Goal: Information Seeking & Learning: Check status

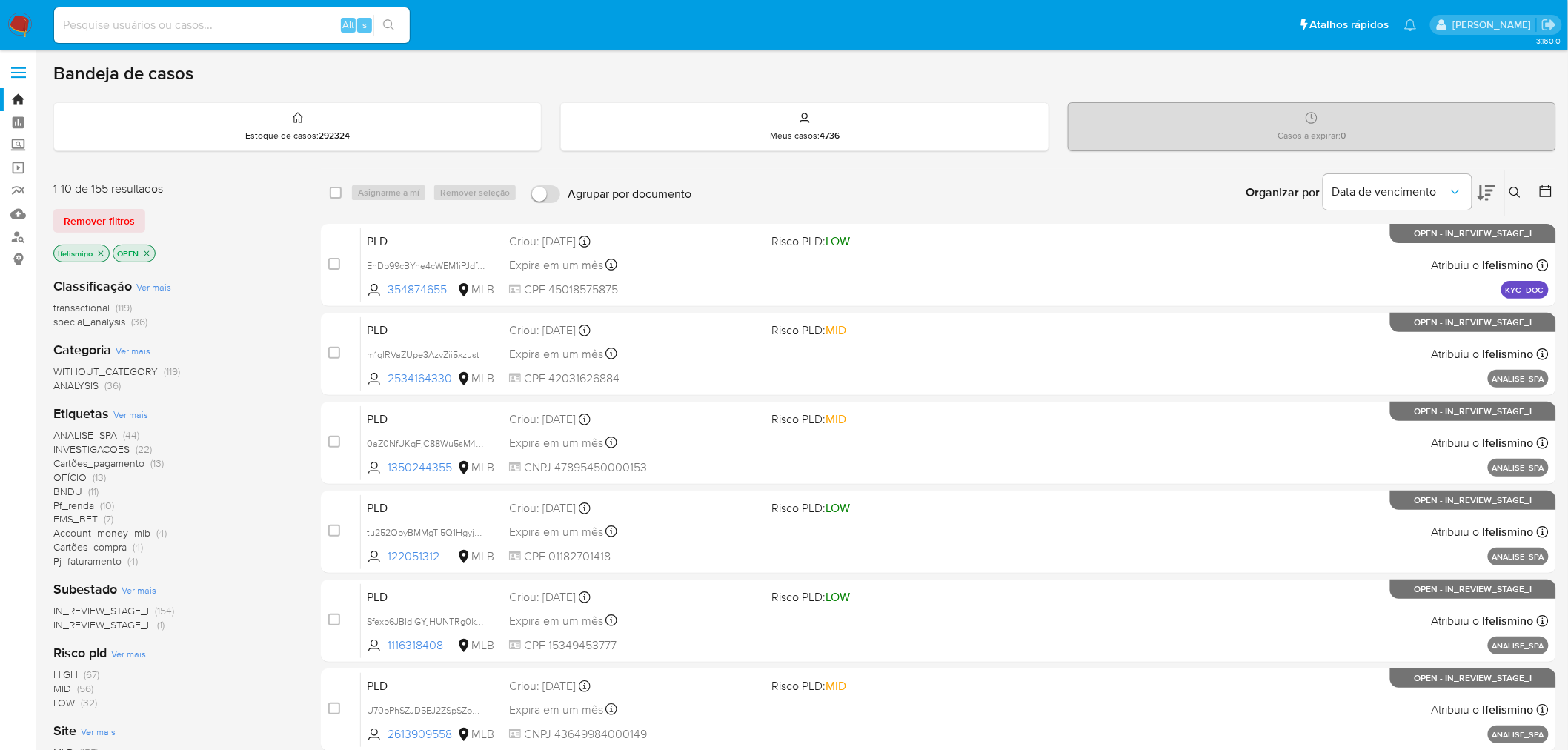
click at [234, 24] on input at bounding box center [231, 25] width 355 height 19
paste input "1516146512"
type input "1516146512"
click at [395, 24] on button "search-icon" at bounding box center [389, 25] width 30 height 21
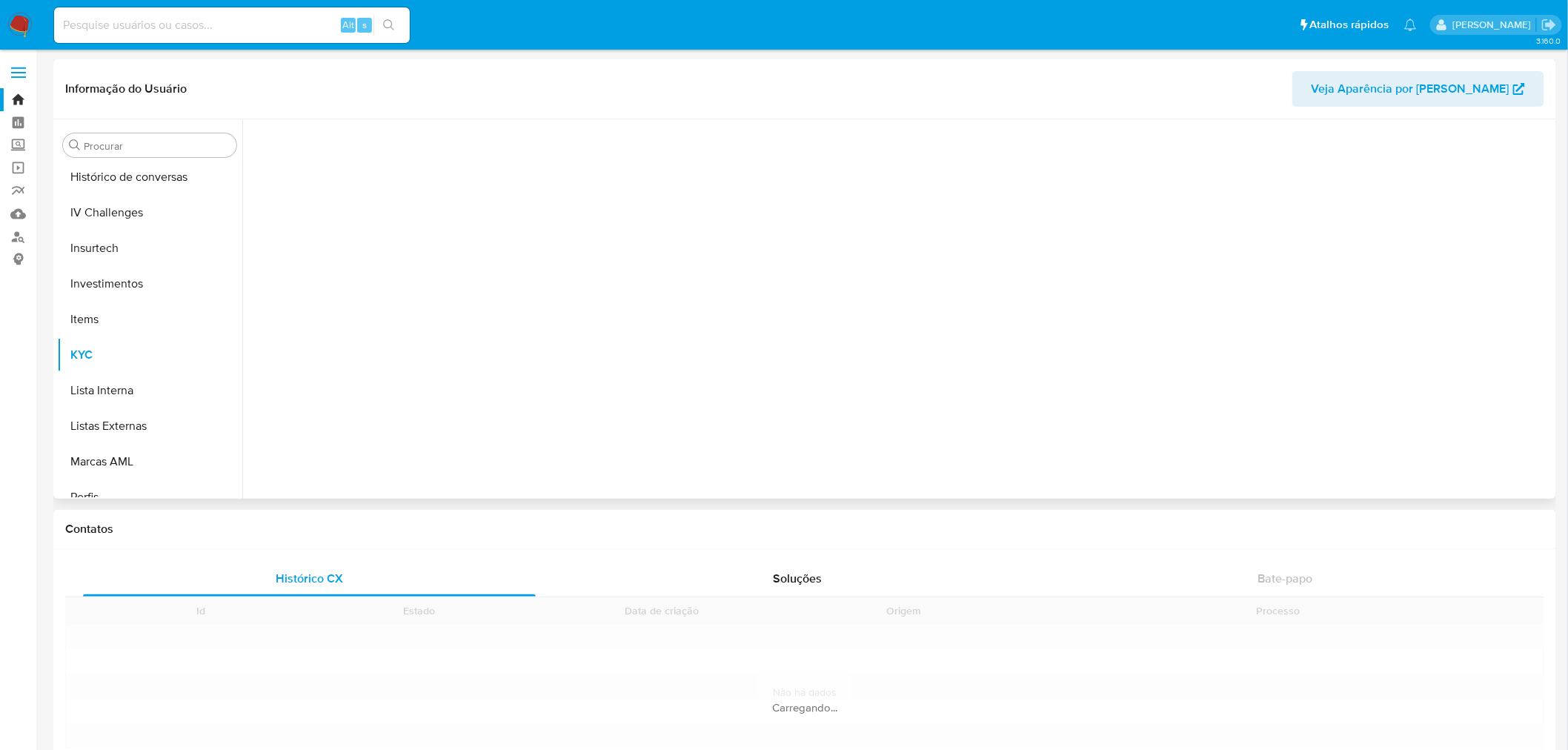
scroll to position [696, 0]
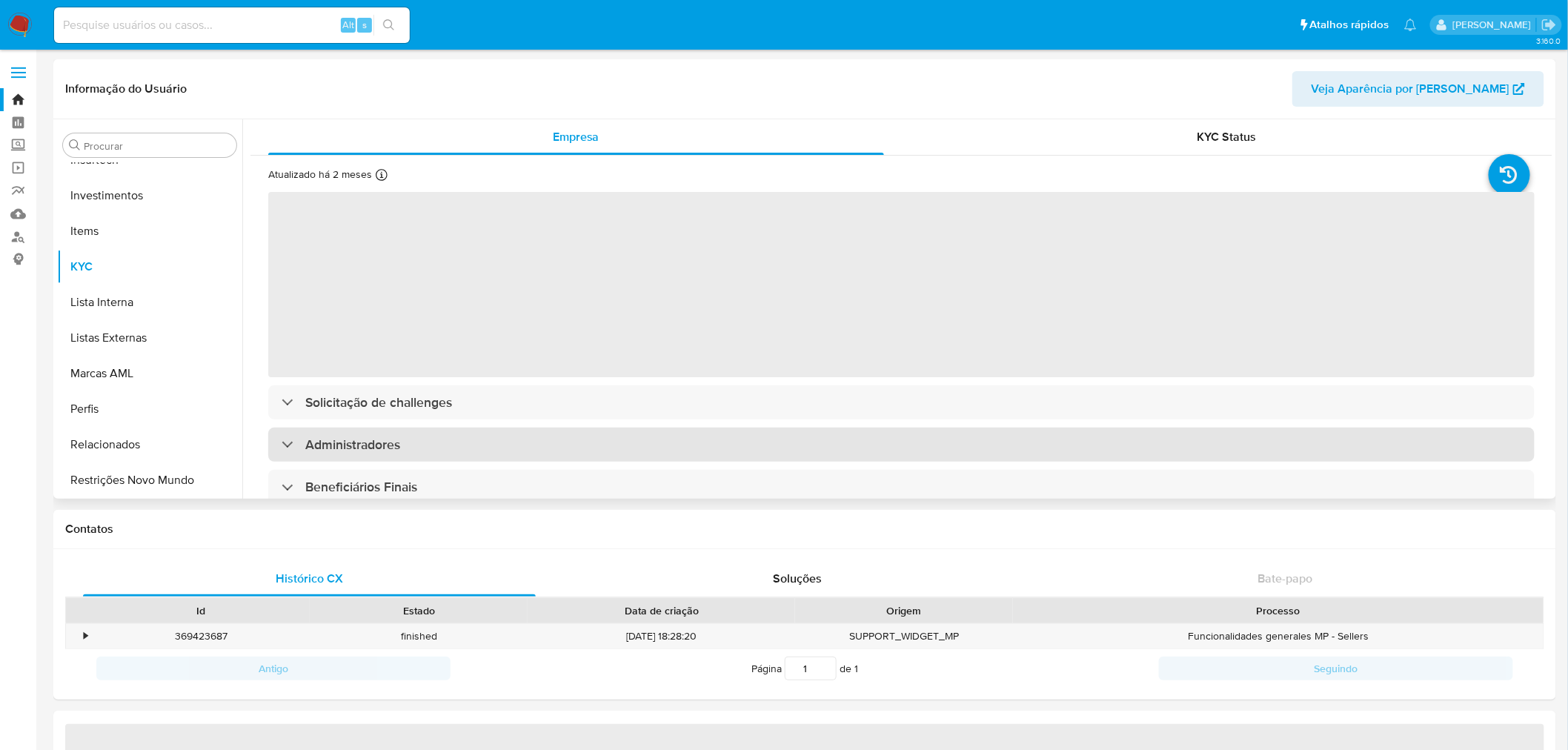
select select "10"
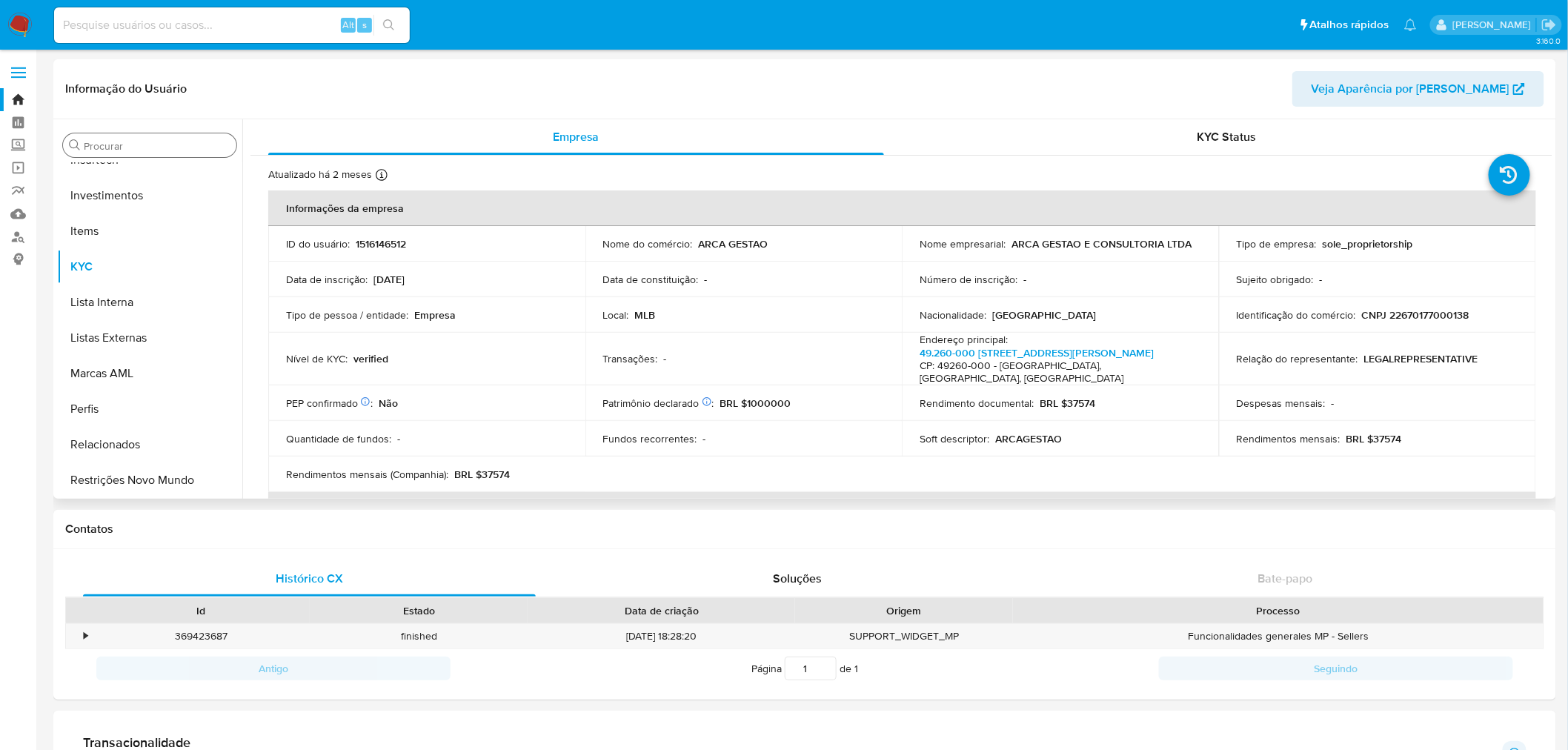
click at [182, 151] on input "Procurar" at bounding box center [157, 145] width 147 height 13
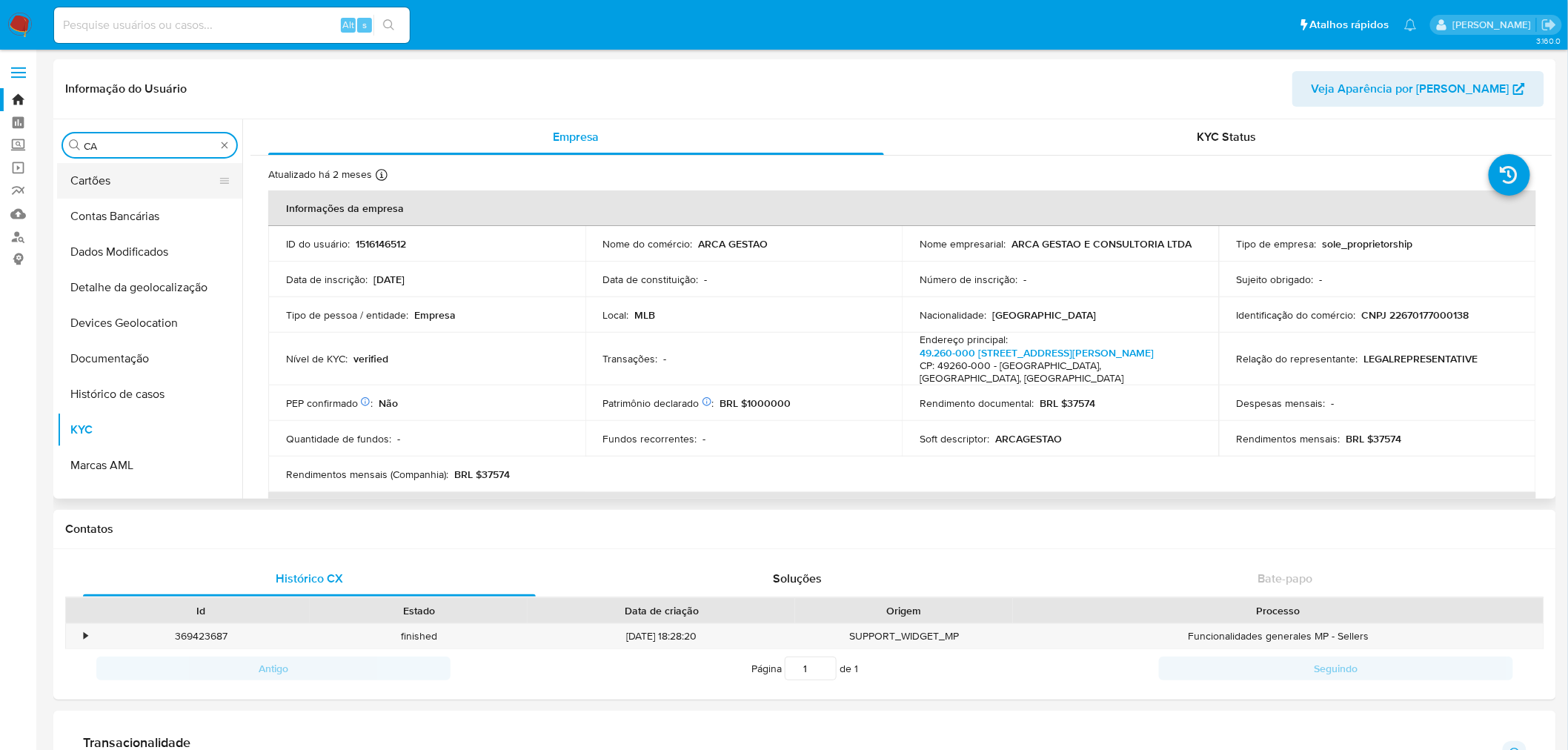
scroll to position [0, 0]
type input "CAS"
click at [166, 186] on button "Histórico de casos" at bounding box center [144, 180] width 174 height 36
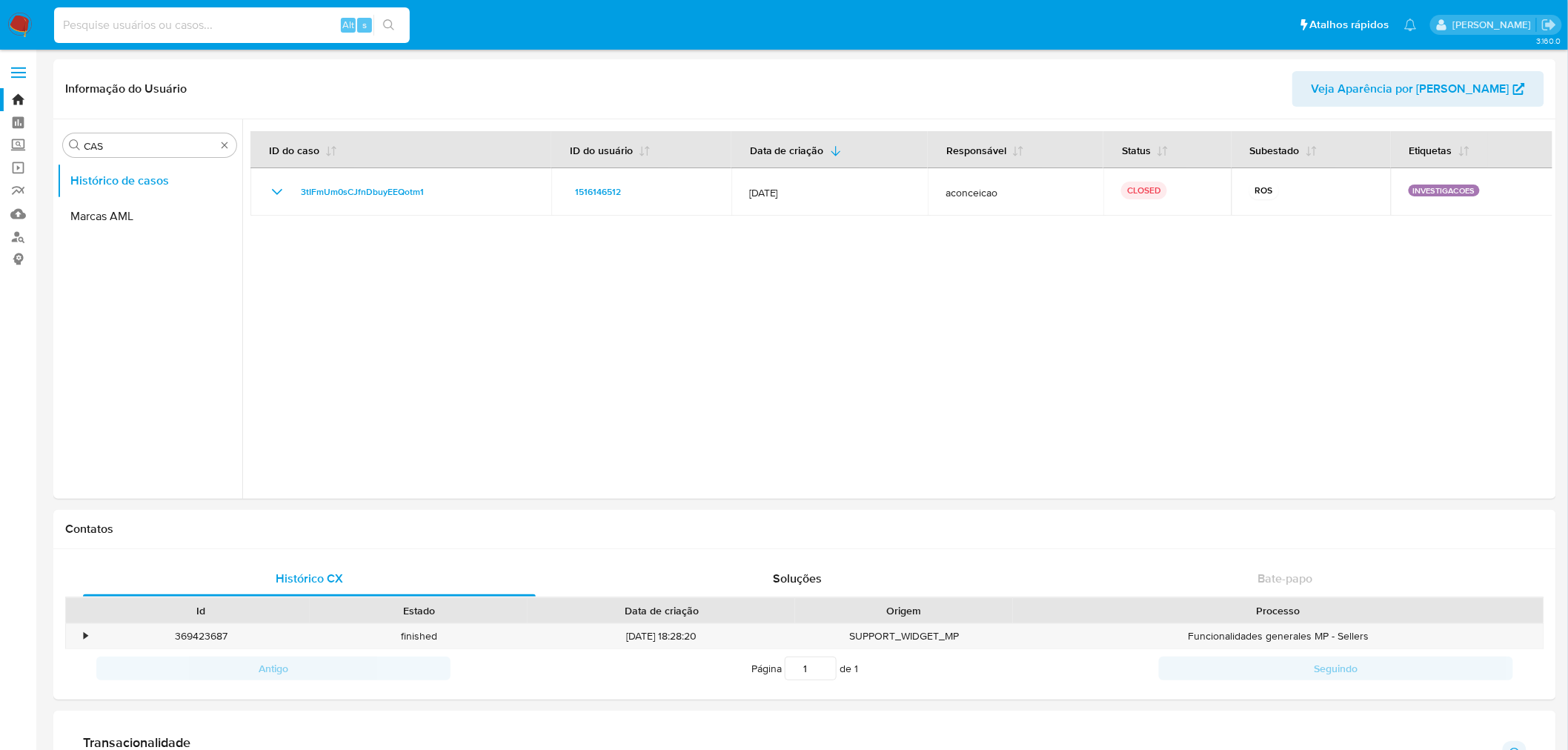
paste input "1351651179"
type input "1351651179"
click at [397, 18] on button "search-icon" at bounding box center [389, 25] width 30 height 21
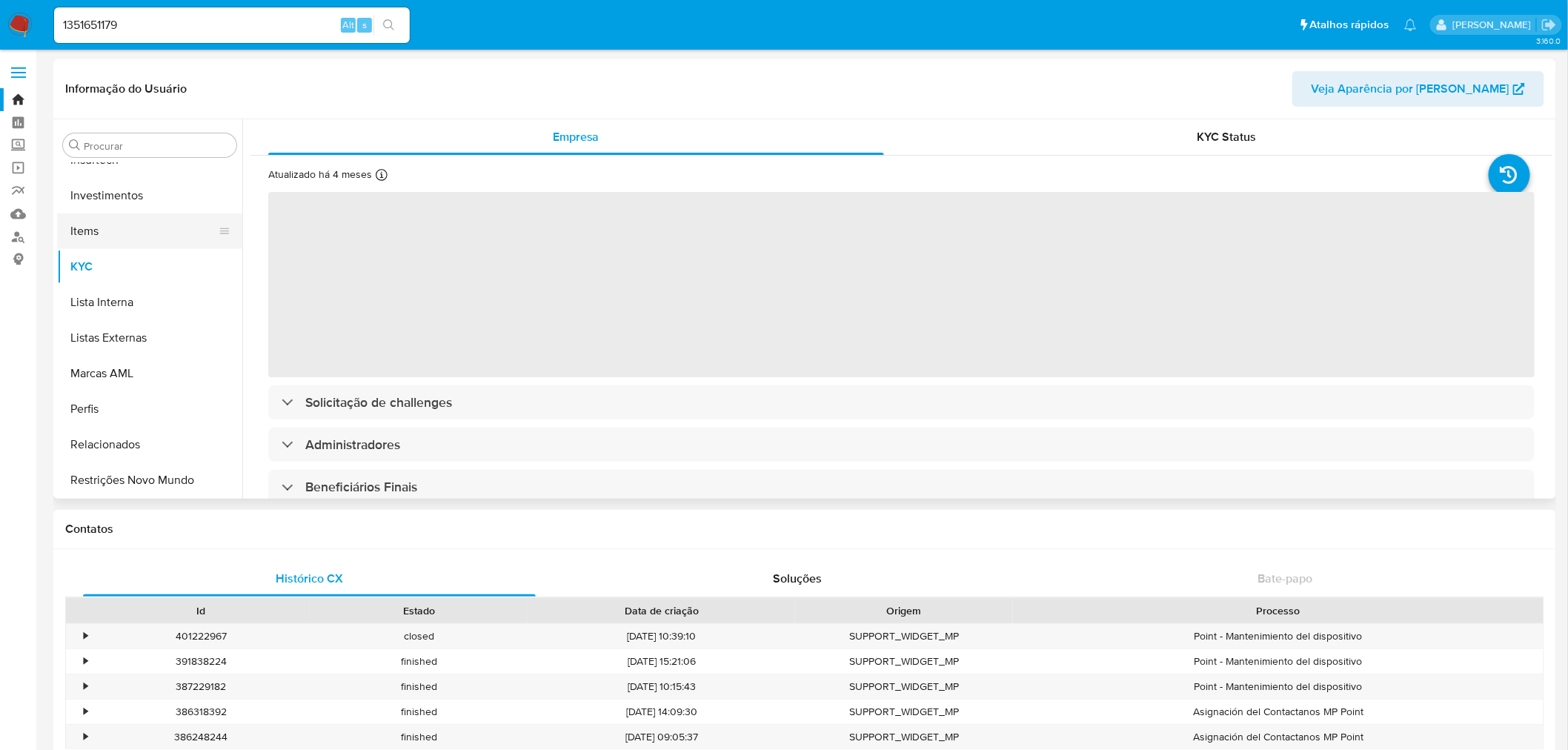
select select "10"
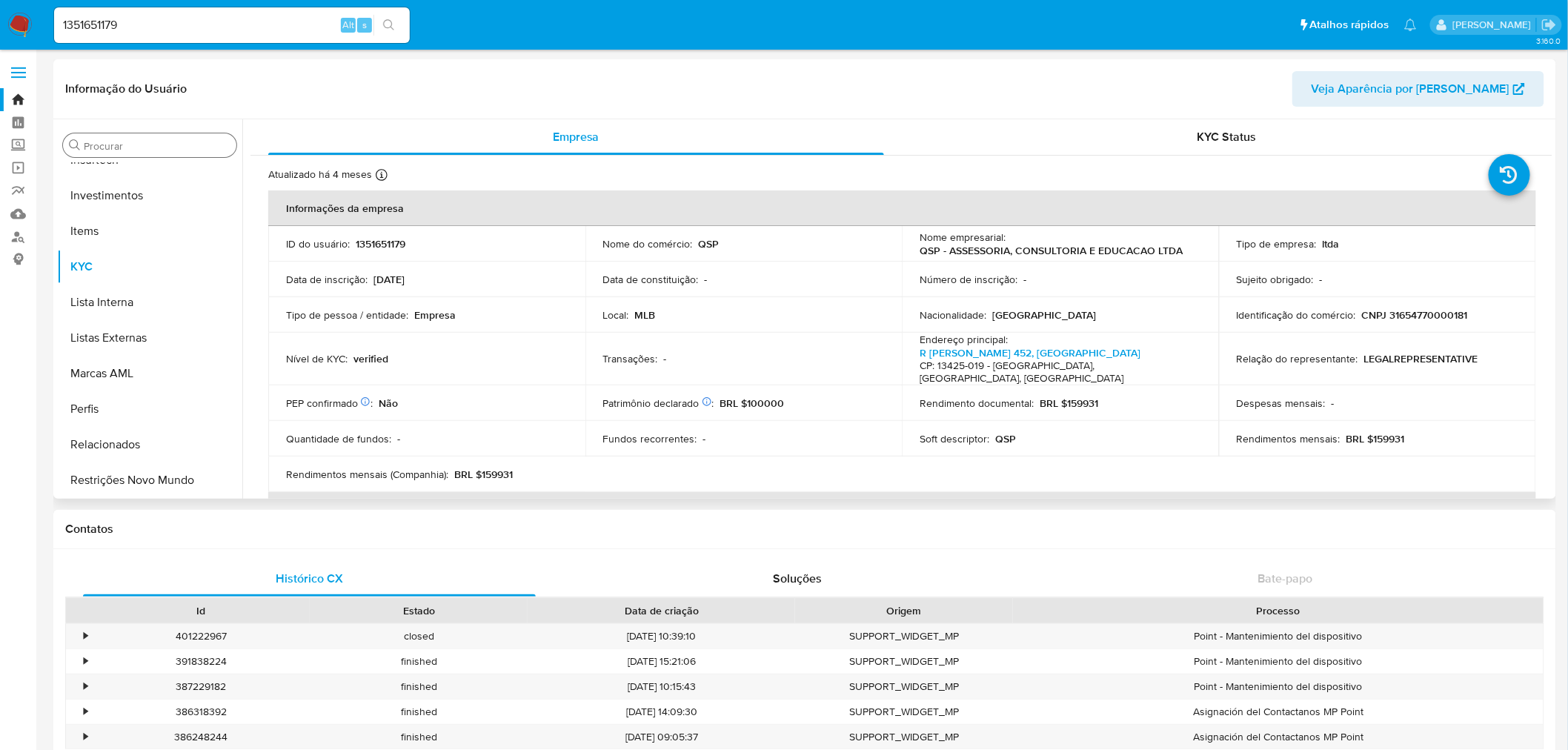
click at [154, 144] on input "Procurar" at bounding box center [157, 145] width 147 height 13
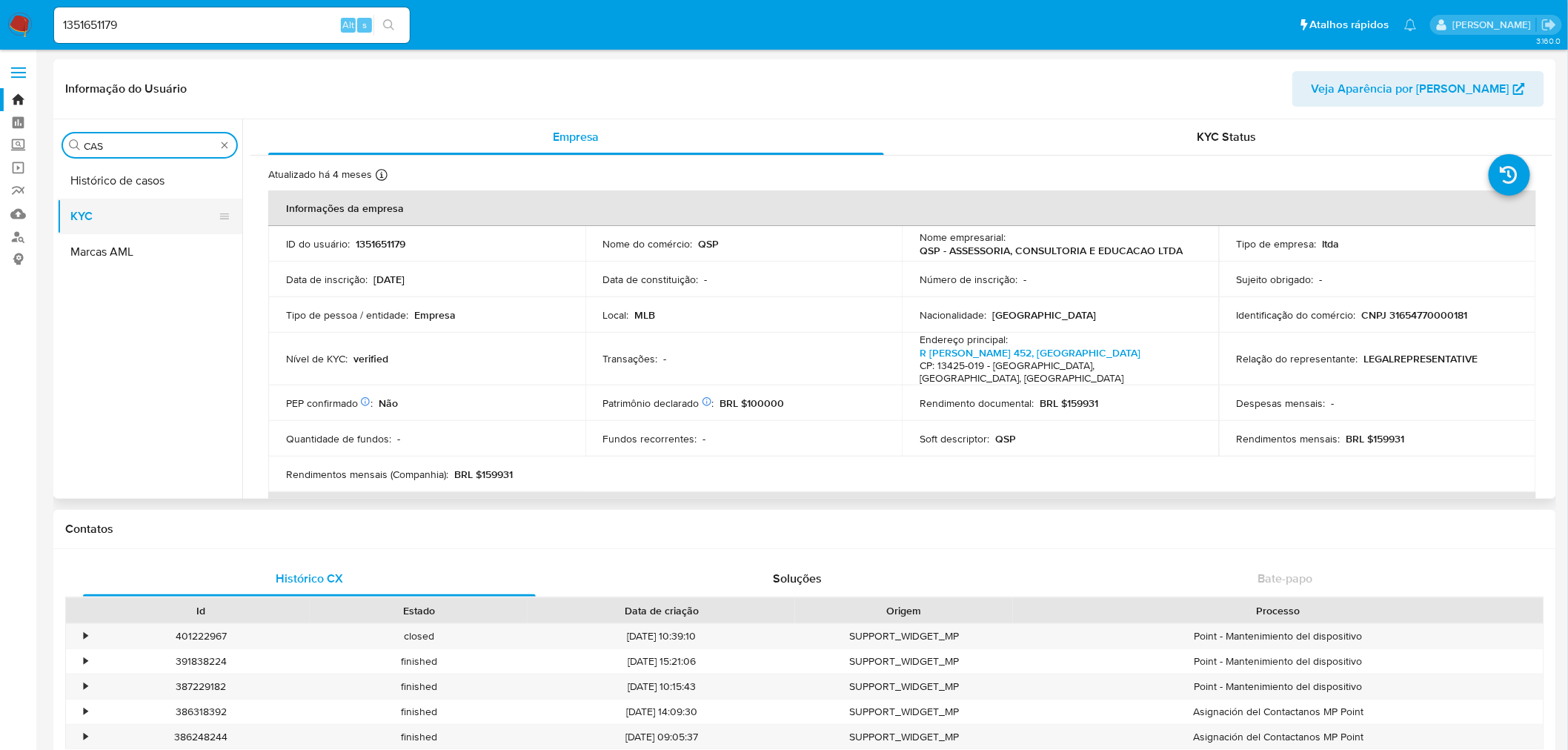
type input "CAS"
click at [146, 215] on button "KYC" at bounding box center [144, 216] width 174 height 36
click at [151, 190] on button "Histórico de casos" at bounding box center [144, 180] width 174 height 36
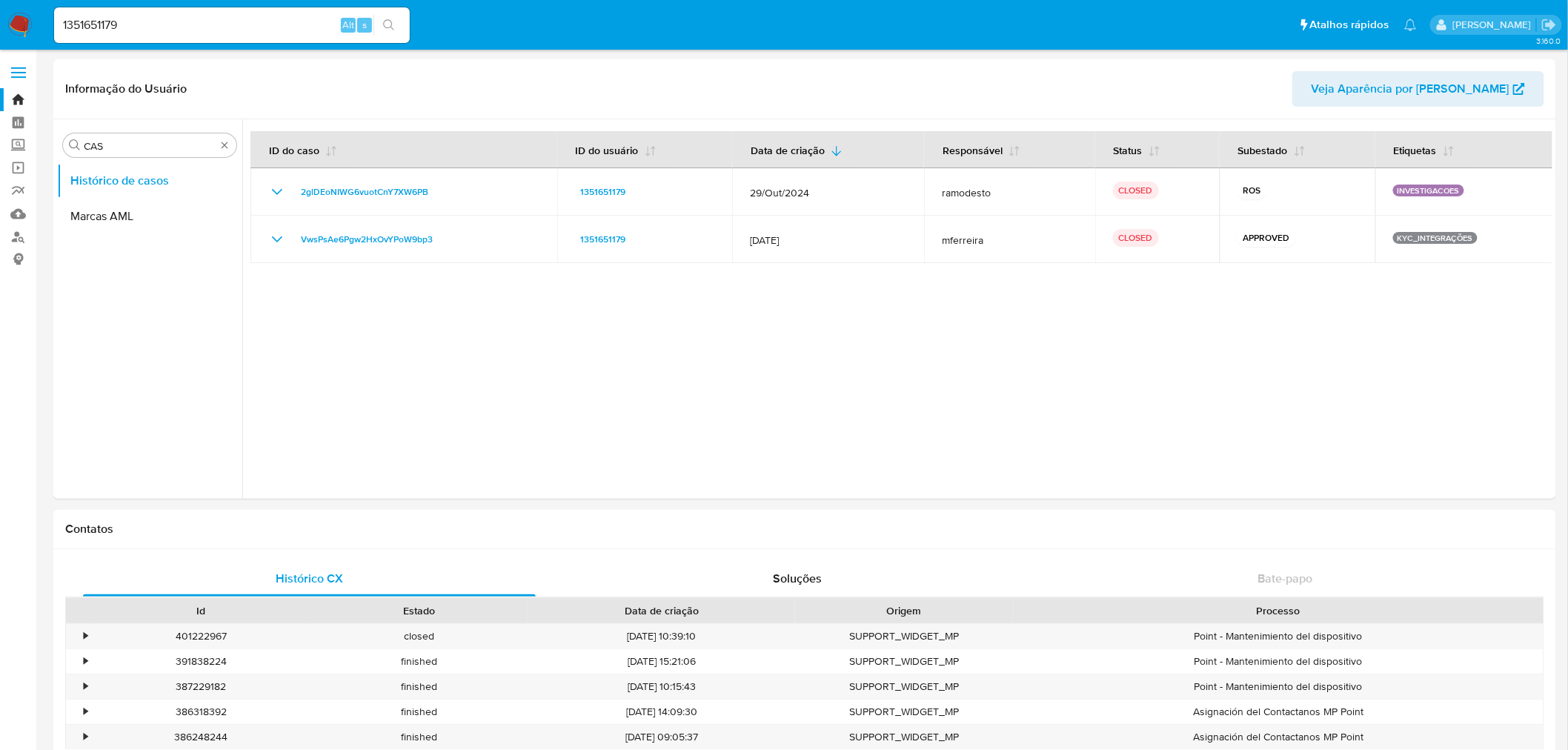
click at [90, 22] on input "1351651179" at bounding box center [231, 25] width 355 height 19
drag, startPoint x: 90, startPoint y: 22, endPoint x: 71, endPoint y: 22, distance: 19.0
click at [71, 22] on input "1351651179" at bounding box center [231, 25] width 355 height 19
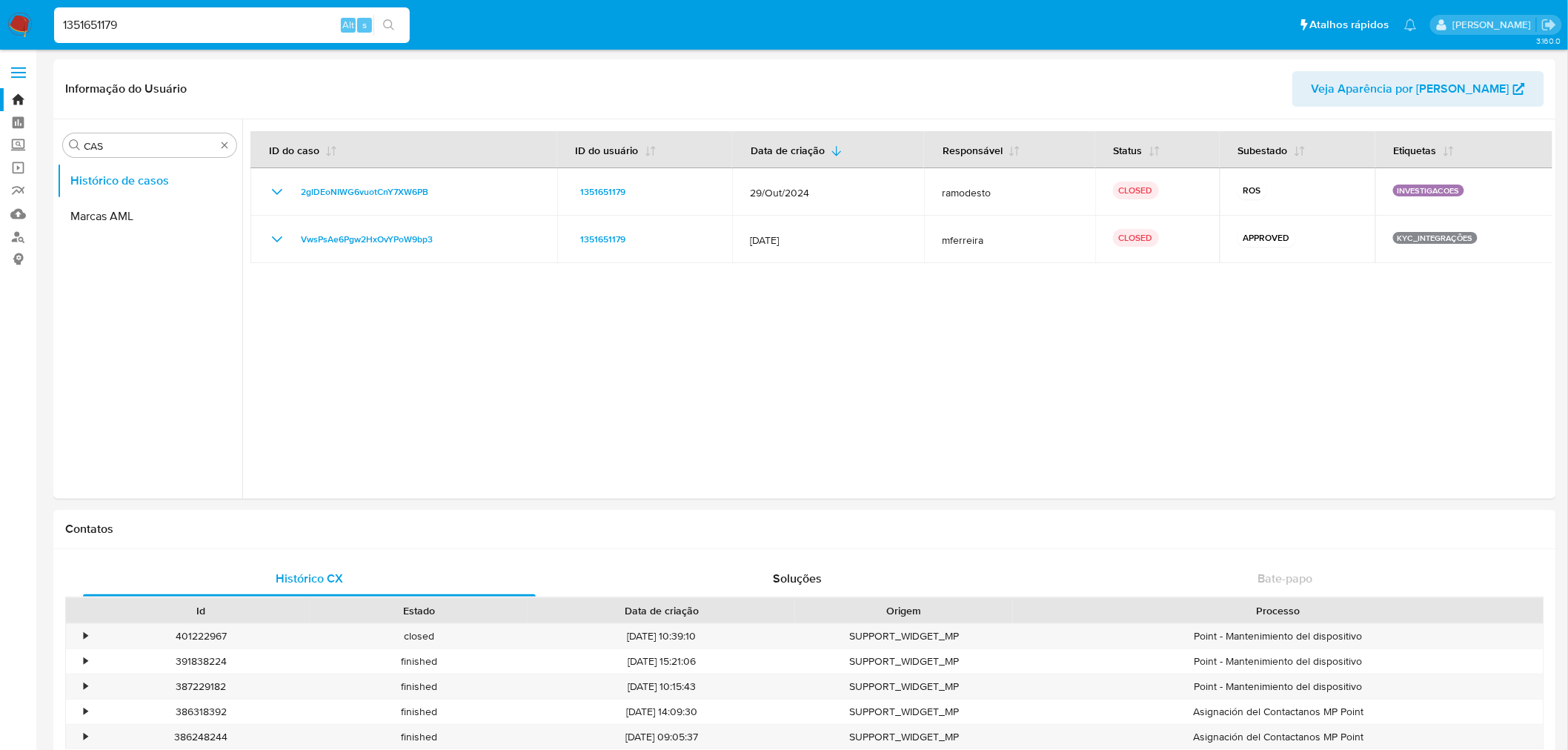
paste input "572907728"
type input "1572907728"
click at [390, 26] on icon "search-icon" at bounding box center [389, 24] width 11 height 11
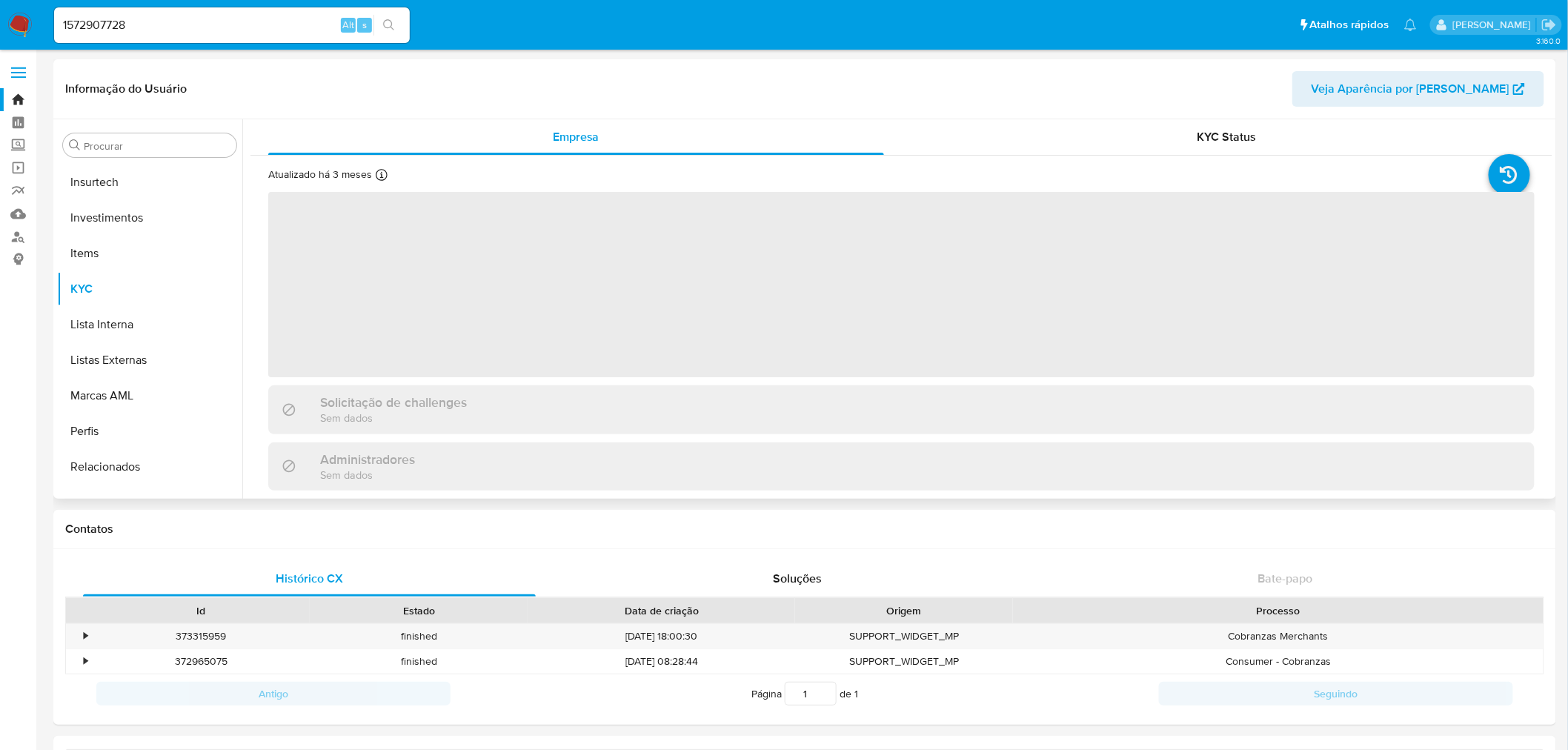
scroll to position [696, 0]
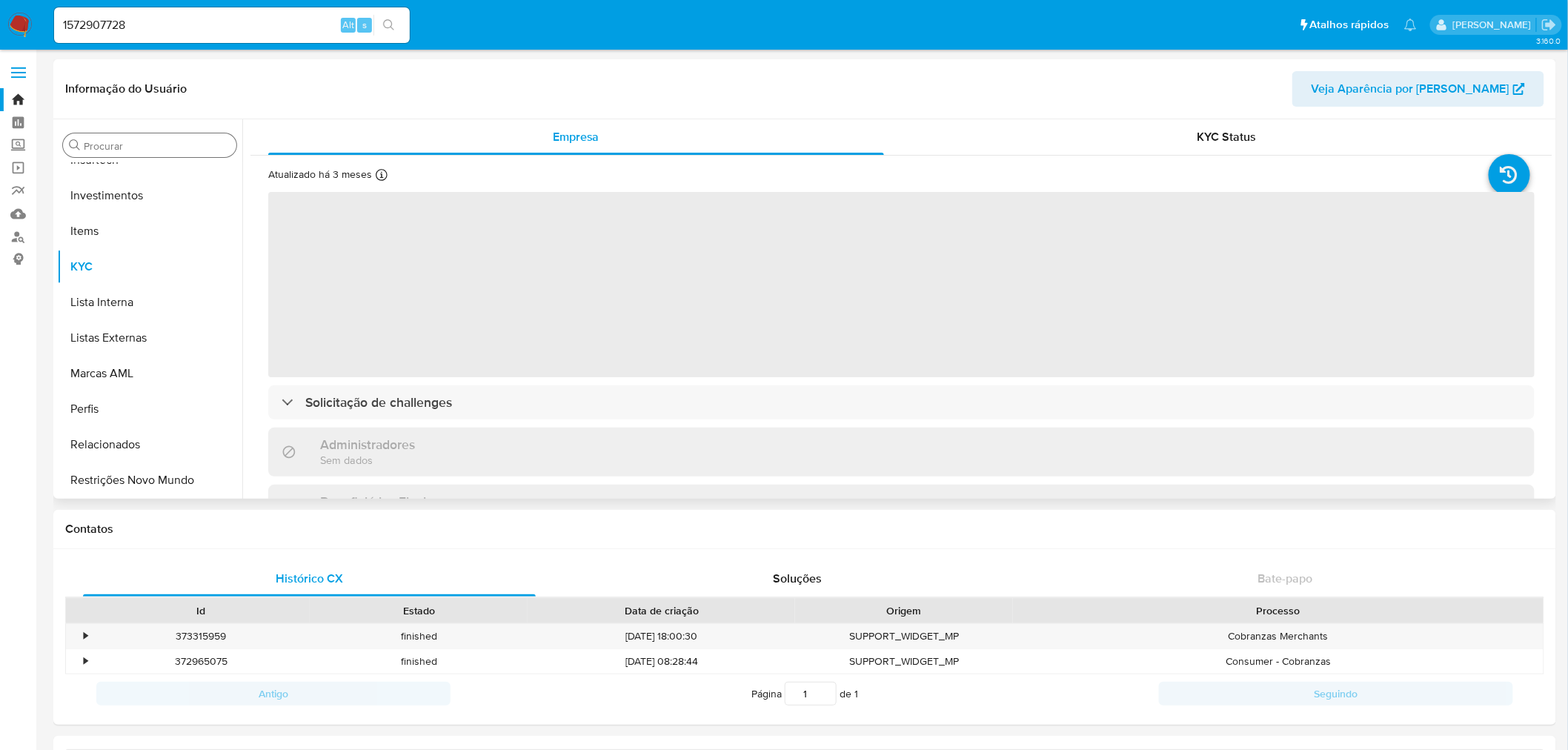
select select "10"
click at [134, 144] on input "Procurar" at bounding box center [157, 145] width 147 height 13
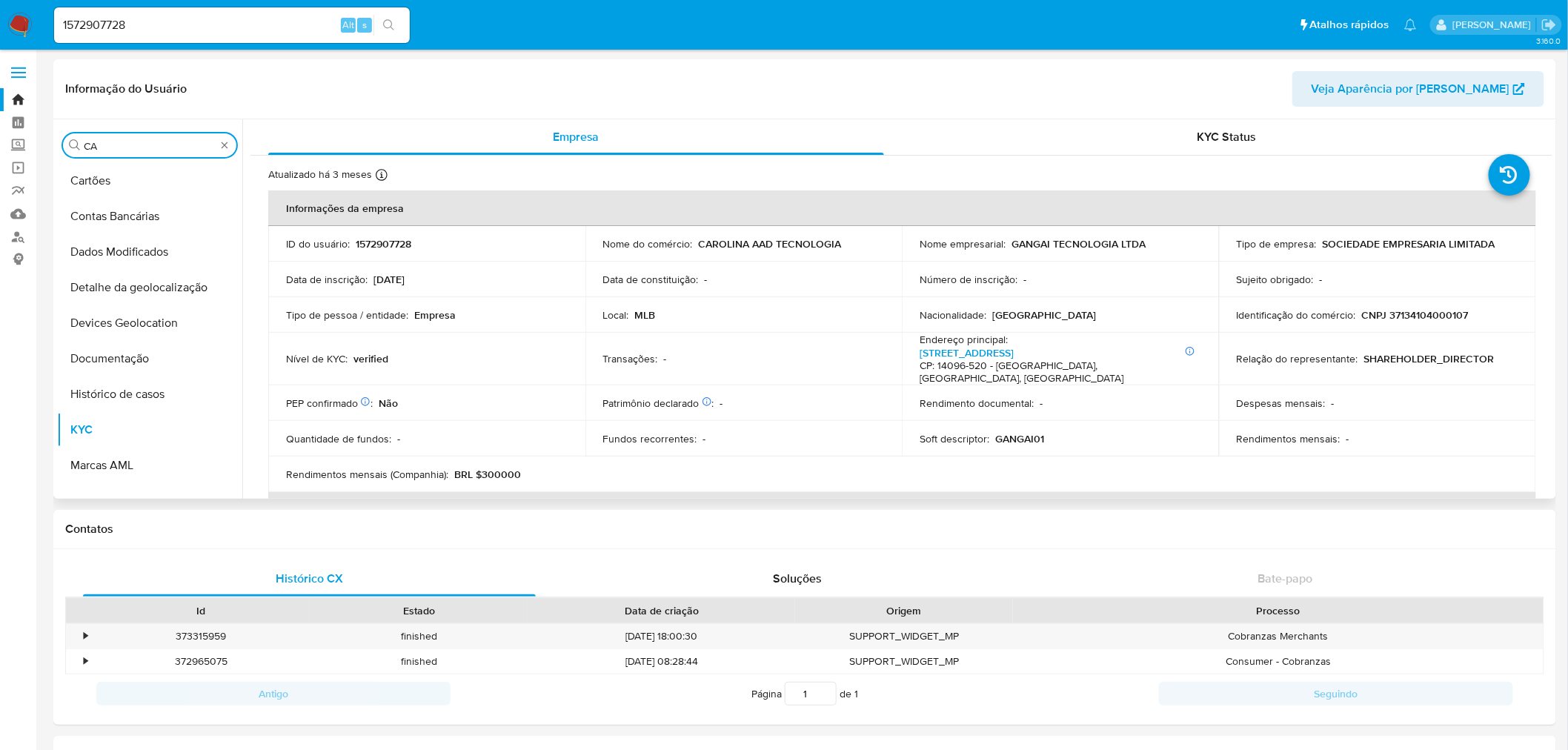
scroll to position [0, 0]
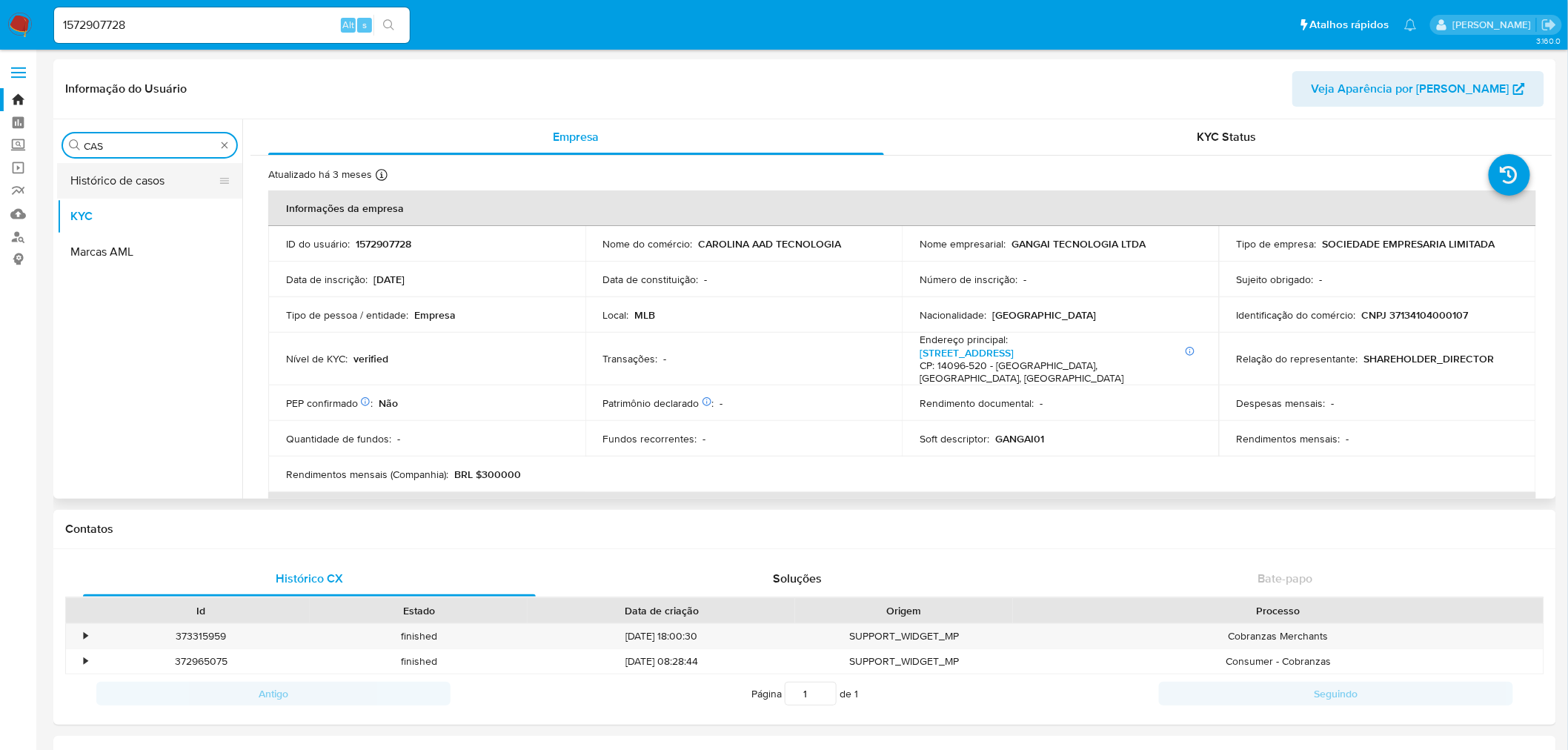
type input "CAS"
click at [179, 176] on button "Histórico de casos" at bounding box center [144, 180] width 174 height 36
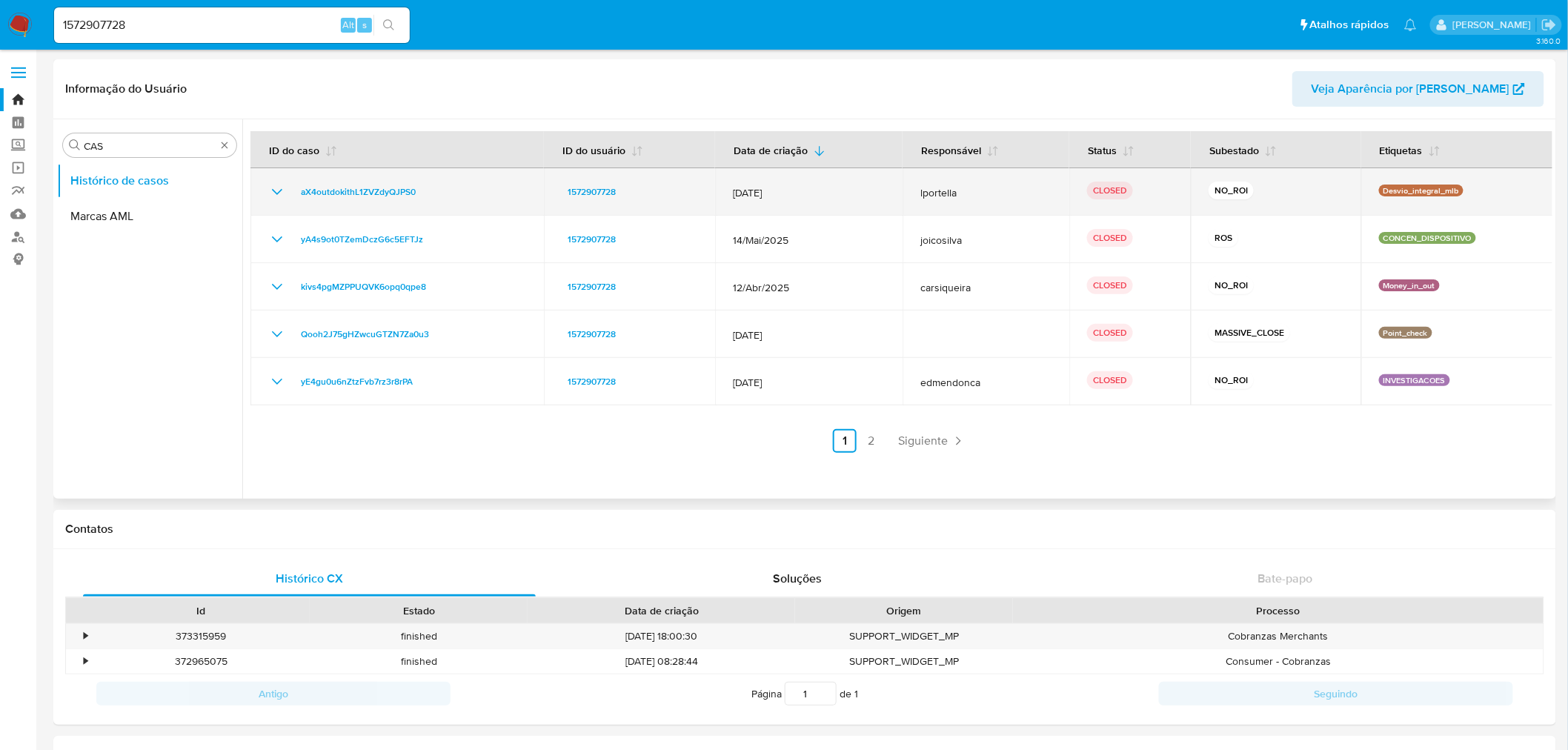
click at [270, 189] on icon "Mostrar/Ocultar" at bounding box center [277, 192] width 18 height 18
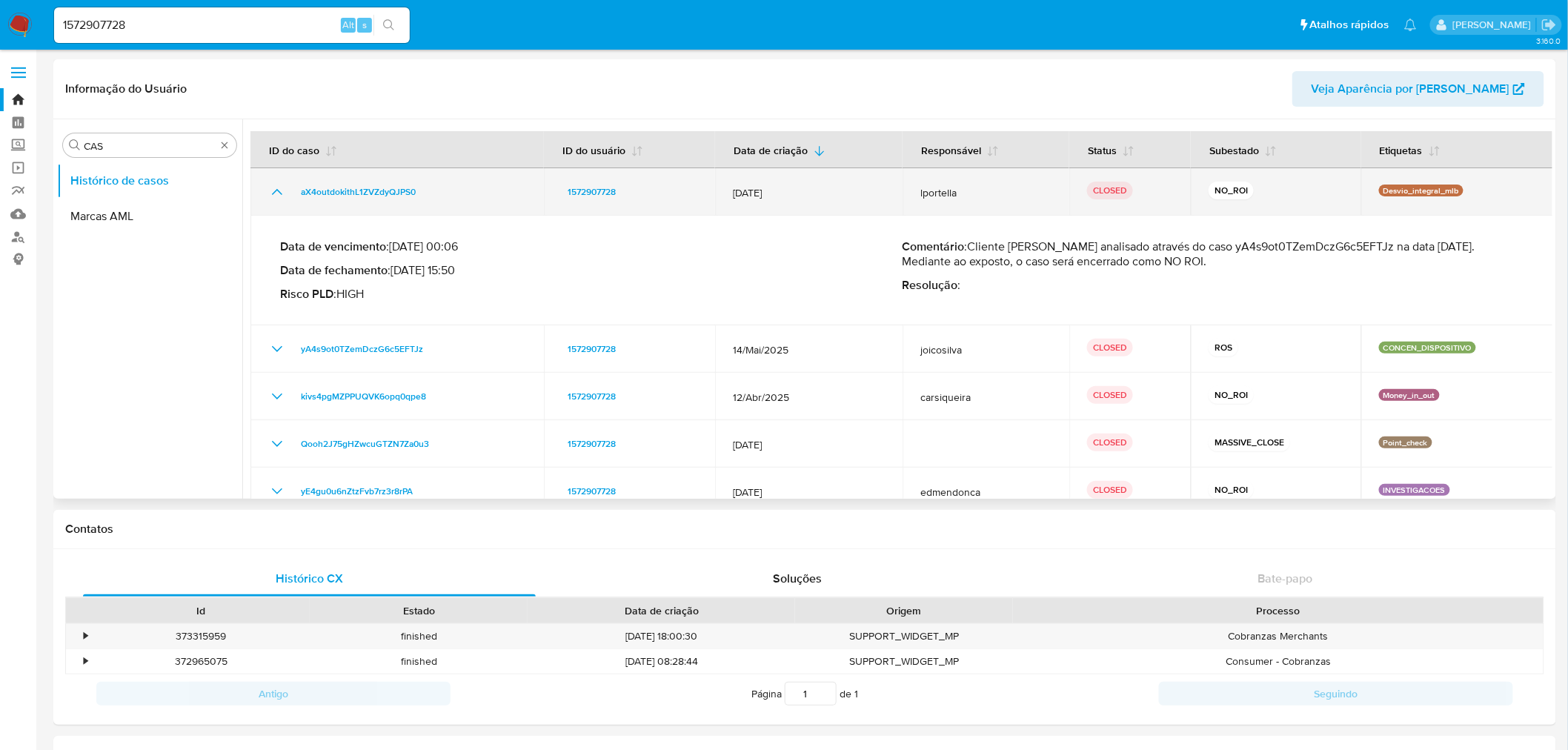
click at [274, 190] on icon "Mostrar/Ocultar" at bounding box center [277, 192] width 18 height 18
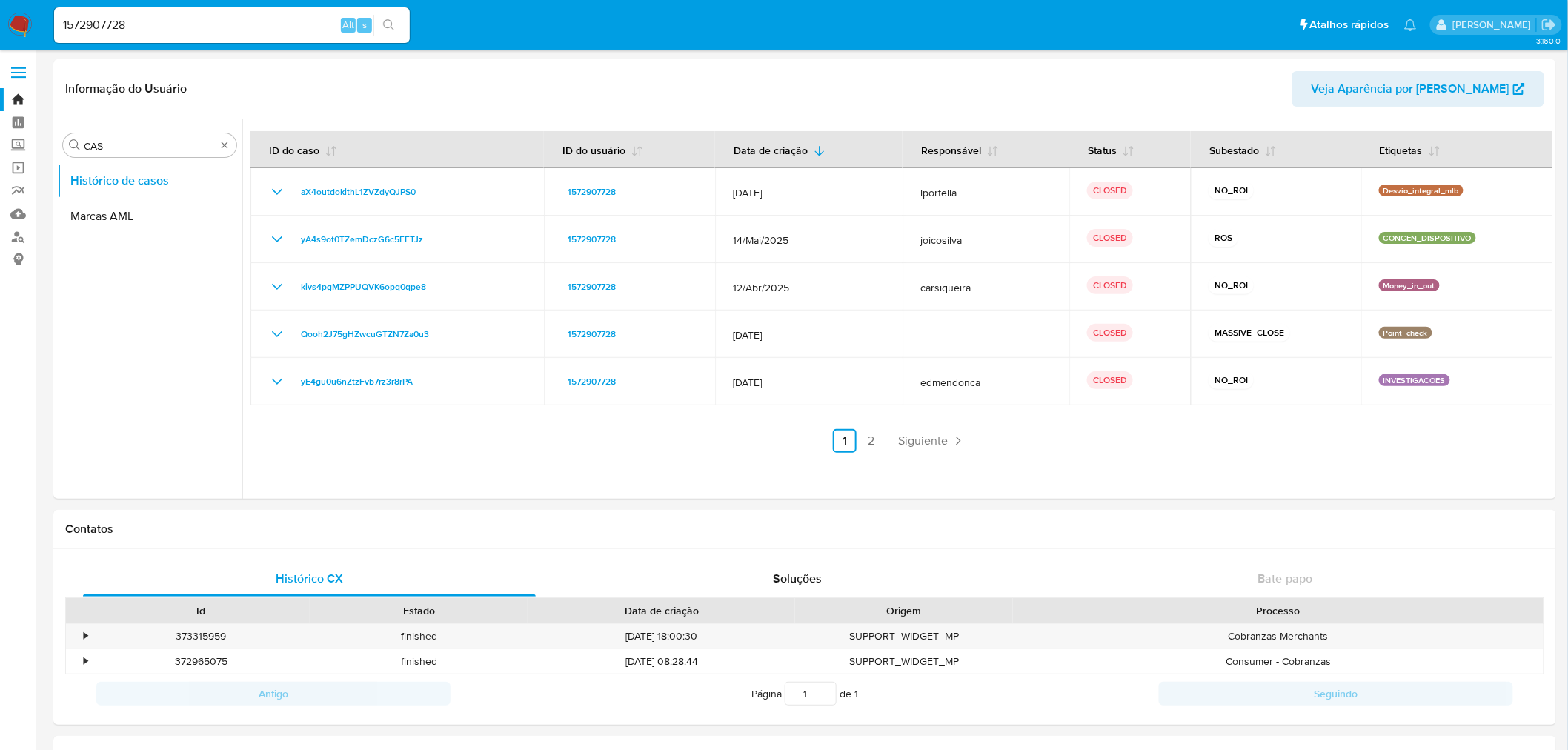
click at [142, 24] on input "1572907728" at bounding box center [231, 25] width 355 height 19
click at [114, 24] on input "1572907728" at bounding box center [231, 25] width 355 height 19
paste input "626"
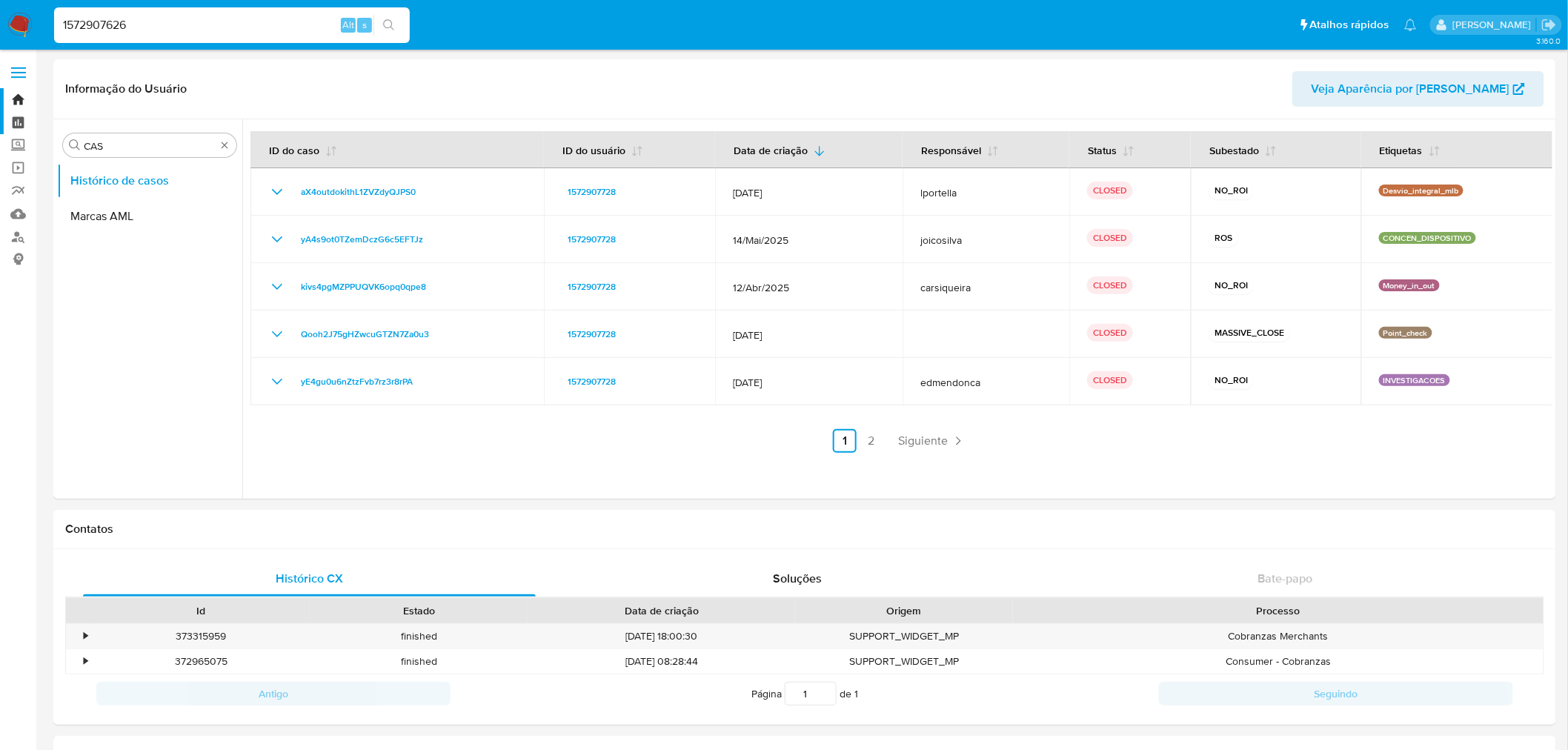
type input "1572907626"
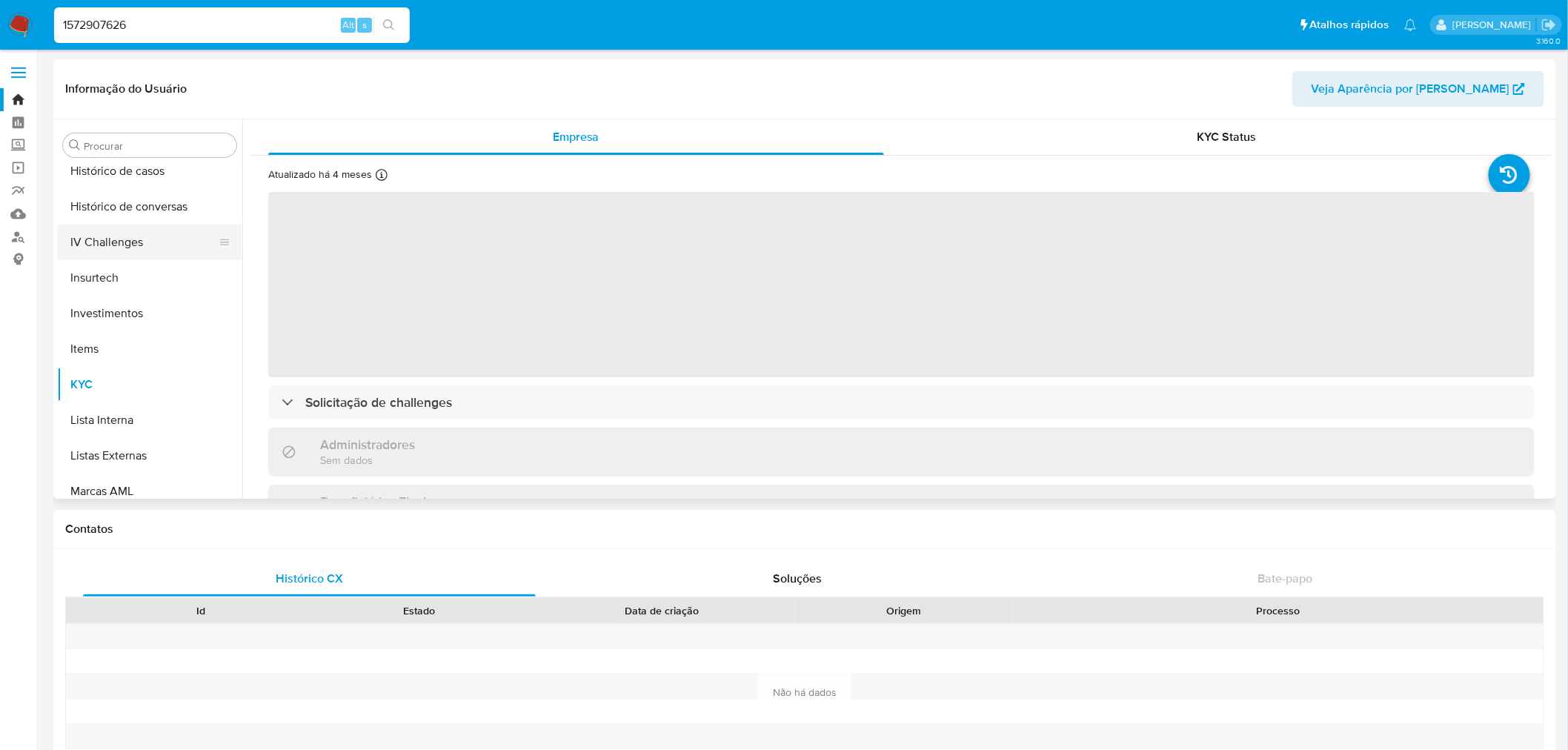
scroll to position [449, 0]
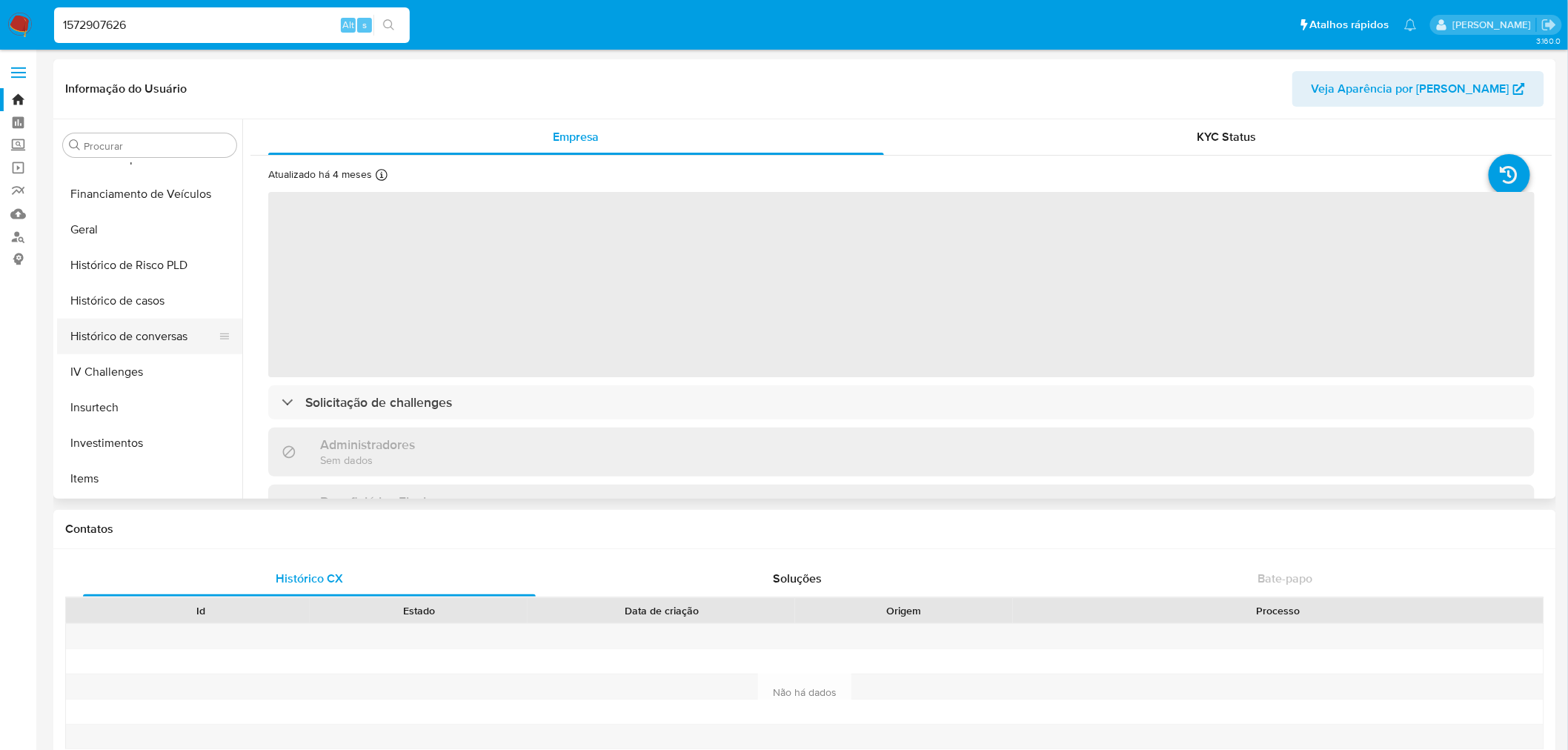
select select "10"
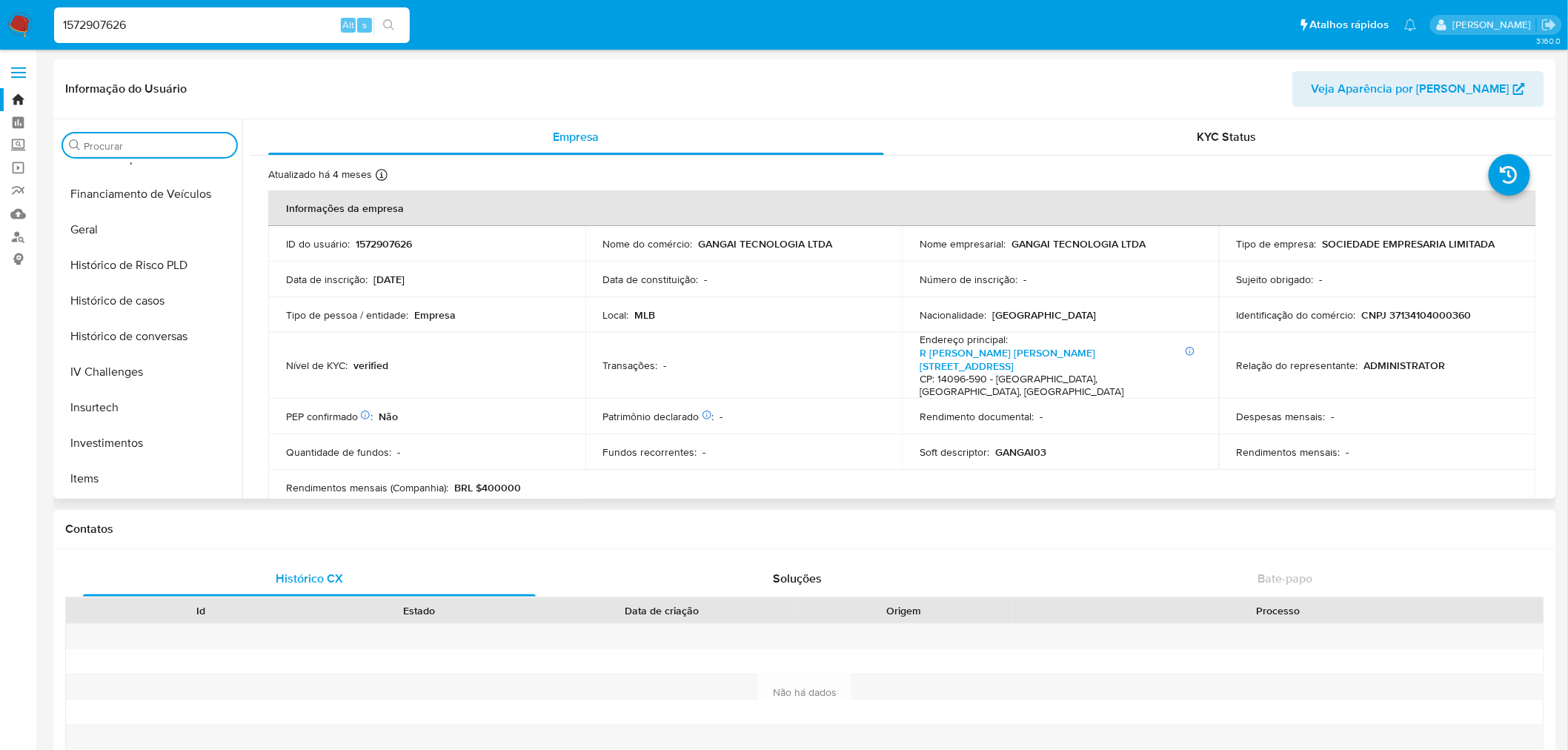
click at [173, 144] on input "Procurar" at bounding box center [157, 145] width 147 height 13
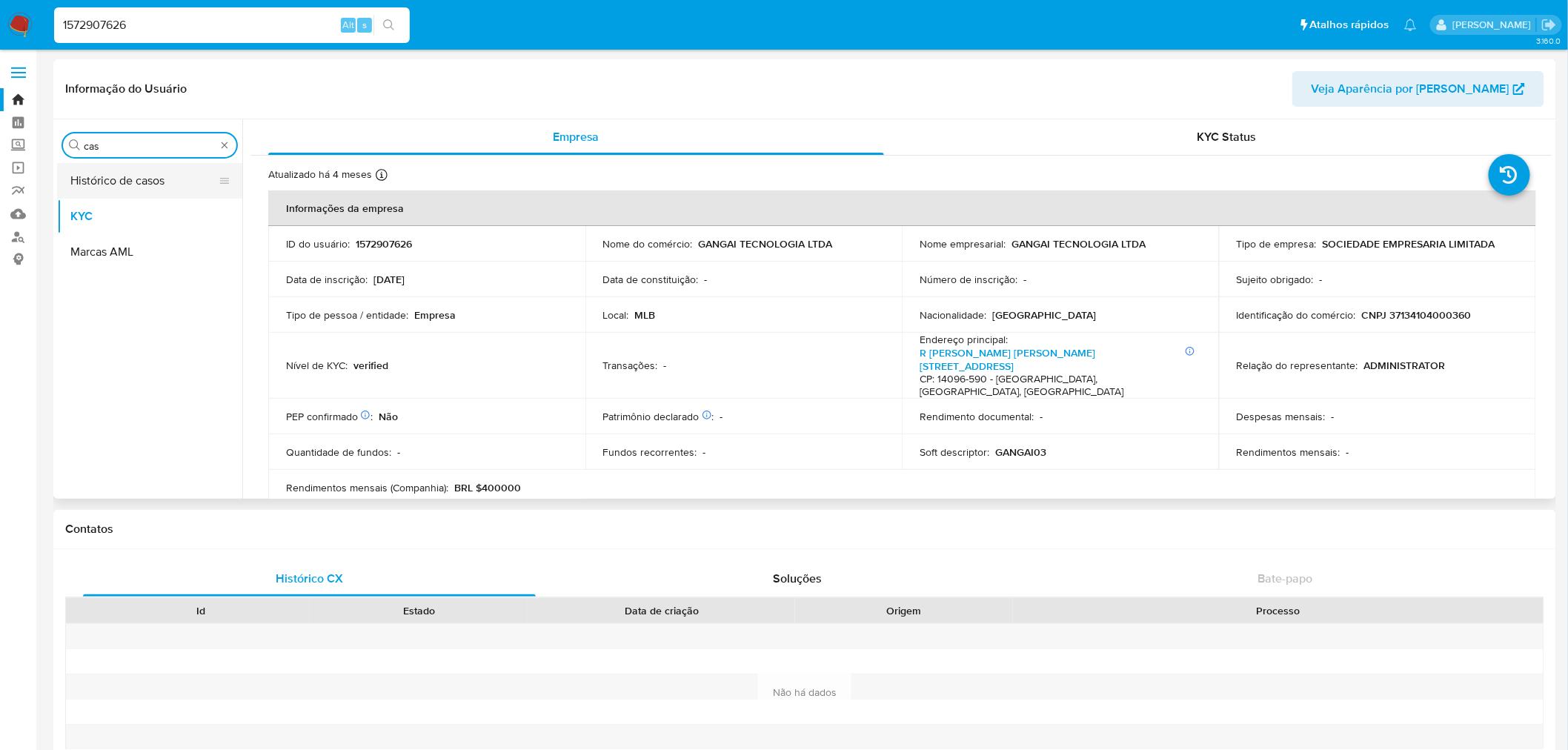
type input "cas"
click at [174, 186] on button "Histórico de casos" at bounding box center [144, 180] width 174 height 36
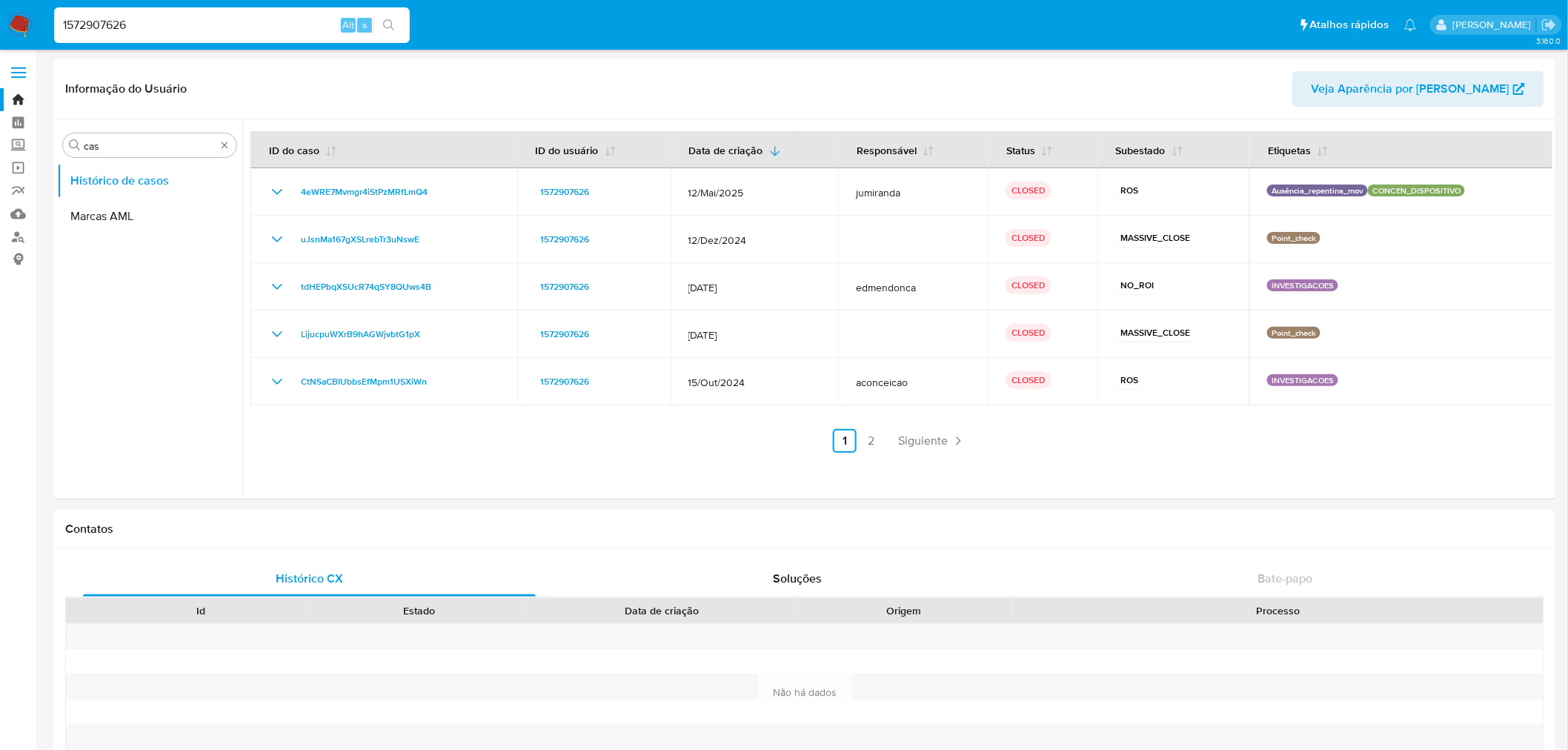
click at [118, 22] on input "1572907626" at bounding box center [231, 25] width 355 height 19
paste input "440157648"
type input "1440157648"
click at [396, 25] on button "search-icon" at bounding box center [389, 25] width 30 height 21
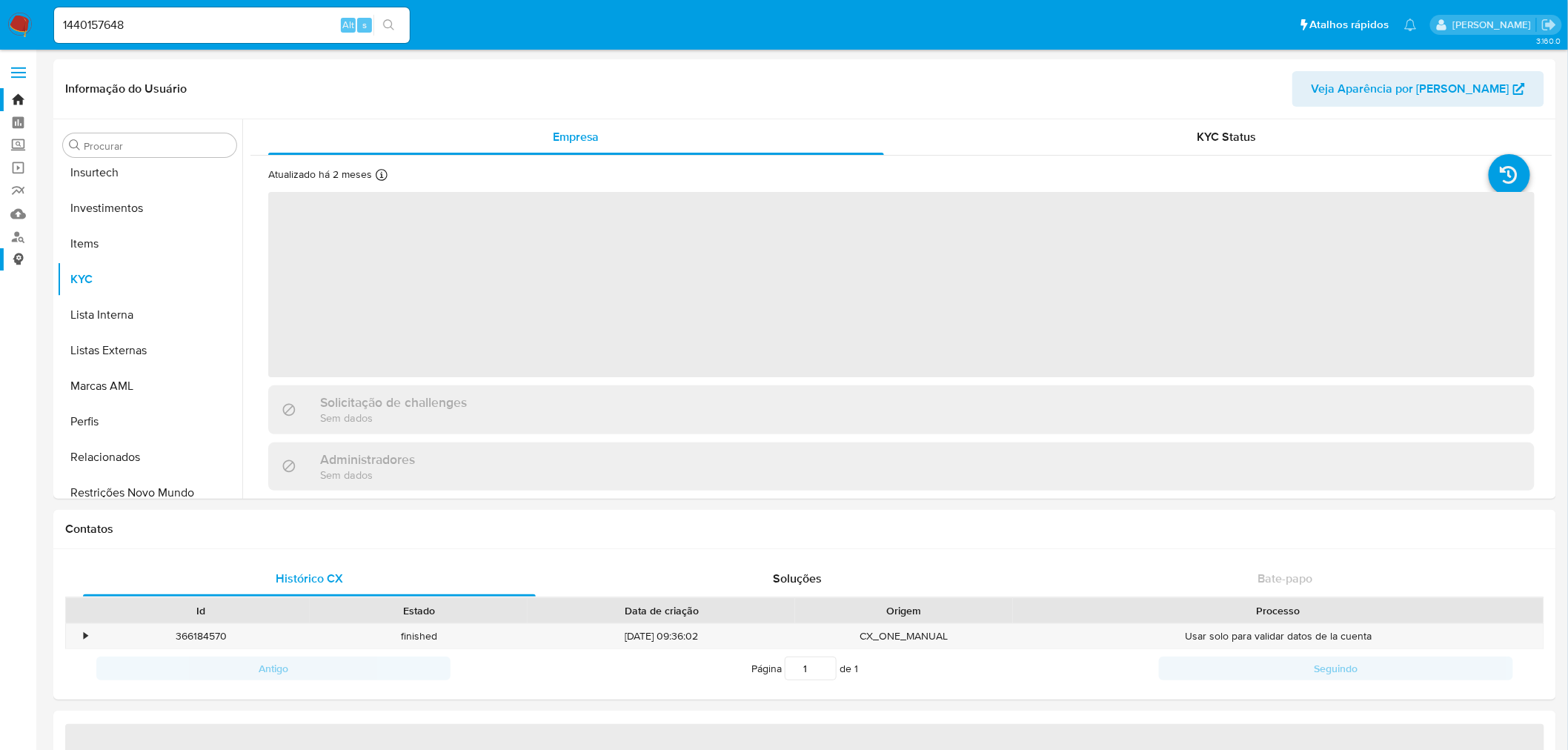
scroll to position [696, 0]
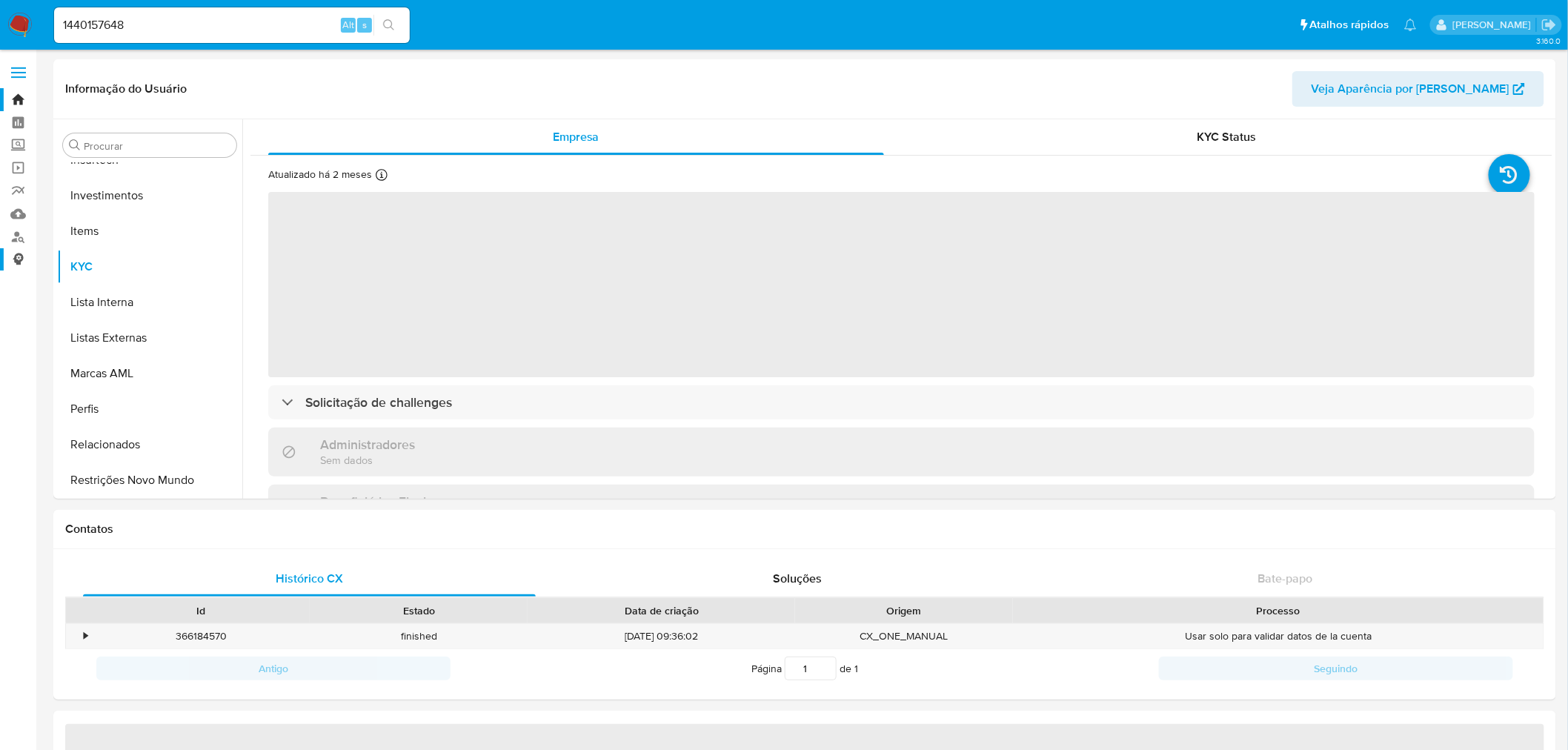
select select "10"
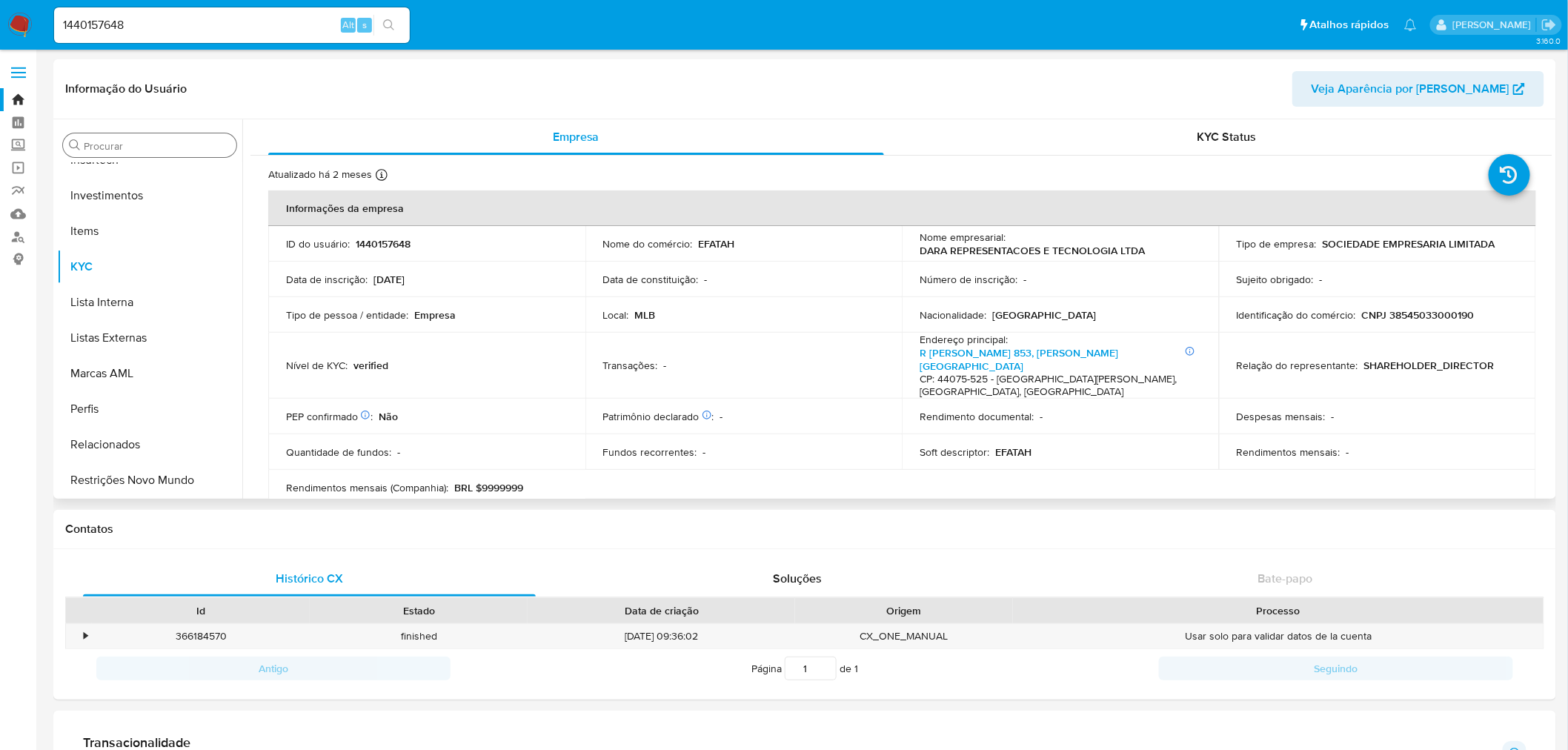
click at [162, 141] on input "Procurar" at bounding box center [157, 145] width 147 height 13
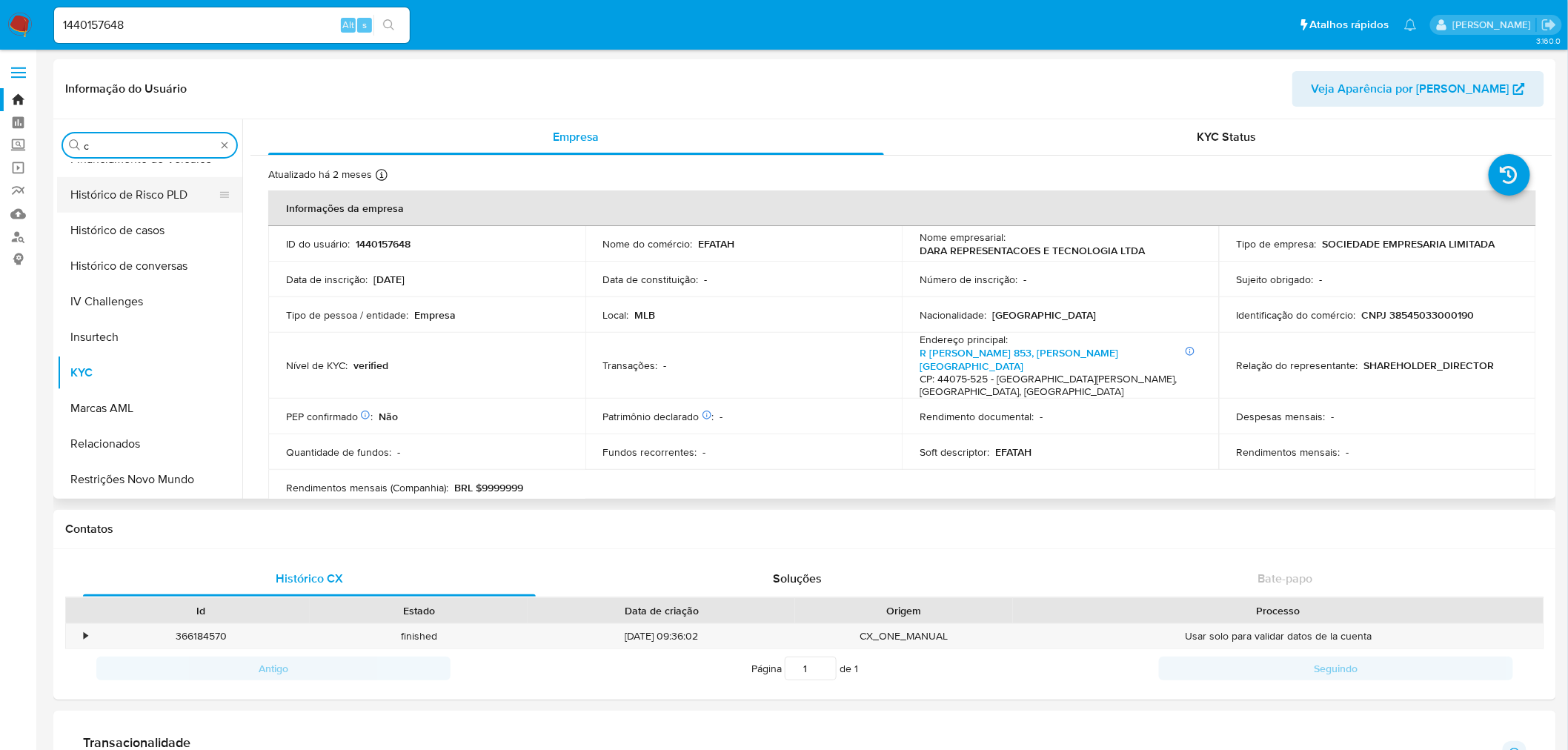
scroll to position [0, 0]
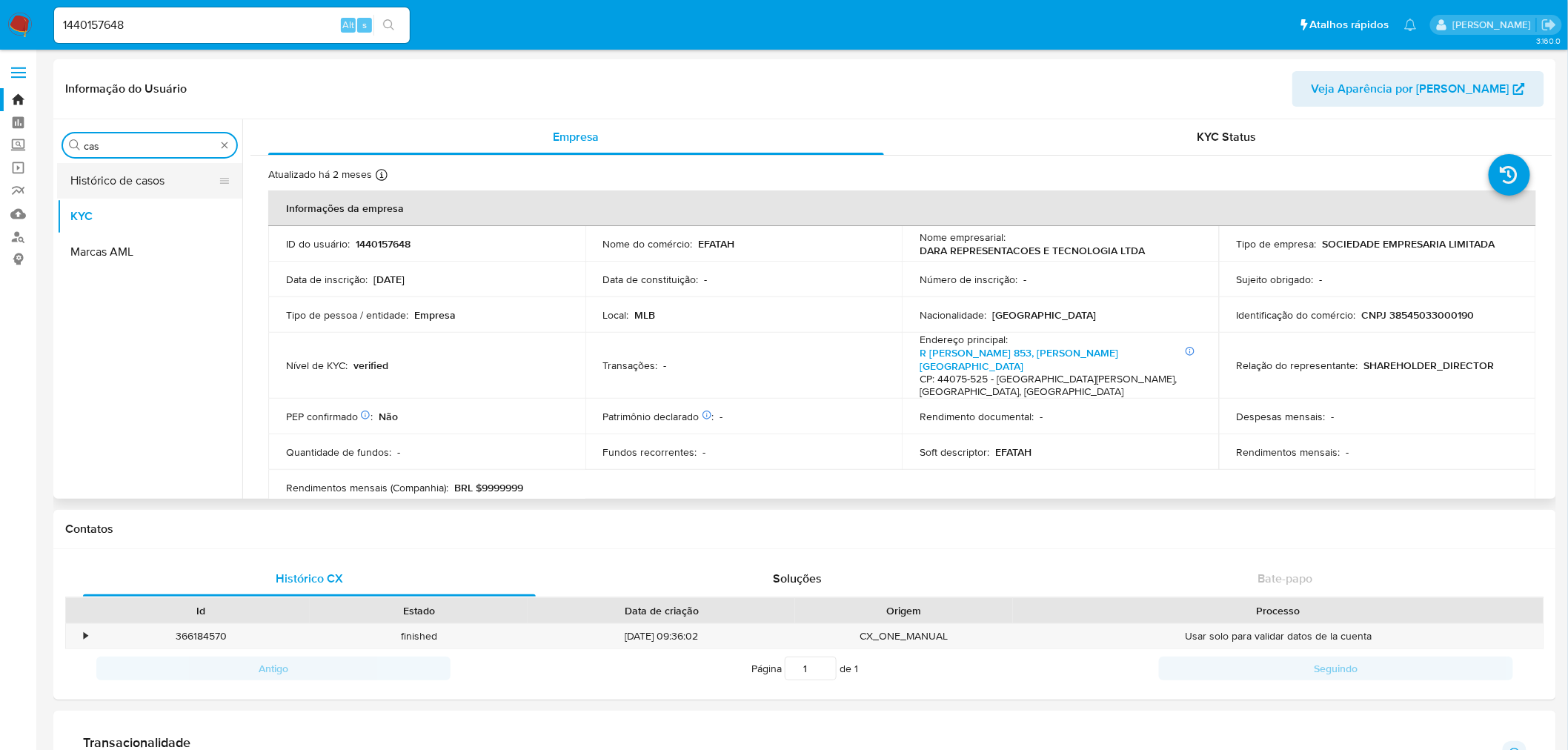
type input "cas"
click at [193, 186] on button "Histórico de casos" at bounding box center [144, 180] width 174 height 36
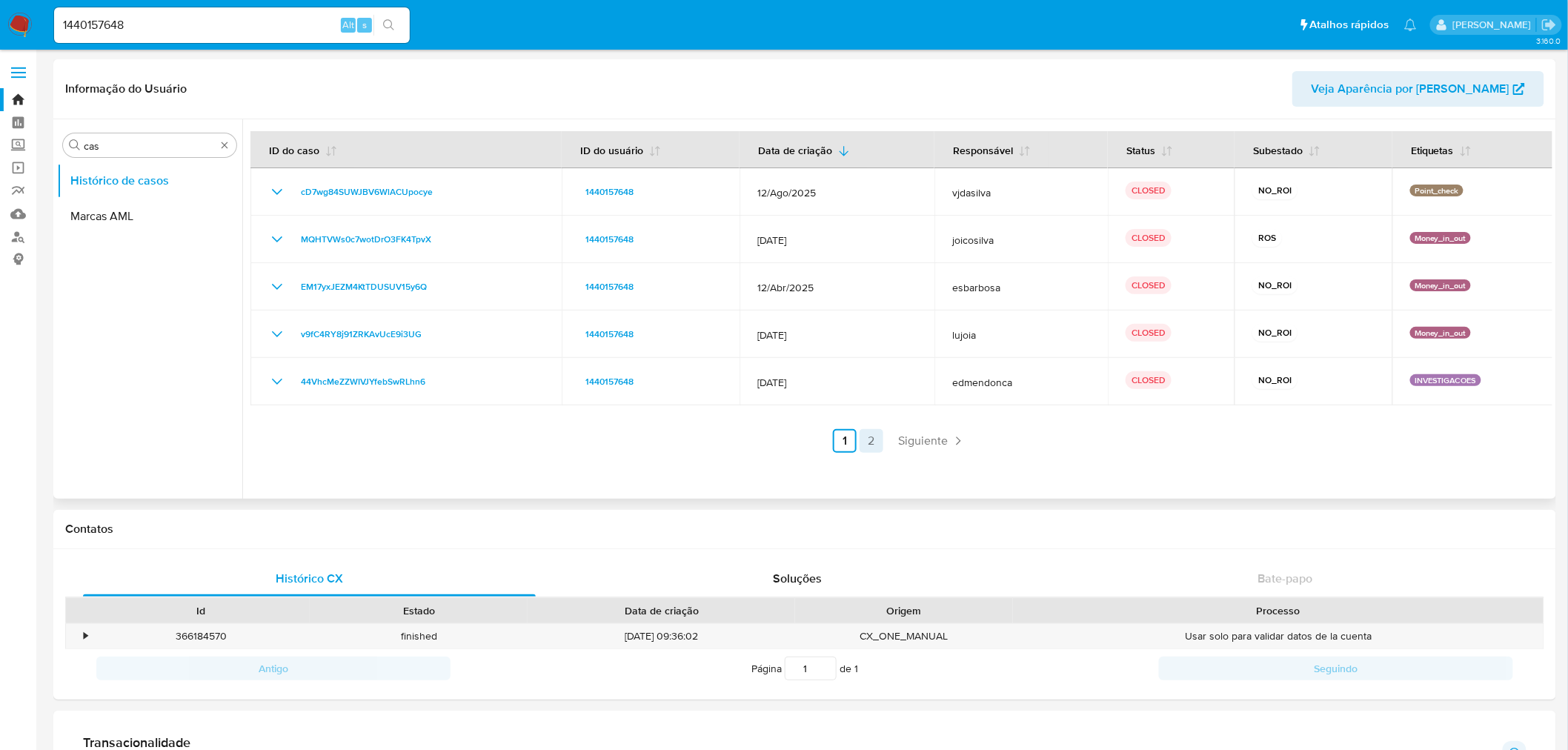
click at [878, 441] on link "2" at bounding box center [871, 441] width 24 height 24
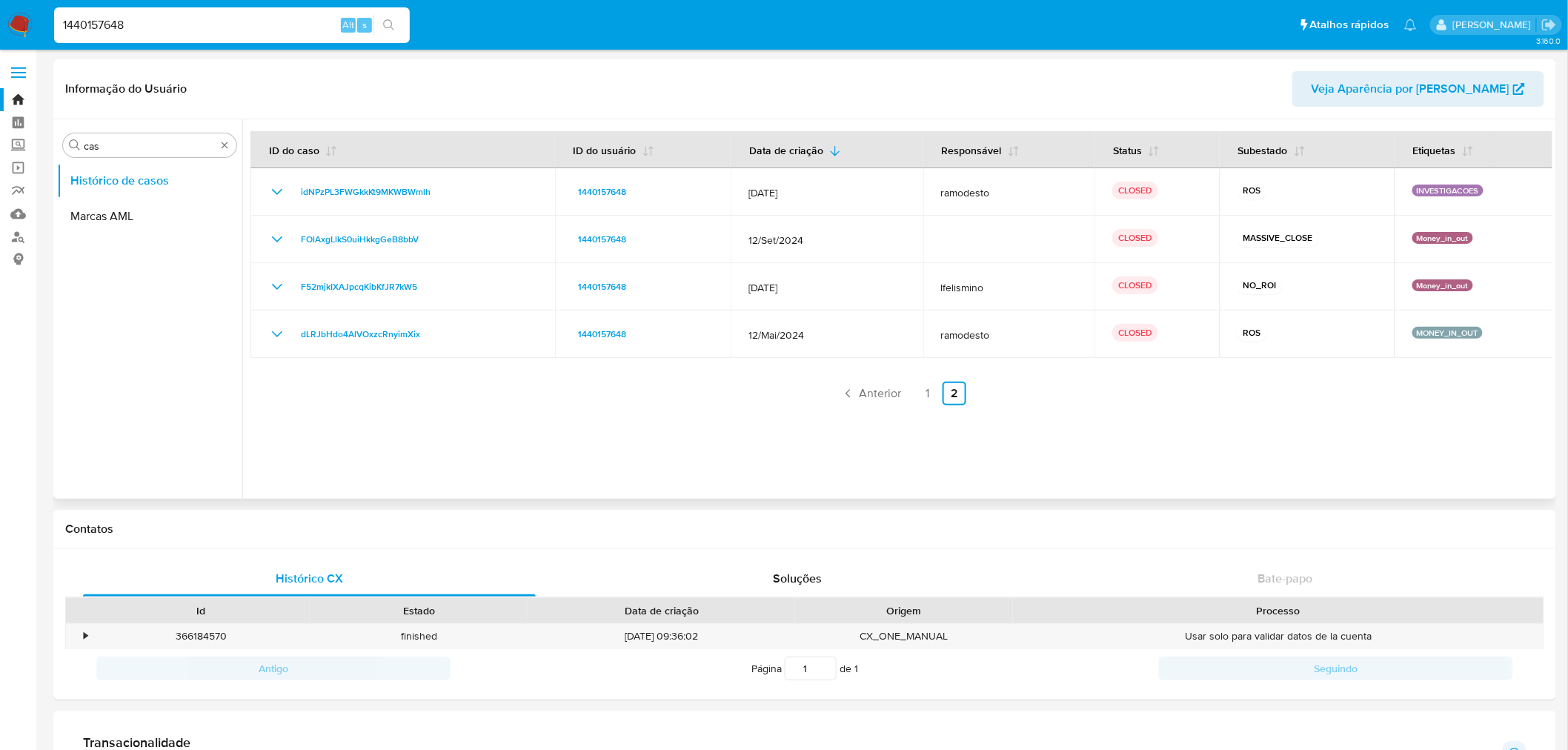
click at [117, 23] on input "1440157648" at bounding box center [231, 25] width 355 height 19
paste input "691952779"
type input "1691952779"
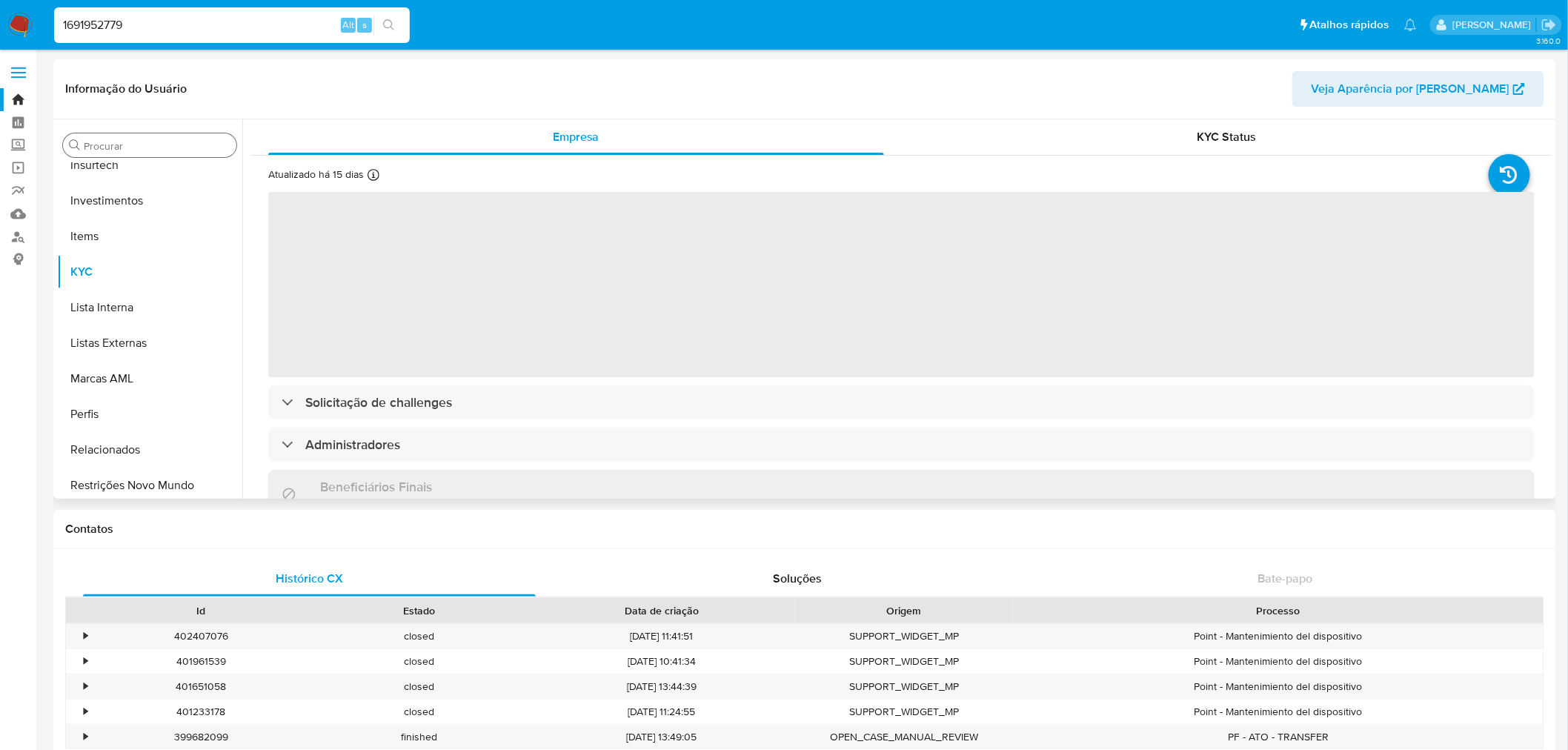
scroll to position [696, 0]
click at [137, 139] on input "Procurar" at bounding box center [157, 145] width 147 height 13
select select "10"
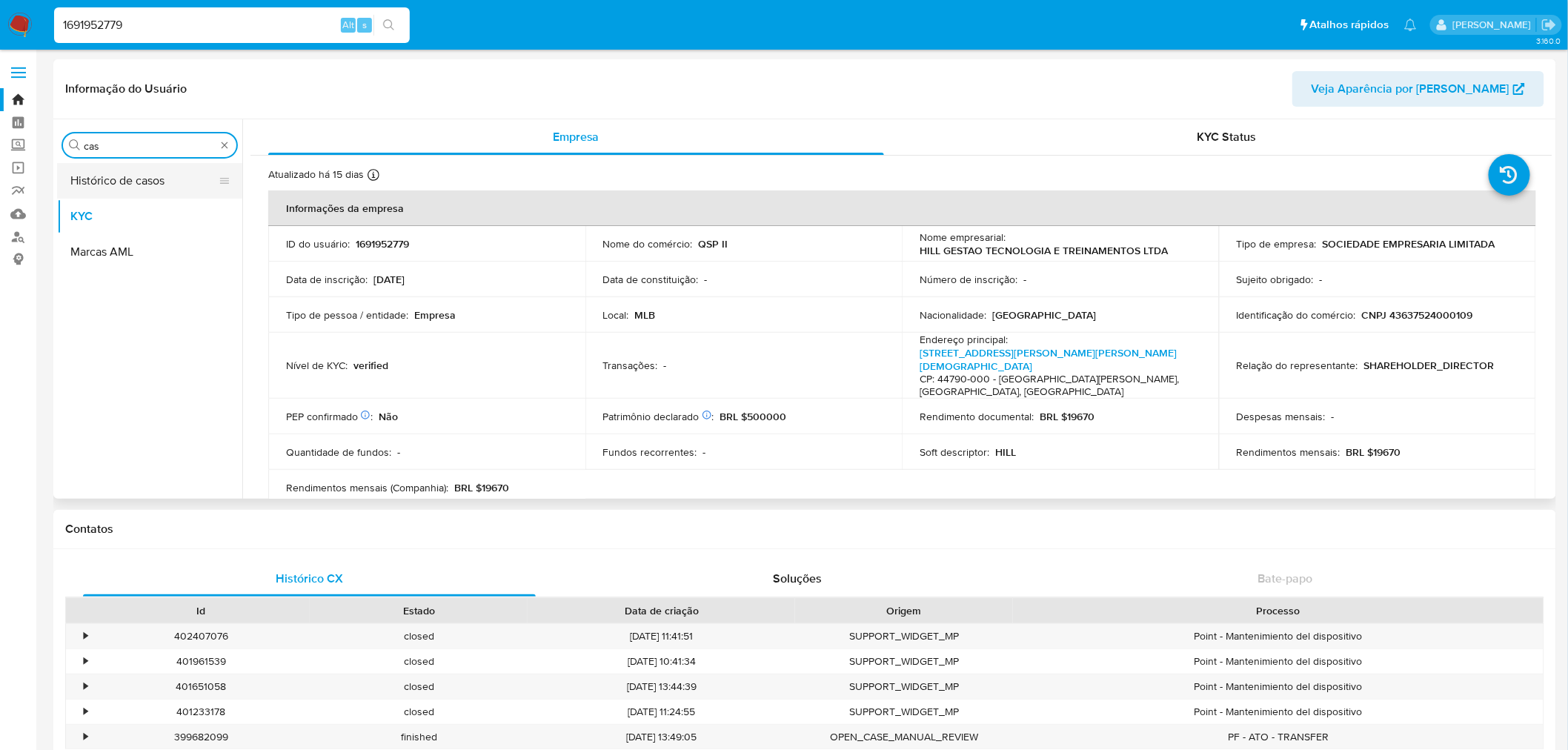
type input "cas"
click at [149, 196] on button "Histórico de casos" at bounding box center [144, 180] width 174 height 36
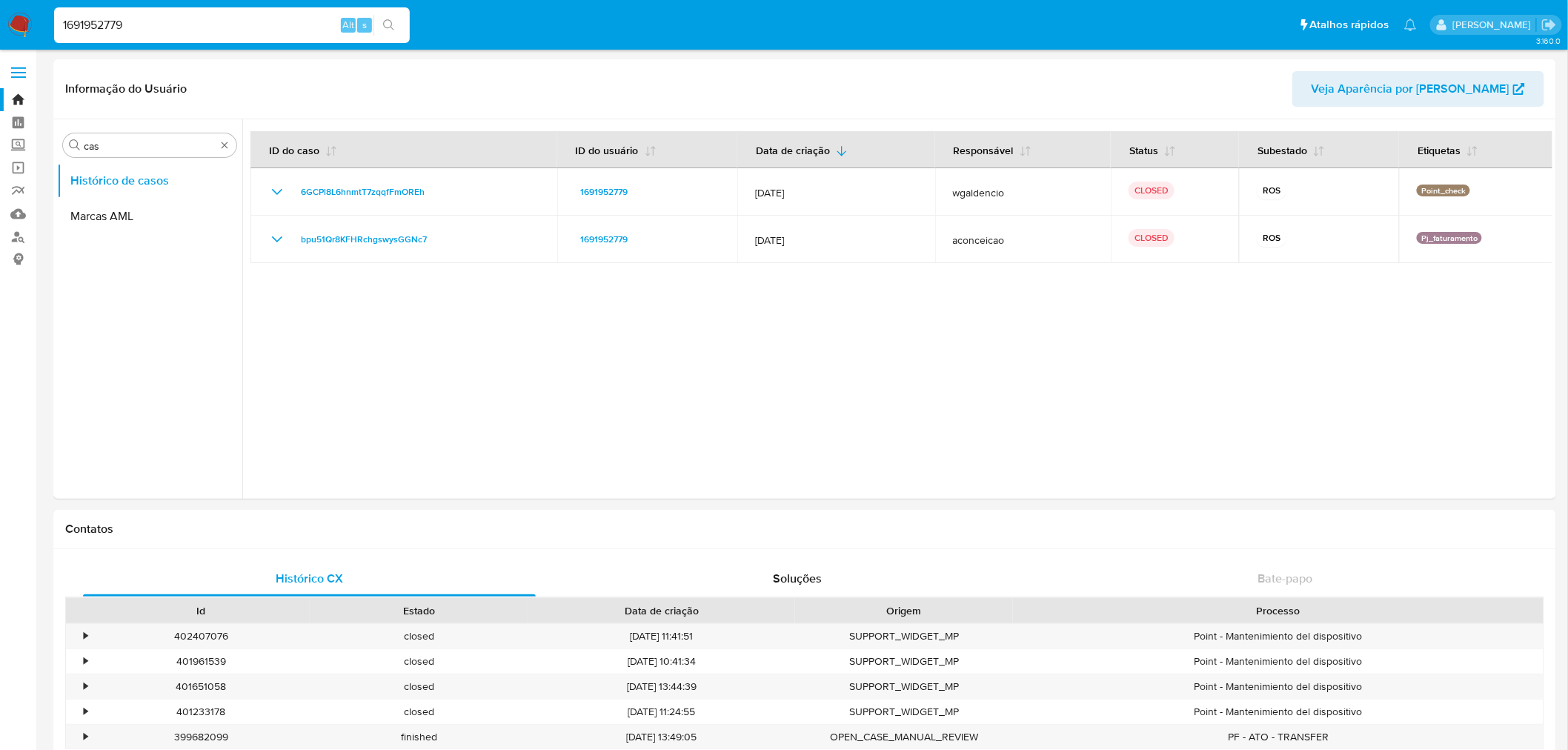
click at [107, 21] on input "1691952779" at bounding box center [231, 25] width 355 height 19
paste input "36668319"
type input "1366683199"
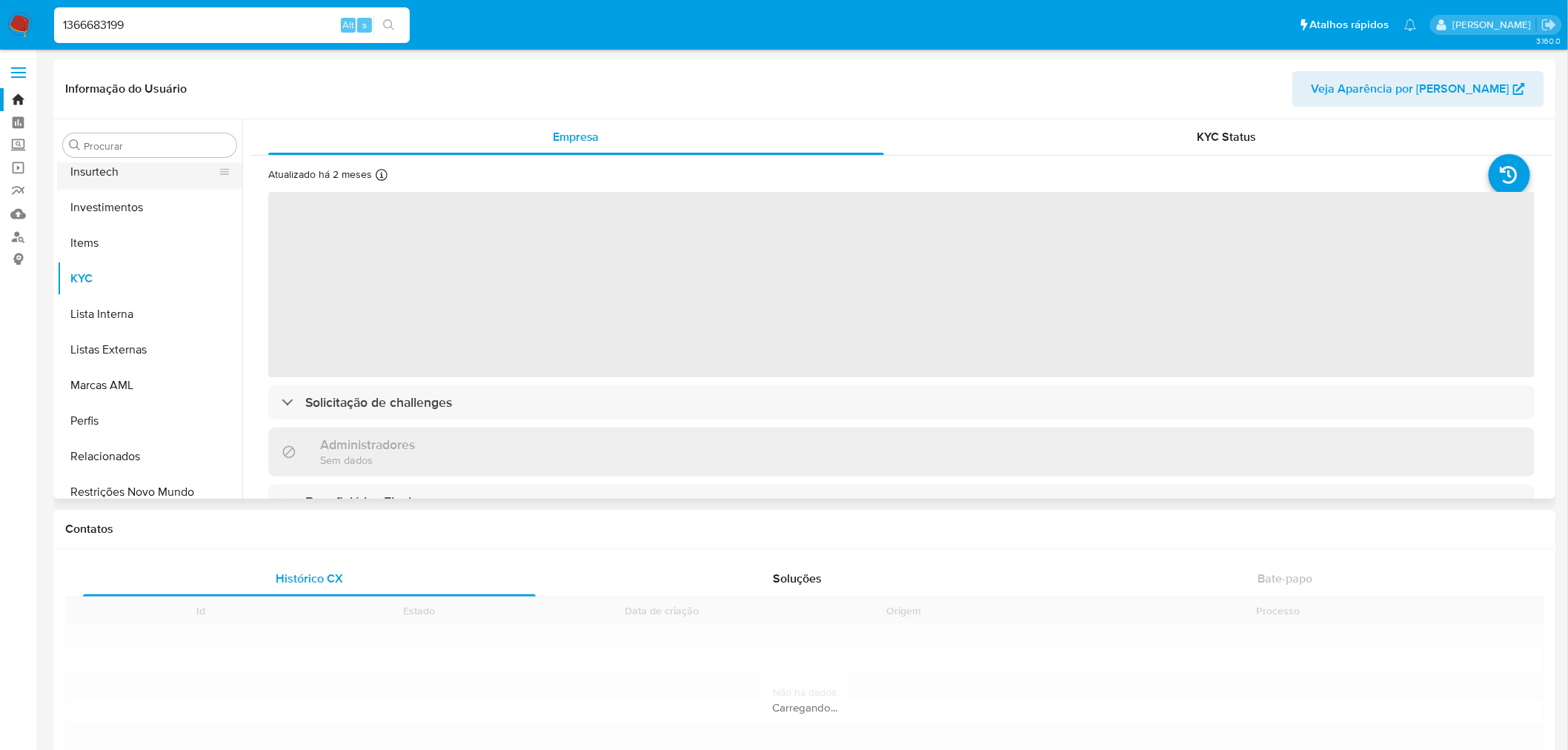
scroll to position [696, 0]
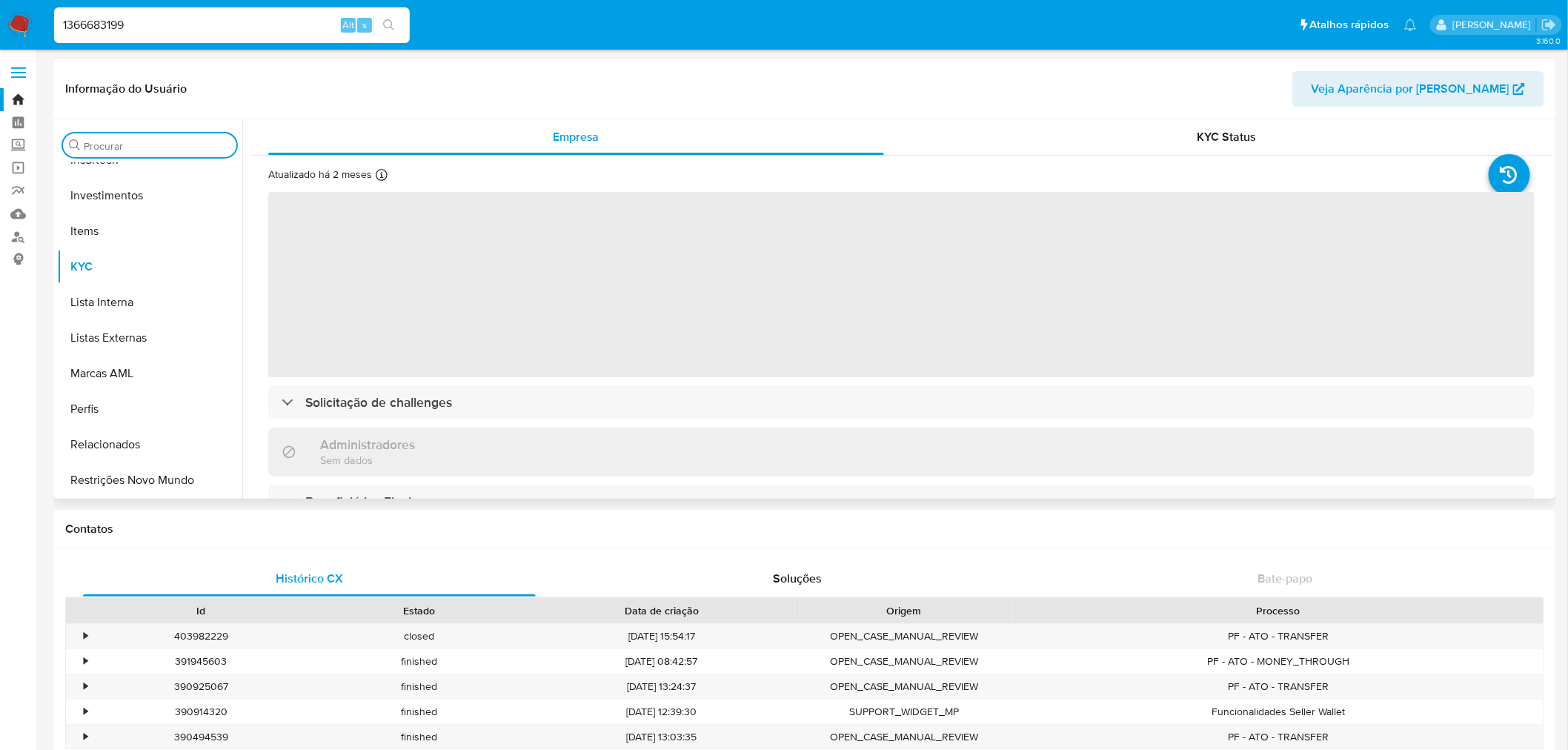
click at [150, 145] on input "Procurar" at bounding box center [157, 145] width 147 height 13
type input "ca"
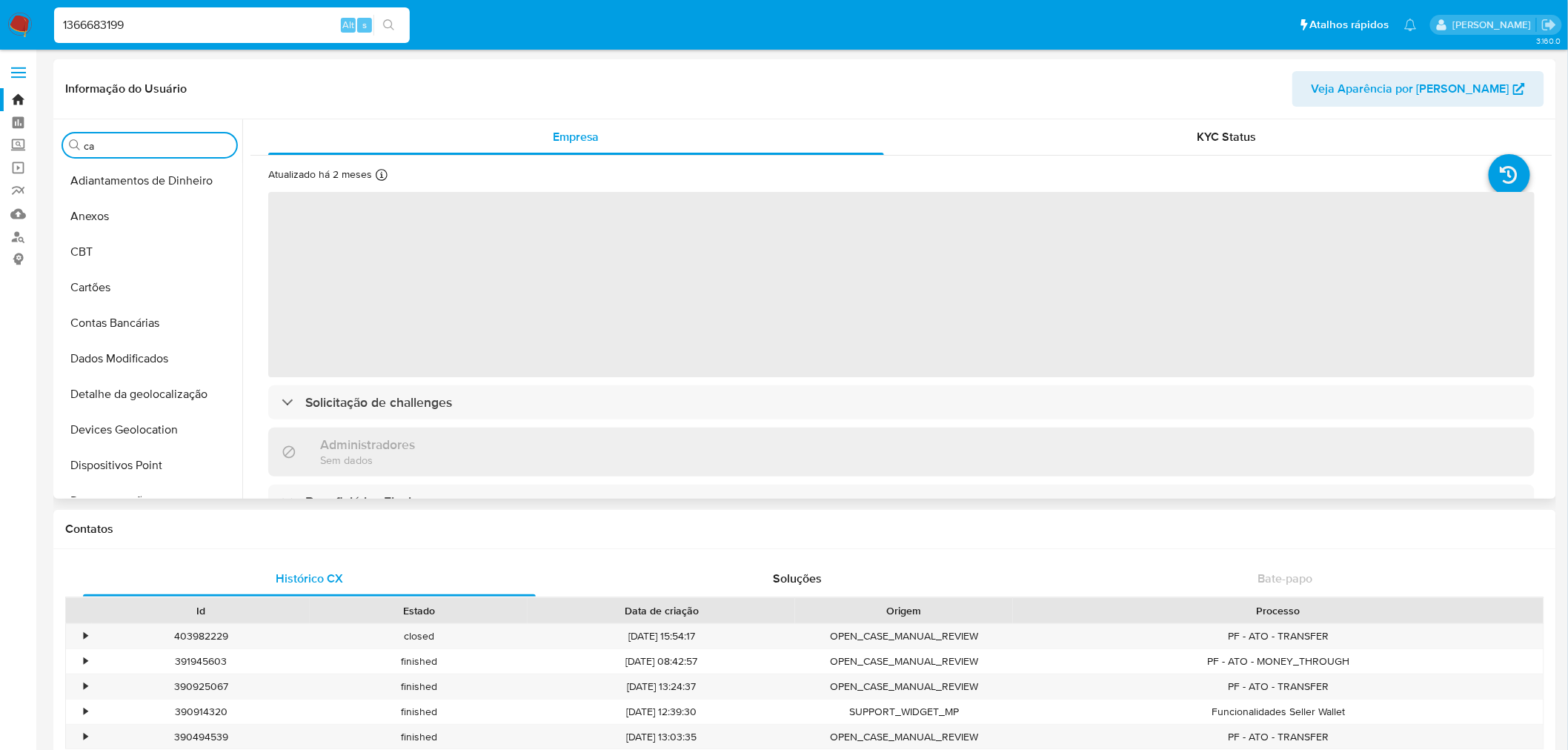
select select "10"
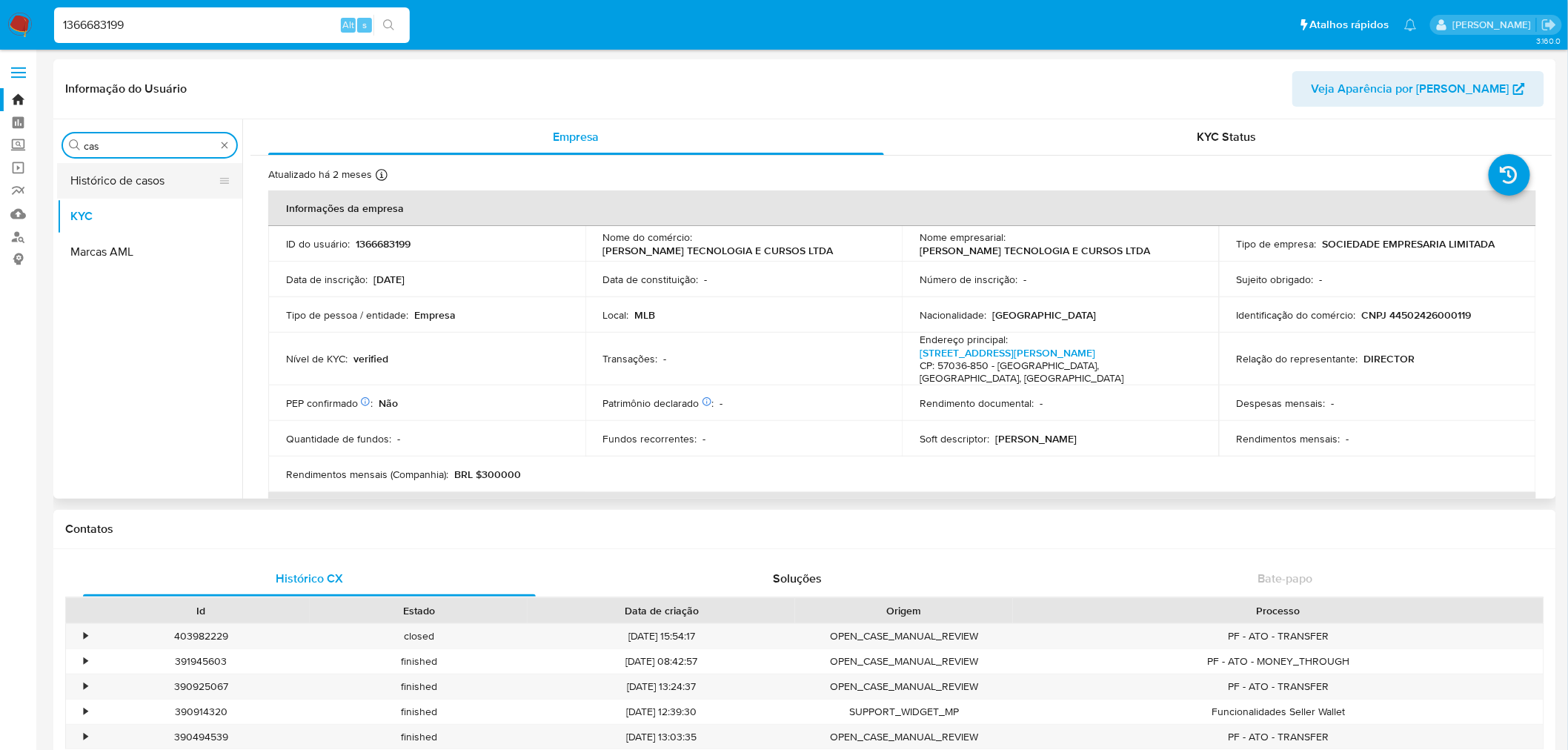
type input "cas"
click at [137, 182] on button "Histórico de casos" at bounding box center [144, 180] width 174 height 36
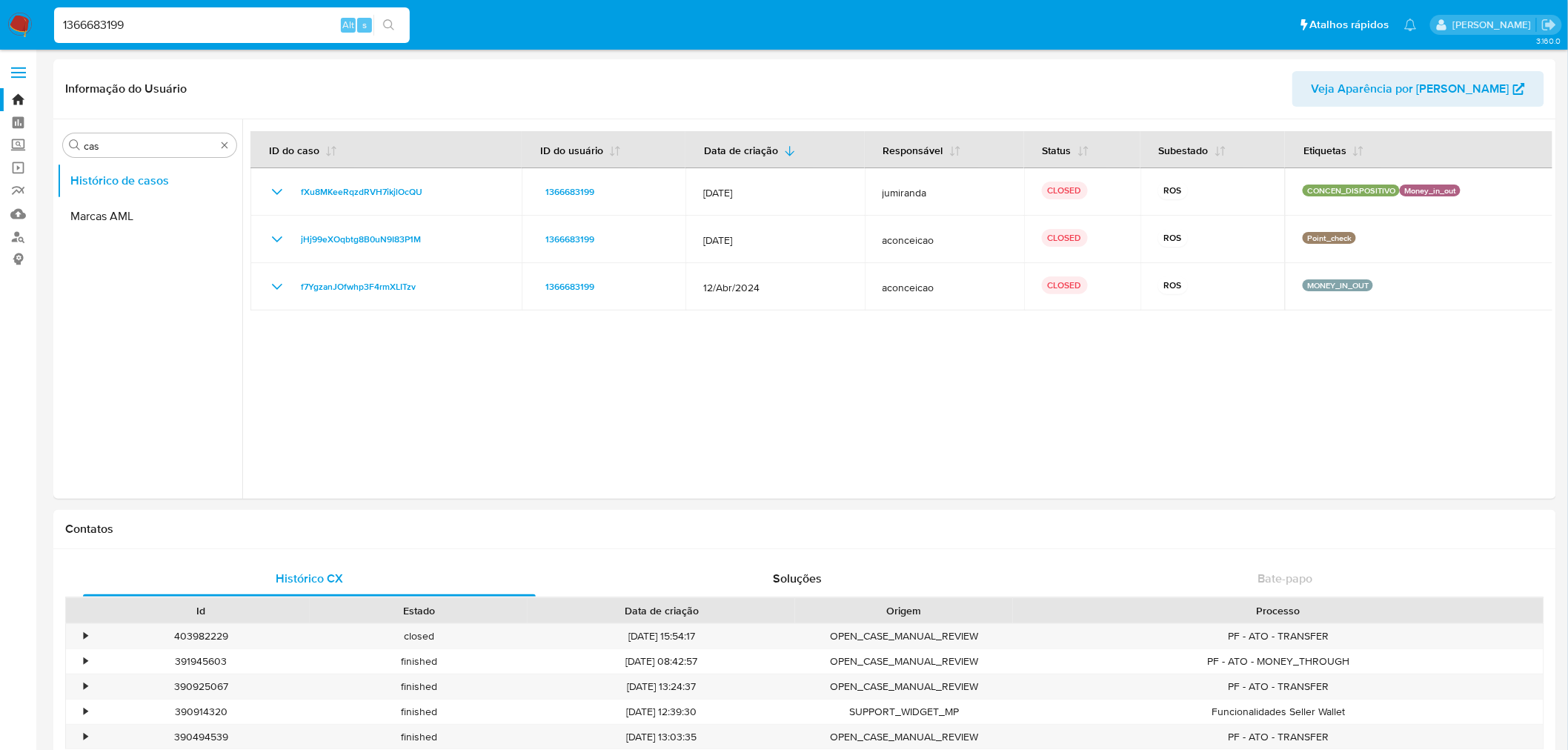
click at [92, 26] on input "1366683199" at bounding box center [231, 25] width 355 height 19
click at [91, 26] on input "1366683199" at bounding box center [231, 25] width 355 height 19
paste input "440465528"
type input "1440465528"
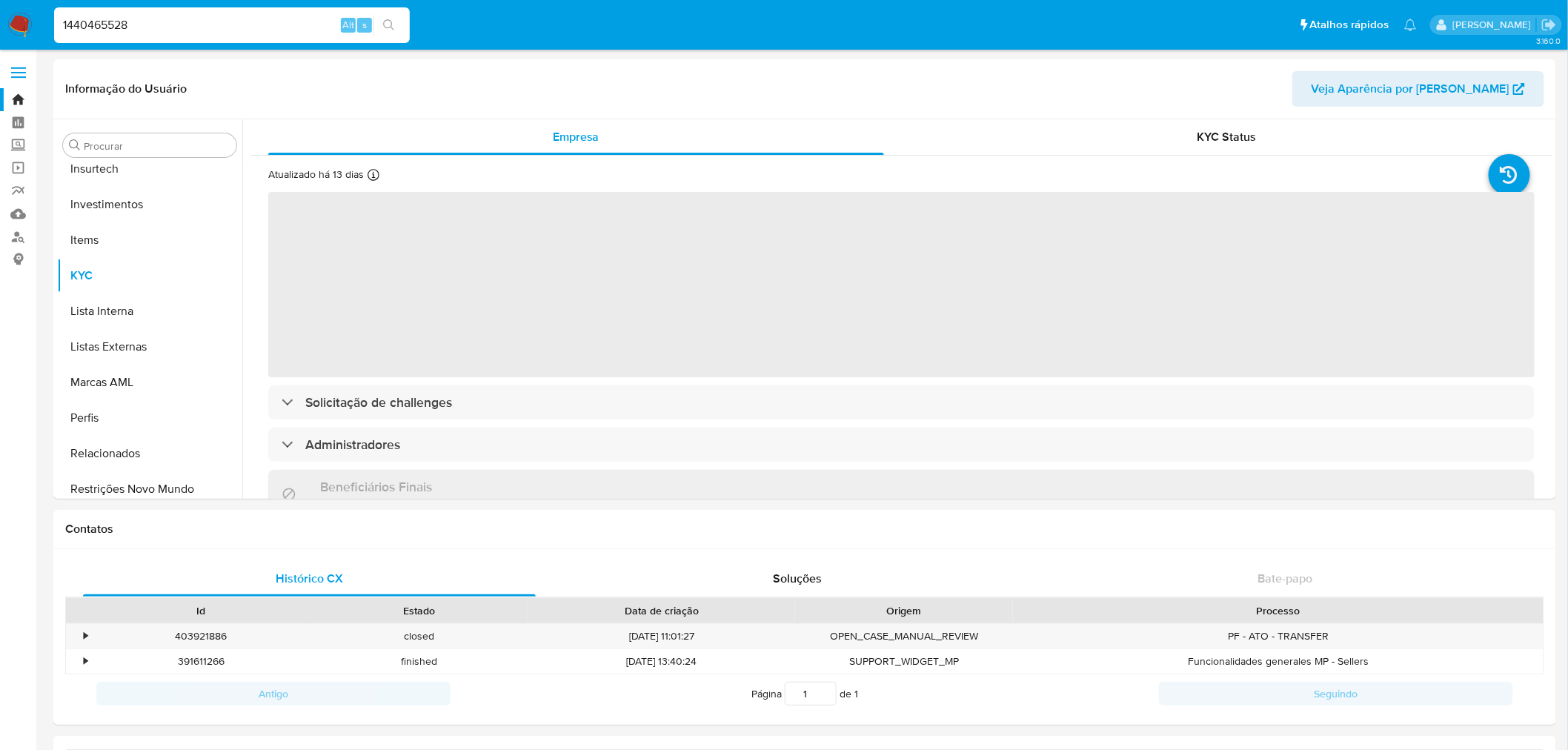
scroll to position [696, 0]
select select "10"
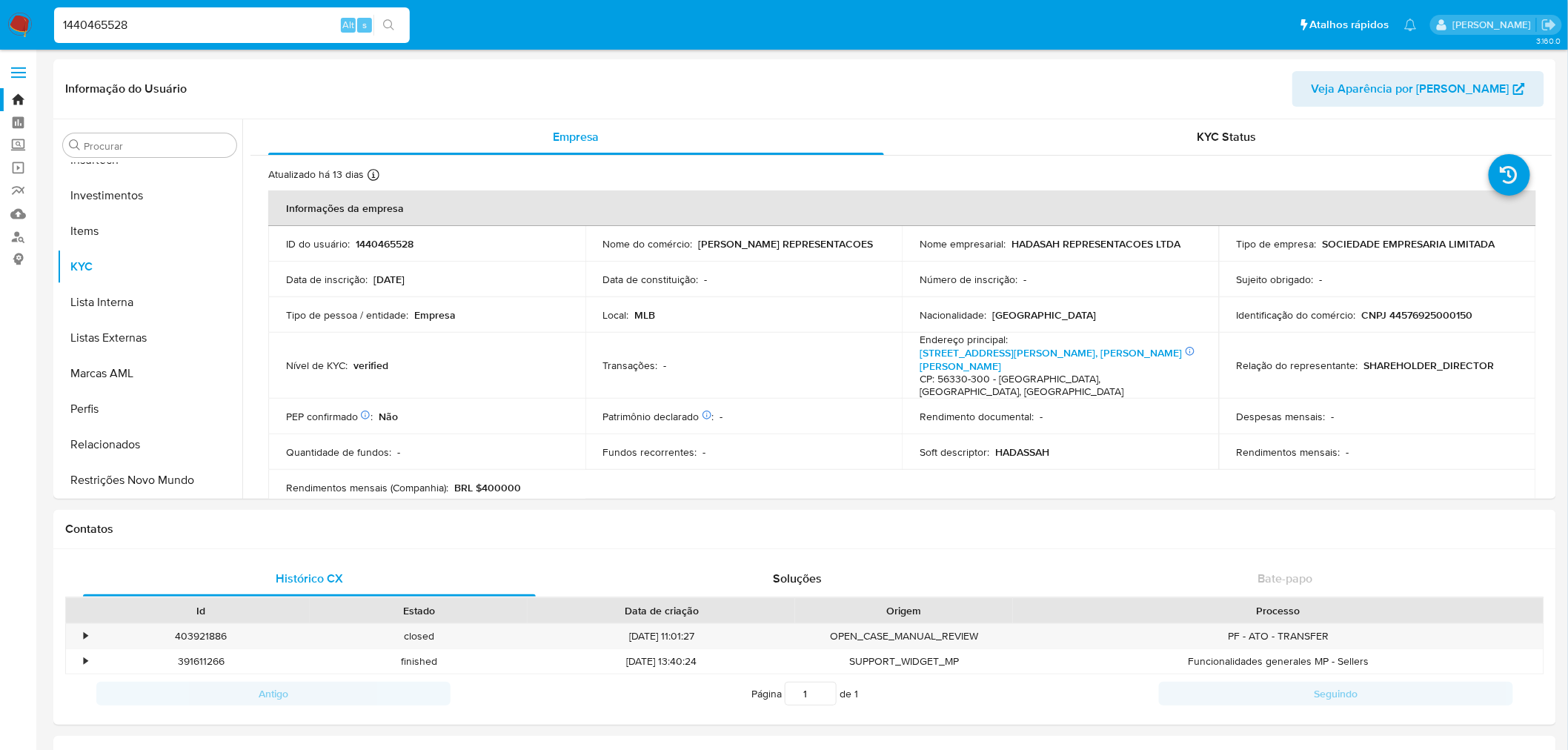
click at [116, 28] on input "1440465528" at bounding box center [231, 25] width 355 height 19
paste input "516146512"
type input "1516146512"
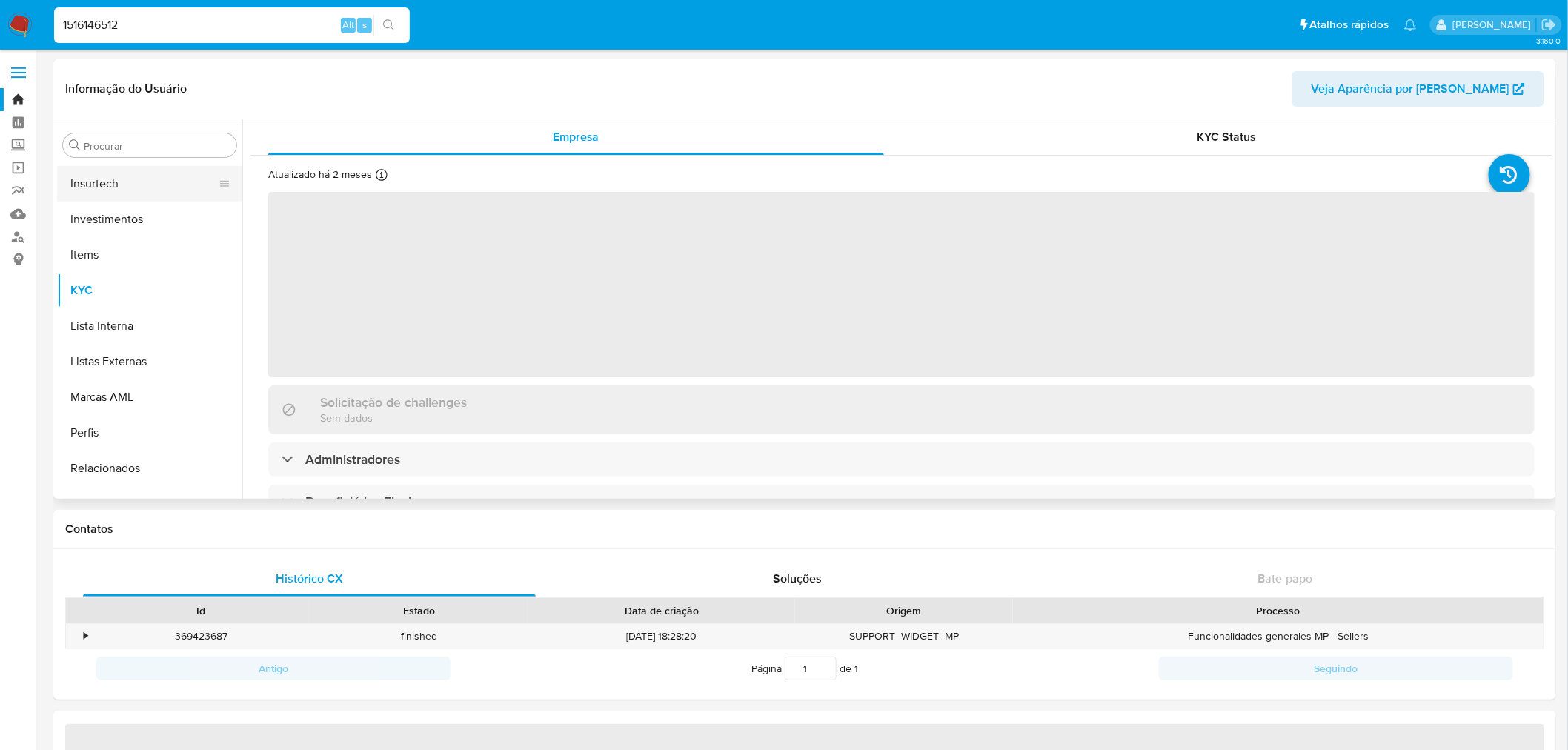
scroll to position [696, 0]
click at [159, 164] on button "Insurtech" at bounding box center [144, 159] width 174 height 36
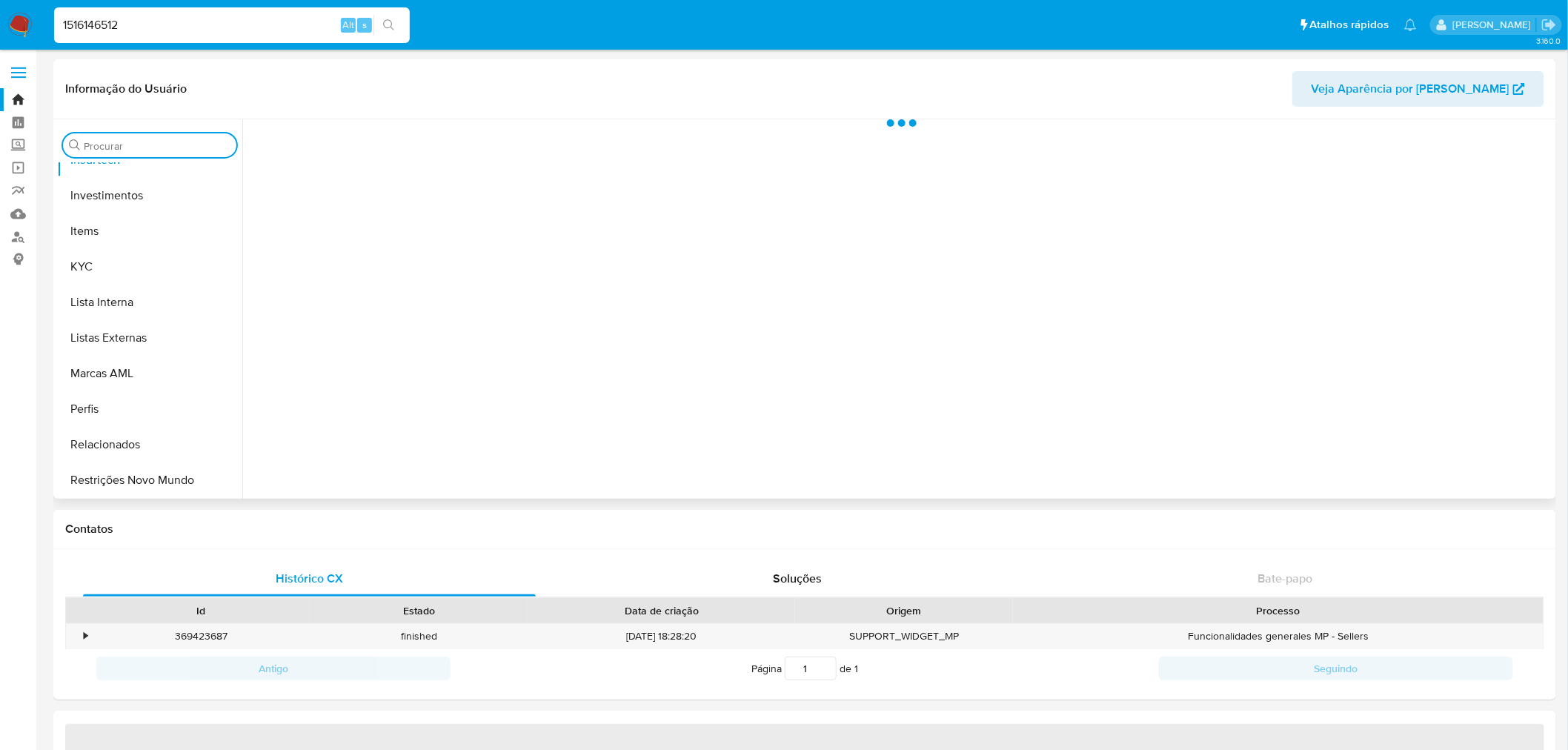
click at [164, 141] on input "Procurar" at bounding box center [157, 145] width 147 height 13
type input "c"
select select "10"
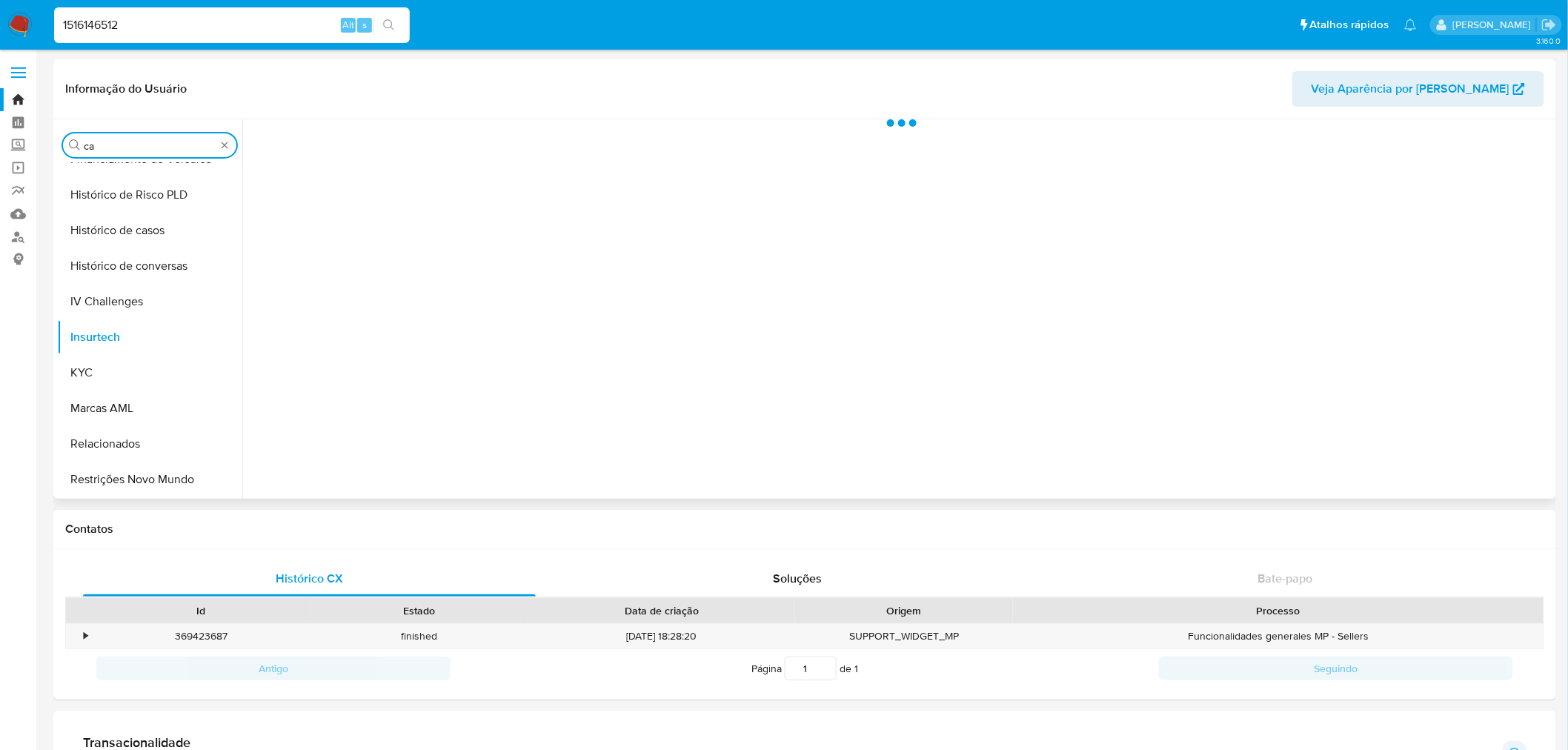
scroll to position [0, 0]
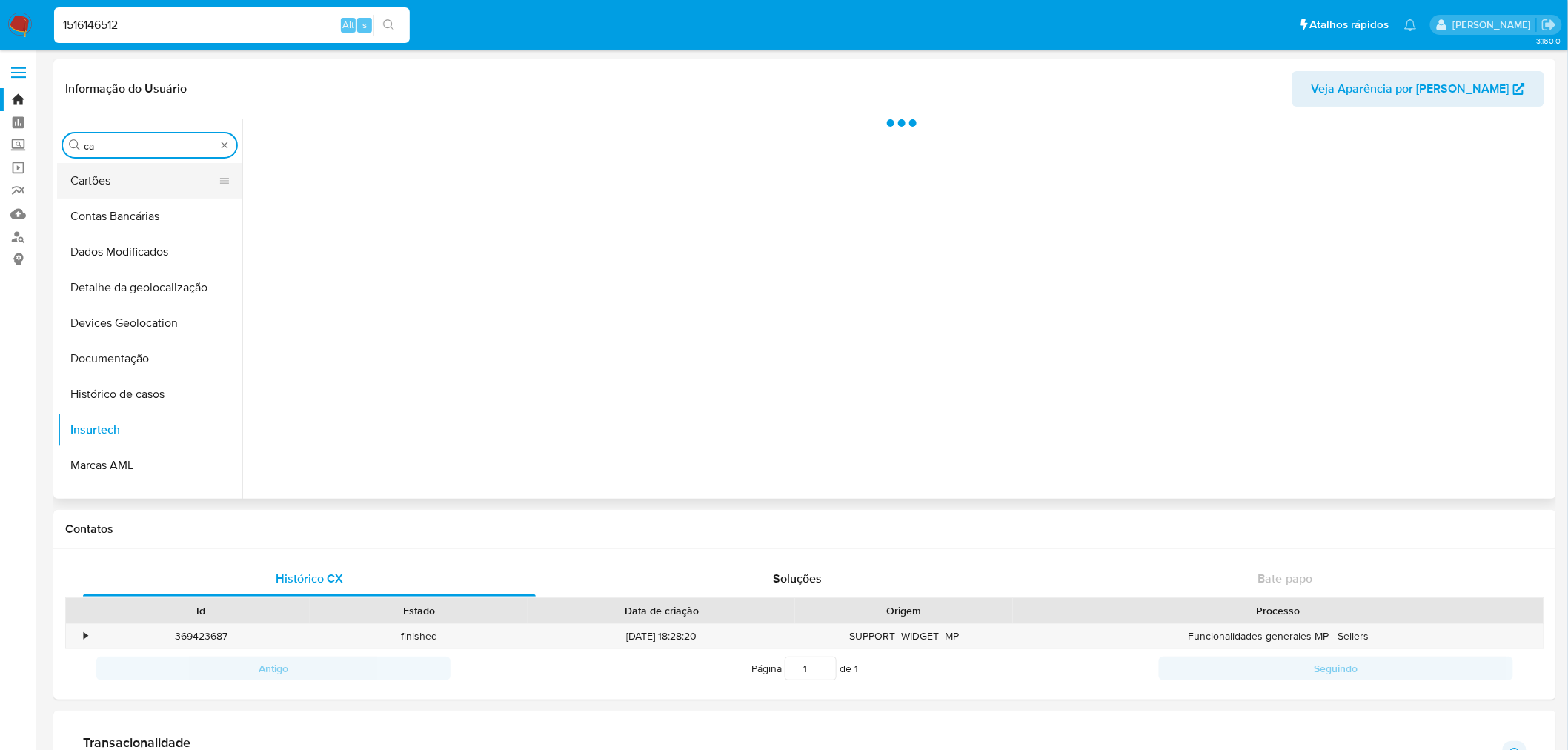
type input "cas"
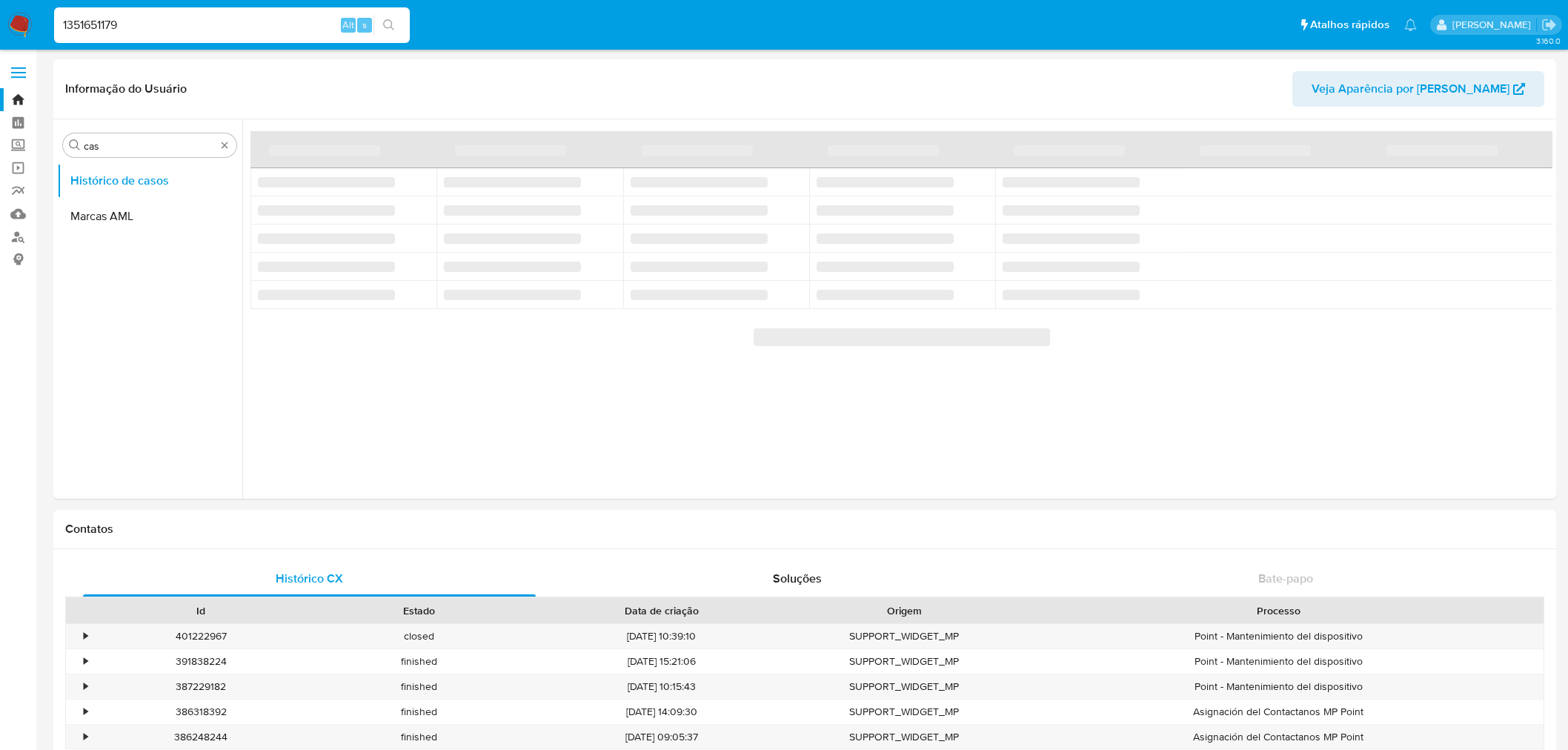
select select "10"
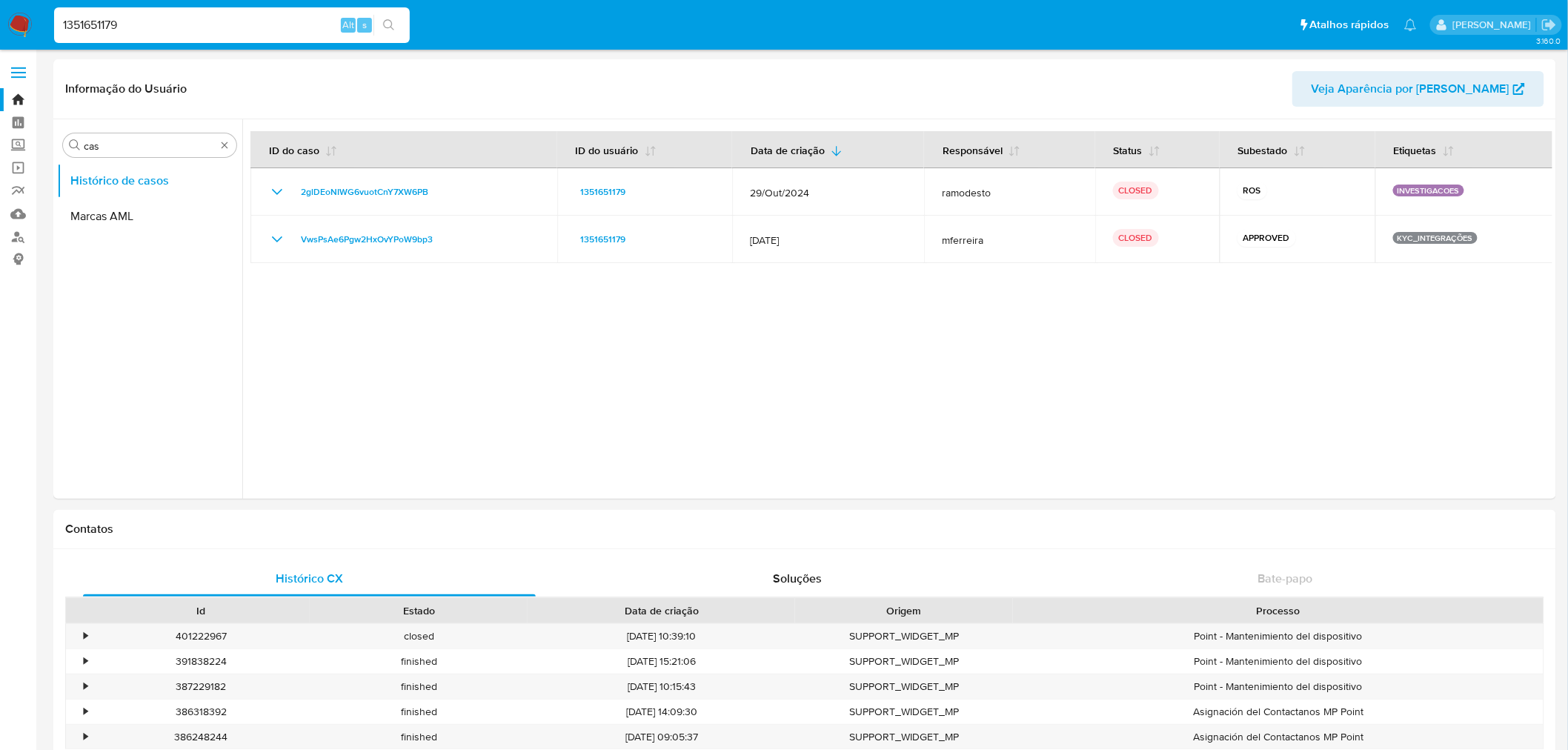
click at [93, 17] on input "1351651179" at bounding box center [231, 25] width 355 height 19
click at [92, 17] on input "1351651179" at bounding box center [231, 25] width 355 height 19
paste input "66649311"
type input "1366649311"
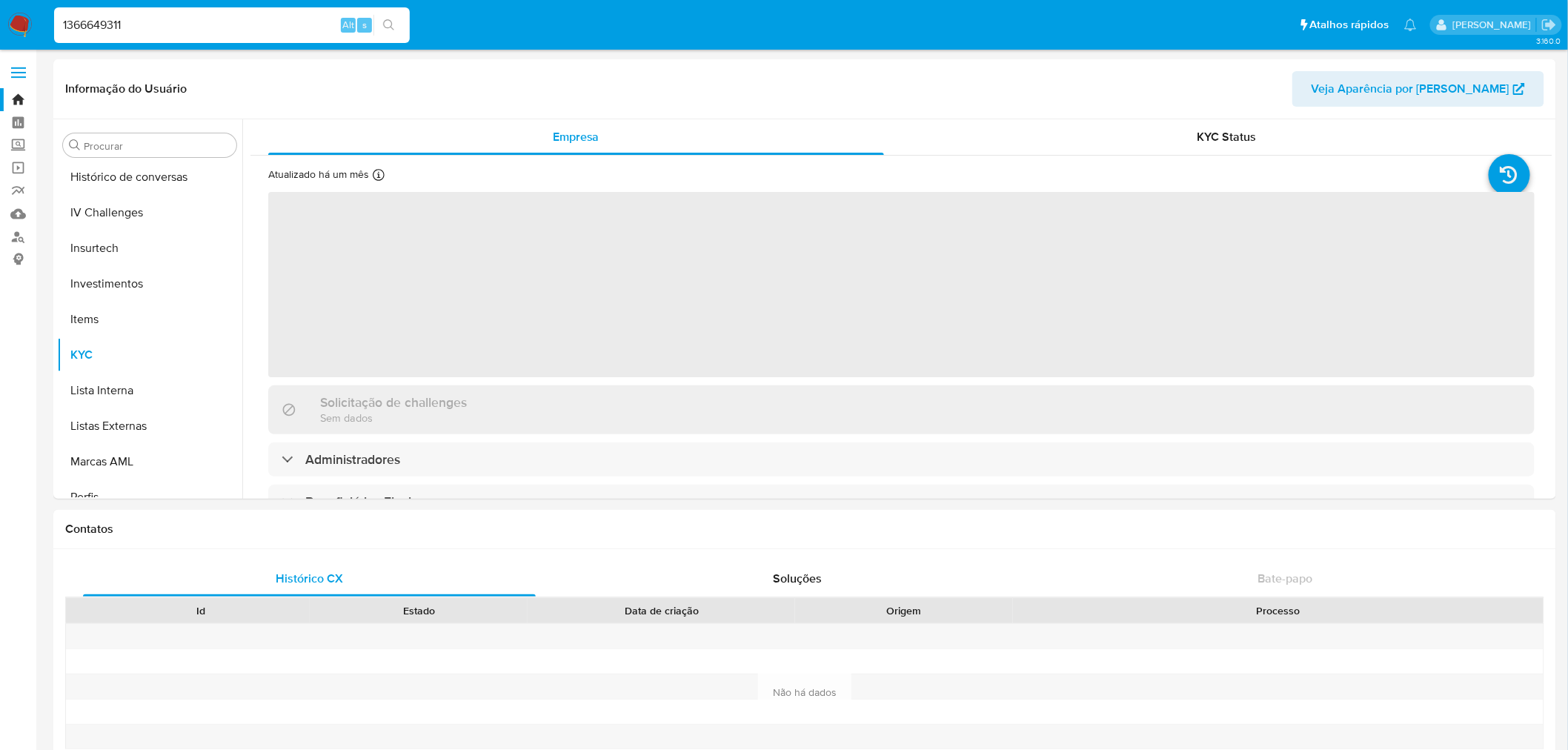
scroll to position [696, 0]
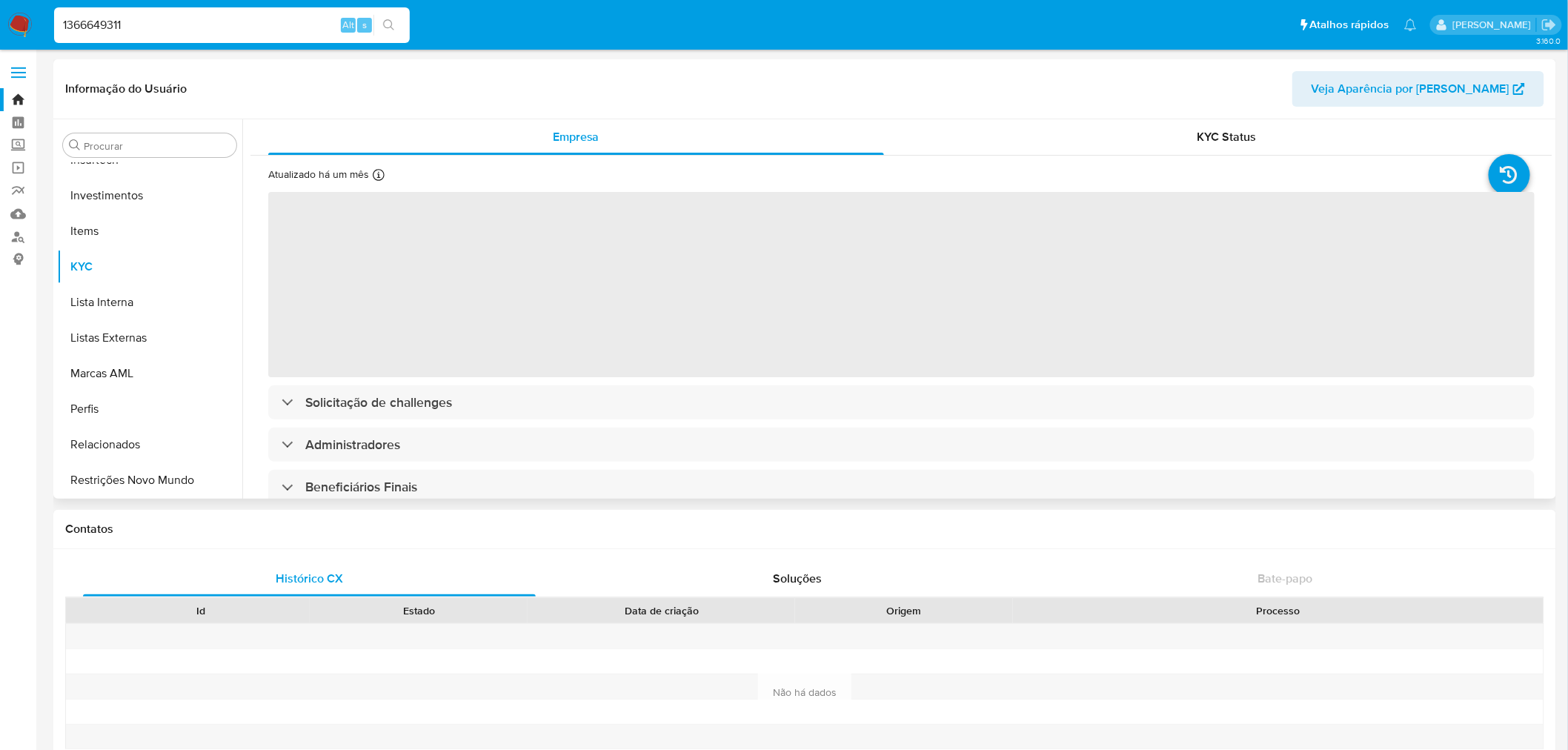
select select "10"
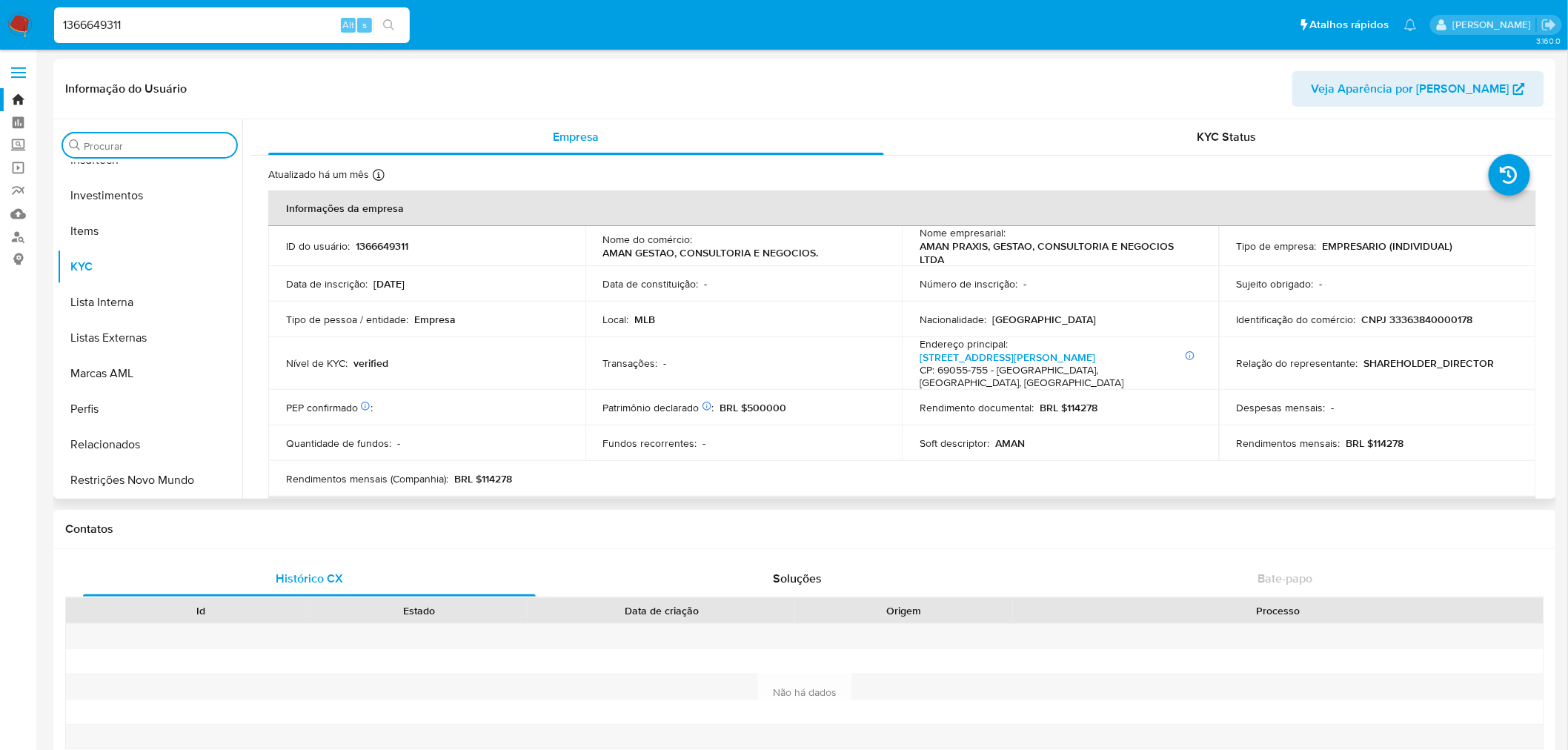
click at [139, 145] on input "Procurar" at bounding box center [157, 145] width 147 height 13
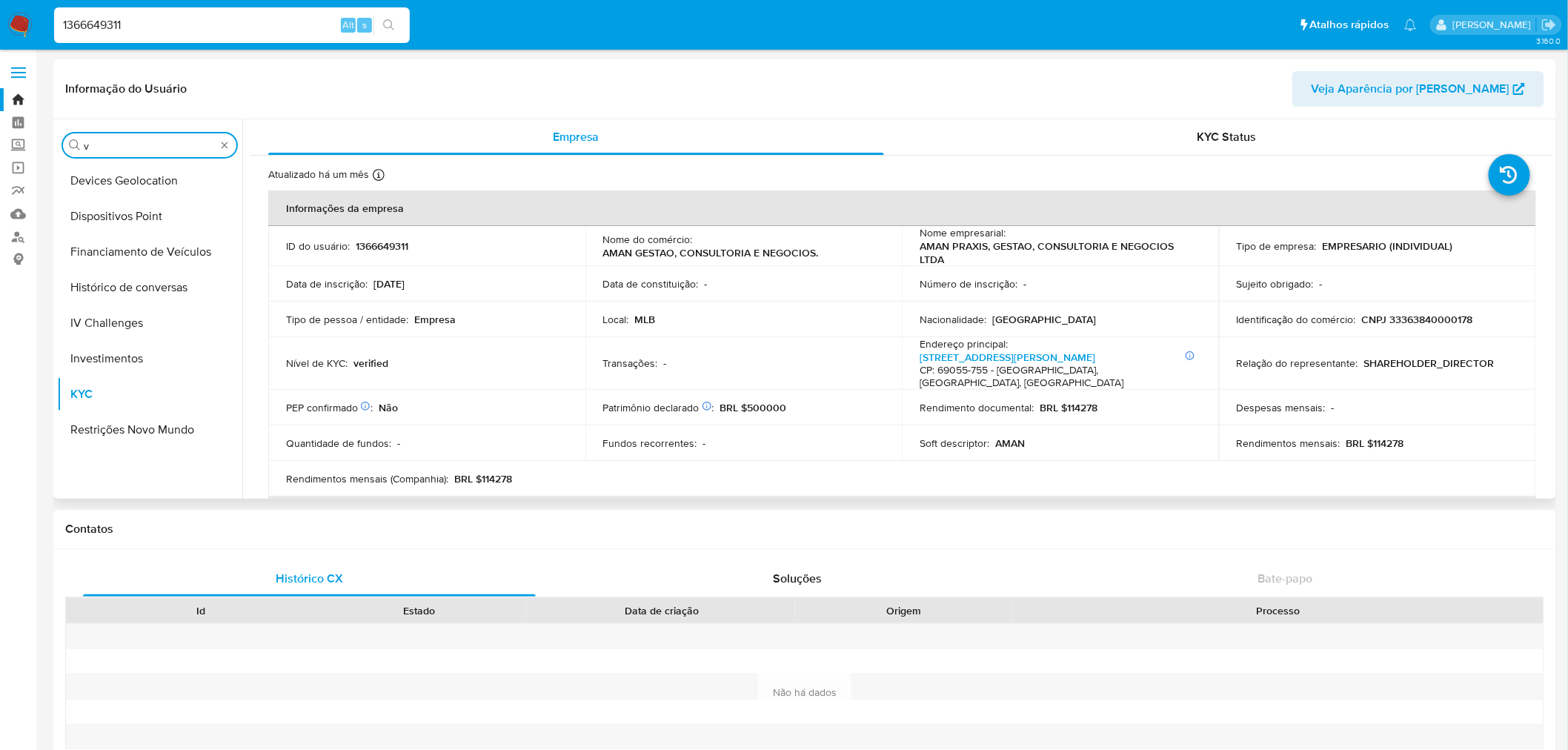
click at [145, 146] on input "v" at bounding box center [149, 145] width 132 height 13
click at [61, 148] on div "Procurar v Devices Geolocation Dispositivos Point Financiamento de Veículos His…" at bounding box center [149, 310] width 186 height 377
type input "cas"
click at [134, 171] on button "Histórico de casos" at bounding box center [144, 180] width 174 height 36
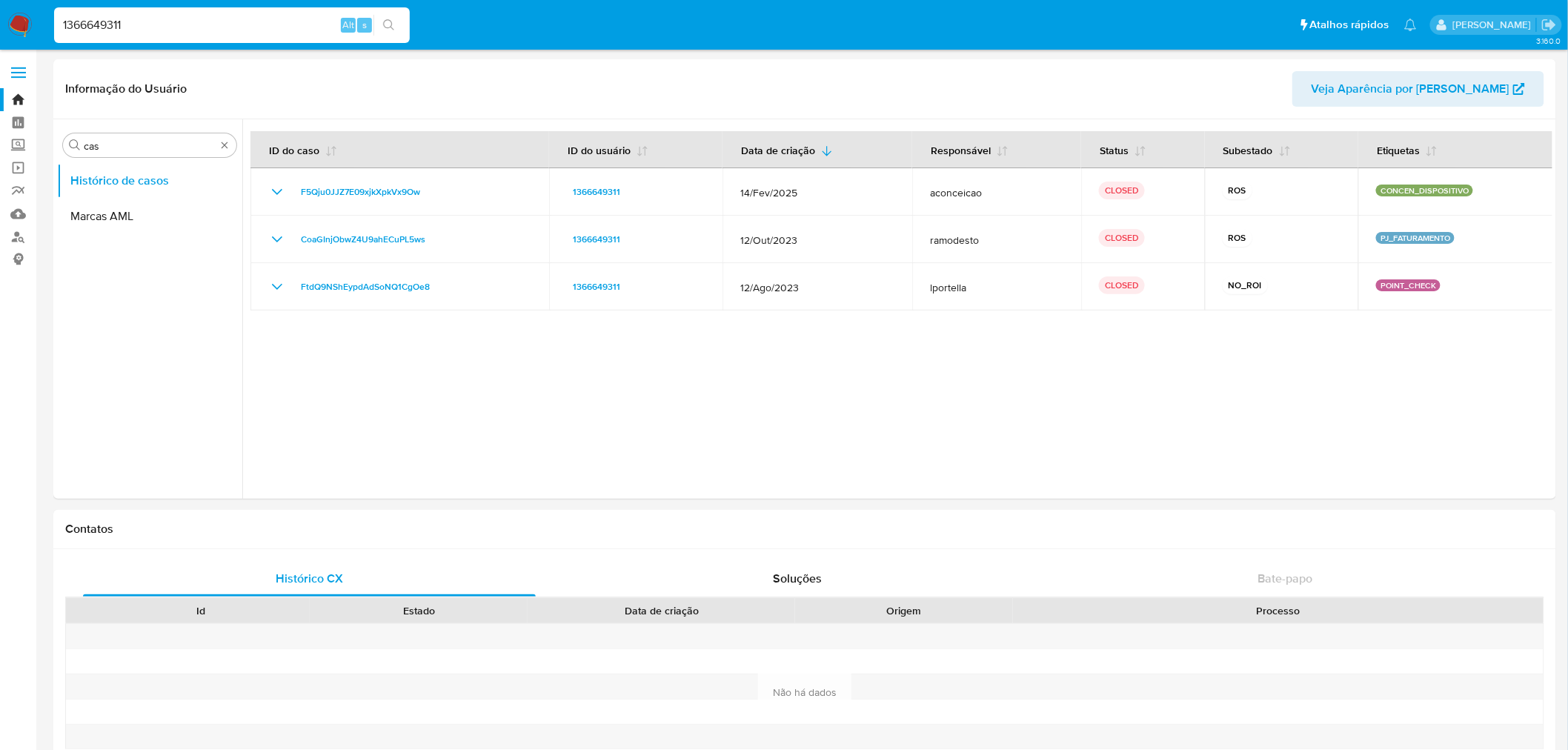
click at [104, 23] on input "1366649311" at bounding box center [231, 25] width 355 height 19
paste input "572907728"
type input "1572907728"
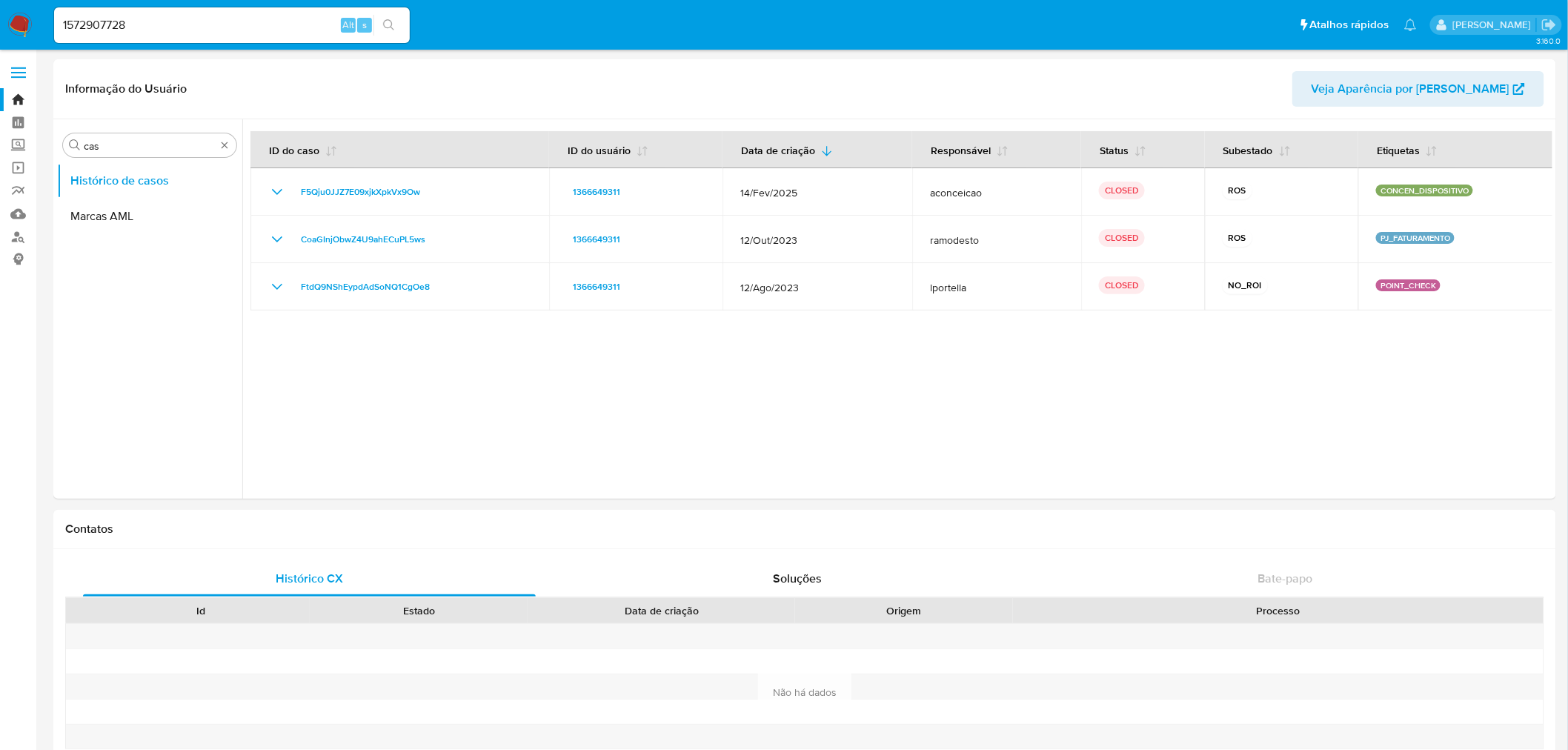
click at [389, 30] on icon "search-icon" at bounding box center [389, 24] width 12 height 12
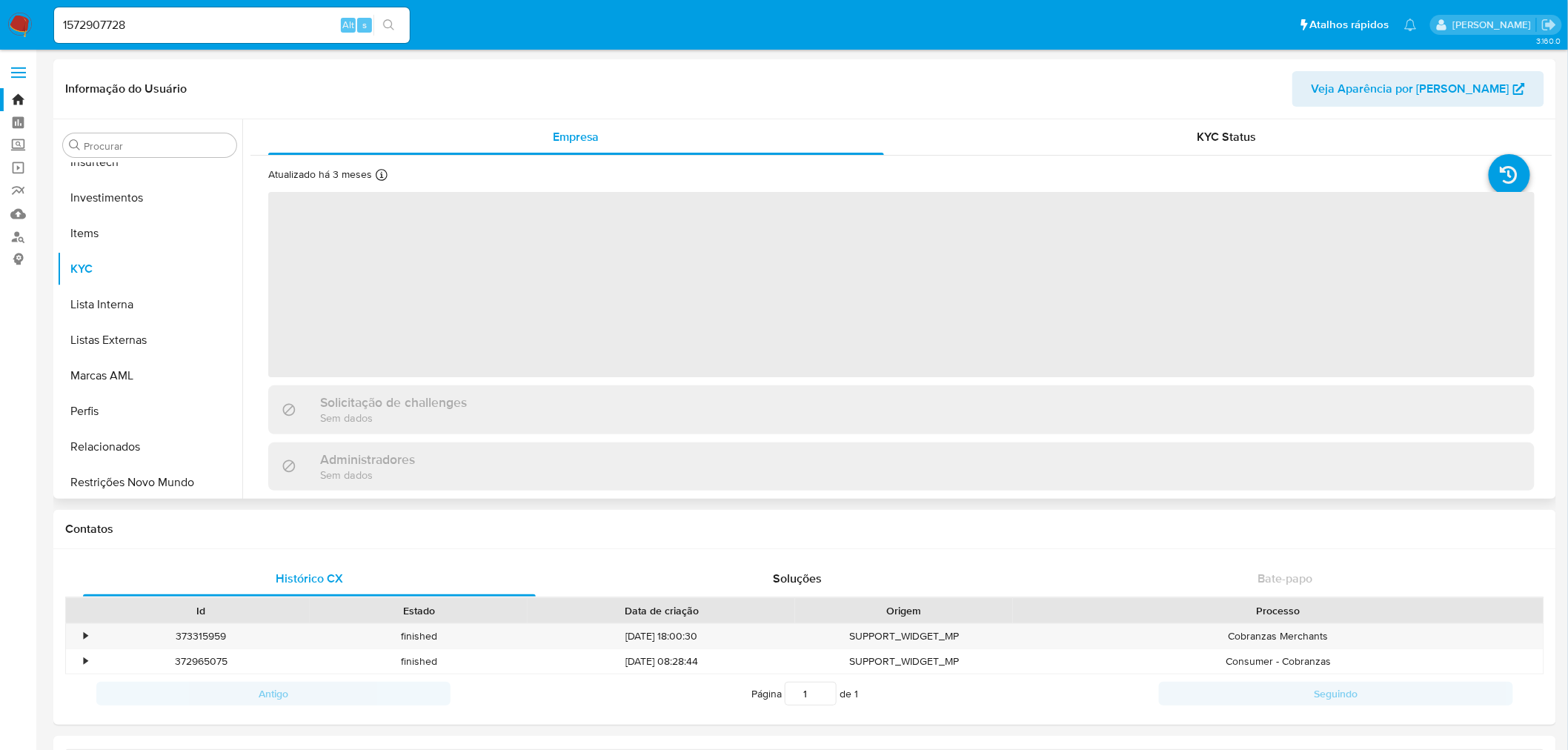
scroll to position [696, 0]
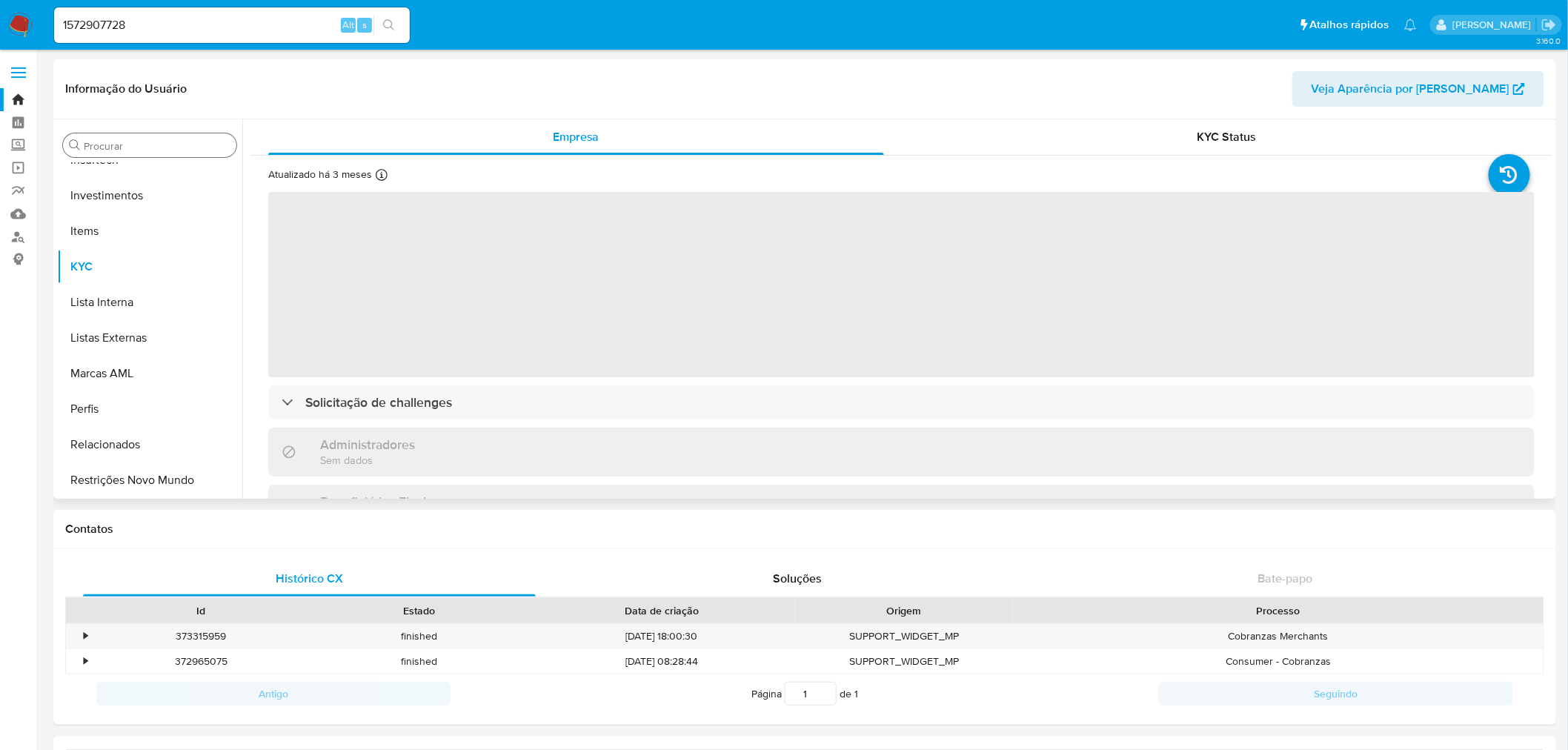
click at [171, 147] on input "Procurar" at bounding box center [157, 145] width 147 height 13
select select "10"
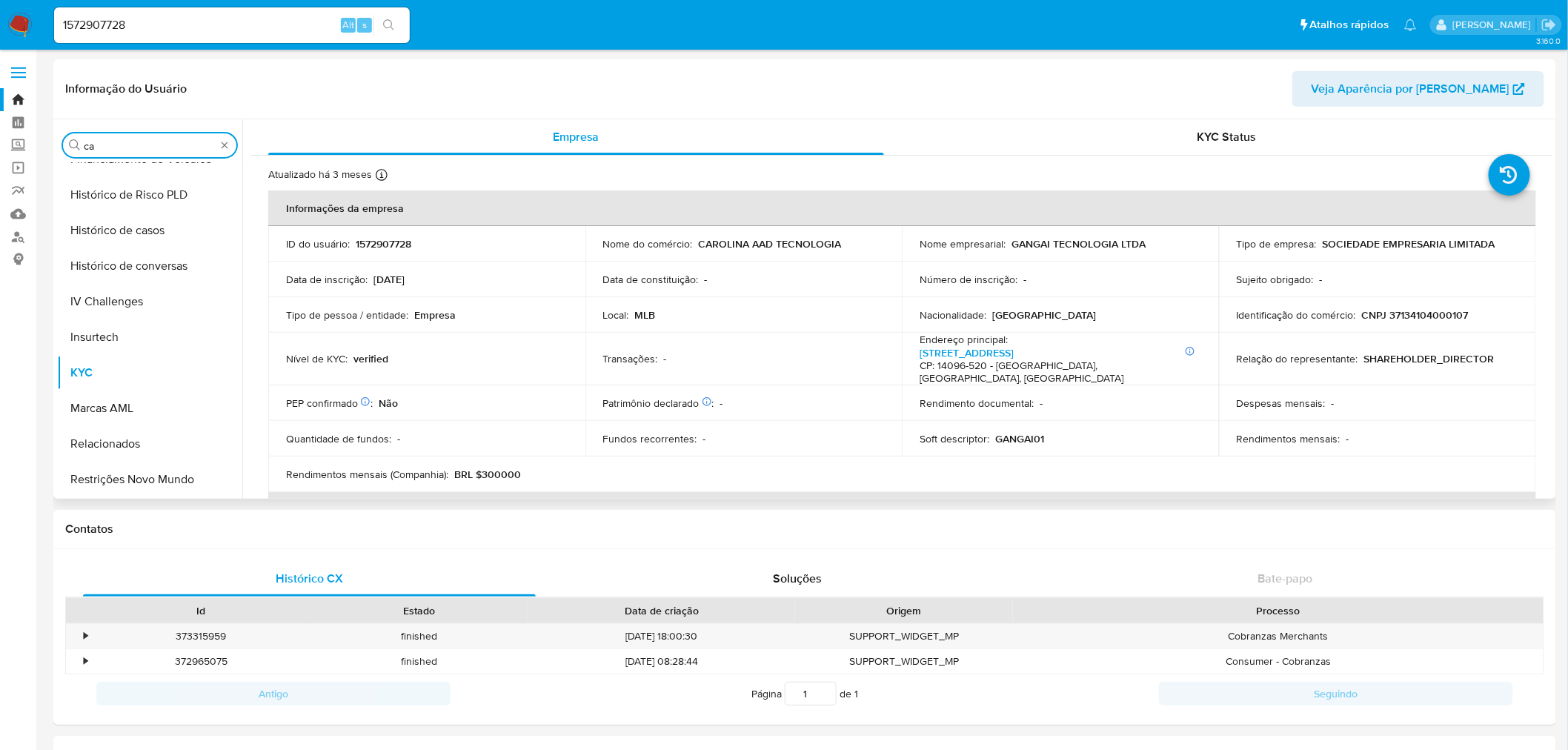
scroll to position [0, 0]
type input "cas"
click at [173, 201] on button "KYC" at bounding box center [144, 216] width 174 height 36
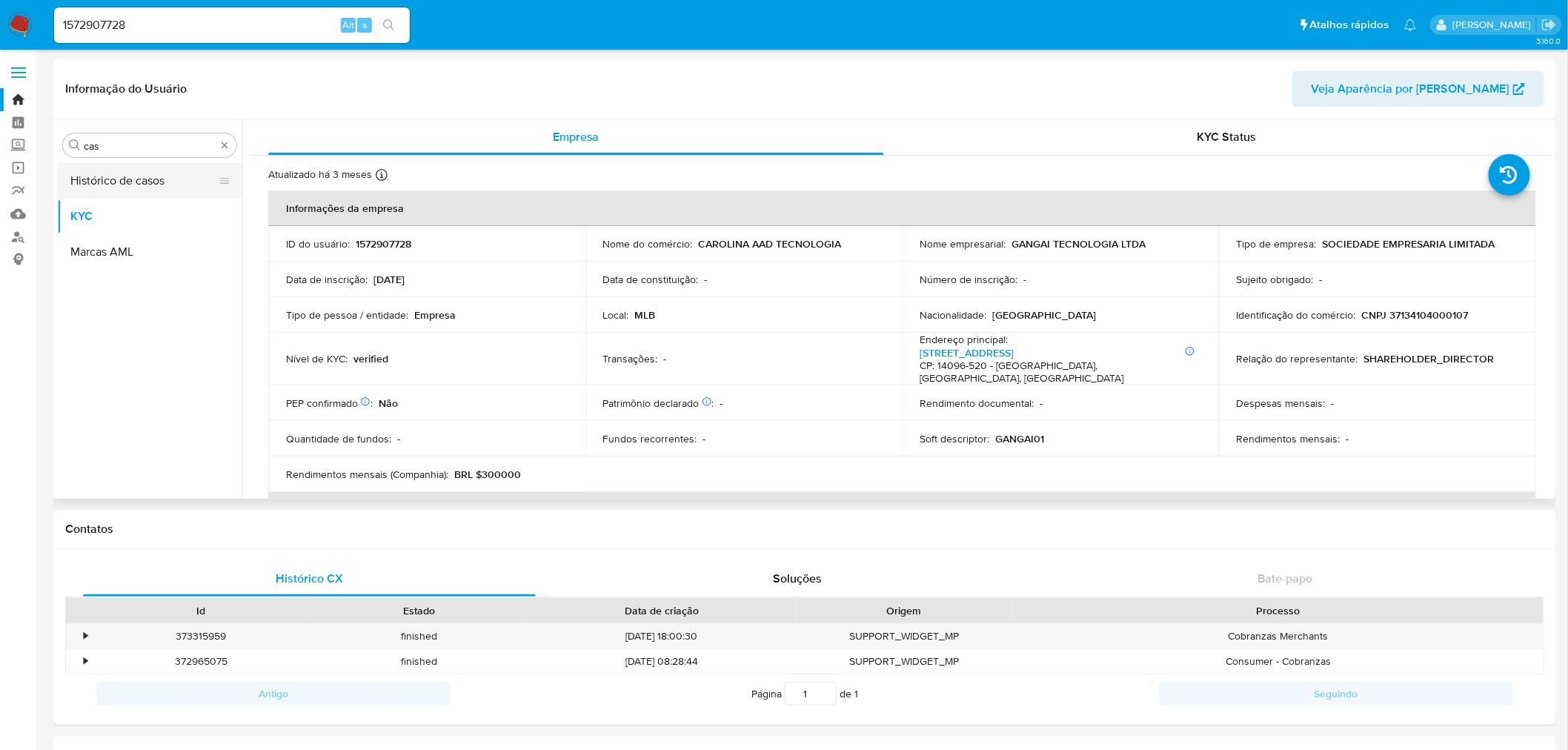
click at [175, 189] on button "Histórico de casos" at bounding box center [144, 180] width 174 height 36
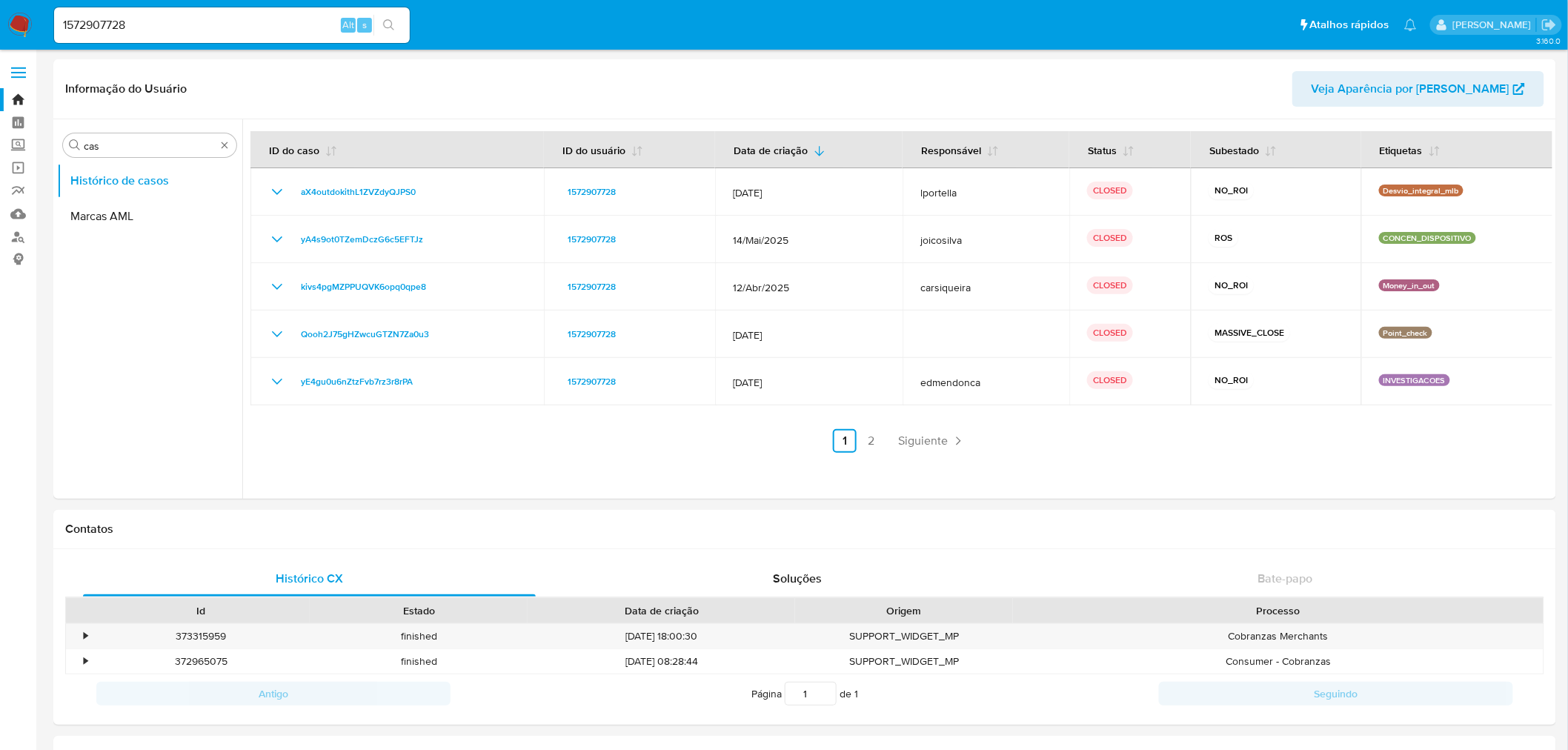
click at [81, 30] on input "1572907728" at bounding box center [231, 25] width 355 height 19
paste input "626"
type input "1572907626"
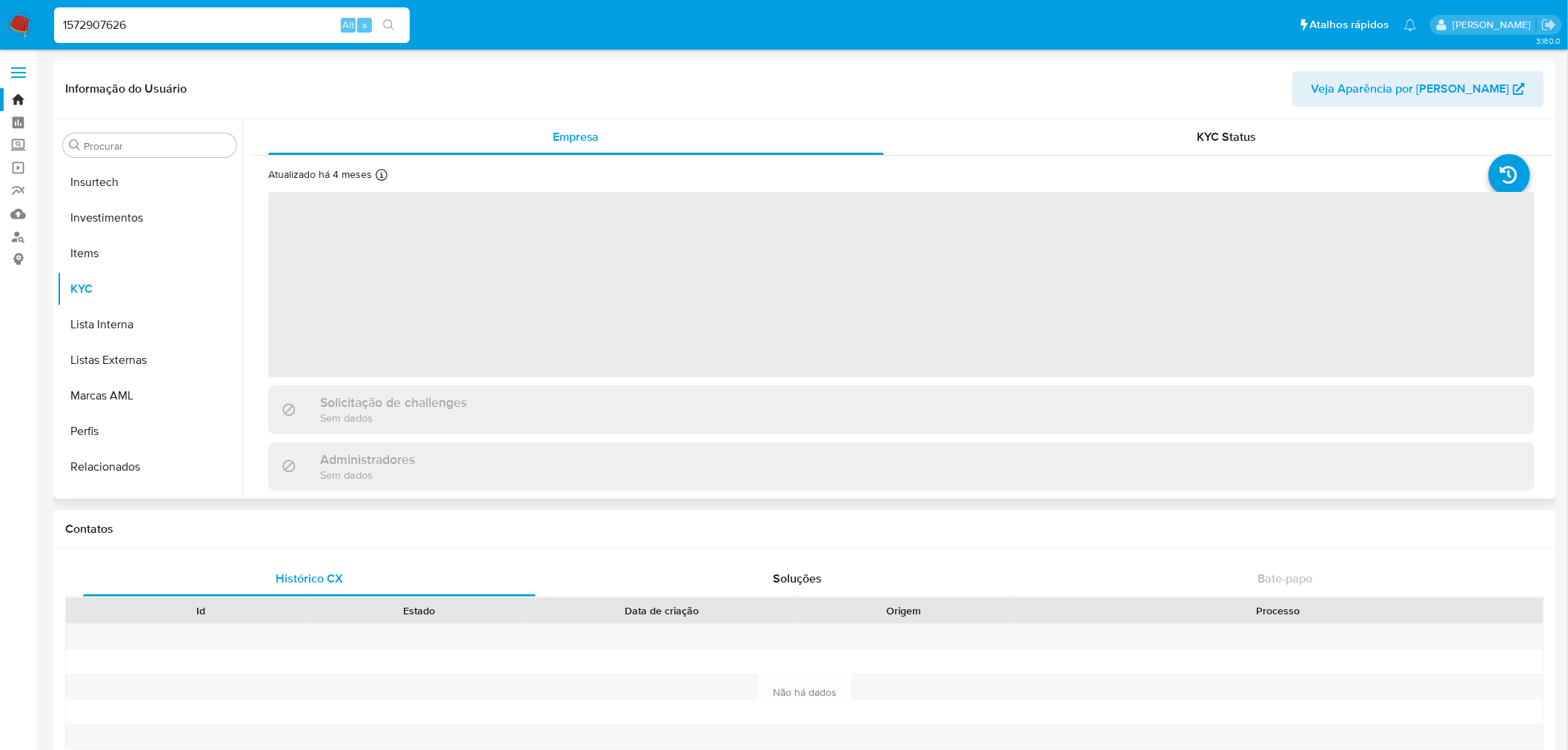
scroll to position [696, 0]
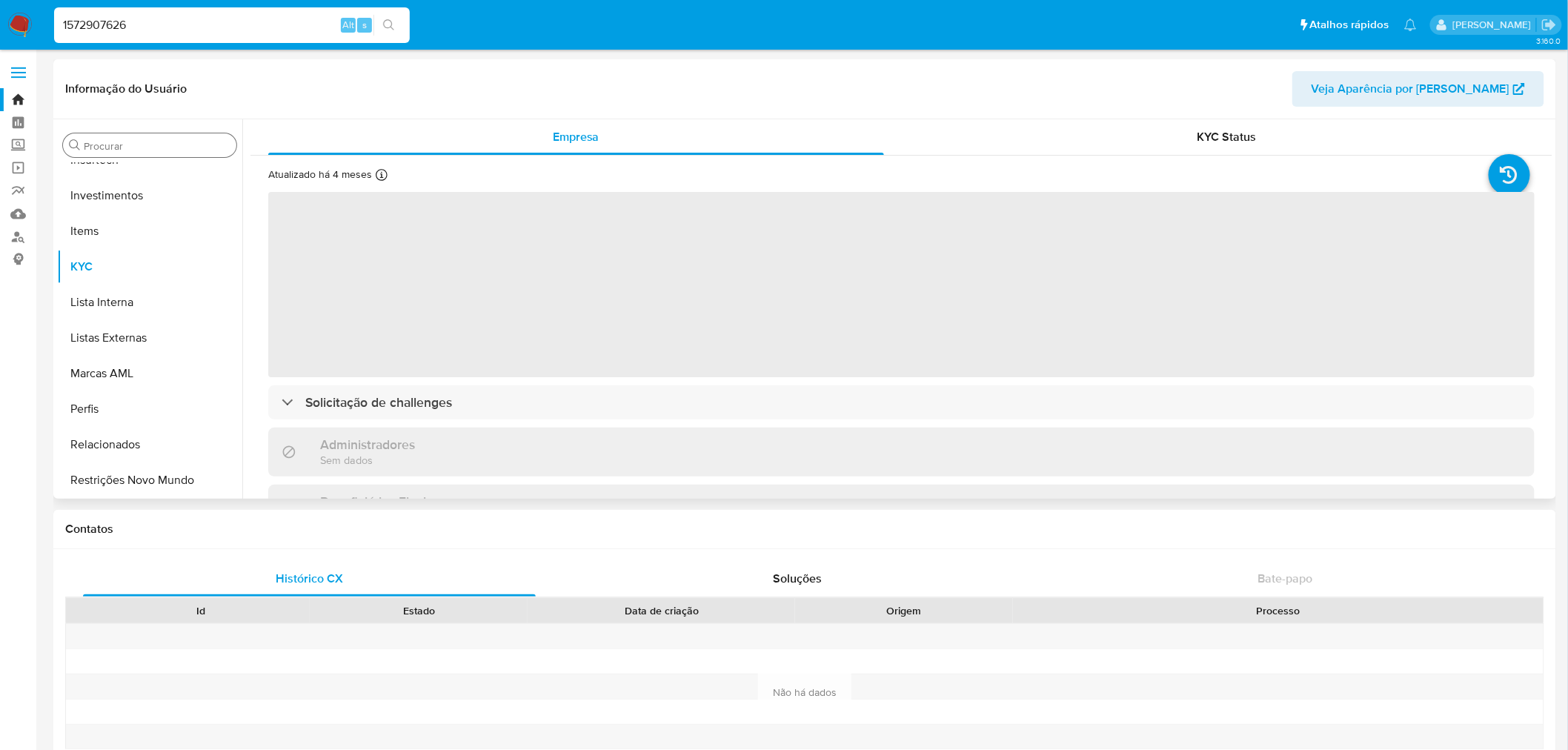
select select "10"
click at [126, 150] on input "Procurar" at bounding box center [157, 145] width 147 height 13
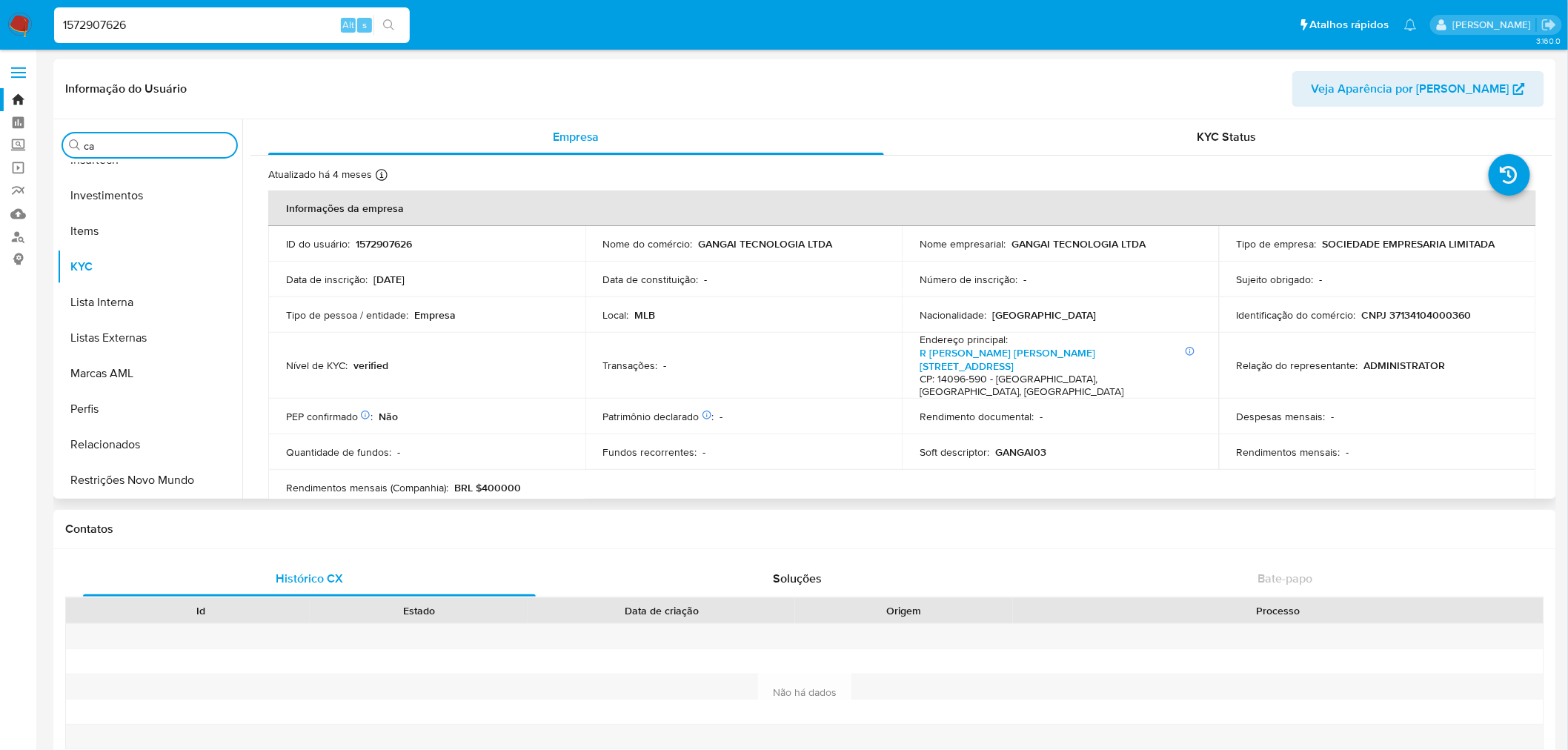
scroll to position [0, 0]
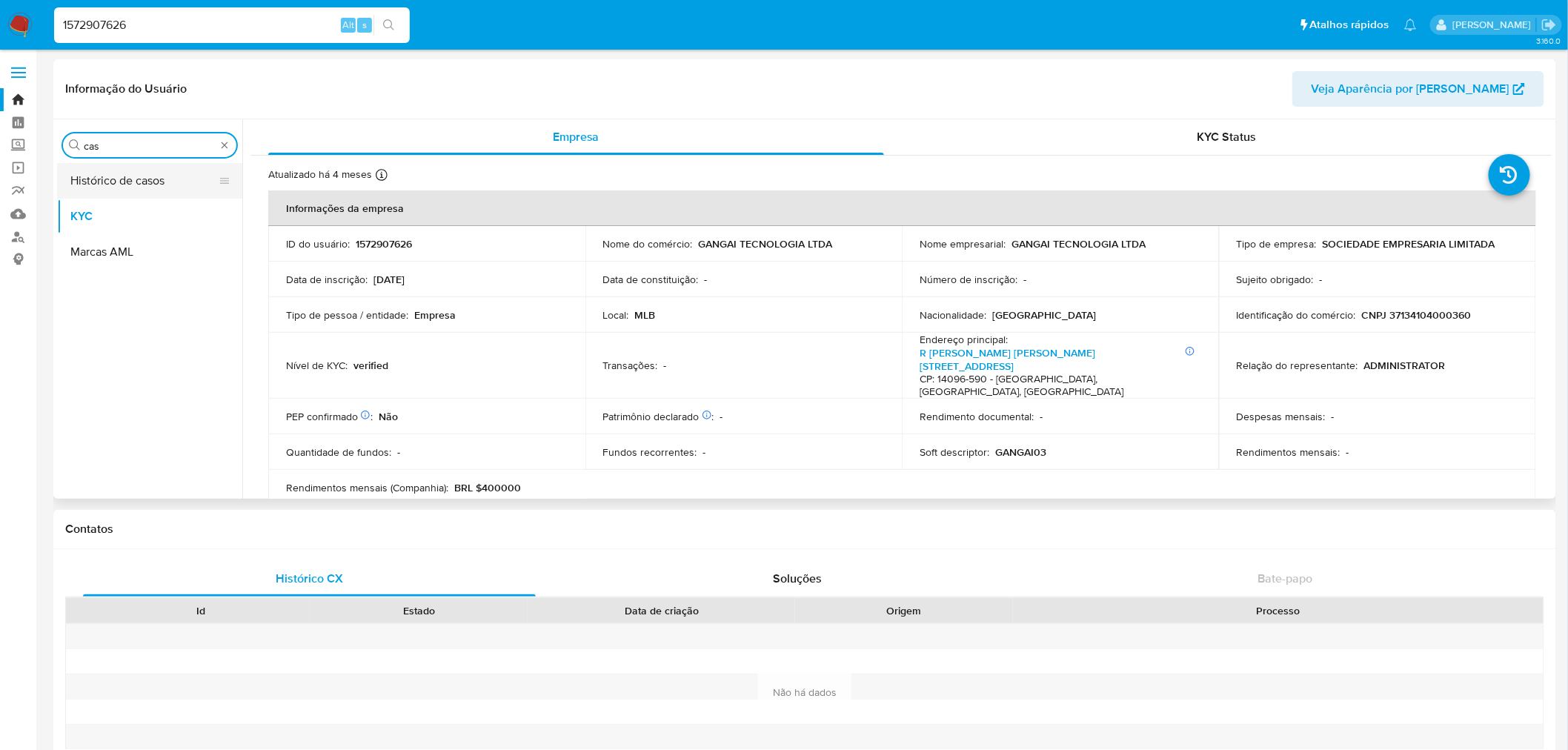
type input "cas"
click at [126, 179] on button "Histórico de casos" at bounding box center [144, 180] width 174 height 36
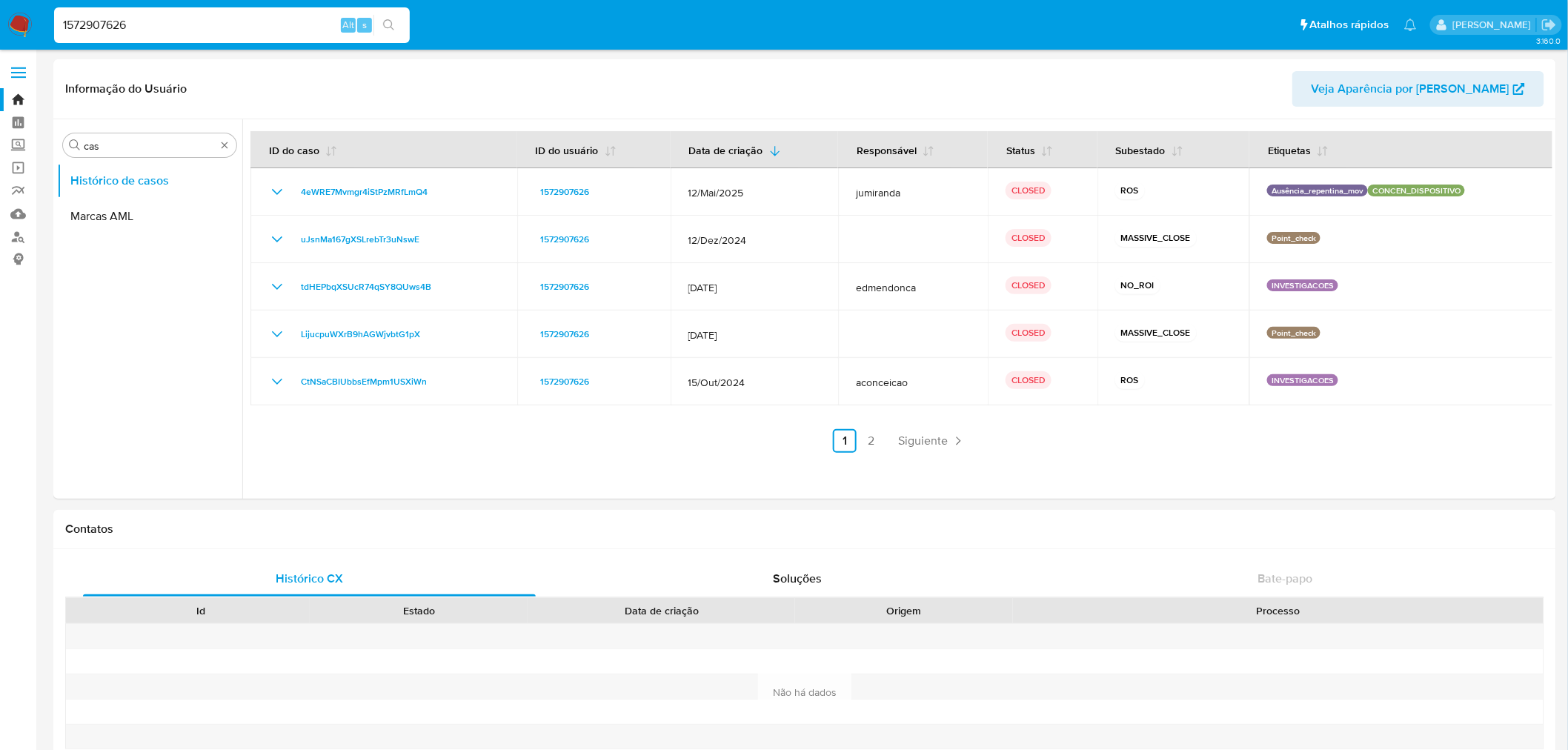
click at [96, 24] on input "1572907626" at bounding box center [231, 25] width 355 height 19
click at [97, 24] on input "1572907626" at bounding box center [231, 25] width 355 height 19
paste input "439056723"
type input "1439056723"
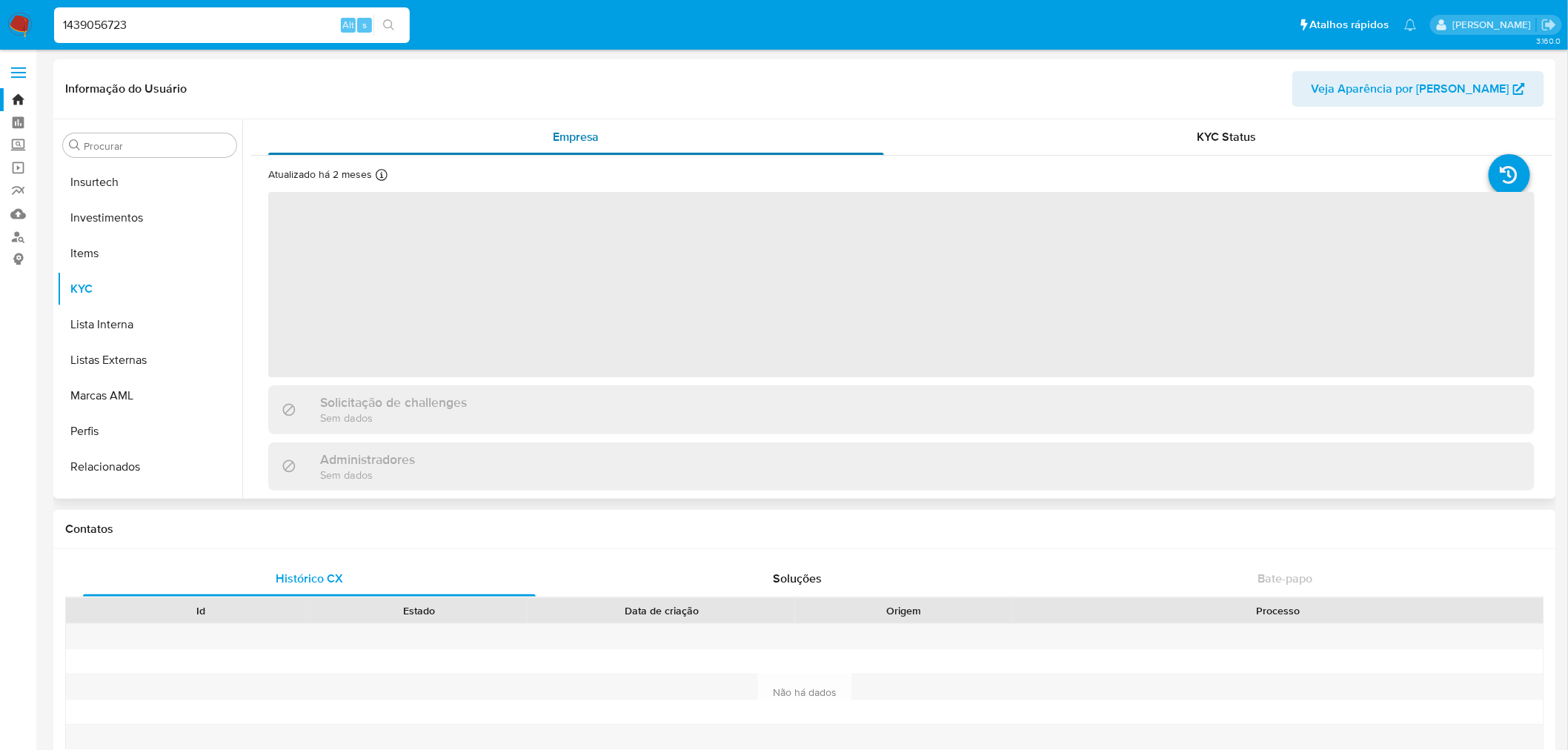
scroll to position [696, 0]
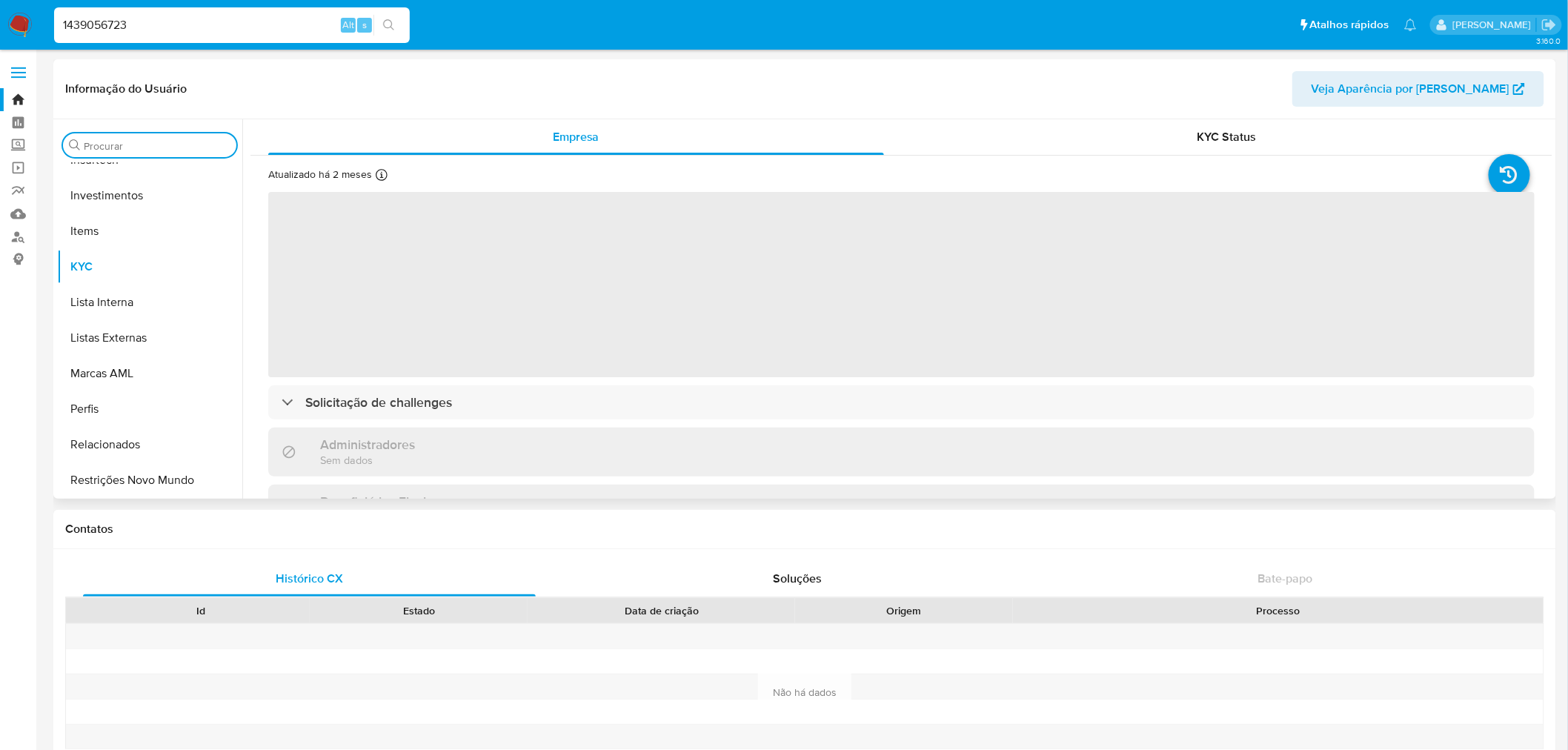
click at [194, 150] on input "Procurar" at bounding box center [157, 145] width 147 height 13
select select "10"
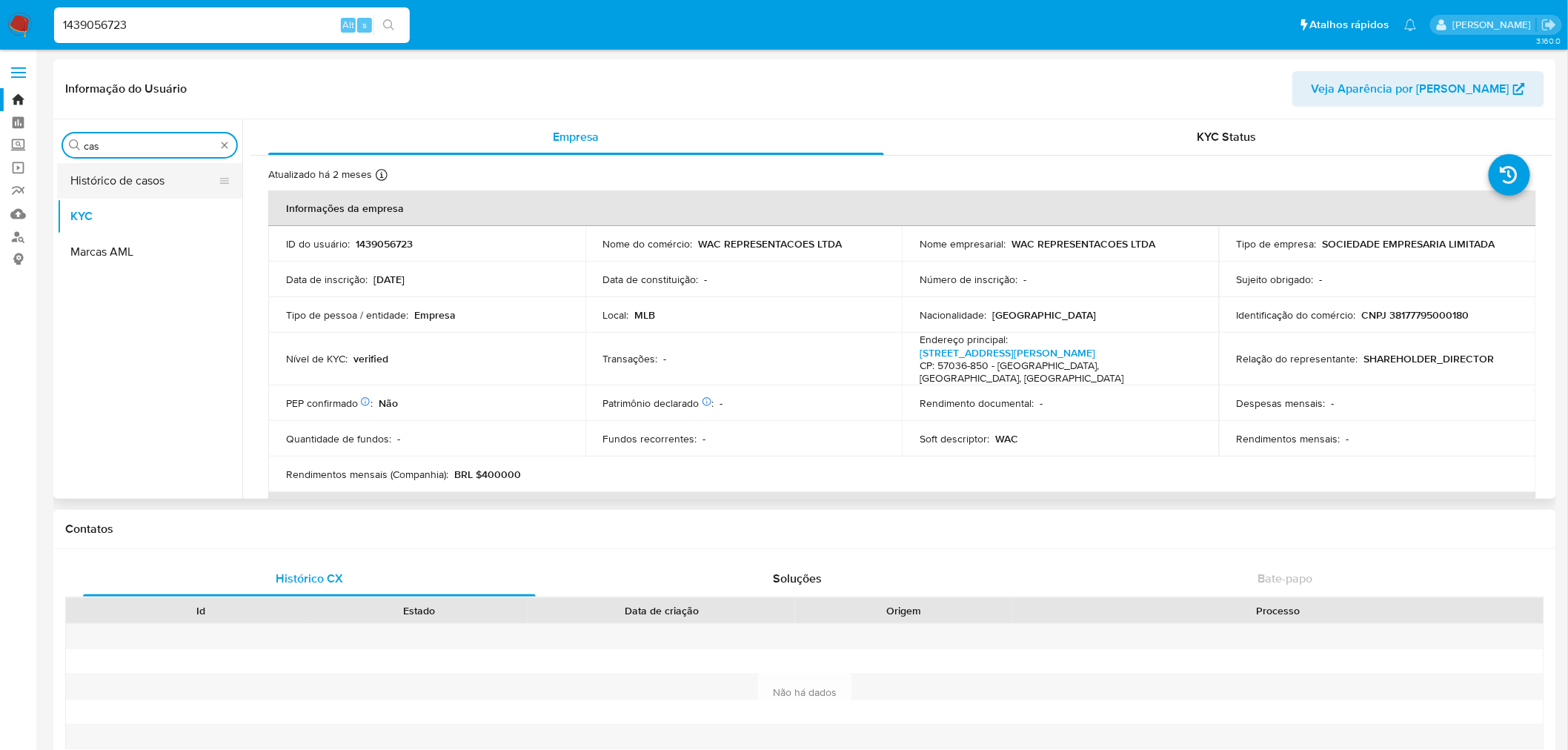
type input "cas"
click at [153, 186] on button "Histórico de casos" at bounding box center [144, 180] width 174 height 36
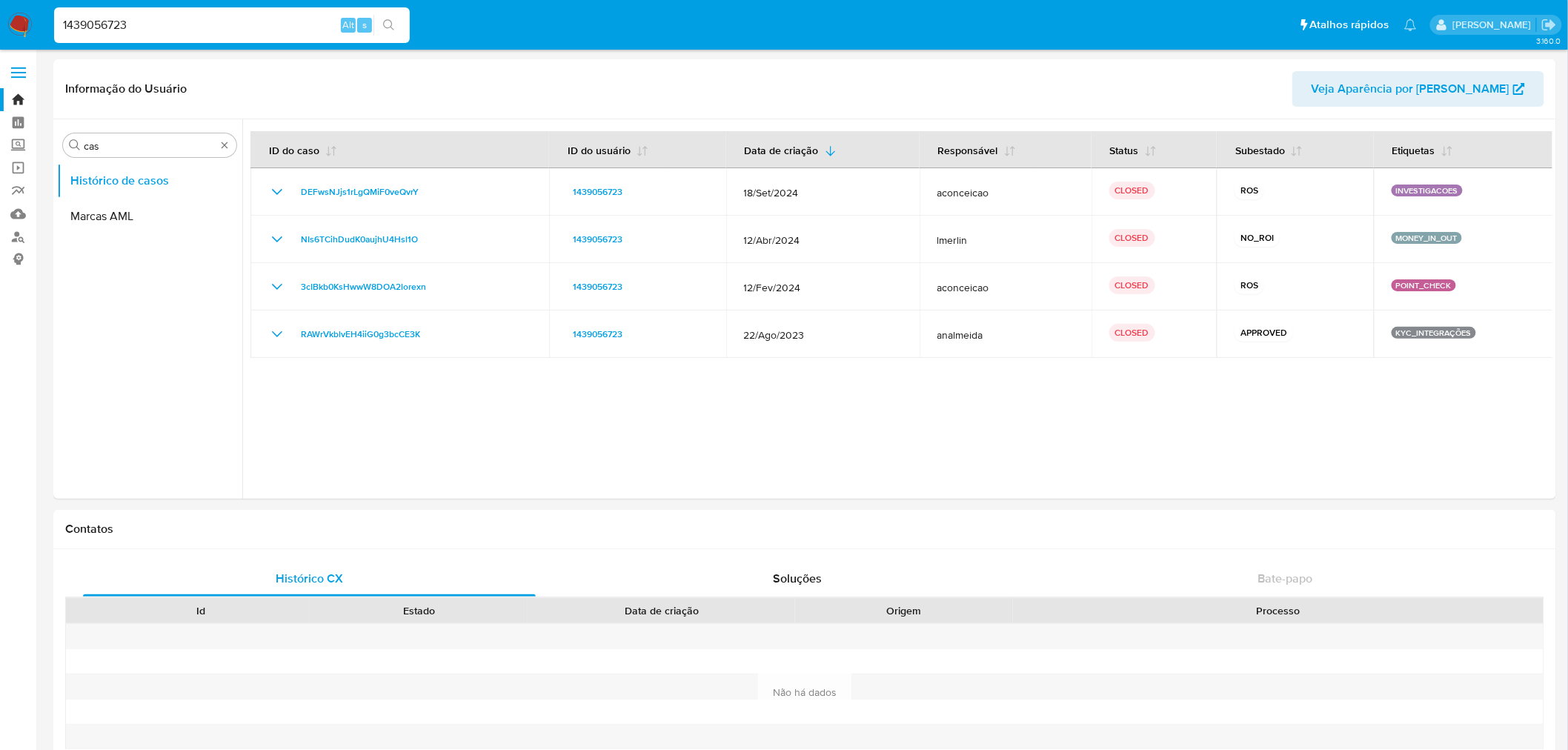
click at [145, 27] on input "1439056723" at bounding box center [231, 25] width 355 height 19
paste input "40157648"
type input "1440157648"
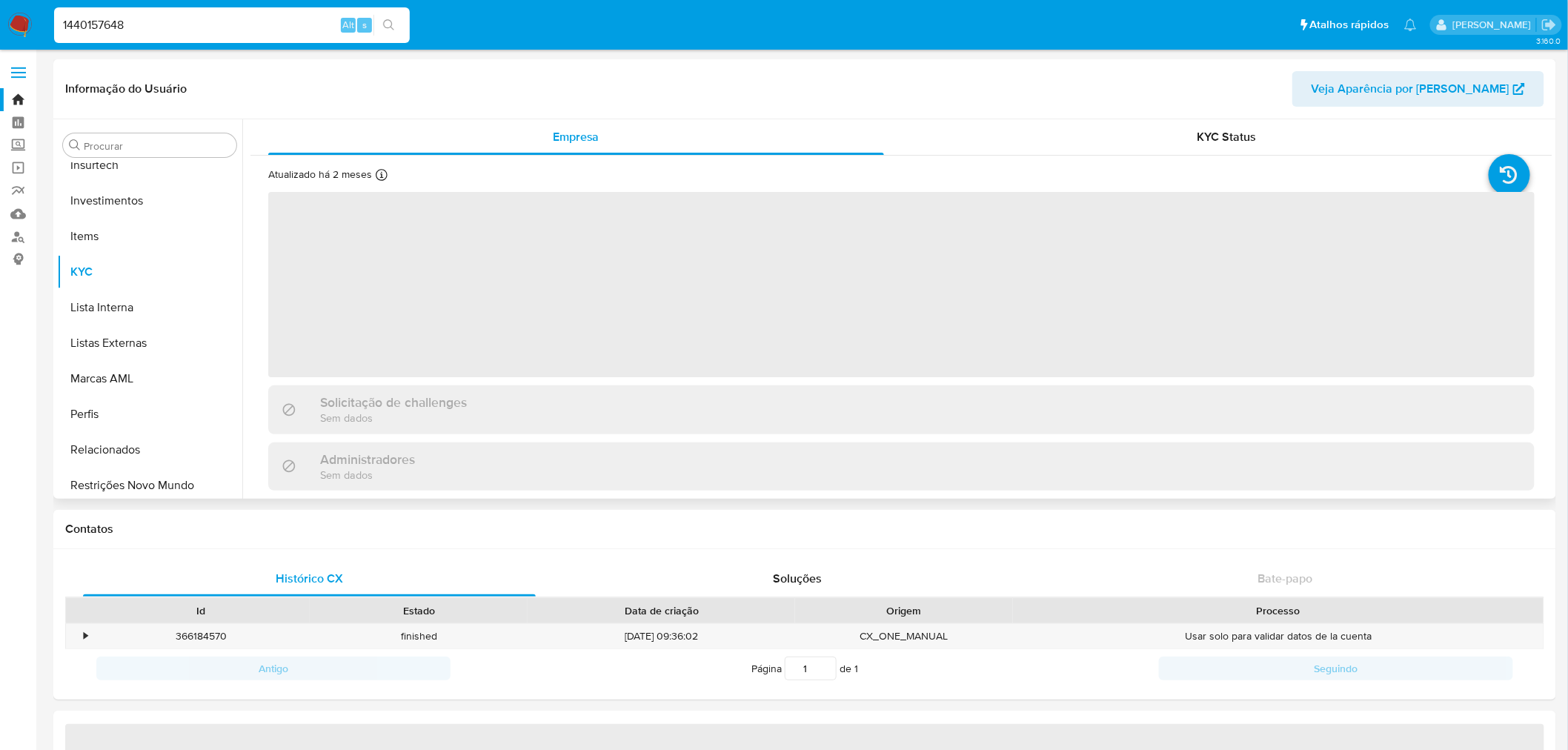
scroll to position [696, 0]
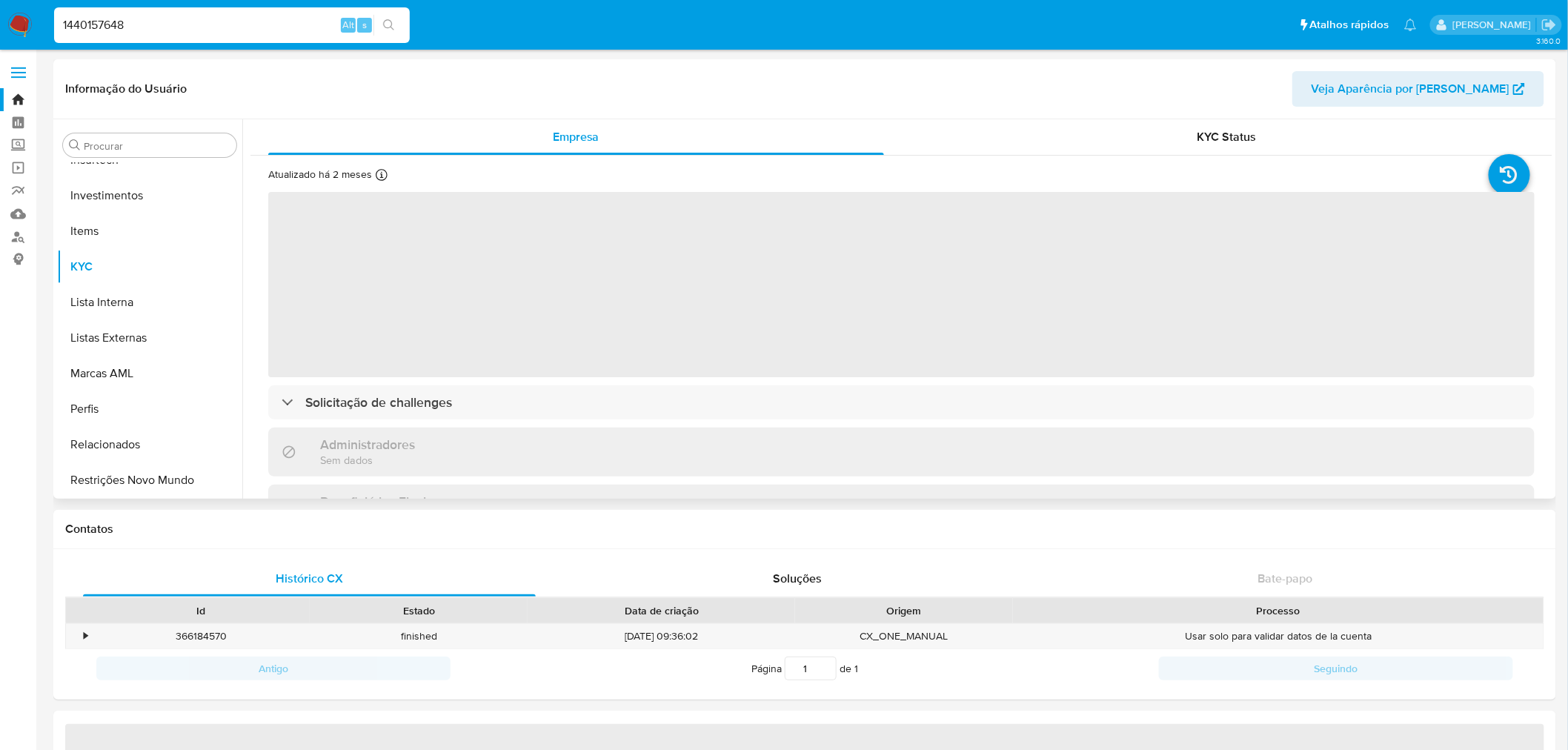
select select "10"
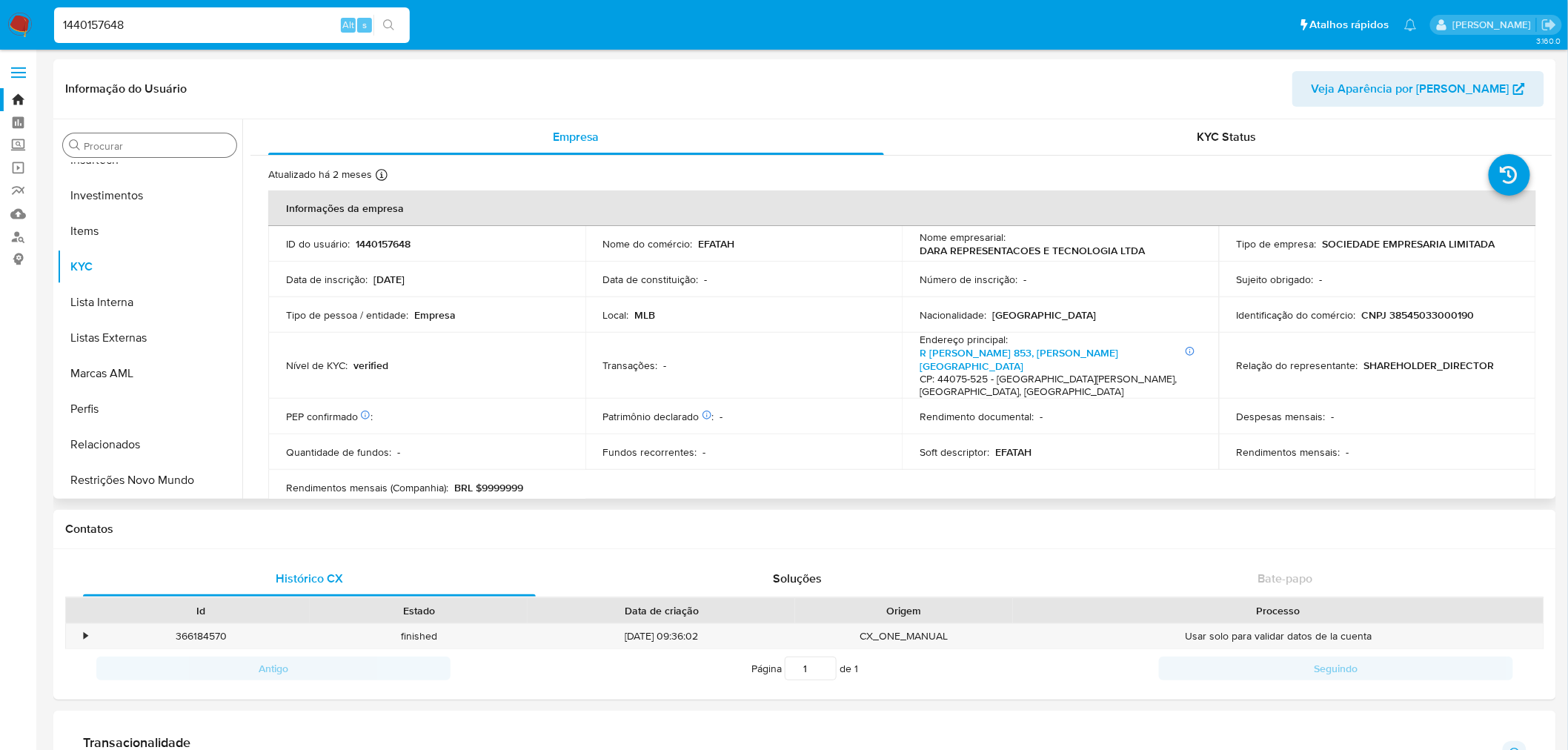
click at [167, 148] on input "Procurar" at bounding box center [157, 145] width 147 height 13
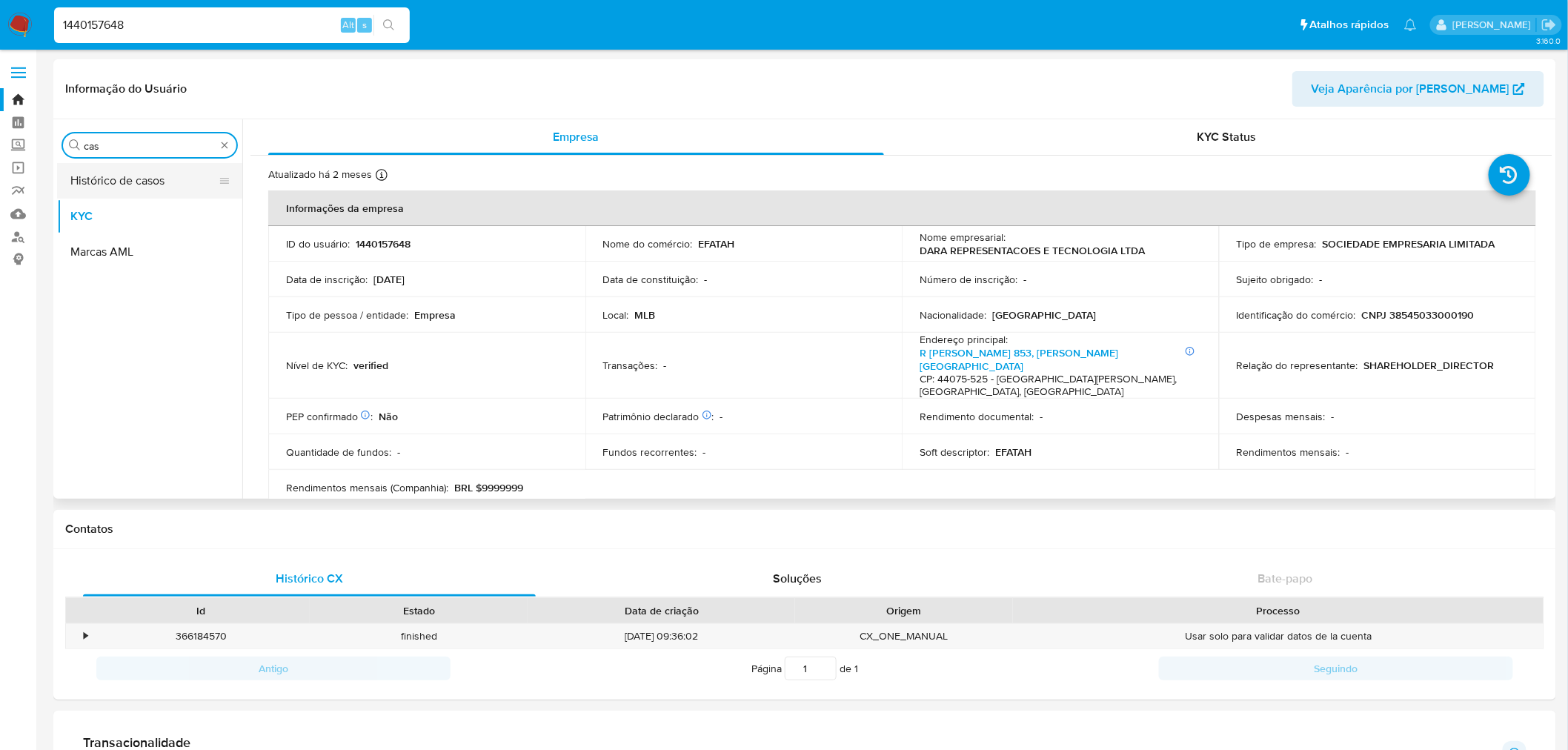
type input "cas"
click at [161, 165] on button "Histórico de casos" at bounding box center [144, 180] width 174 height 36
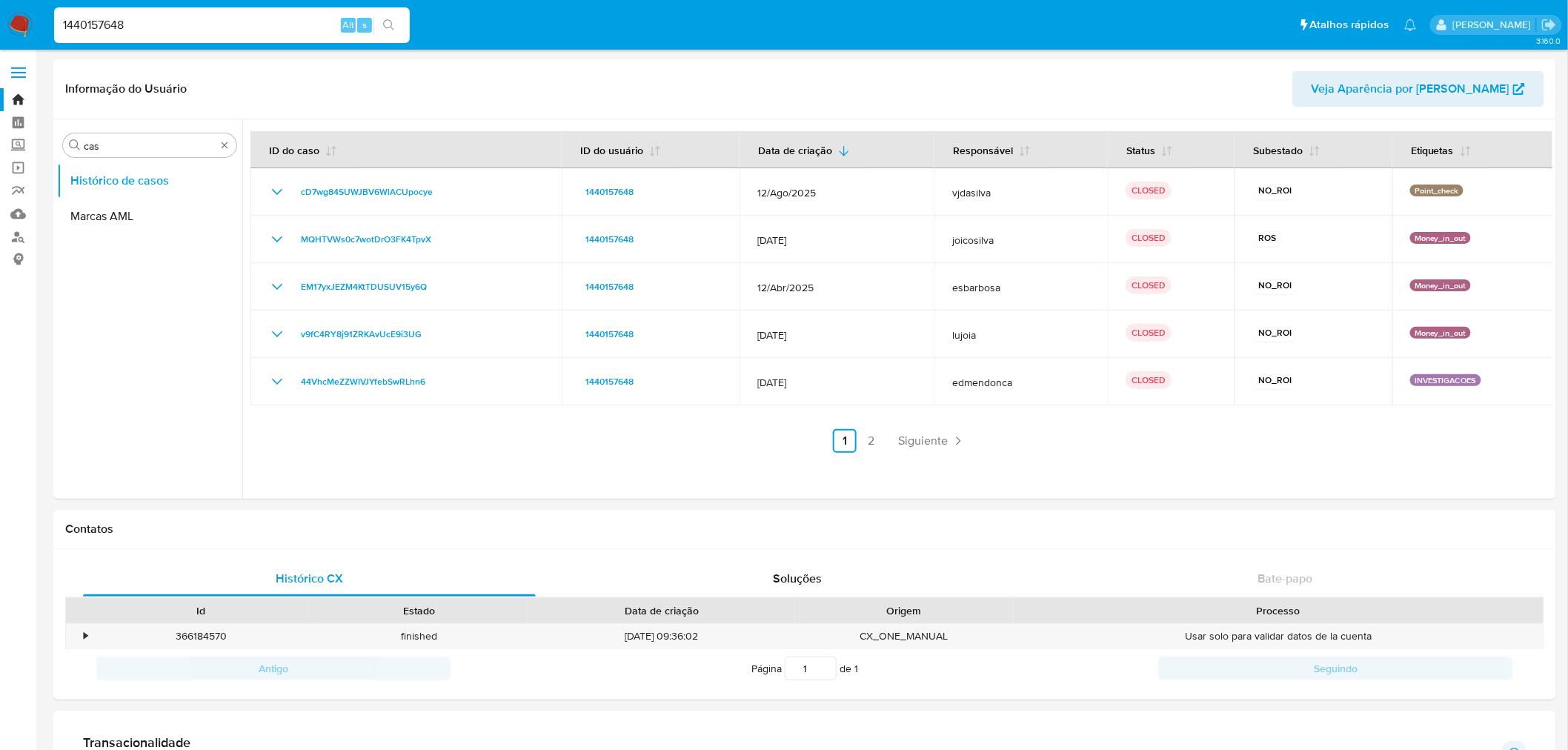
click at [109, 28] on input "1440157648" at bounding box center [231, 25] width 355 height 19
click at [109, 28] on input "1440157648" at bounding box center [231, 25] width 355 height 19
paste input "517281633"
type input "1517281633"
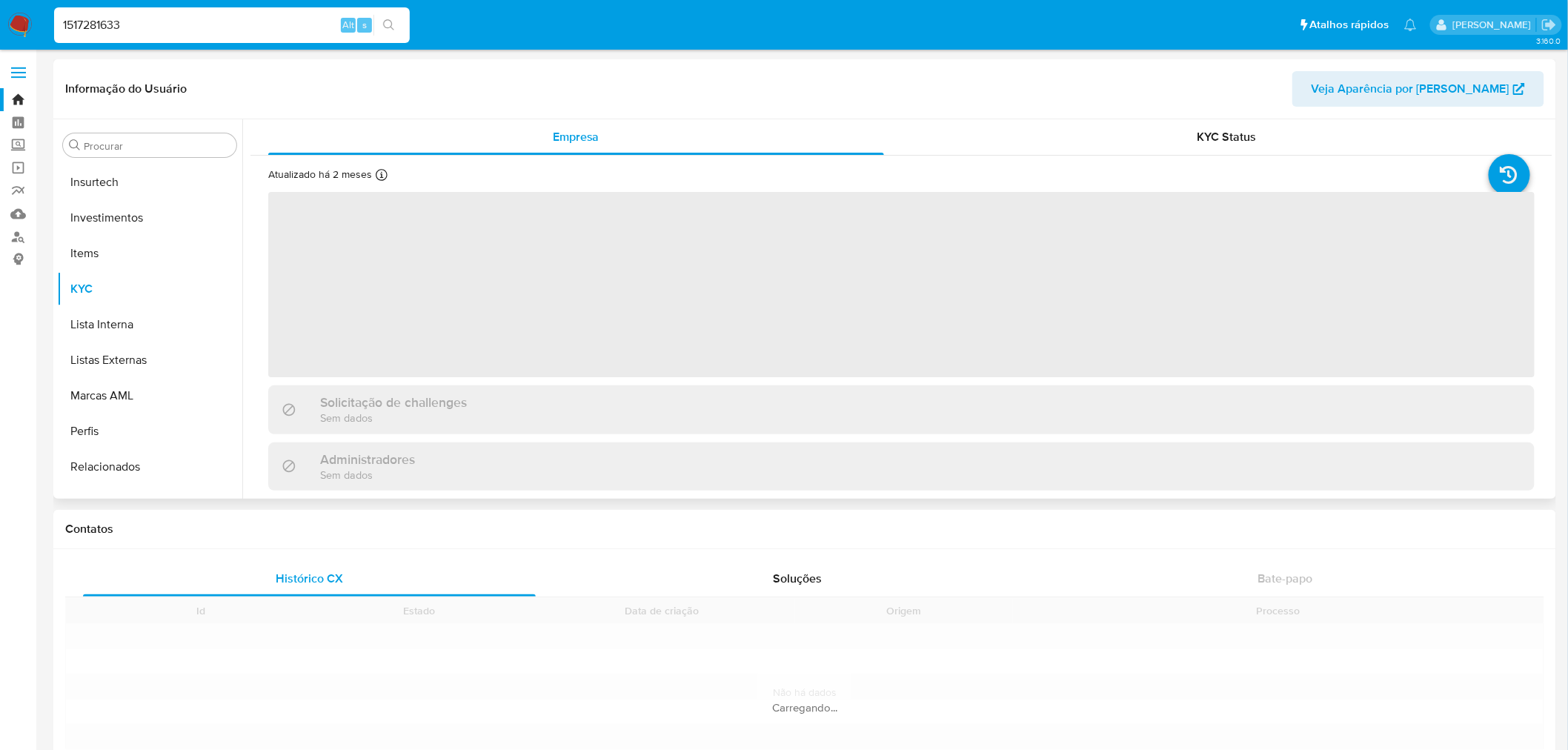
scroll to position [696, 0]
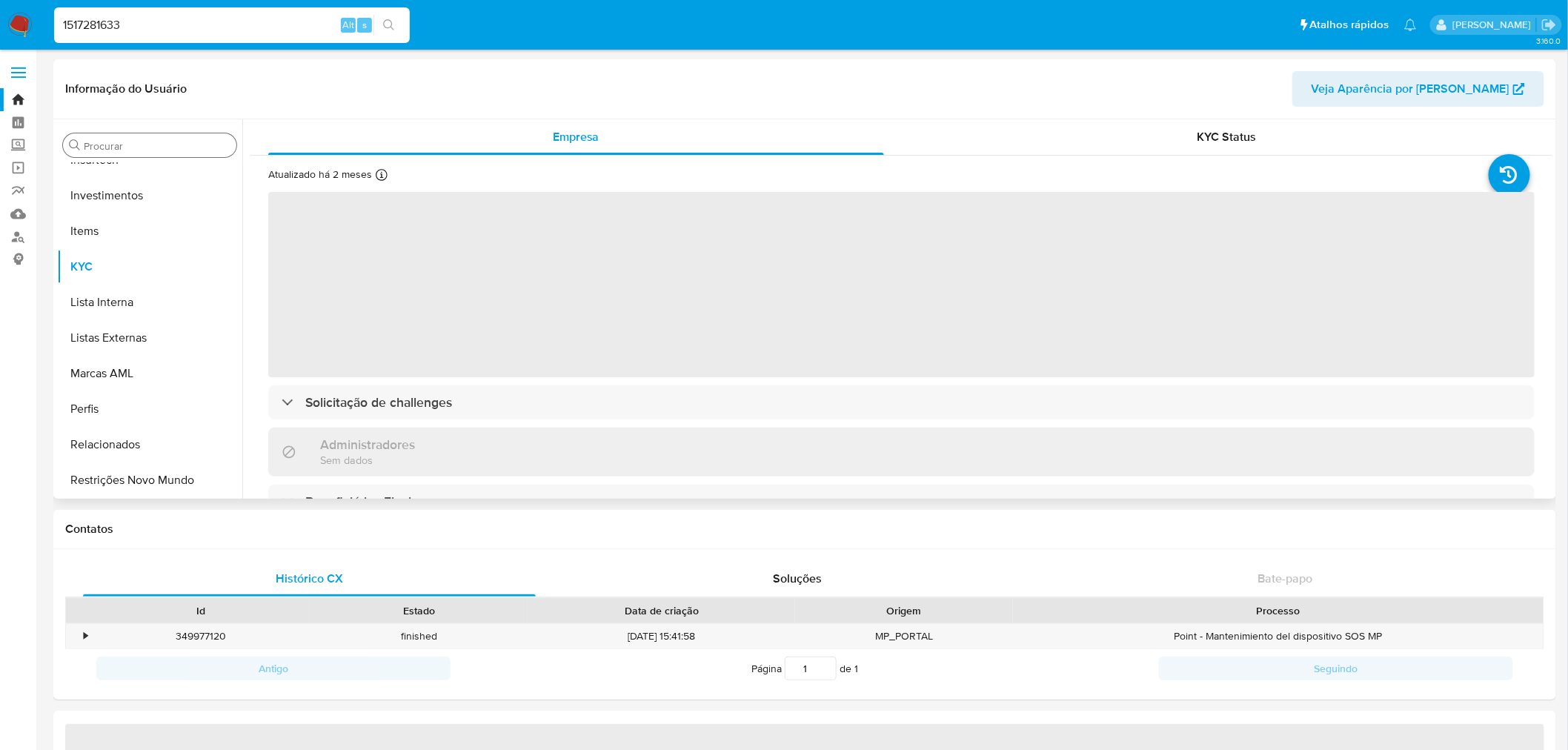
click at [115, 149] on input "Procurar" at bounding box center [157, 145] width 147 height 13
select select "10"
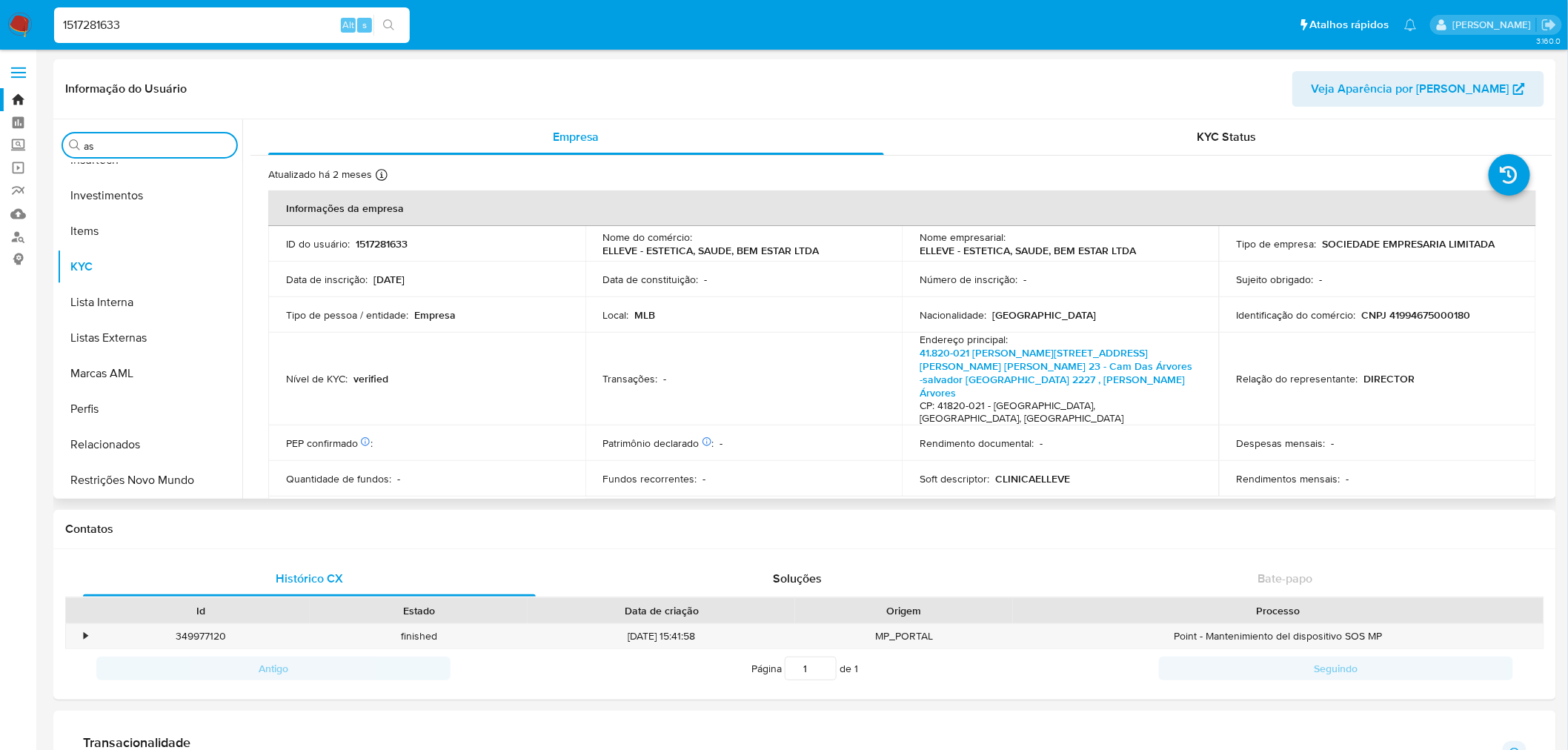
scroll to position [0, 0]
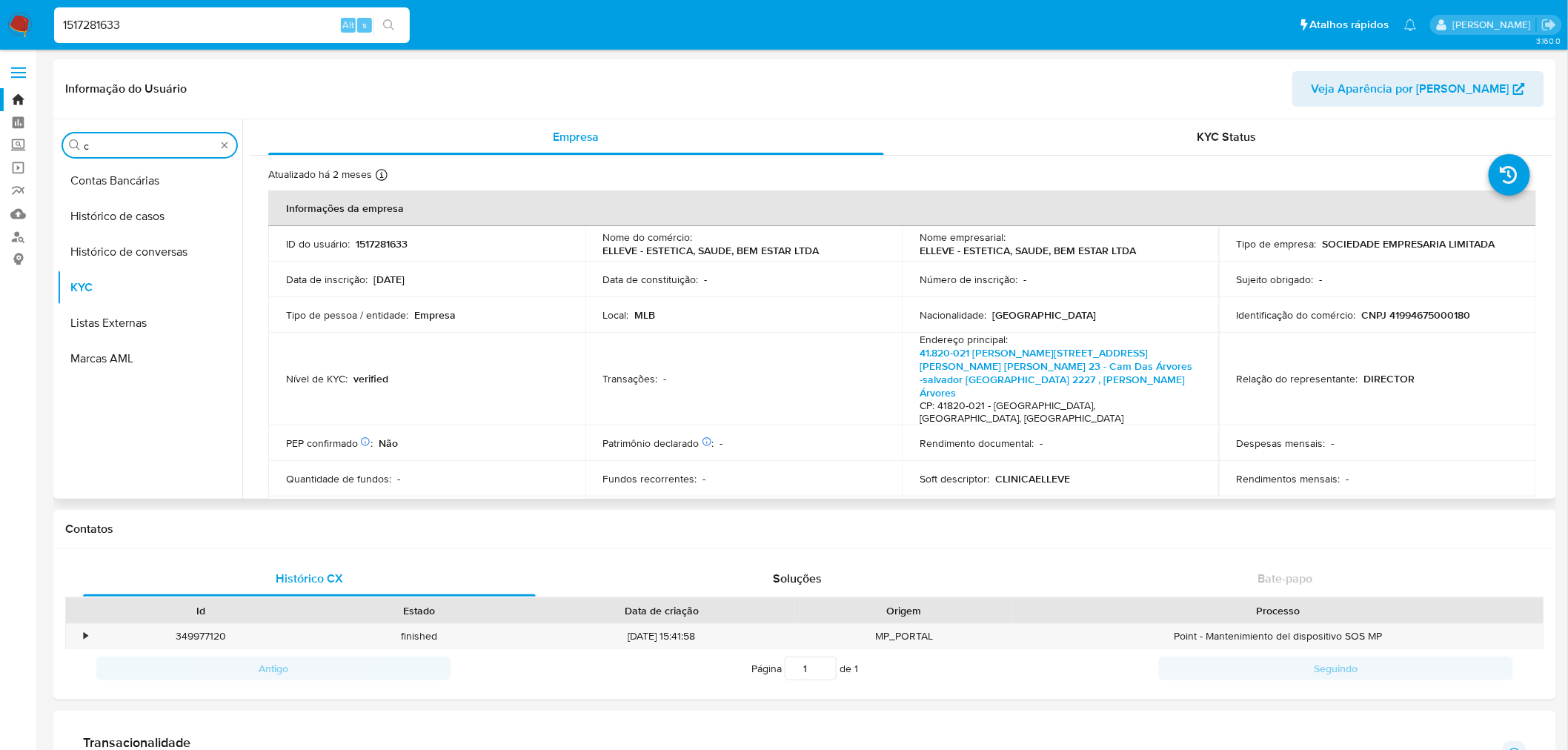
click at [69, 144] on div "Procurar c" at bounding box center [150, 145] width 174 height 24
click at [120, 169] on button "KYC" at bounding box center [144, 180] width 174 height 36
drag, startPoint x: 107, startPoint y: 145, endPoint x: 7, endPoint y: 139, distance: 100.2
type input "cas"
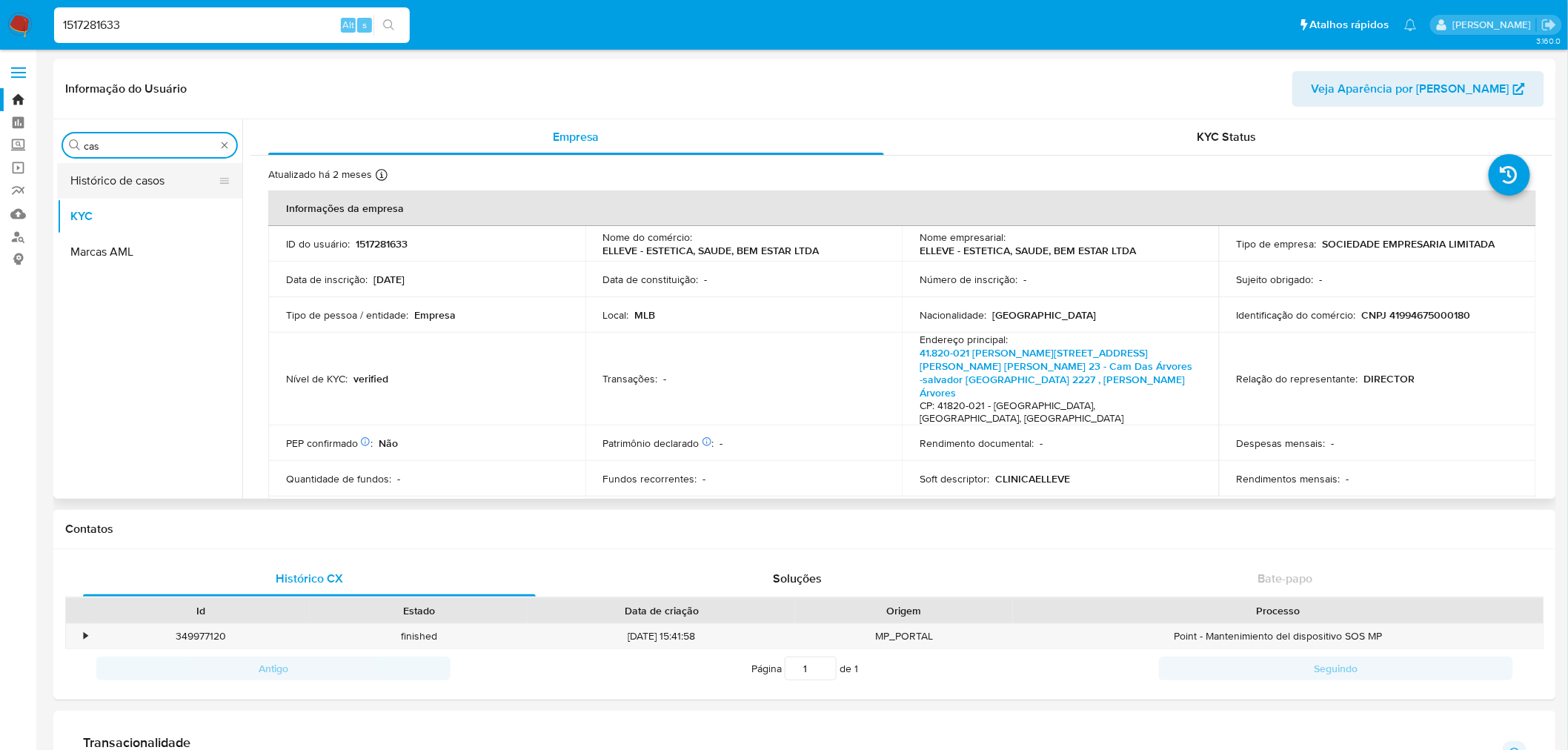
click at [92, 173] on button "Histórico de casos" at bounding box center [144, 180] width 174 height 36
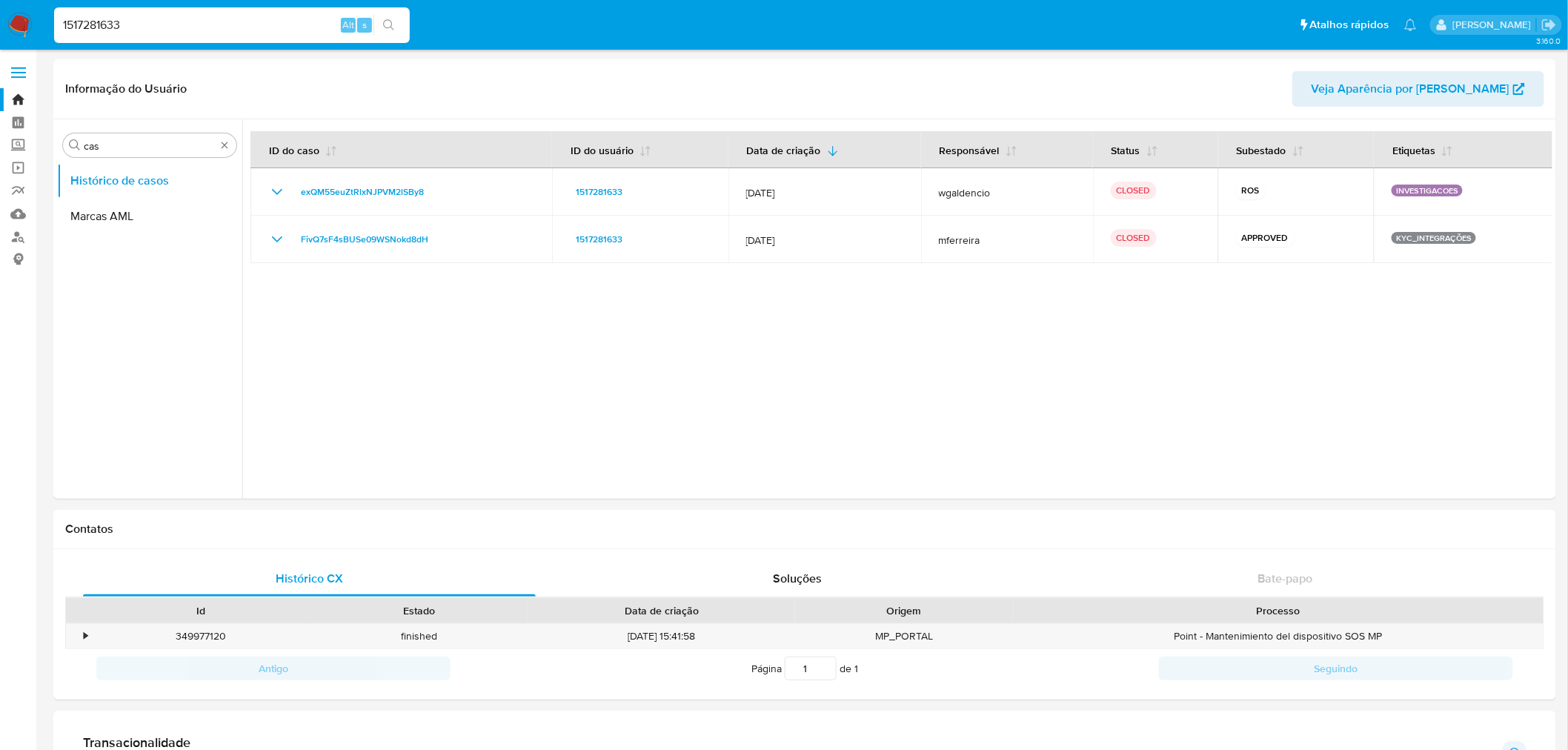
click at [77, 6] on div "1517281633 Alt s" at bounding box center [231, 25] width 355 height 42
click at [80, 18] on input "1517281633" at bounding box center [231, 25] width 355 height 19
paste input "00454770"
click at [83, 19] on input "1517281633" at bounding box center [231, 25] width 355 height 19
type input "1500454770"
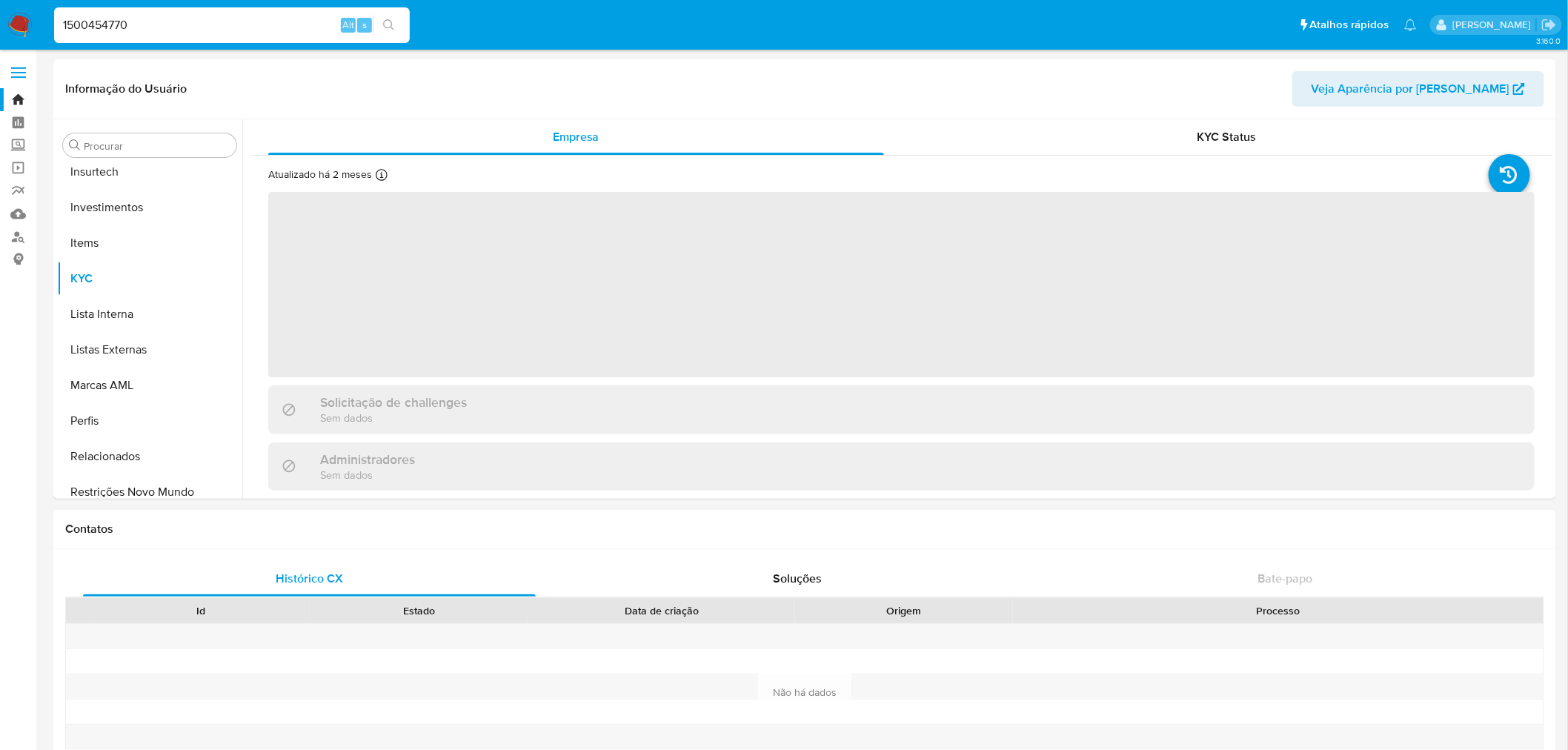
scroll to position [696, 0]
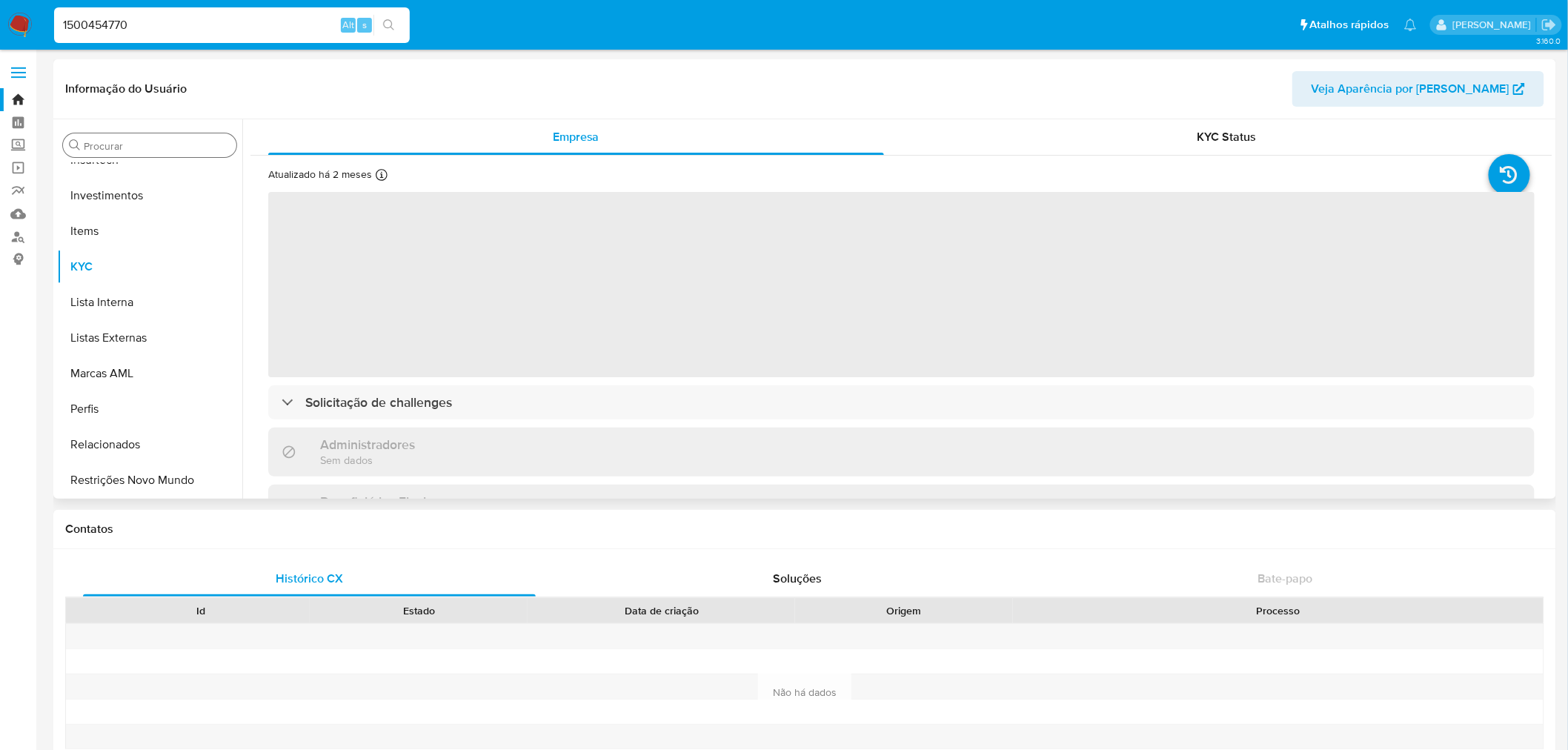
select select "10"
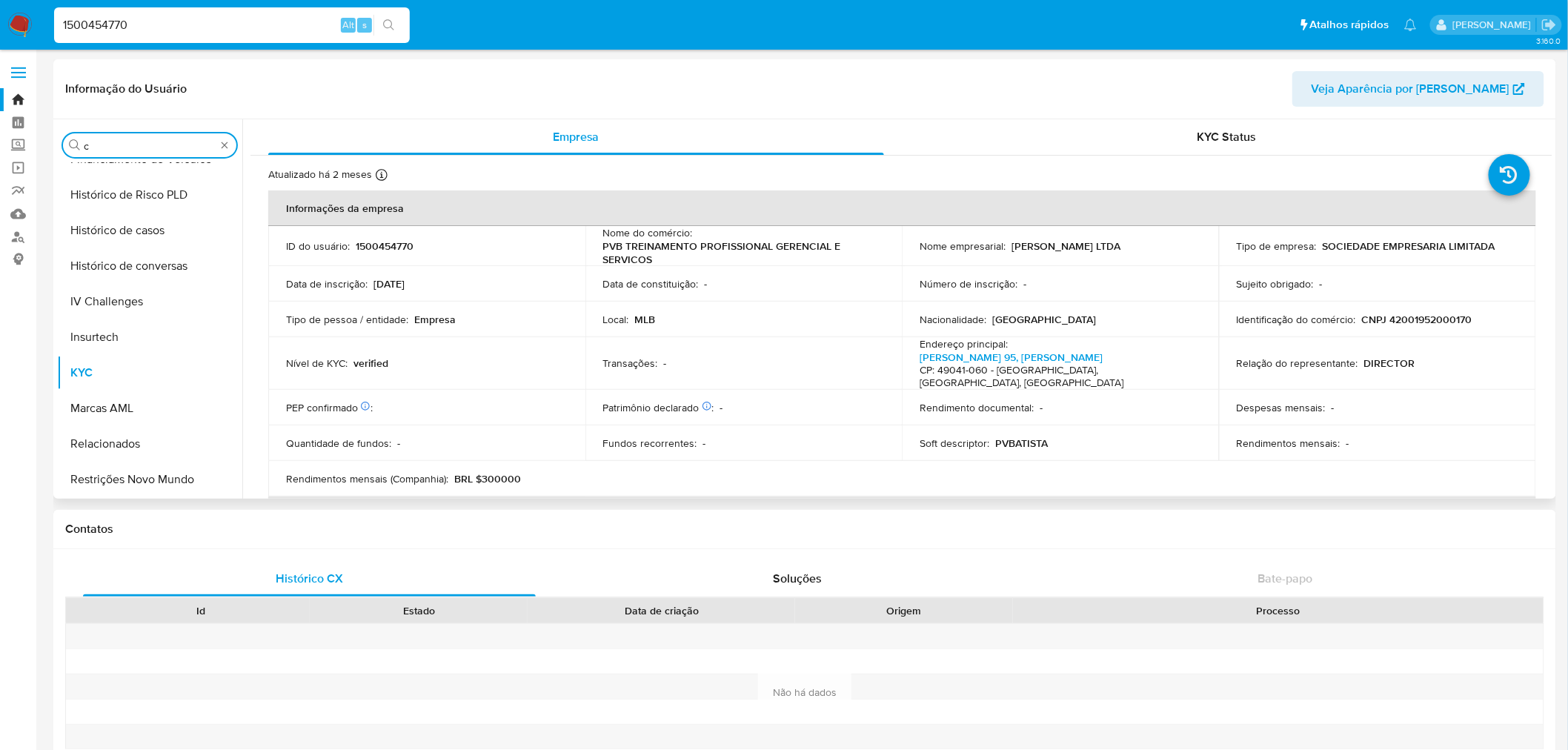
click at [165, 142] on input "c" at bounding box center [149, 145] width 132 height 13
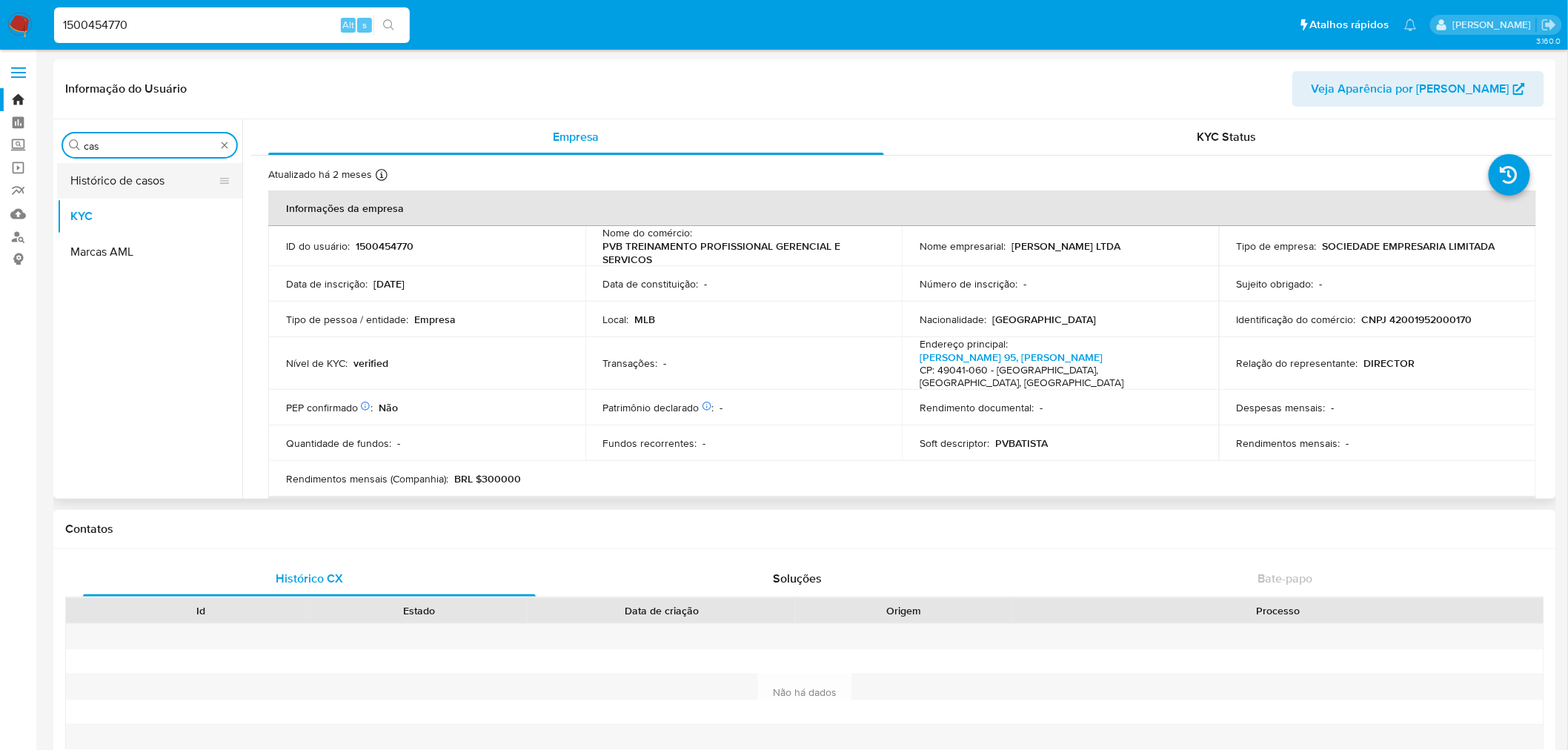
type input "cas"
click at [162, 179] on button "Histórico de casos" at bounding box center [144, 180] width 174 height 36
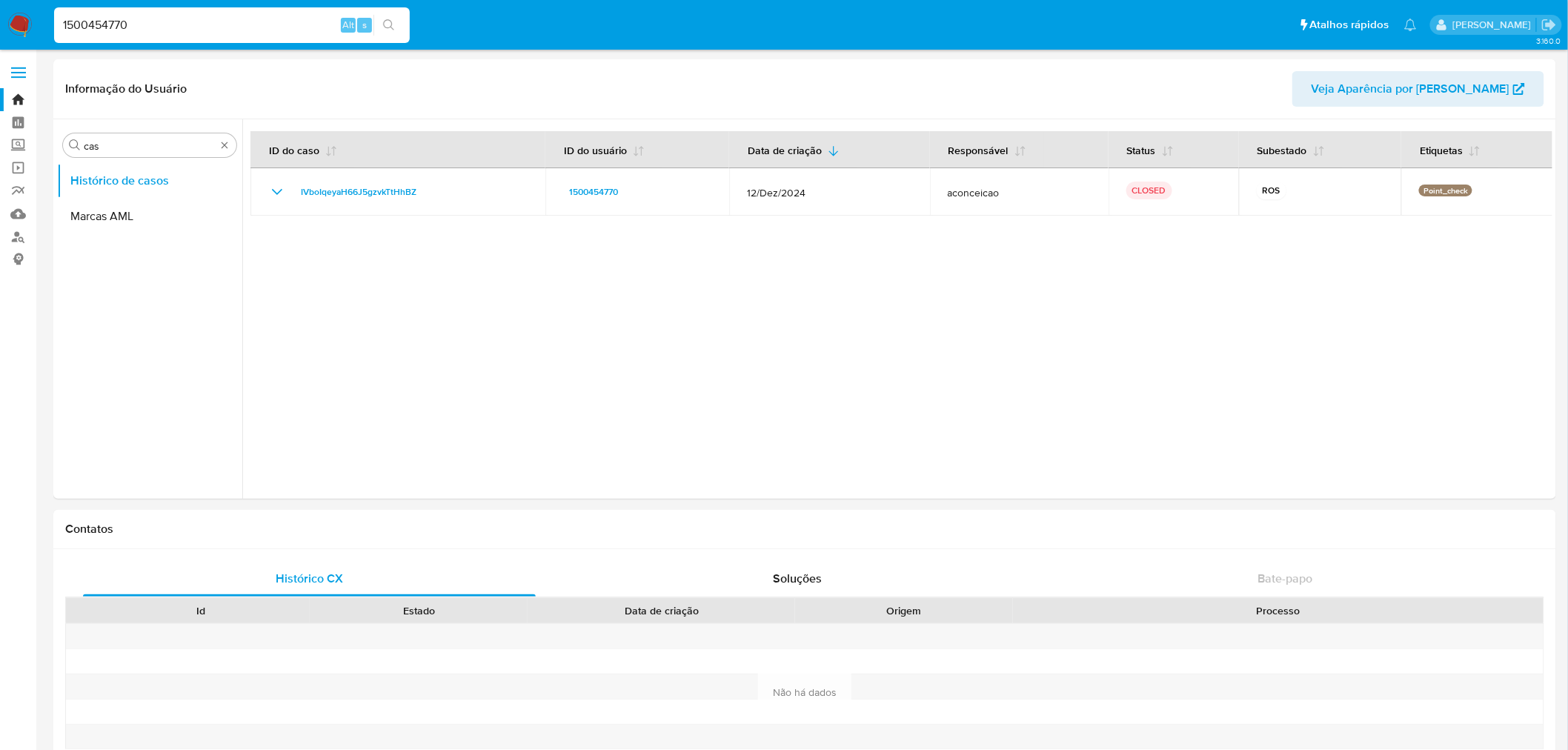
click at [119, 30] on input "1500454770" at bounding box center [231, 25] width 355 height 19
click at [119, 28] on input "1500454770" at bounding box center [231, 25] width 355 height 19
paste input "335526448"
type input "1335526448"
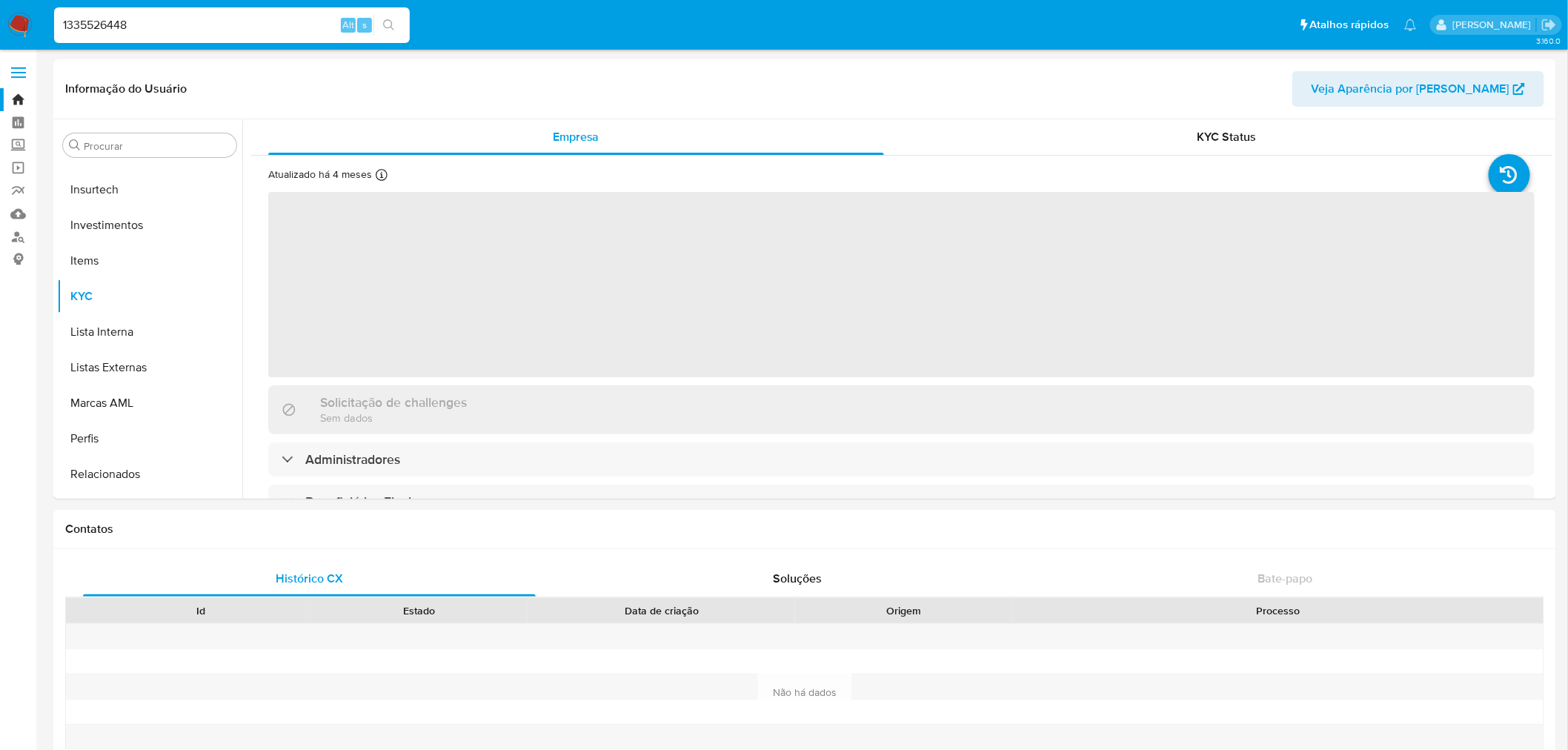
scroll to position [696, 0]
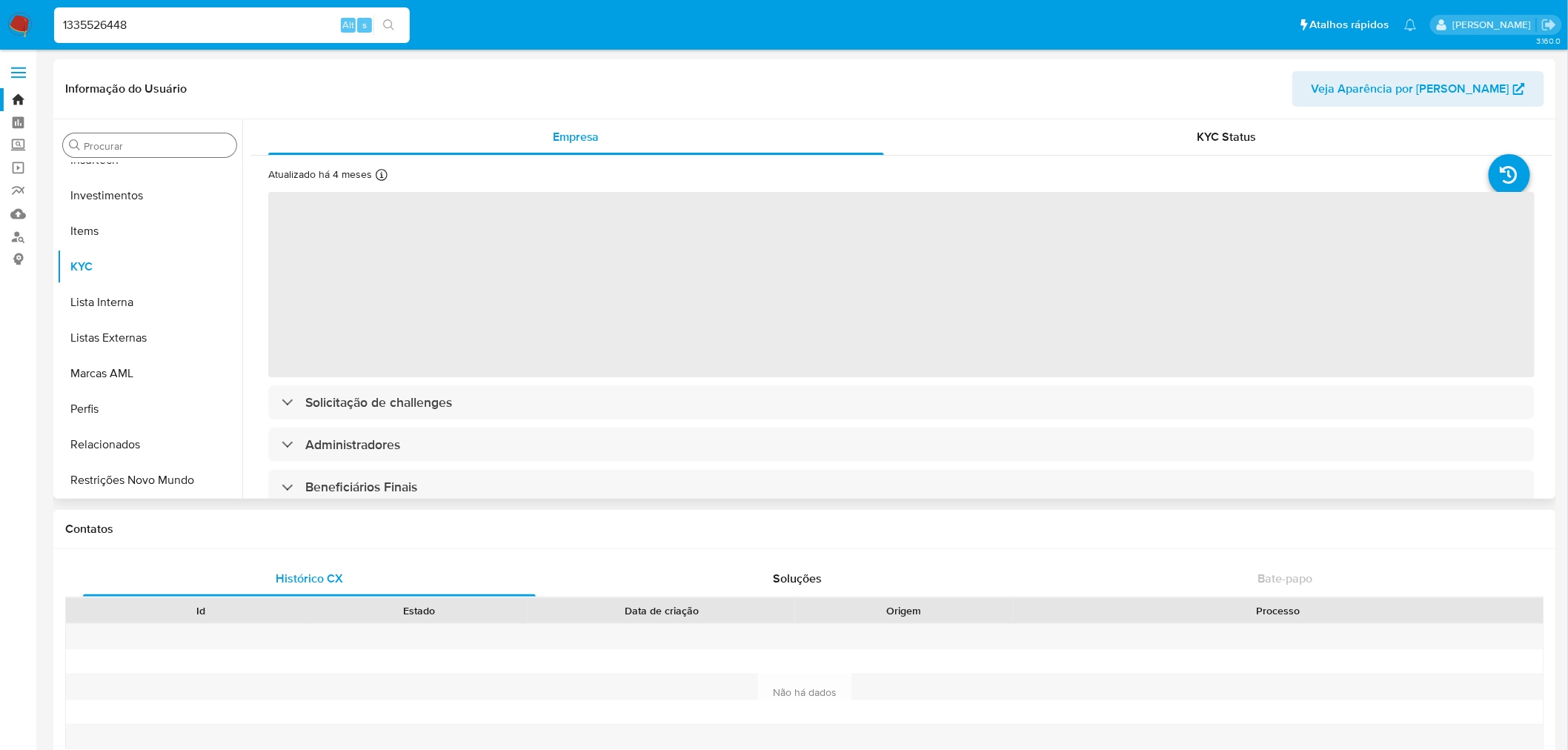
select select "10"
click at [179, 149] on input "Procurar" at bounding box center [157, 145] width 147 height 13
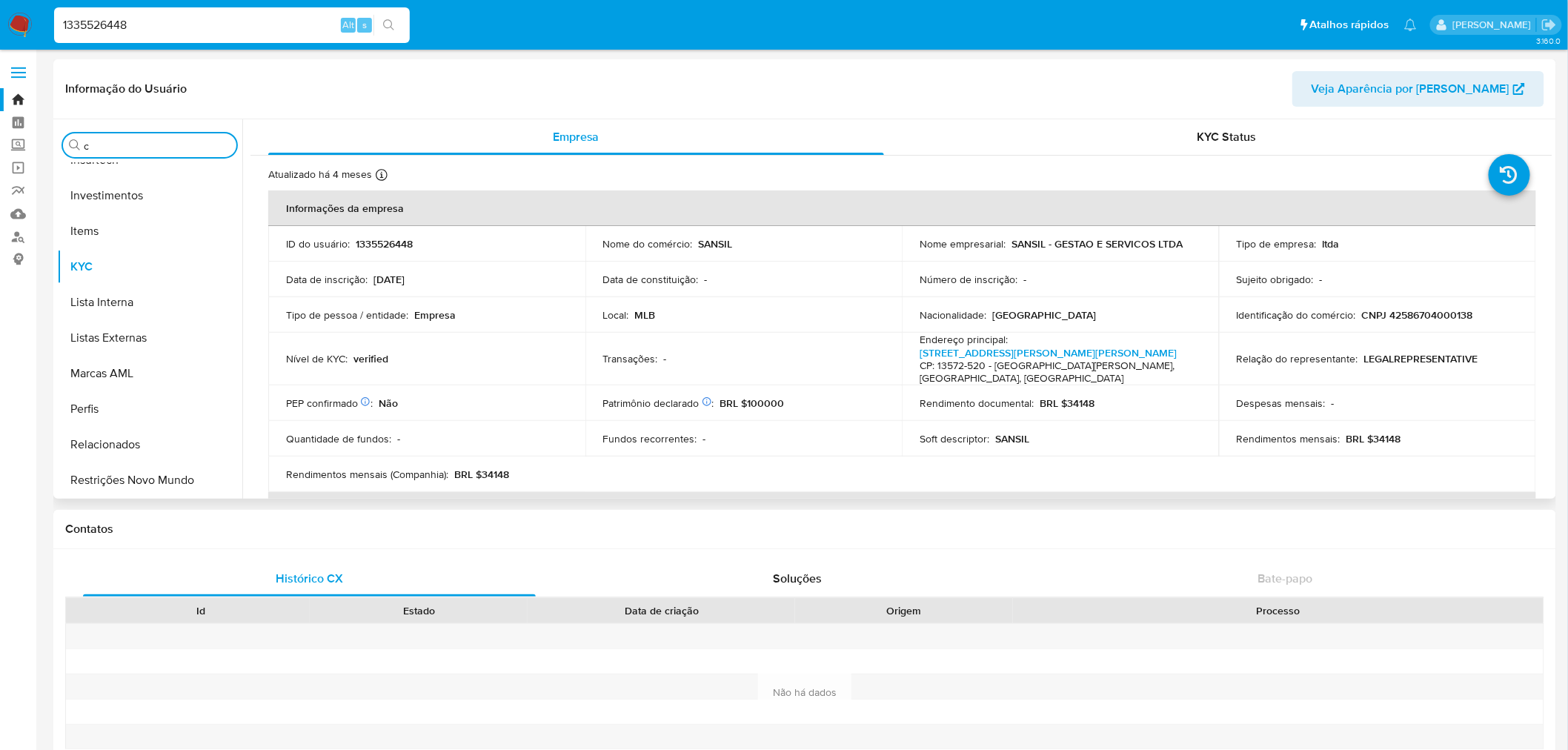
scroll to position [0, 0]
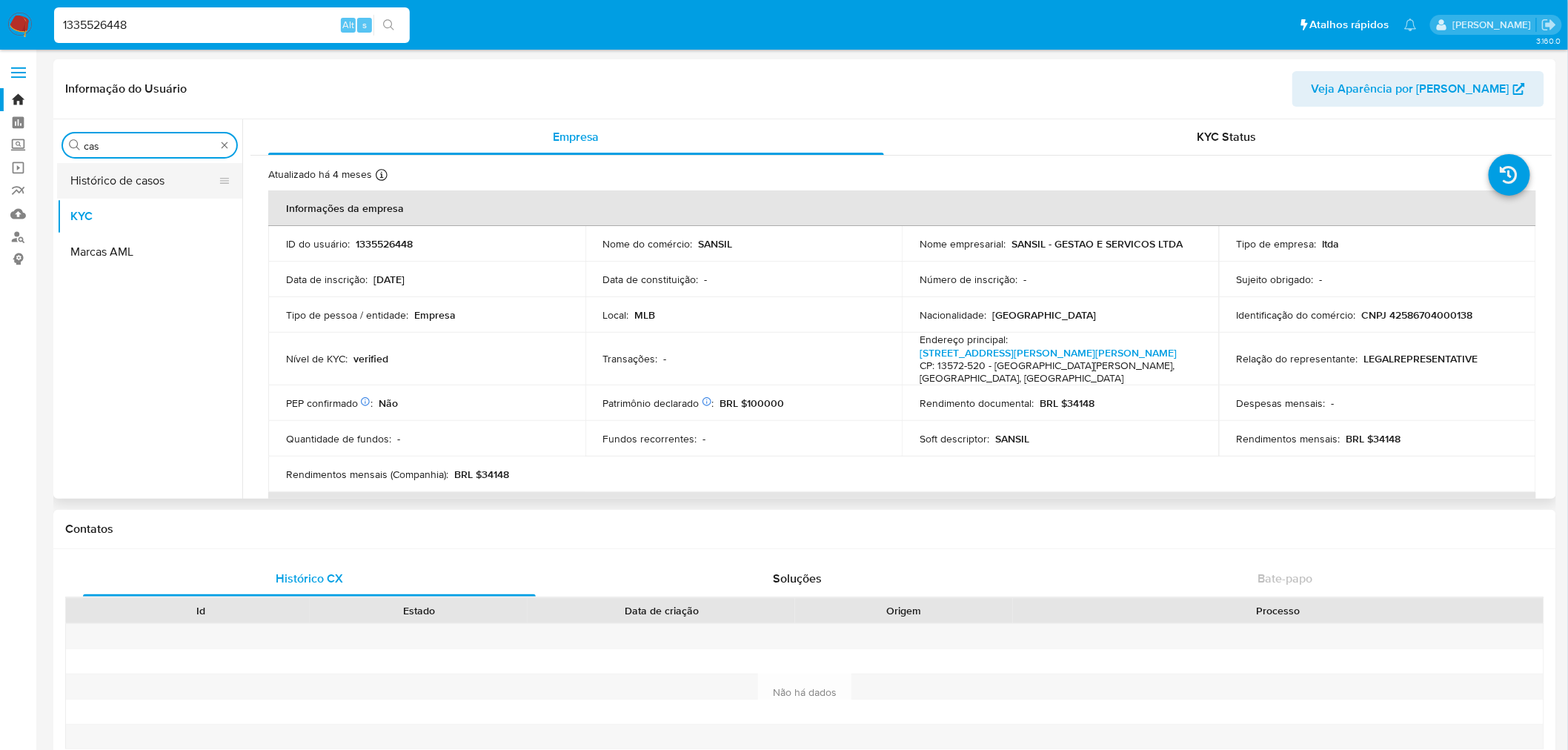
type input "cas"
click at [160, 178] on button "Histórico de casos" at bounding box center [144, 180] width 174 height 36
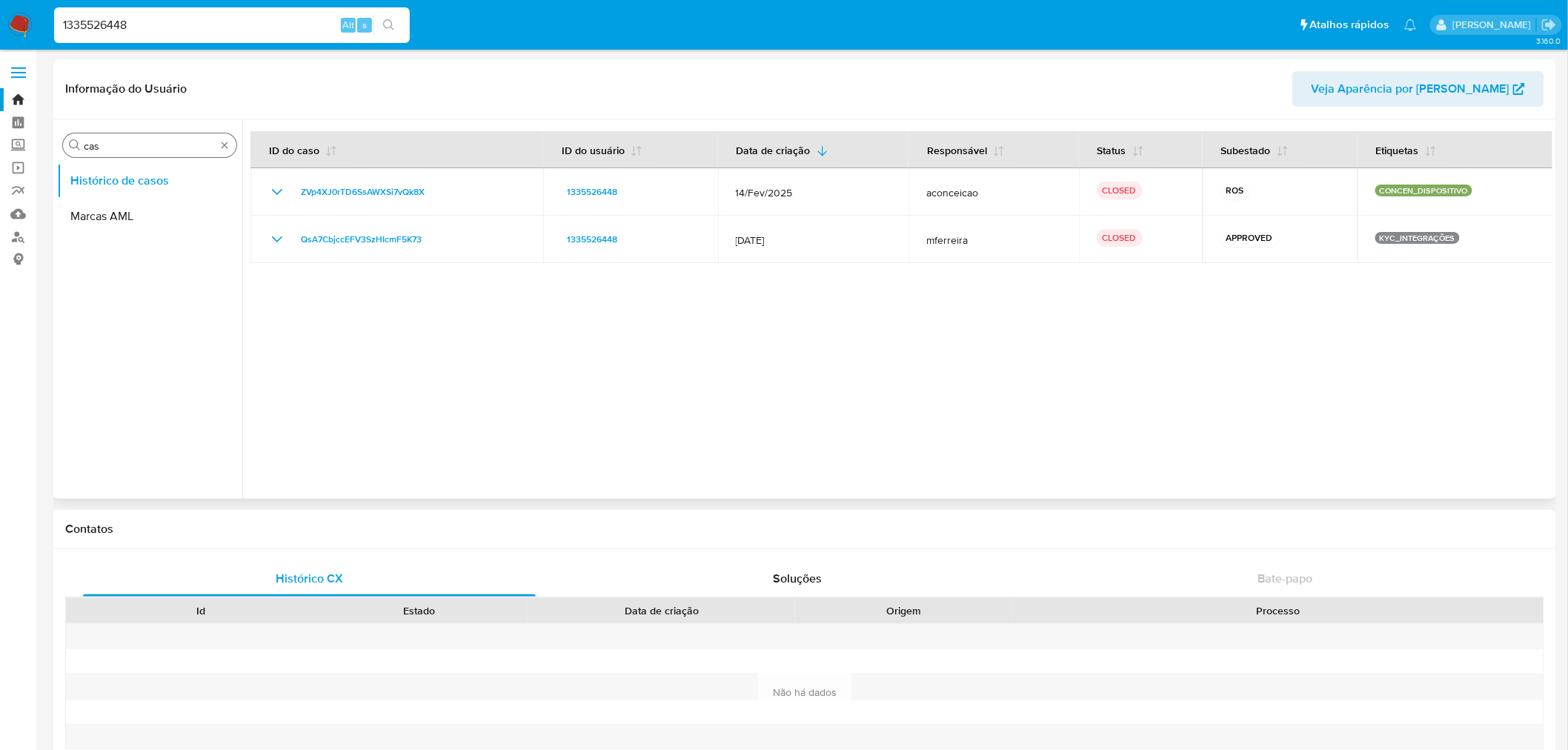
click at [113, 145] on input "cas" at bounding box center [149, 145] width 132 height 13
click at [118, 34] on div "1335526448 Alt s" at bounding box center [231, 24] width 355 height 36
click at [118, 25] on input "1335526448" at bounding box center [231, 25] width 355 height 19
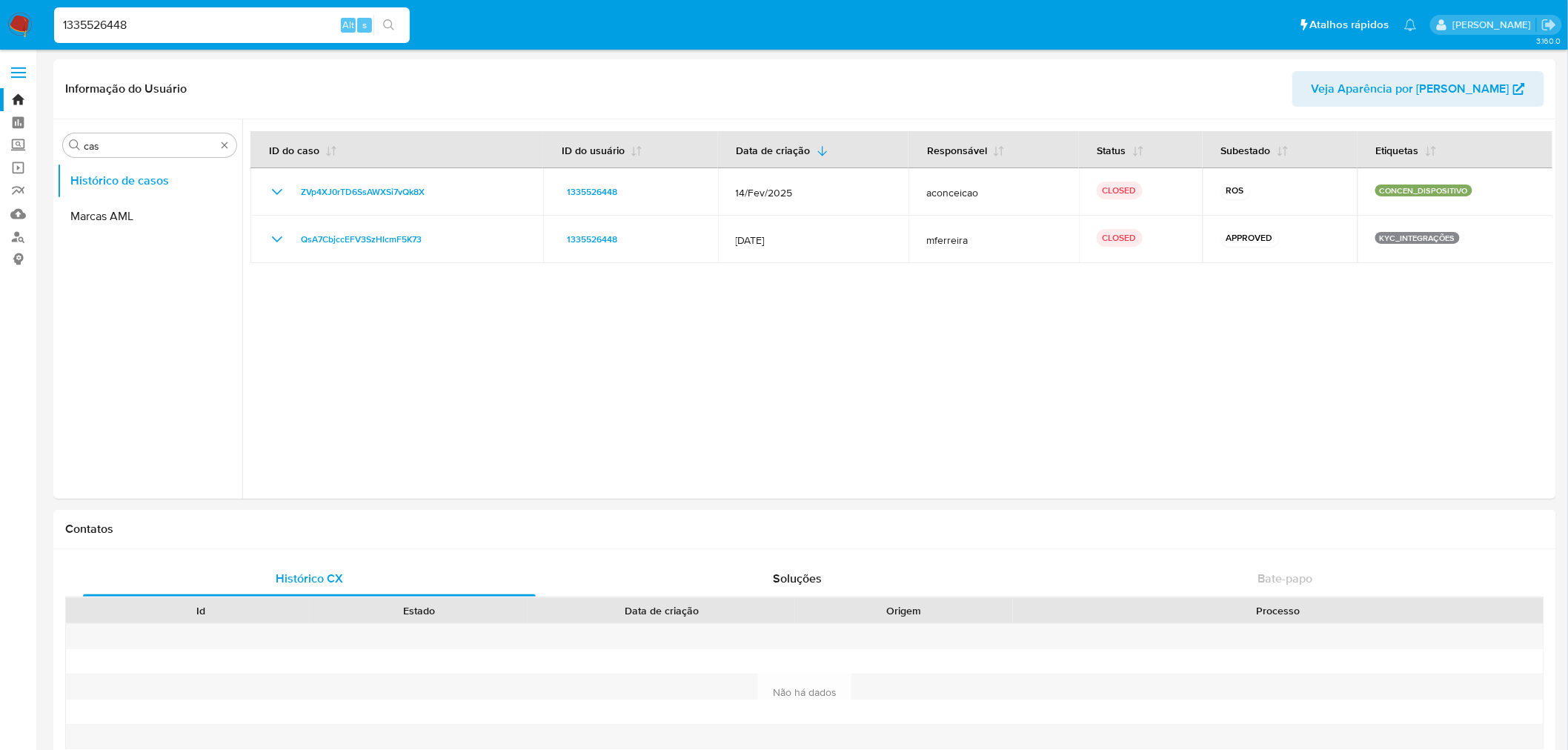
paste input "571479777"
type input "1571479777"
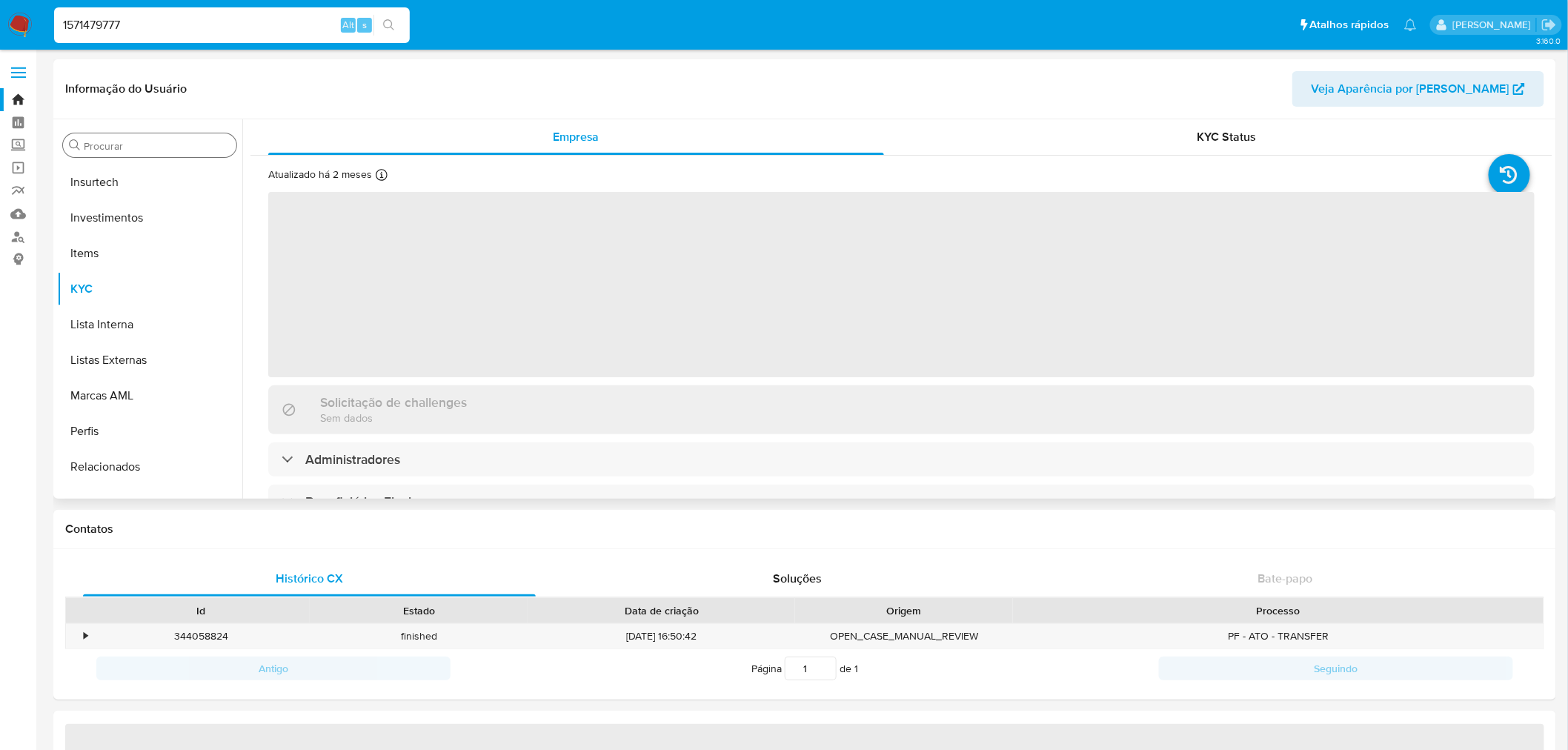
scroll to position [696, 0]
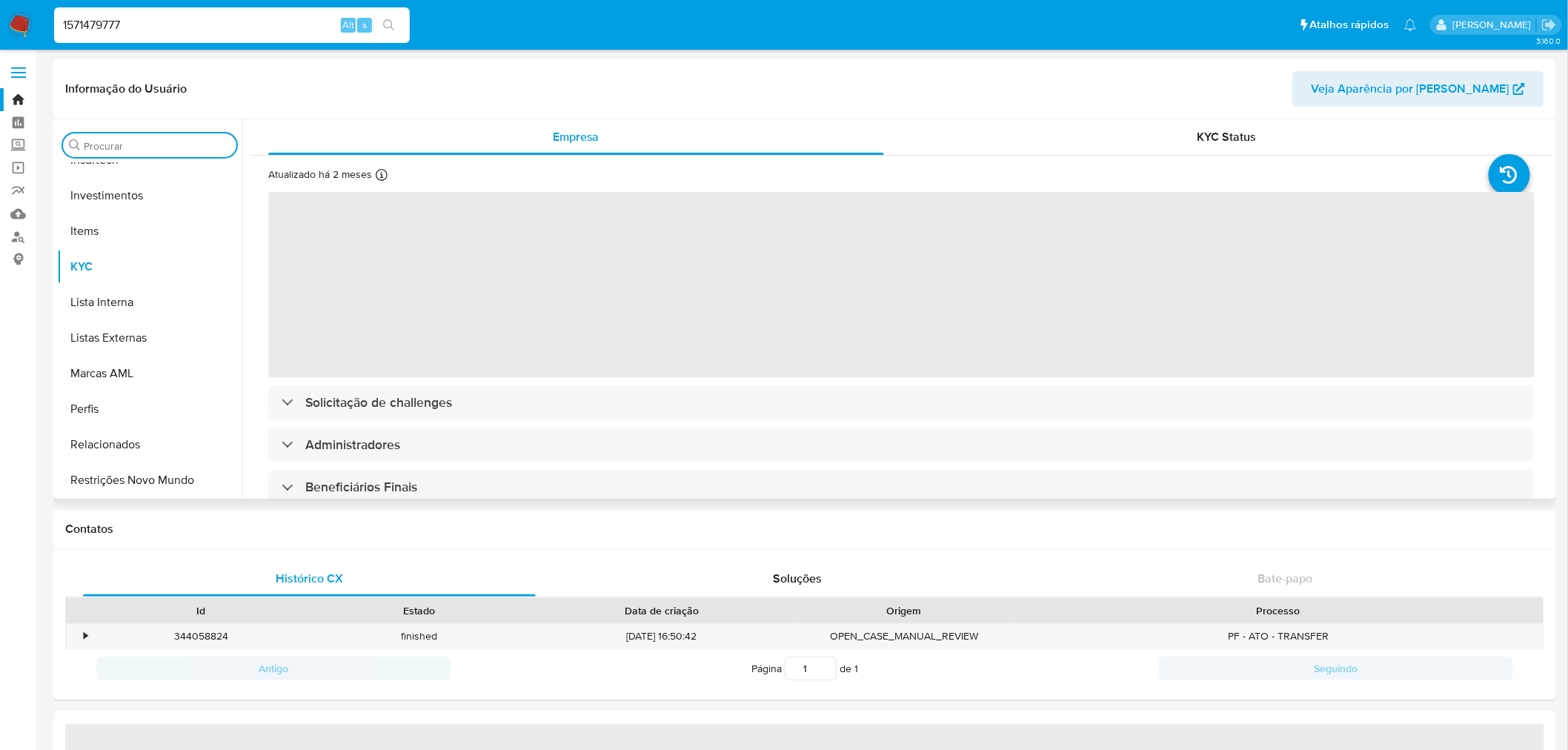
click at [127, 144] on input "Procurar" at bounding box center [157, 145] width 147 height 13
select select "10"
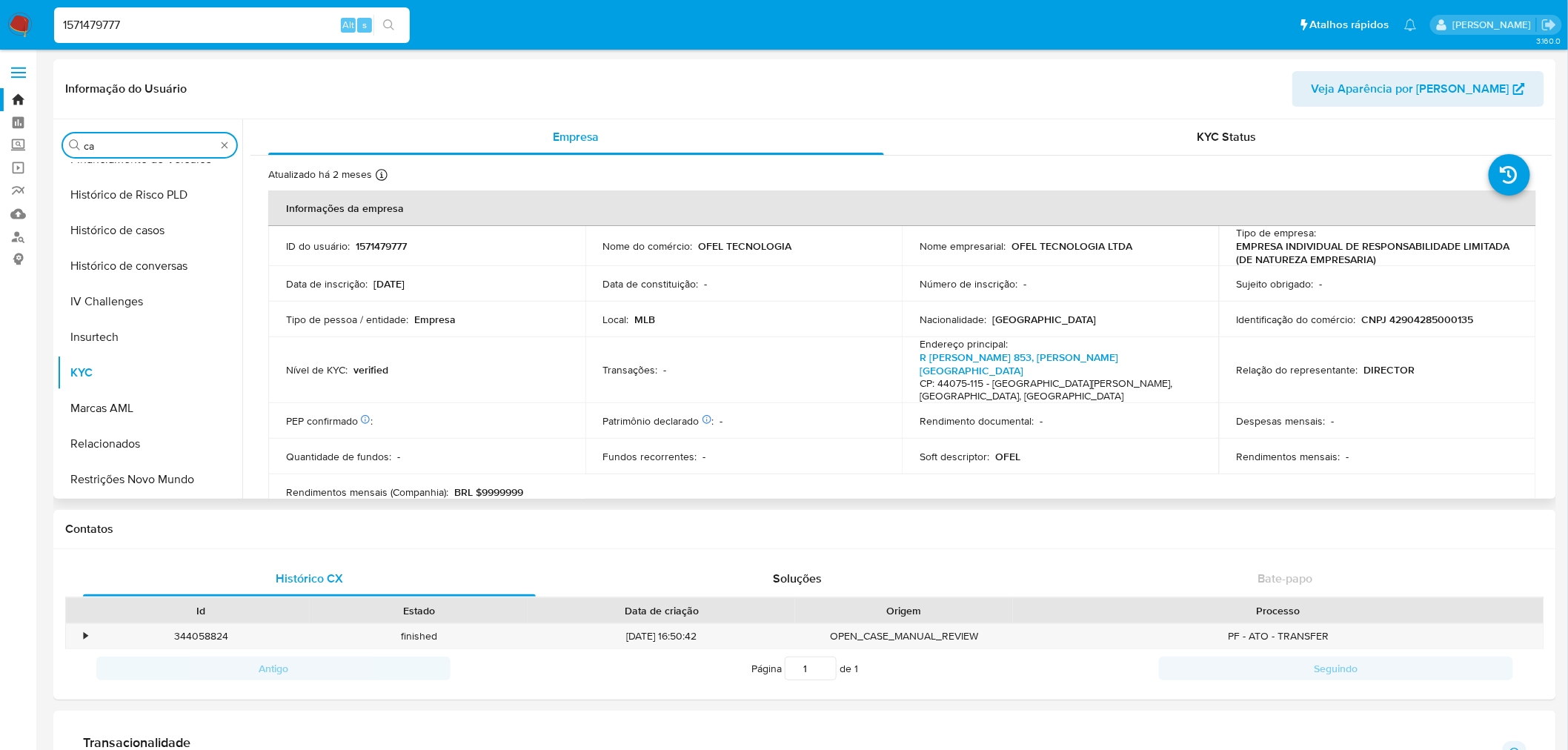
scroll to position [0, 0]
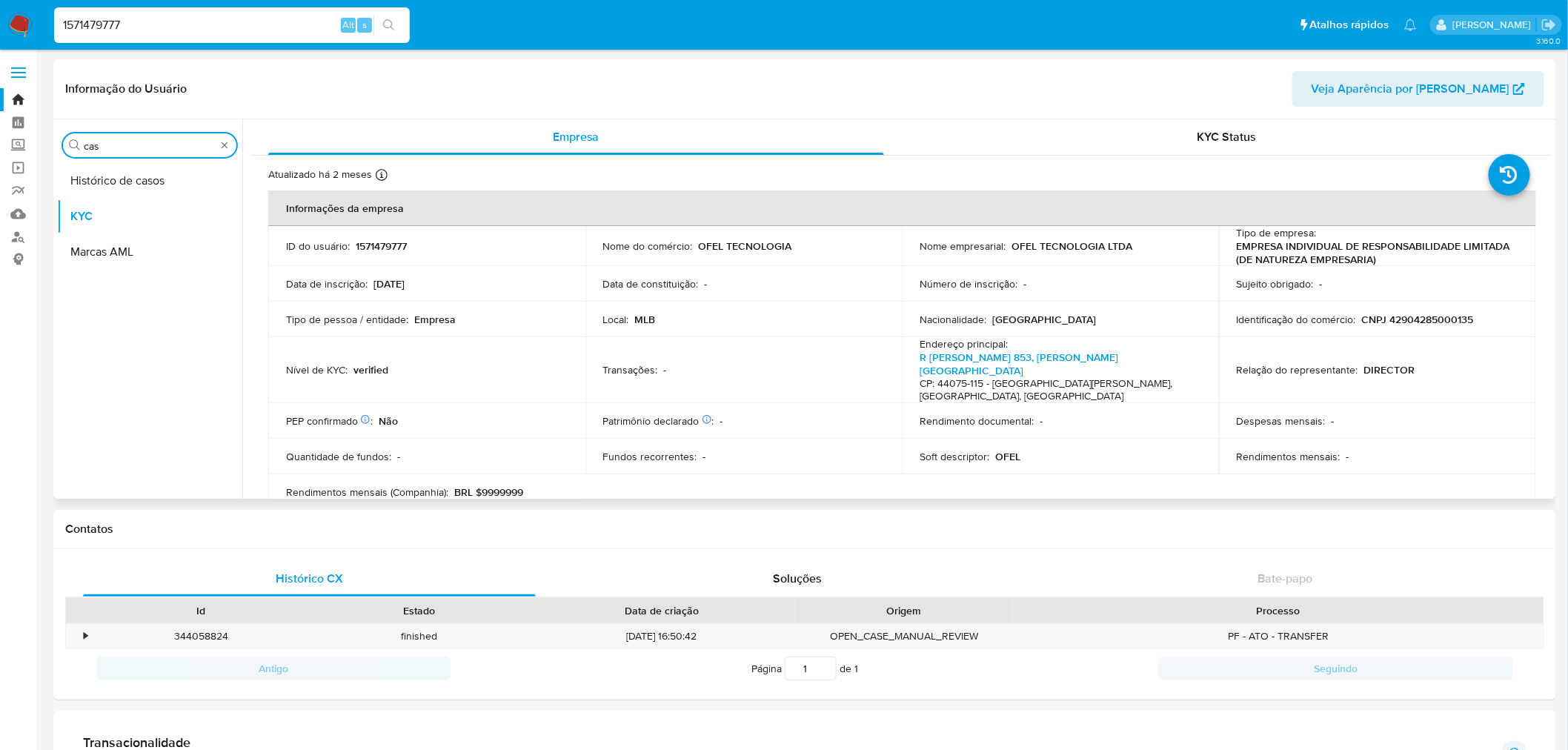
type input "cas"
click at [127, 157] on div "Procurar cas" at bounding box center [150, 145] width 174 height 24
click at [126, 184] on button "Histórico de casos" at bounding box center [144, 180] width 174 height 36
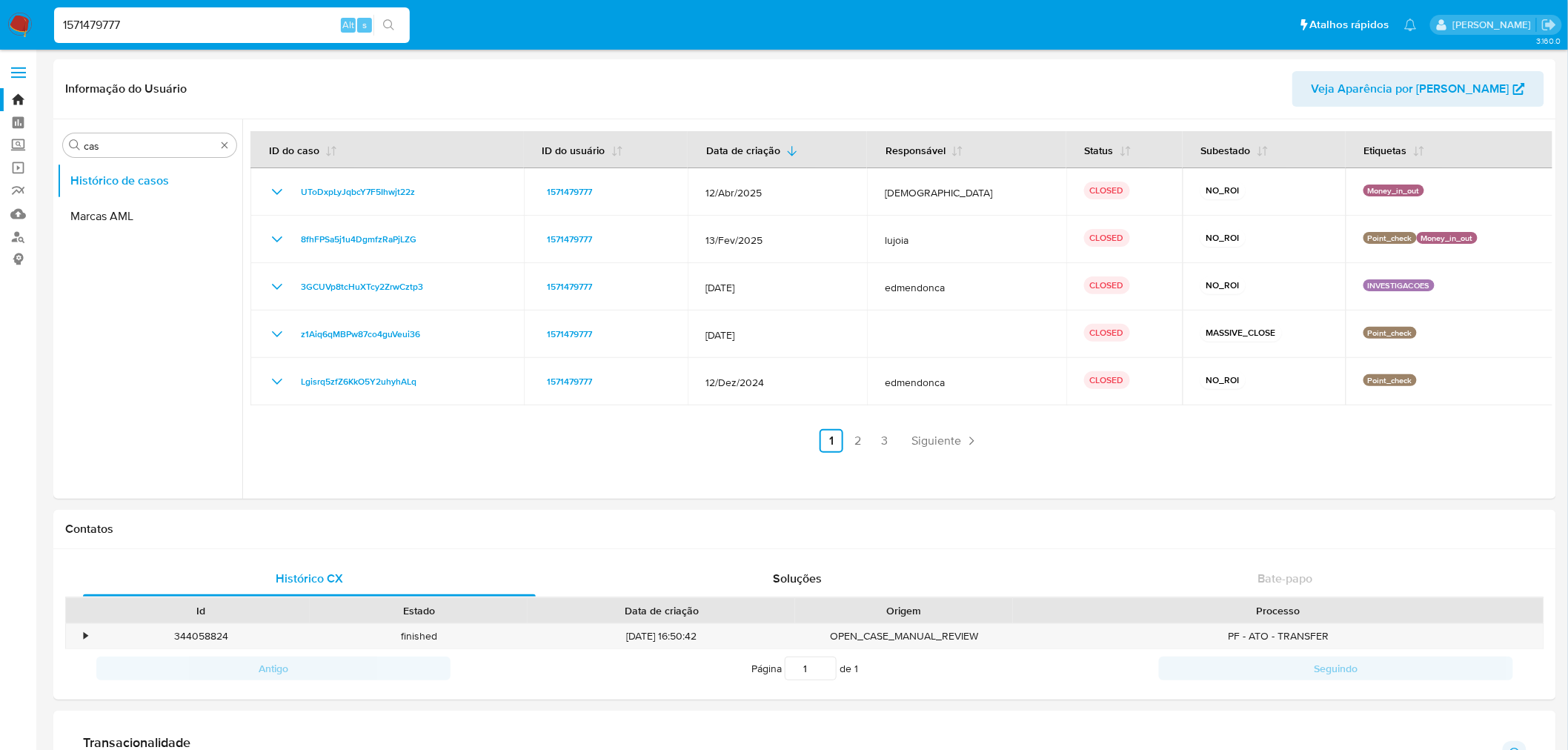
click at [108, 25] on input "1571479777" at bounding box center [231, 25] width 355 height 19
paste input "351876524"
type input "1351876524"
click at [377, 26] on button "search-icon" at bounding box center [389, 25] width 30 height 21
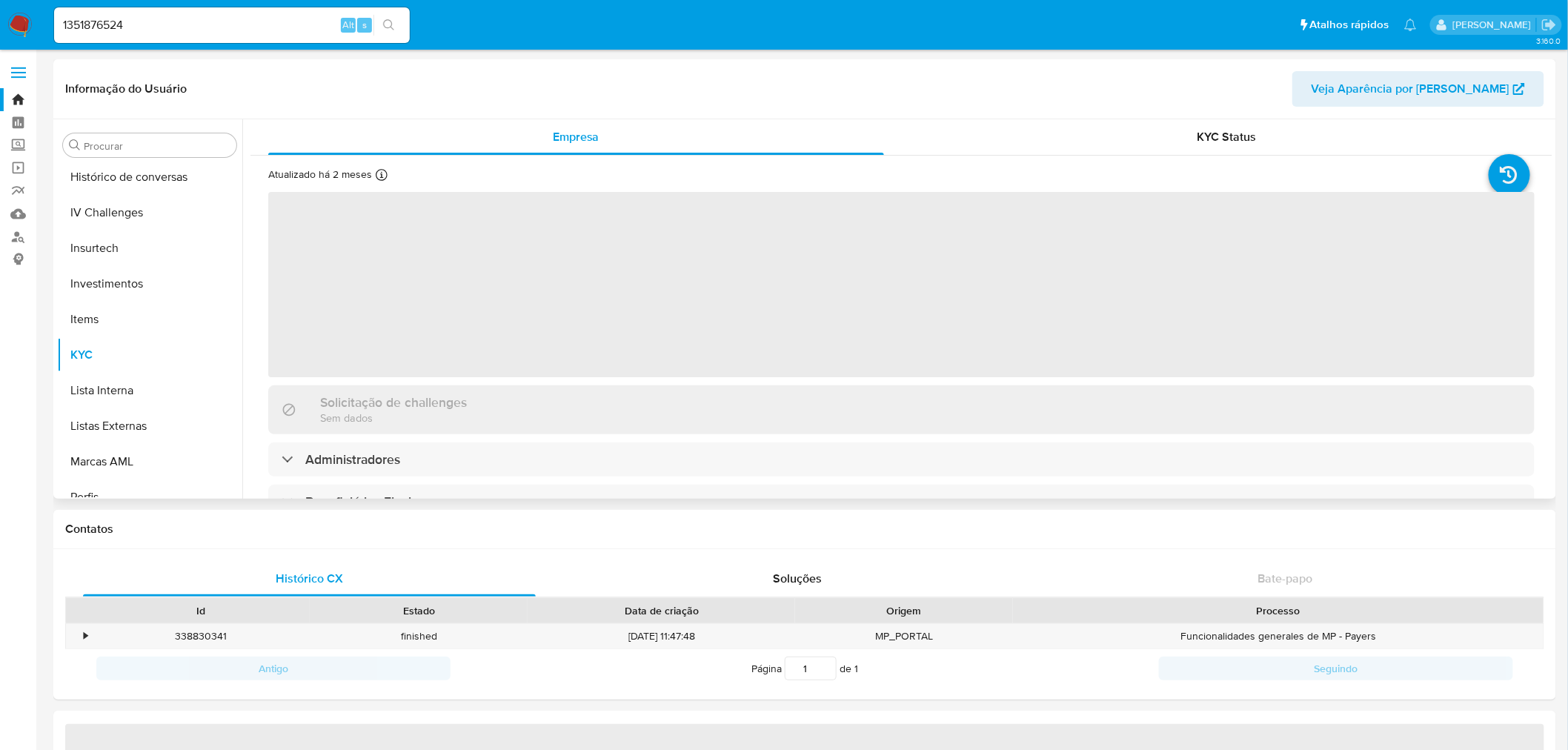
scroll to position [696, 0]
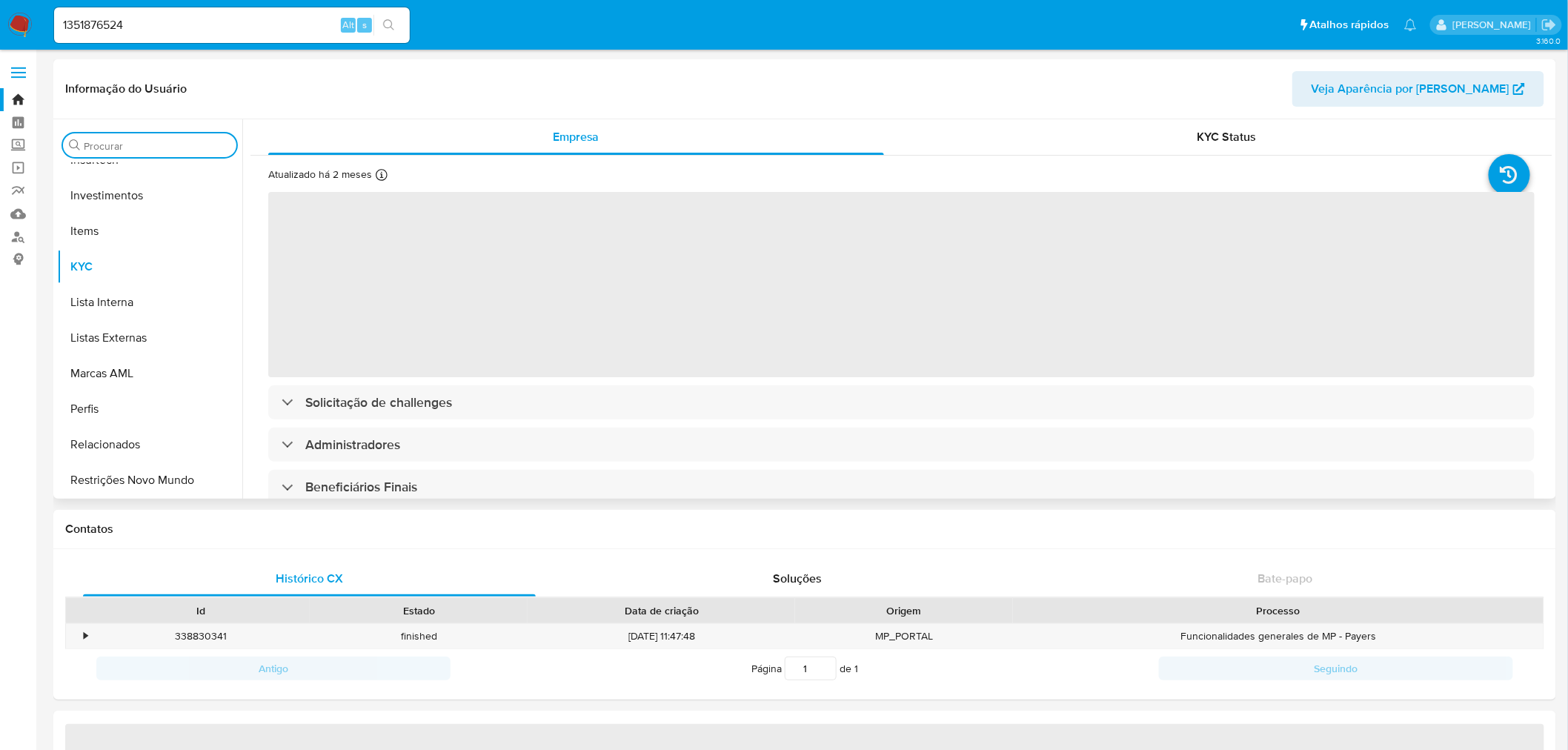
click at [160, 142] on input "Procurar" at bounding box center [157, 145] width 147 height 13
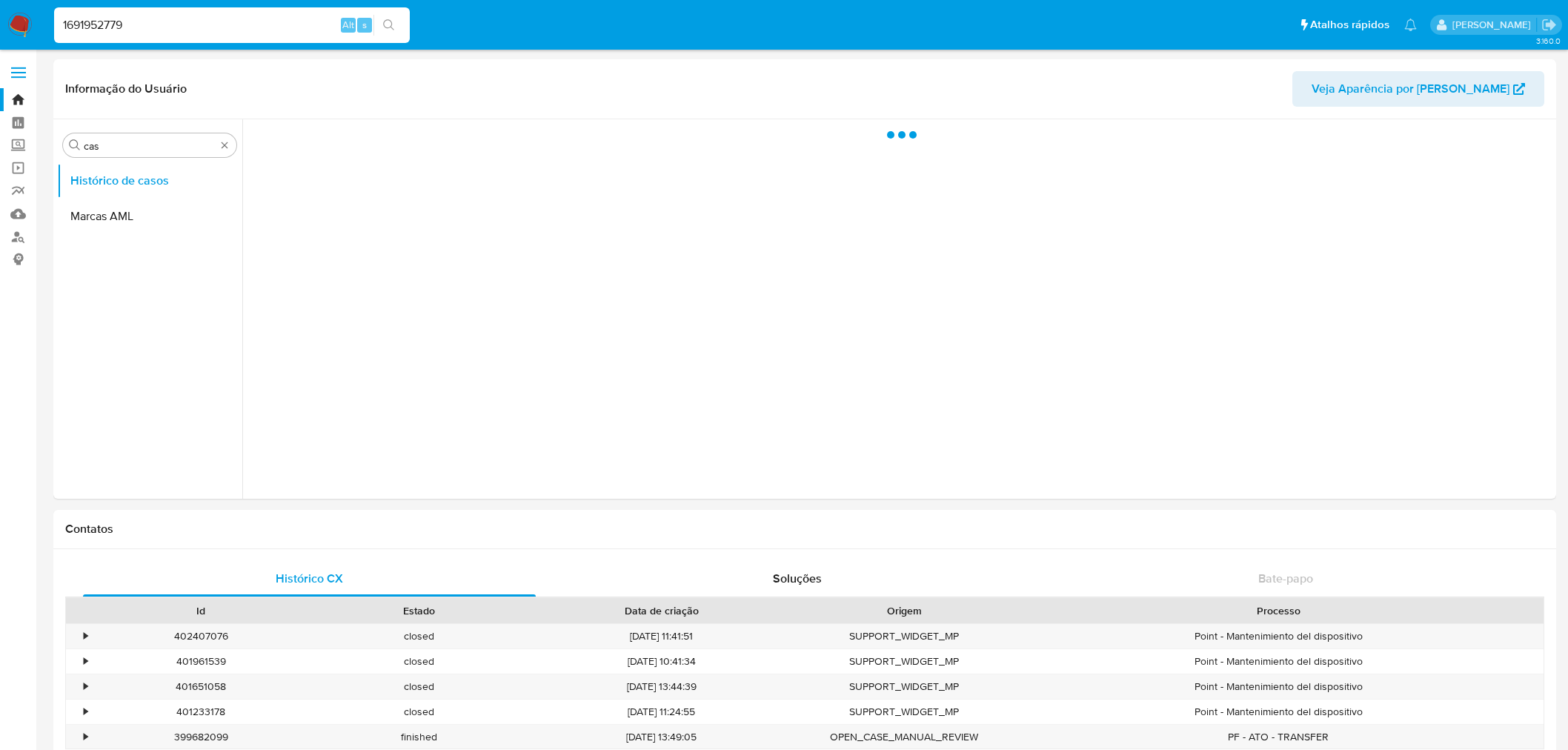
select select "10"
click at [122, 28] on input "1691952779" at bounding box center [231, 25] width 355 height 19
paste input "36668319"
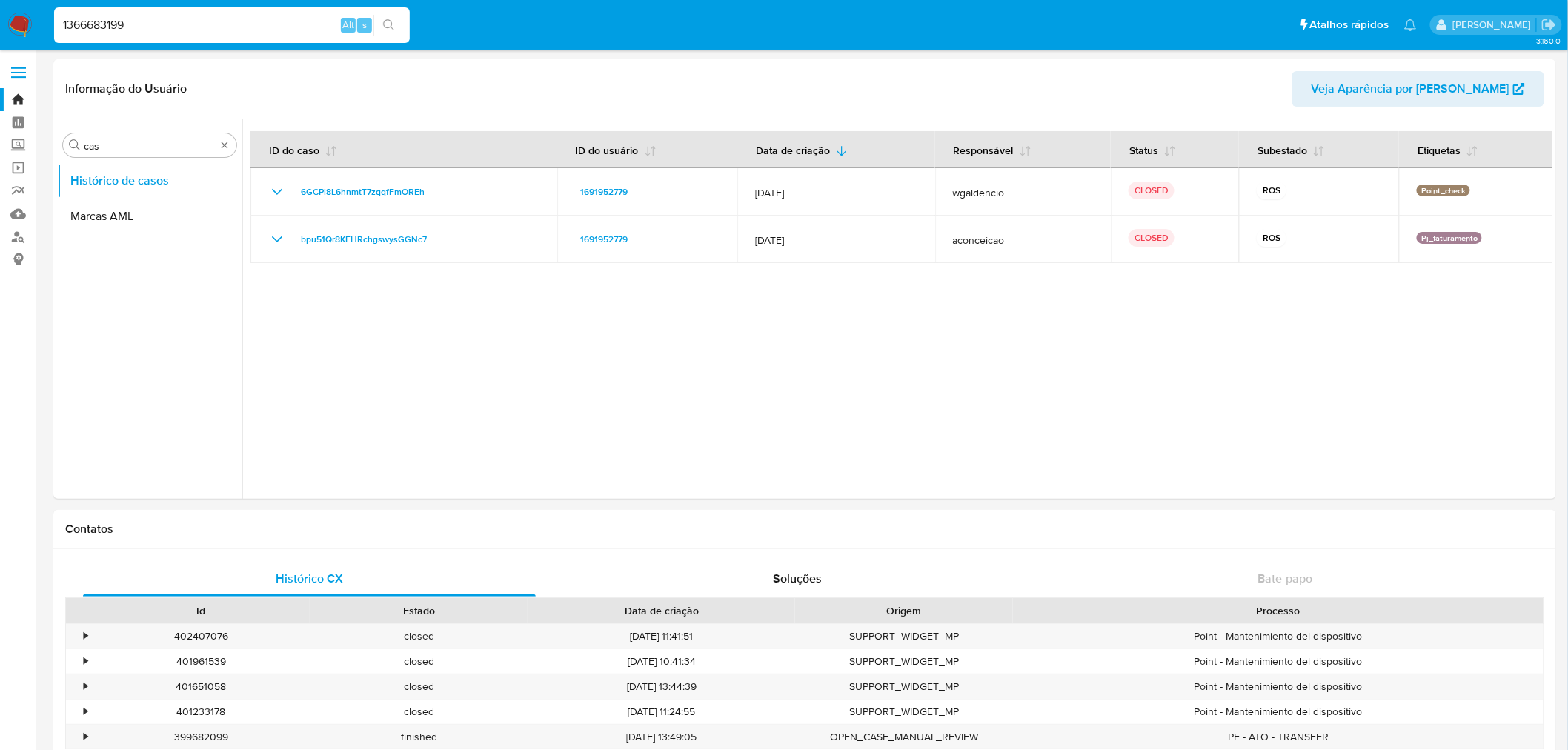
type input "1366683199"
click at [389, 30] on icon "search-icon" at bounding box center [389, 24] width 12 height 12
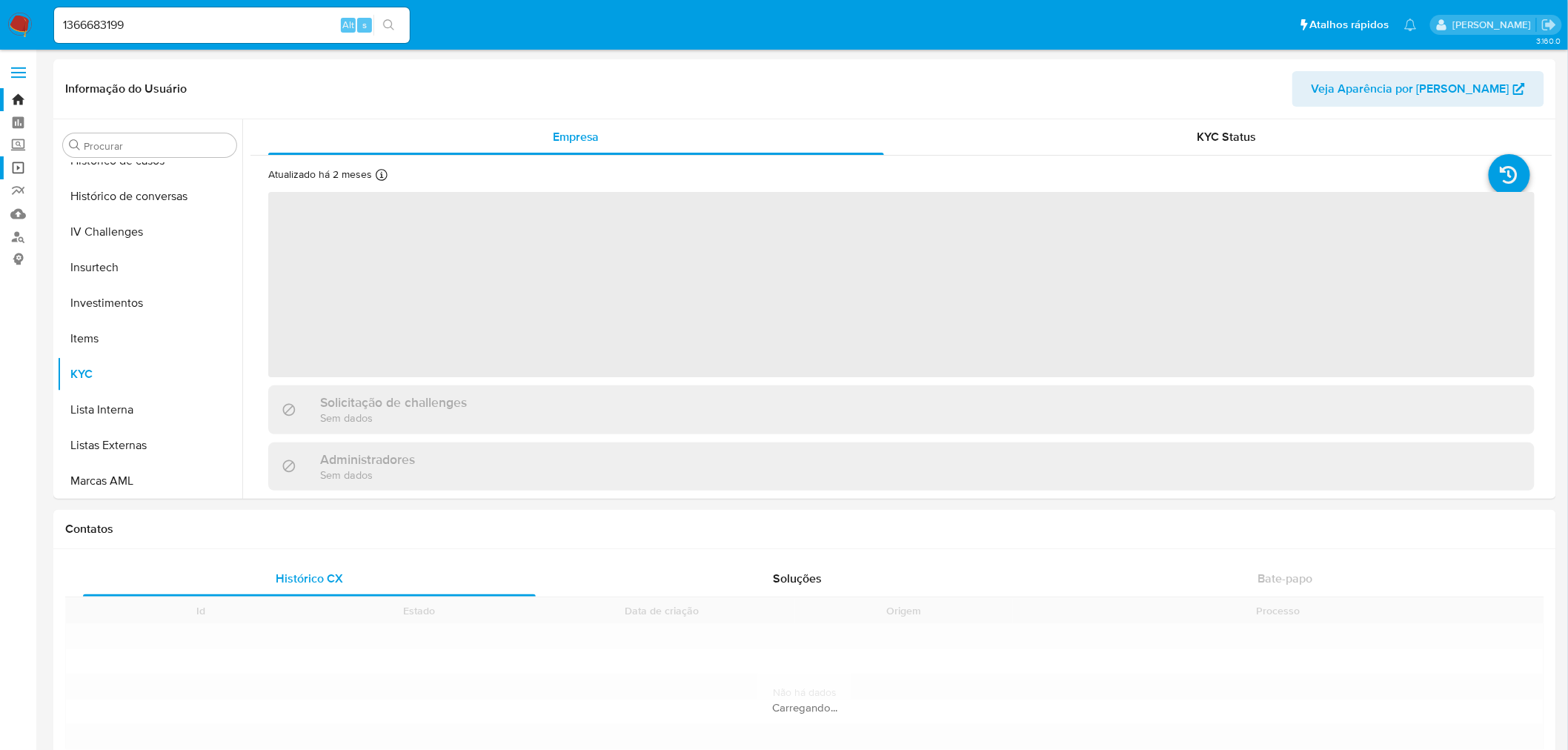
scroll to position [696, 0]
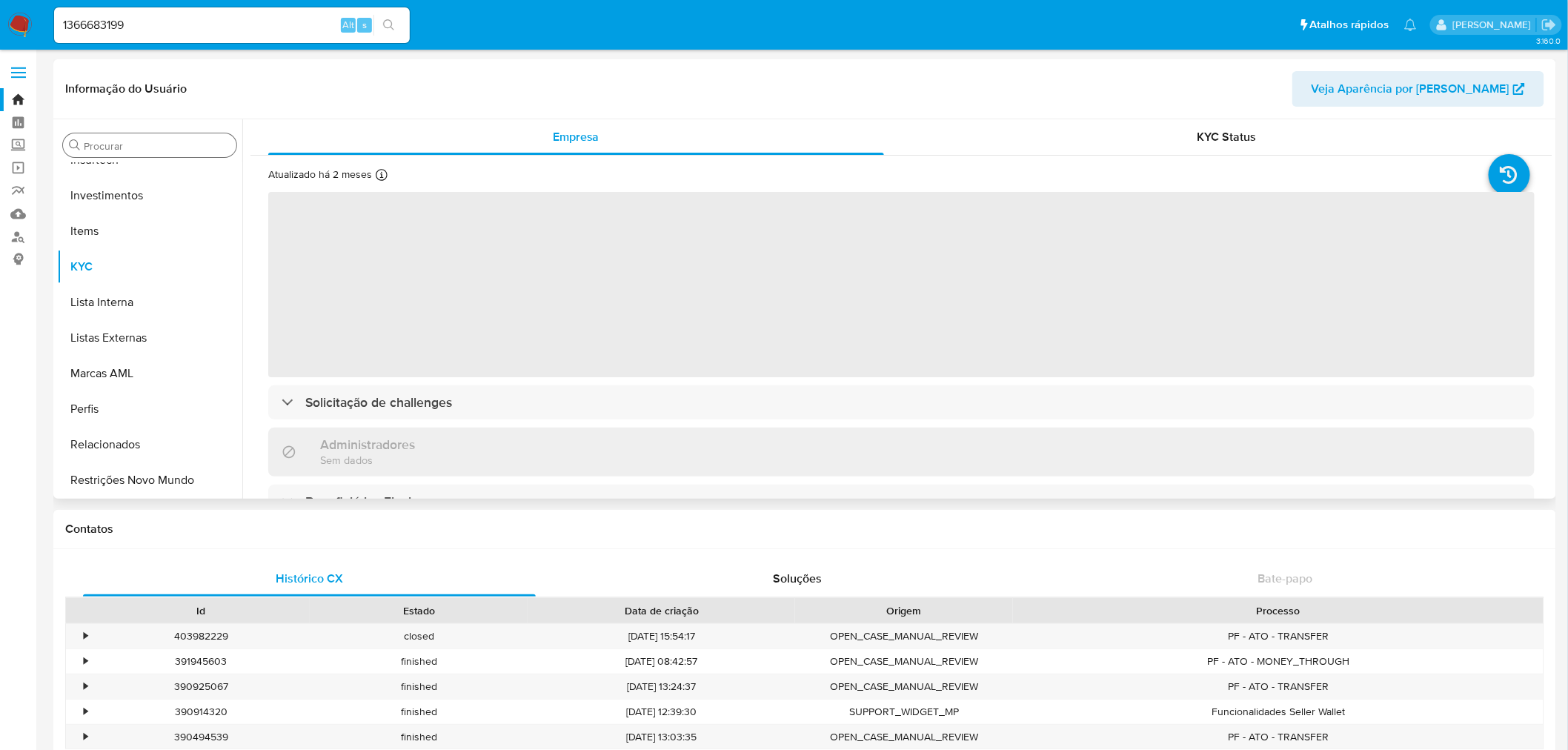
select select "10"
click at [138, 147] on input "Procurar" at bounding box center [157, 145] width 147 height 13
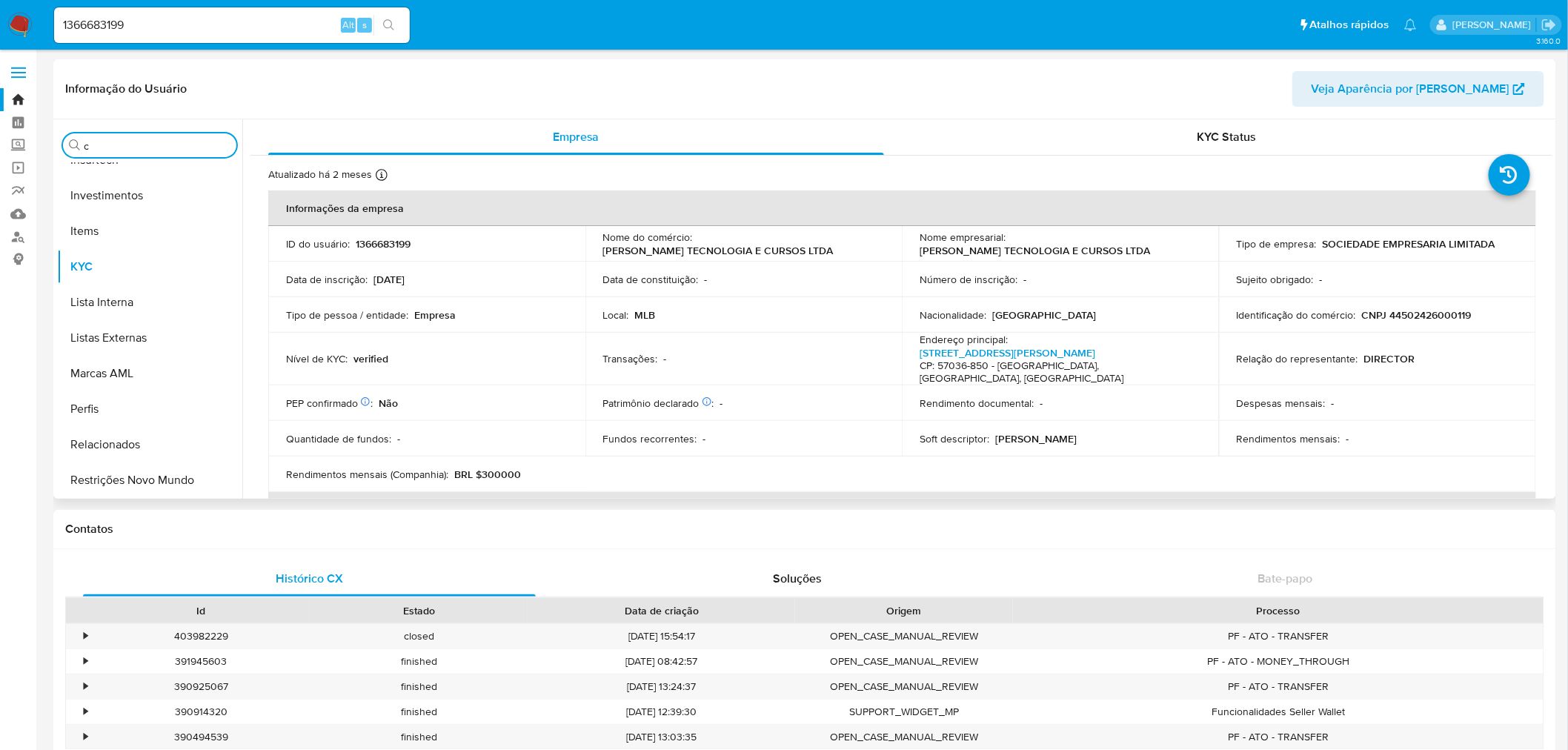
scroll to position [0, 0]
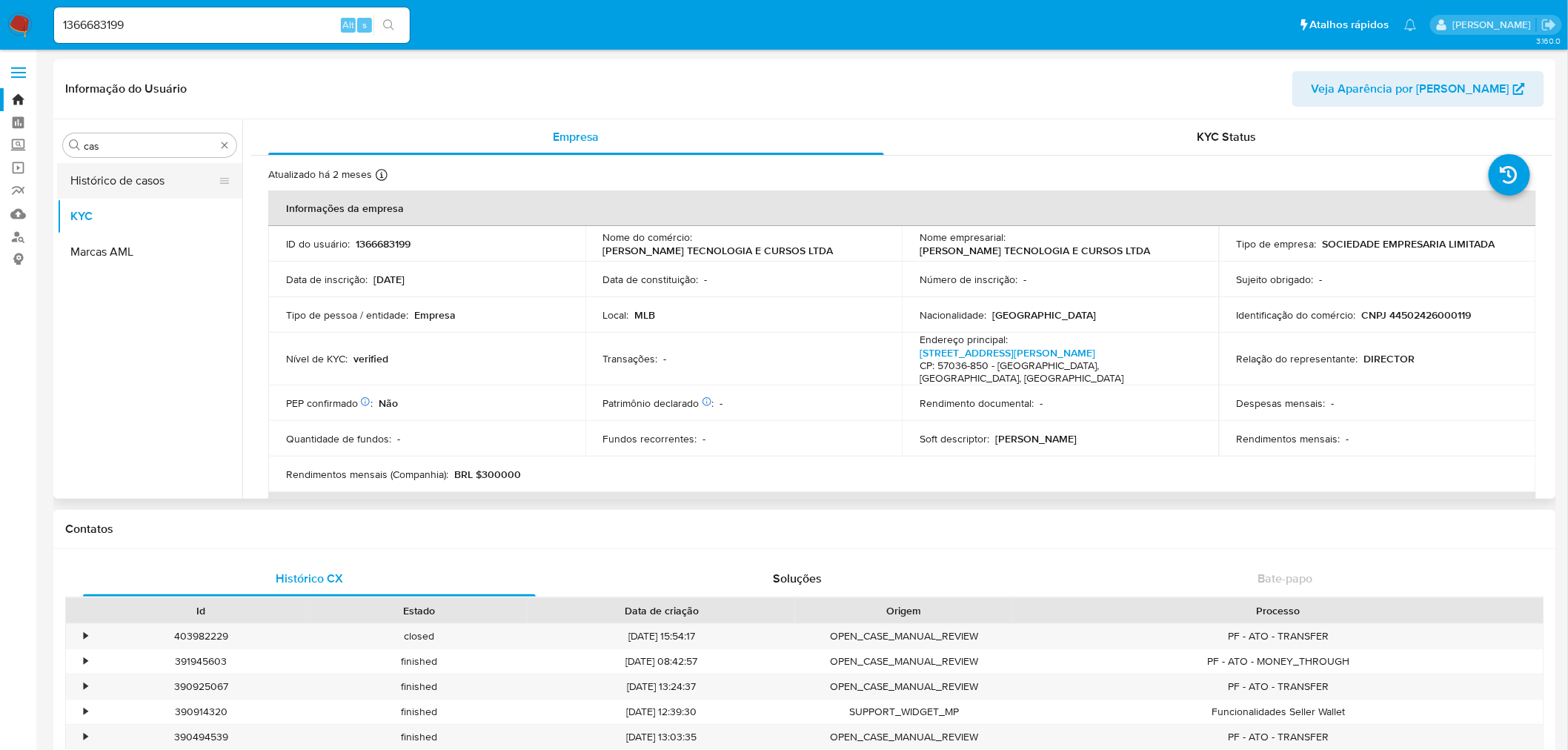
click at [146, 171] on button "Histórico de casos" at bounding box center [144, 180] width 174 height 36
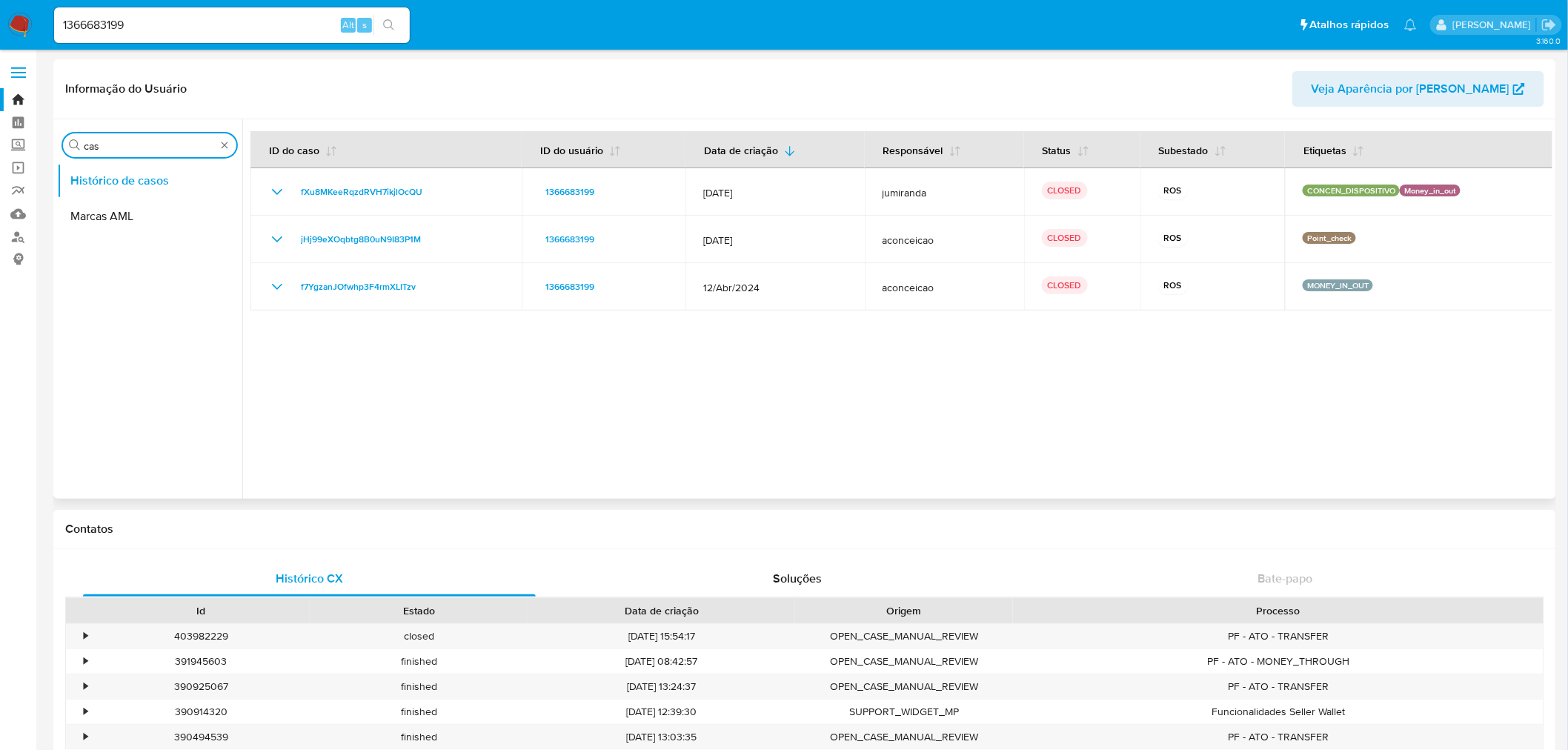
click at [130, 143] on input "cas" at bounding box center [149, 145] width 132 height 13
drag, startPoint x: 81, startPoint y: 148, endPoint x: 42, endPoint y: 147, distance: 39.0
paste input "1335526472"
type input "1335526472"
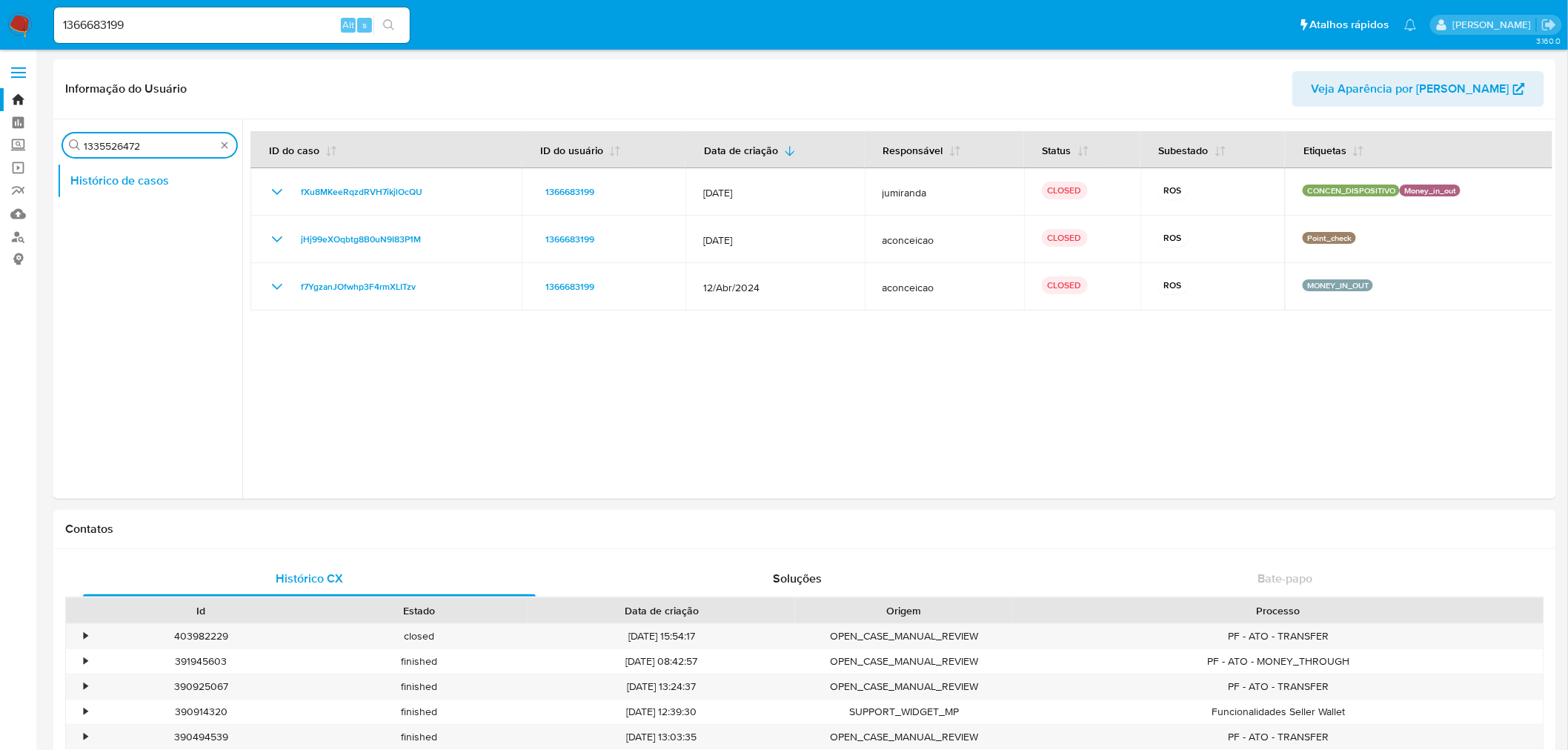
click at [179, 27] on input "1366683199" at bounding box center [231, 25] width 355 height 19
paste input "35526472"
type input "1335526472"
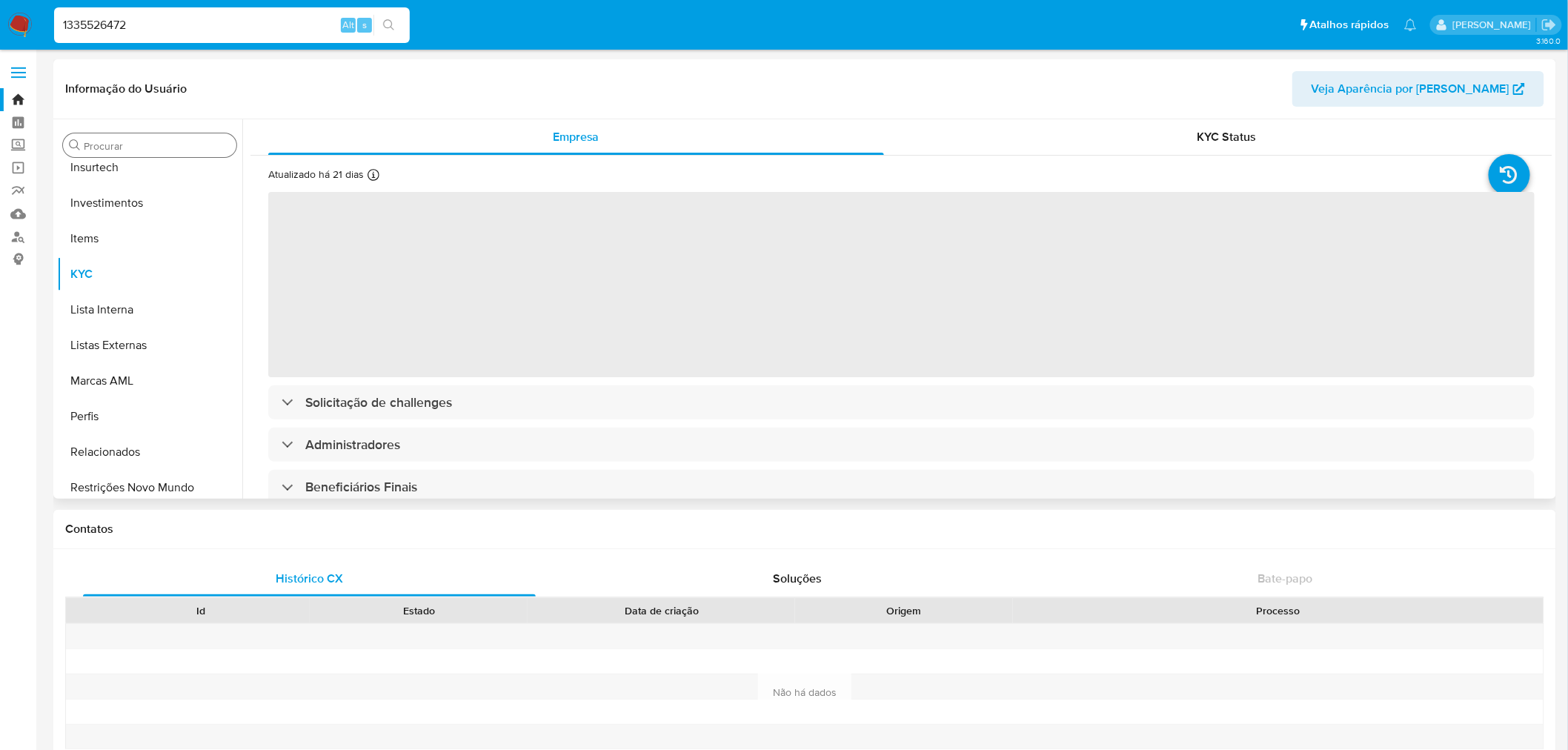
scroll to position [696, 0]
click at [139, 133] on div "Procurar" at bounding box center [150, 145] width 174 height 24
click at [138, 139] on input "Procurar" at bounding box center [157, 145] width 147 height 13
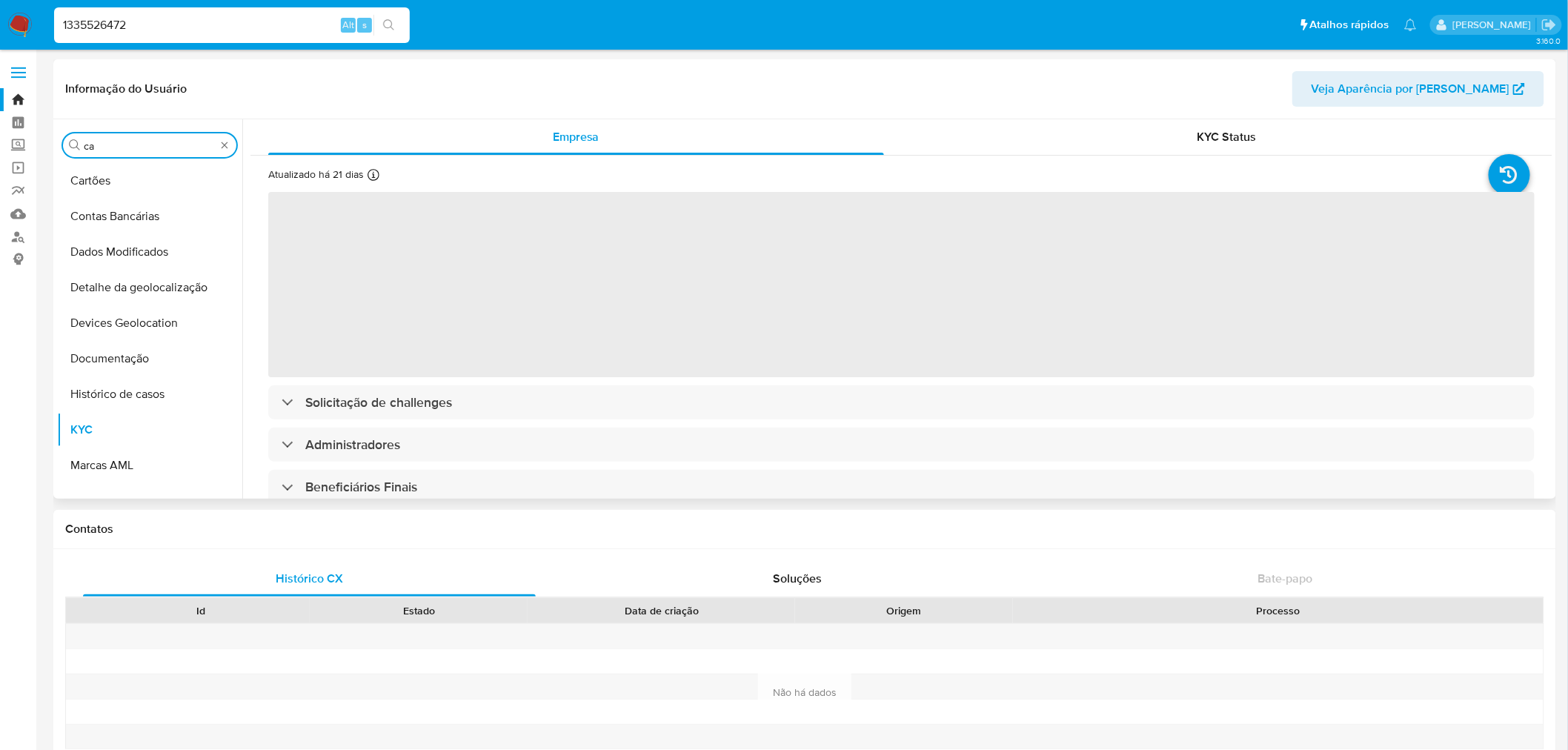
type input "cas"
select select "10"
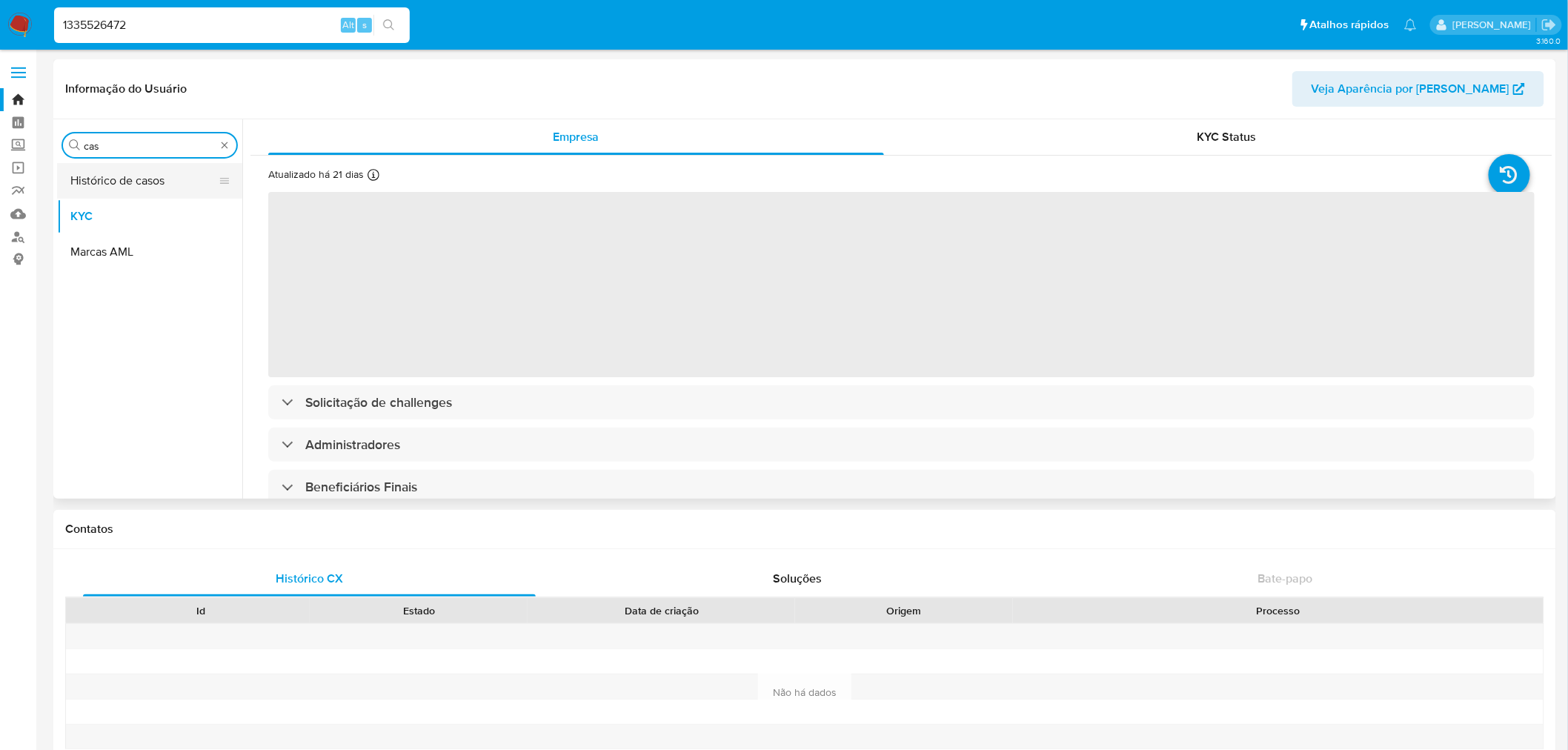
type input "cas"
click at [134, 171] on button "Histórico de casos" at bounding box center [144, 180] width 174 height 36
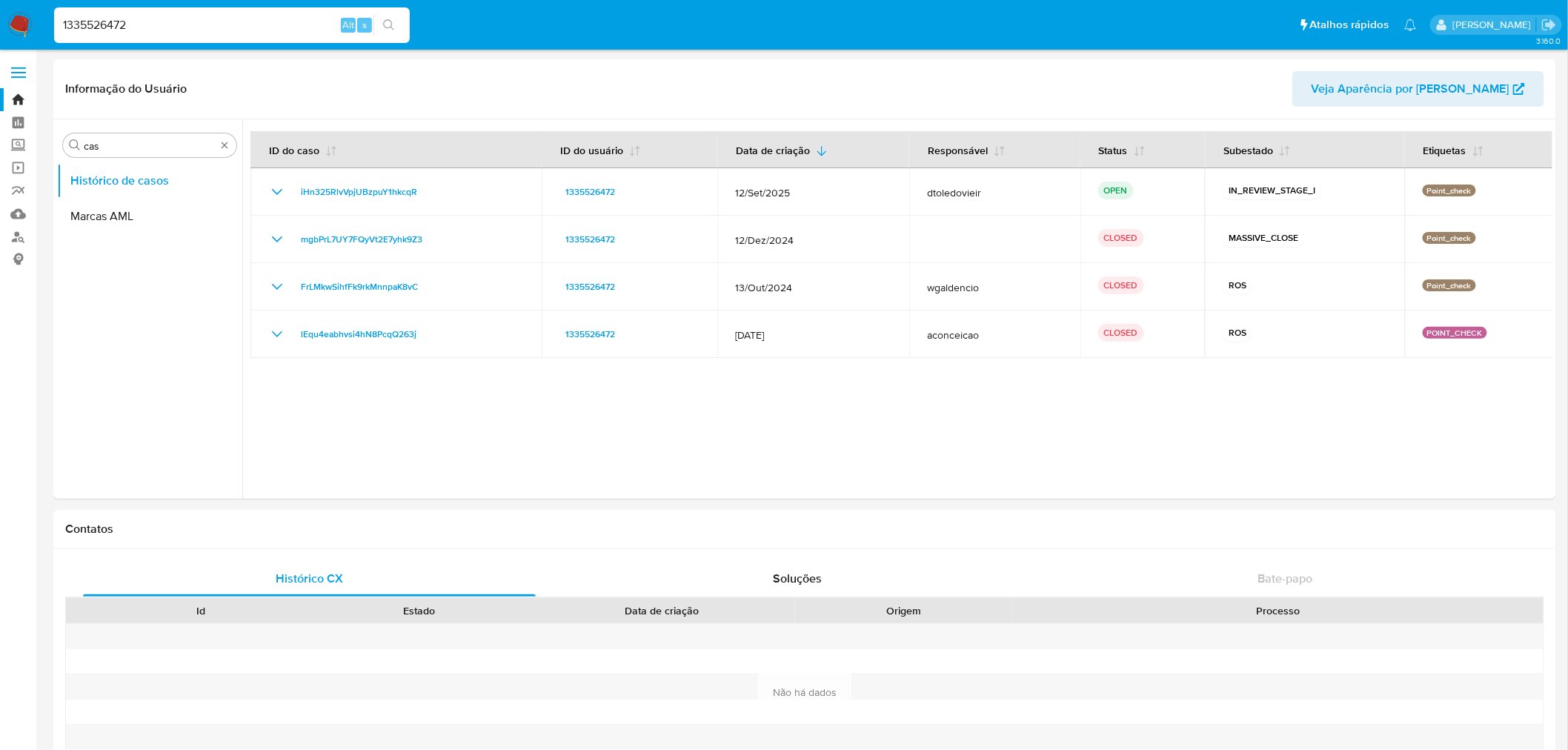
click at [117, 27] on input "1335526472" at bounding box center [231, 25] width 355 height 19
paste input "440465528"
type input "1440465528"
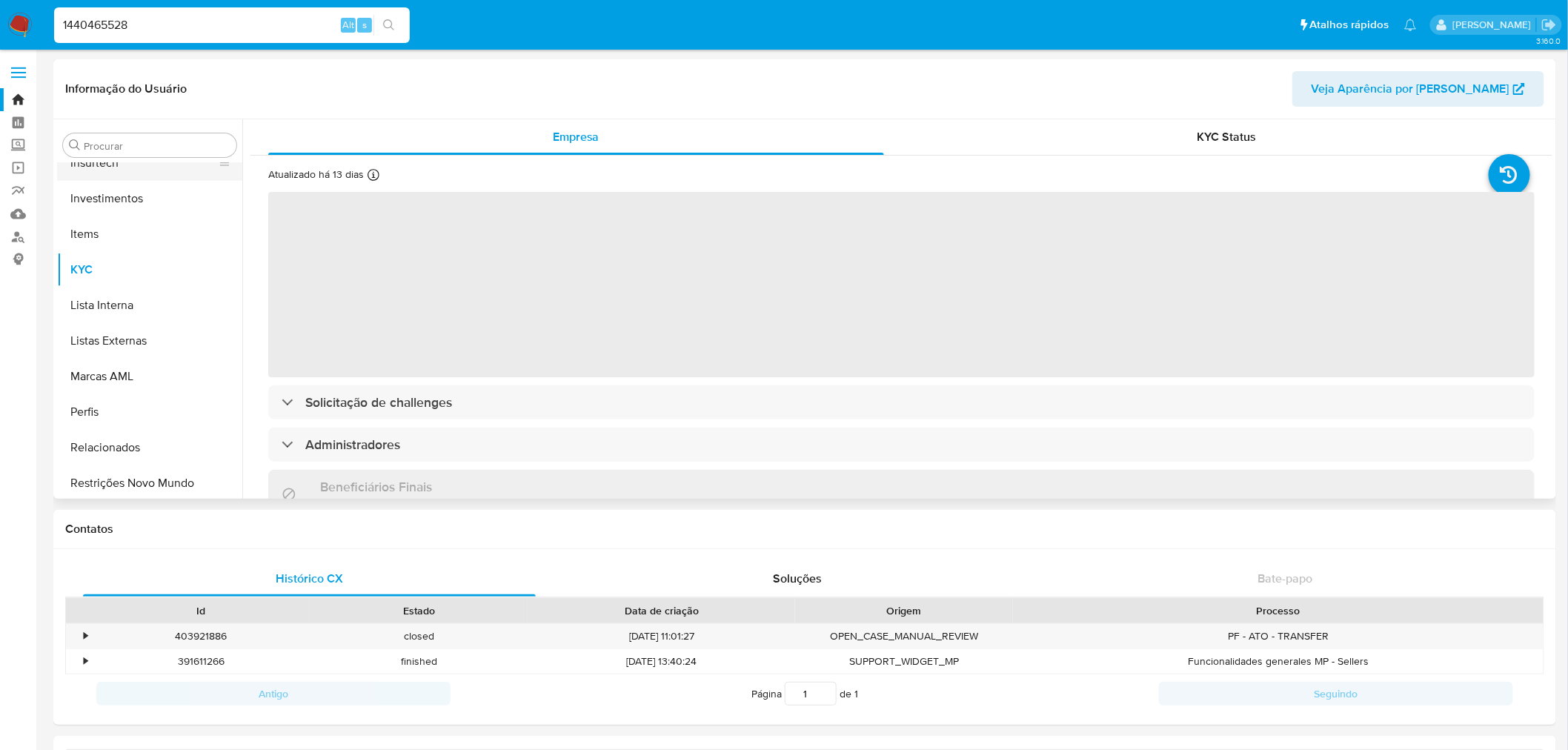
scroll to position [696, 0]
click at [187, 146] on input "Procurar" at bounding box center [157, 145] width 147 height 13
select select "10"
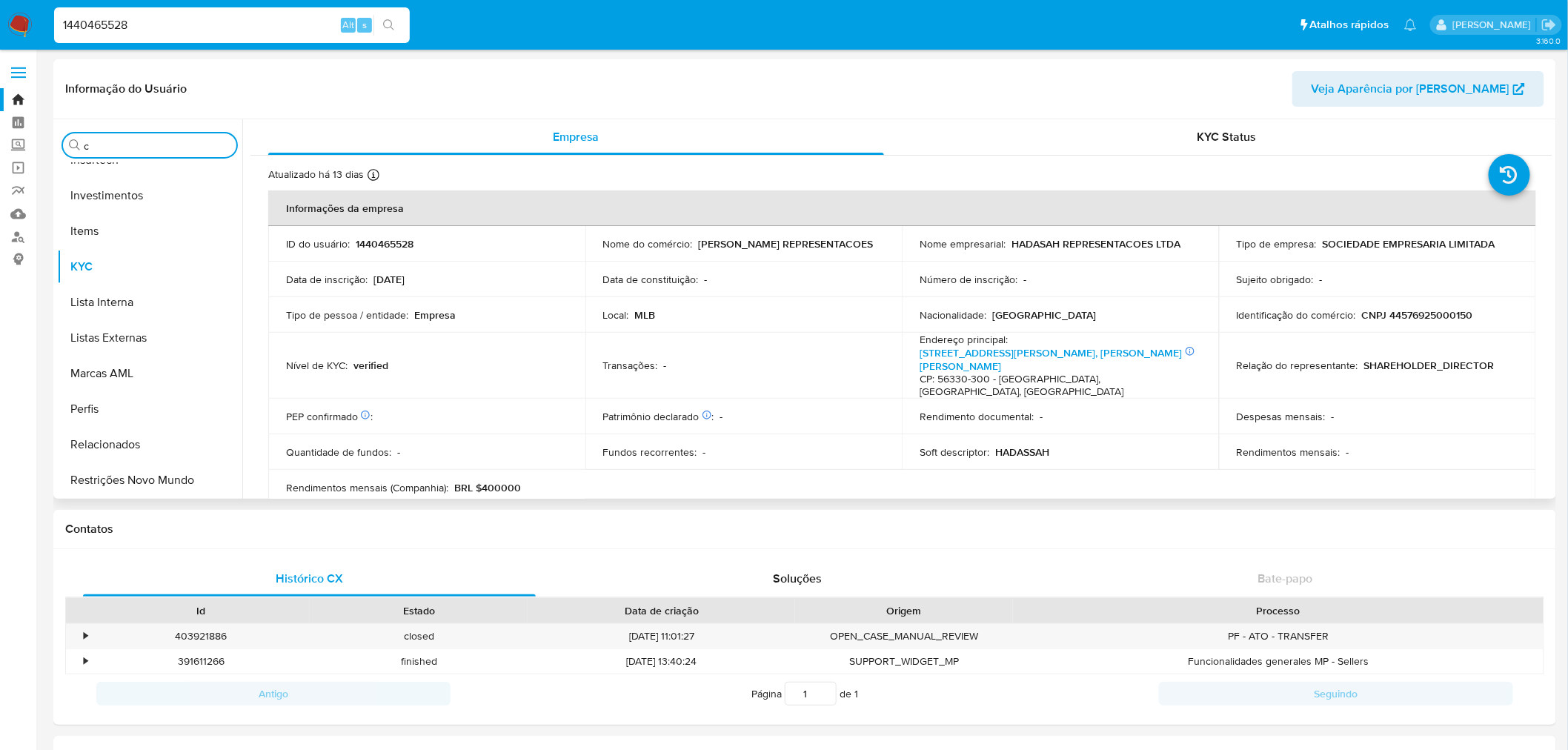
scroll to position [0, 0]
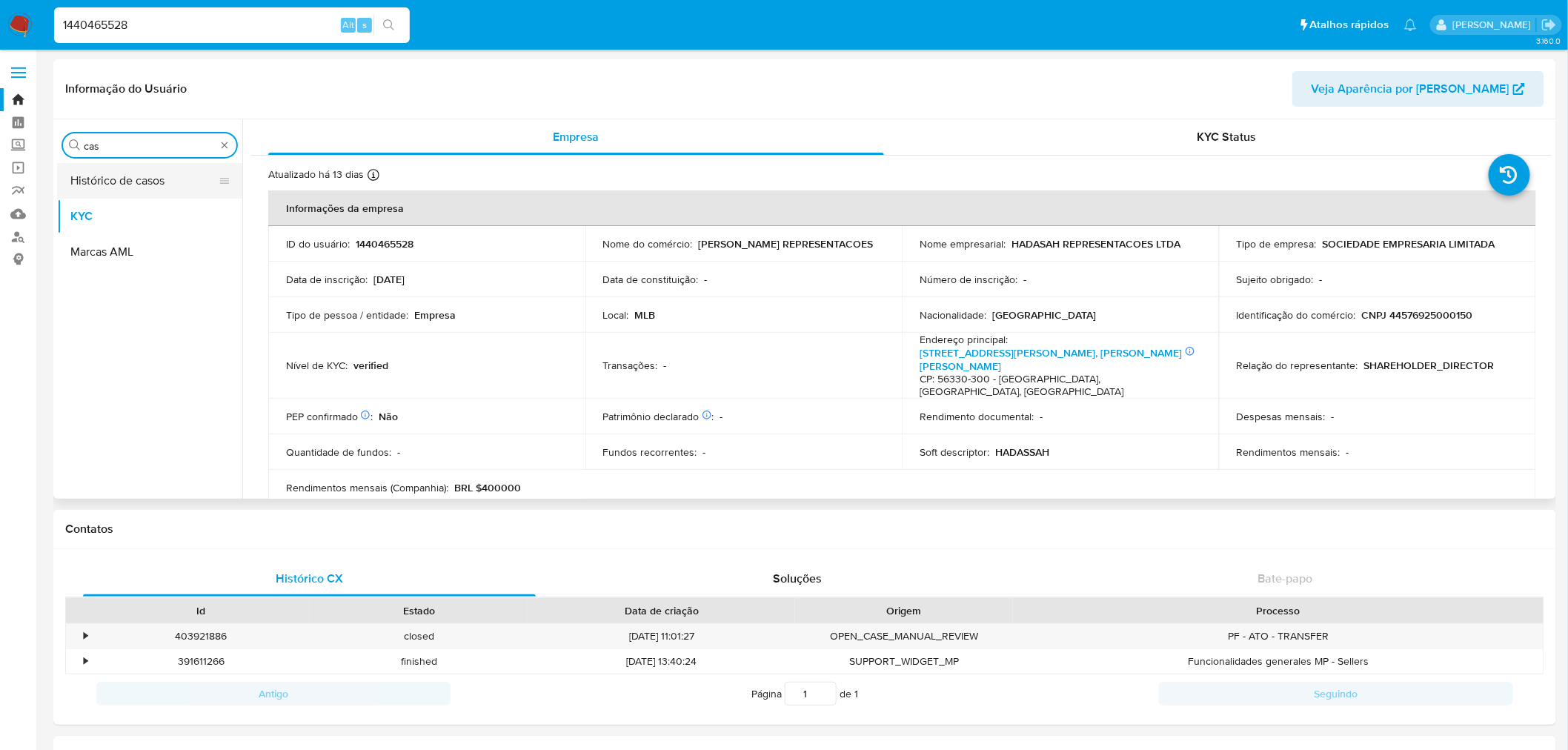
type input "cas"
click at [187, 178] on button "Histórico de casos" at bounding box center [144, 180] width 174 height 36
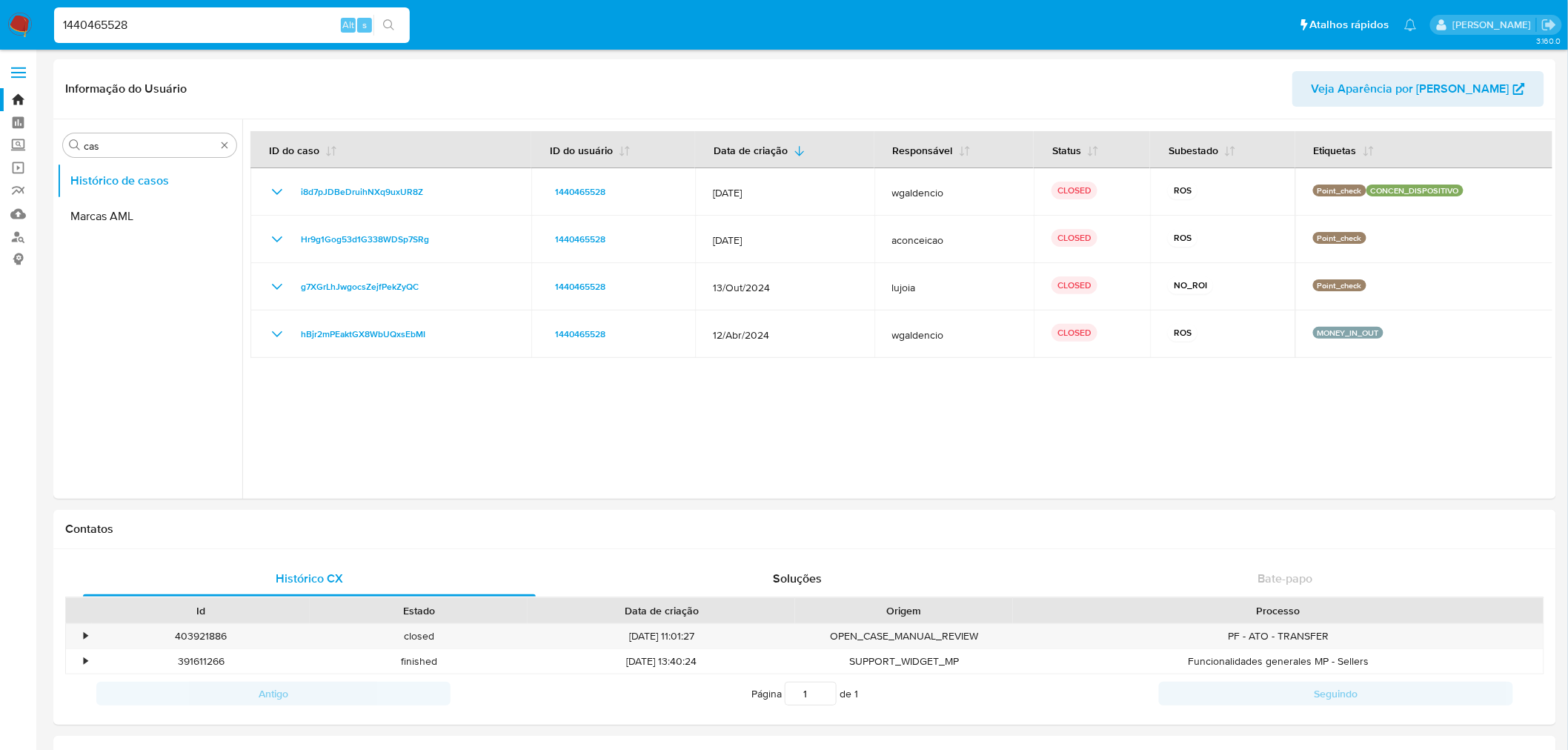
click at [77, 17] on input "1440465528" at bounding box center [231, 25] width 355 height 19
click at [78, 20] on input "1440465528" at bounding box center [231, 25] width 355 height 19
click at [83, 21] on input "1440465528" at bounding box center [231, 25] width 355 height 19
paste input "571466525"
type input "1571466525"
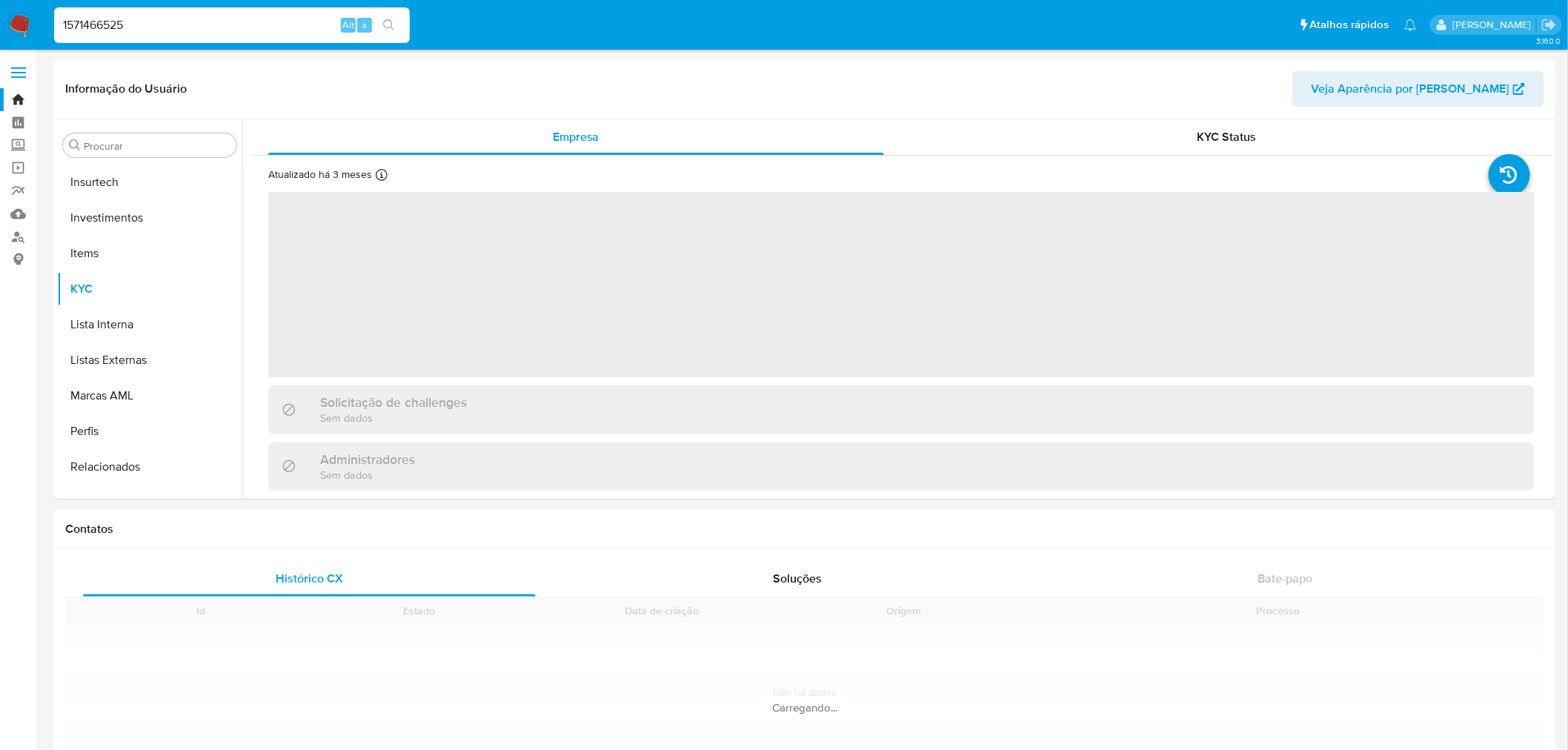
scroll to position [696, 0]
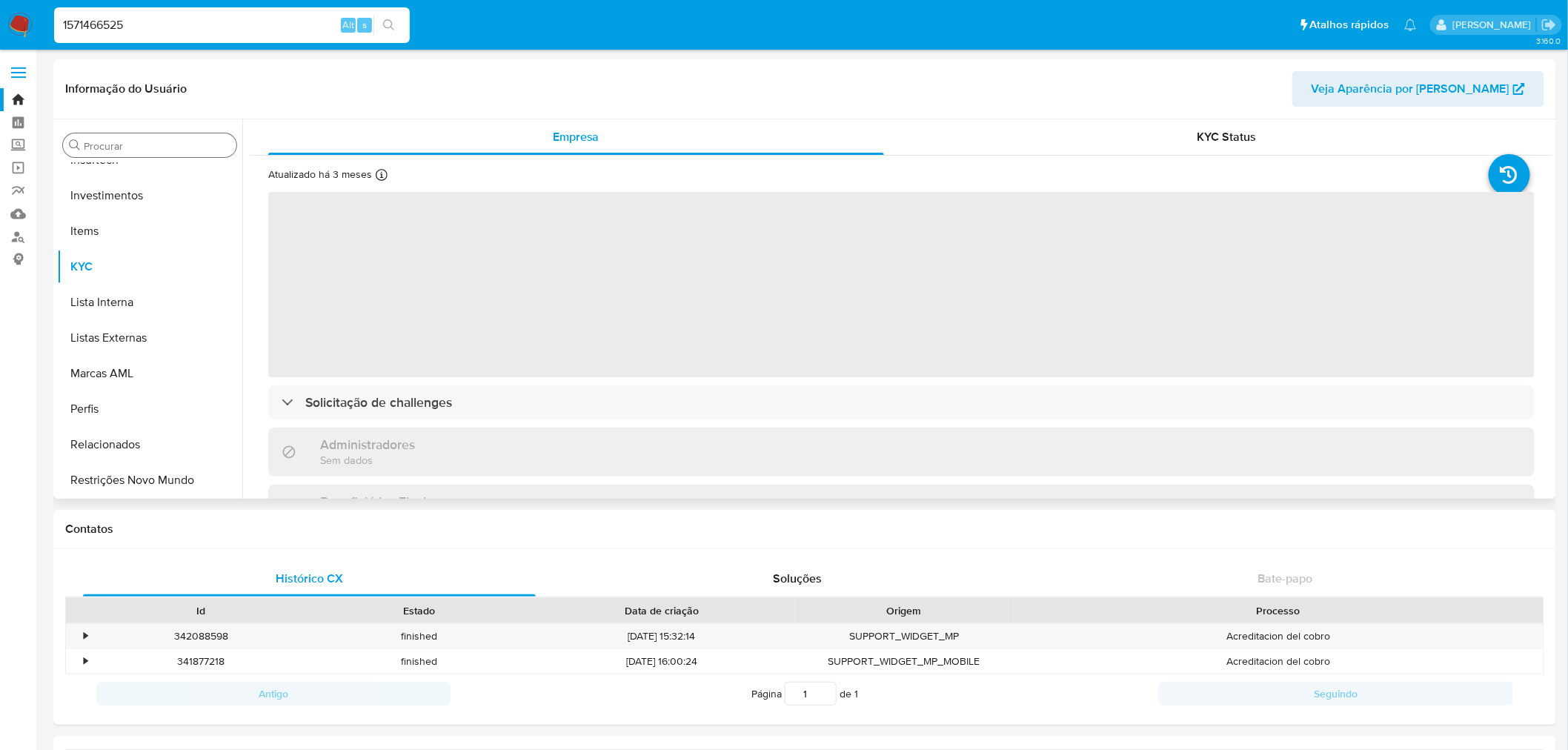
select select "10"
click at [165, 126] on div "Procurar Adiantamentos de Dinheiro Anexos CBT Cartões Contas Bancárias Dados Mo…" at bounding box center [149, 310] width 186 height 377
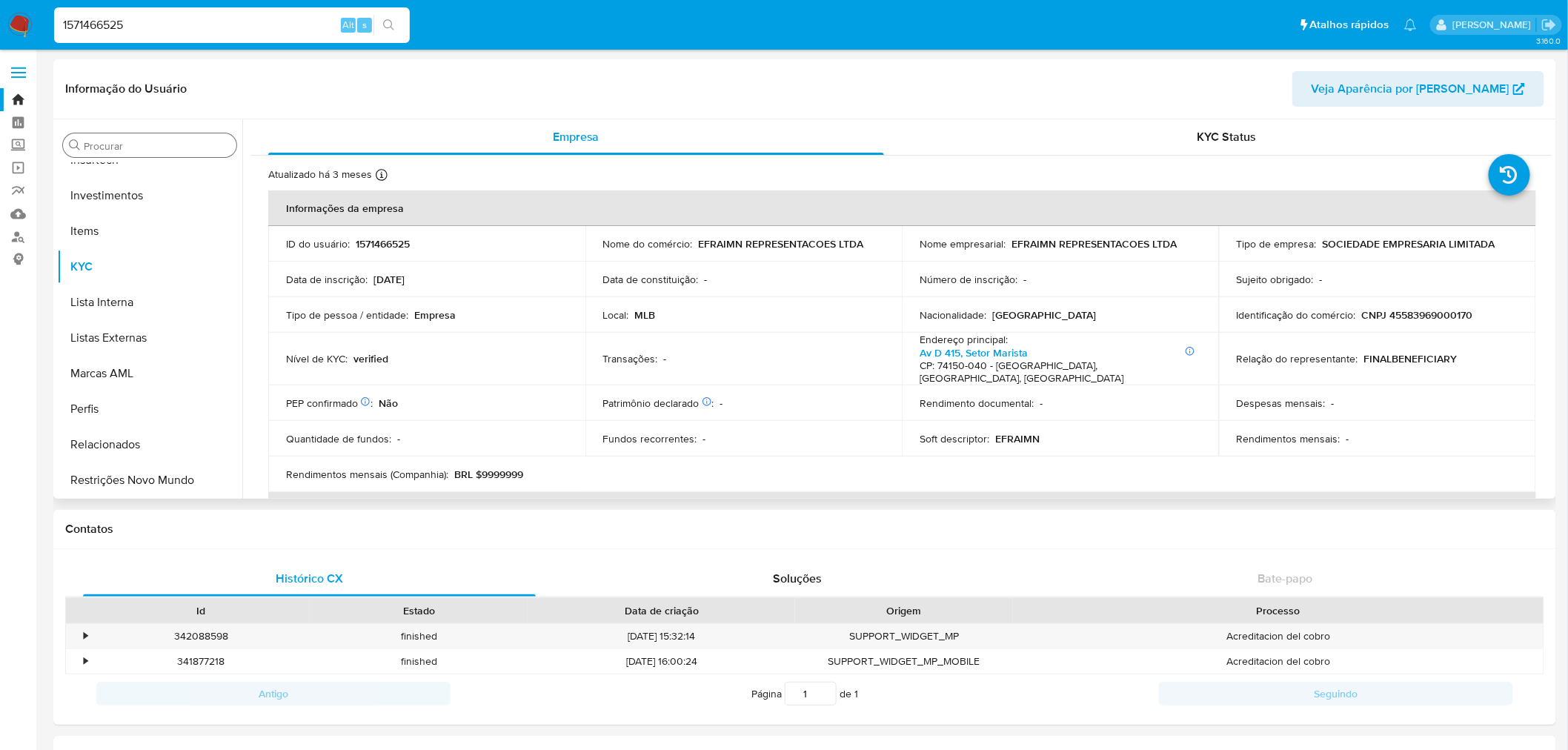
click at [153, 138] on div "Procurar" at bounding box center [150, 145] width 174 height 24
click at [147, 152] on div "Procurar" at bounding box center [150, 145] width 174 height 24
click at [151, 147] on input "c" at bounding box center [149, 145] width 132 height 13
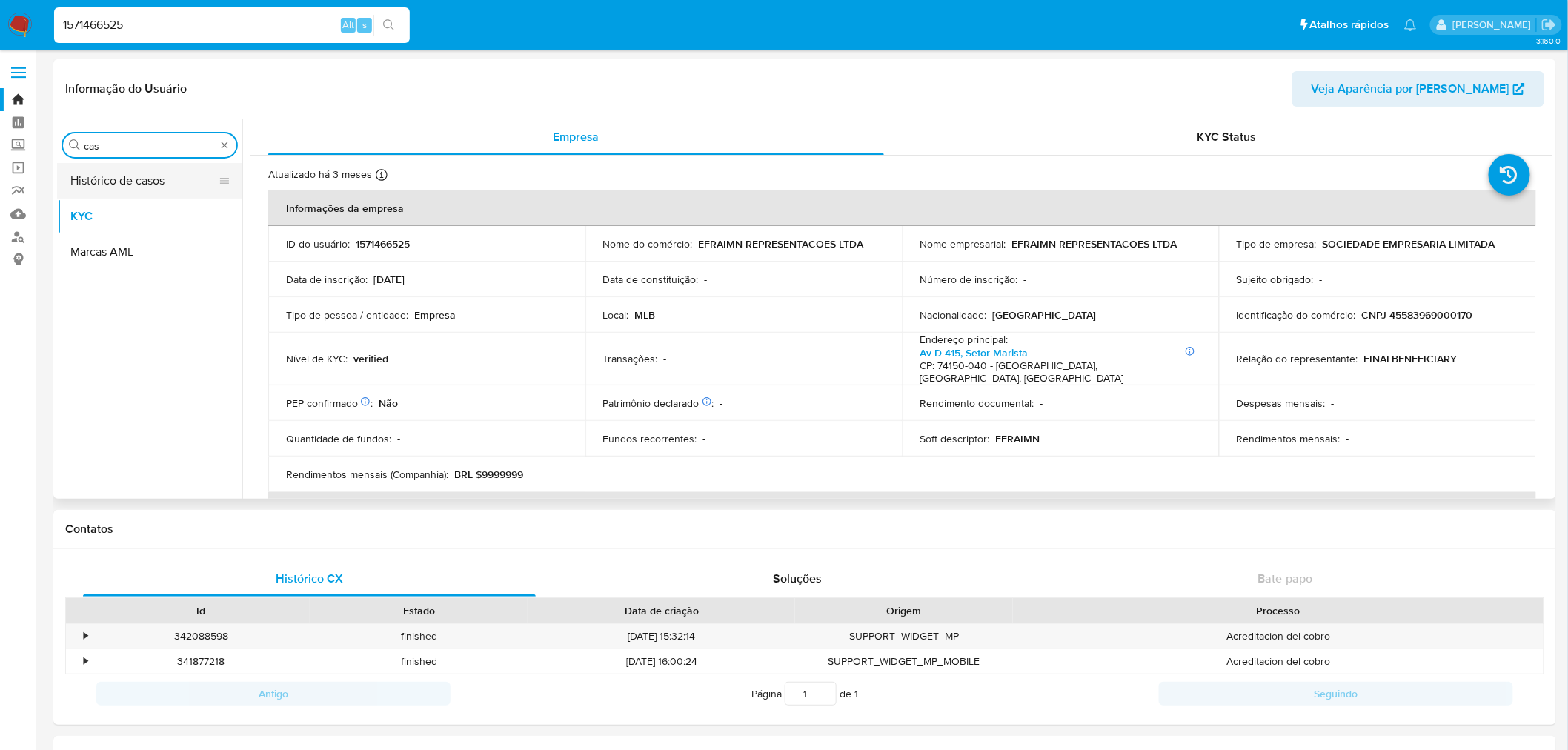
type input "cas"
click at [135, 186] on button "Histórico de casos" at bounding box center [144, 180] width 174 height 36
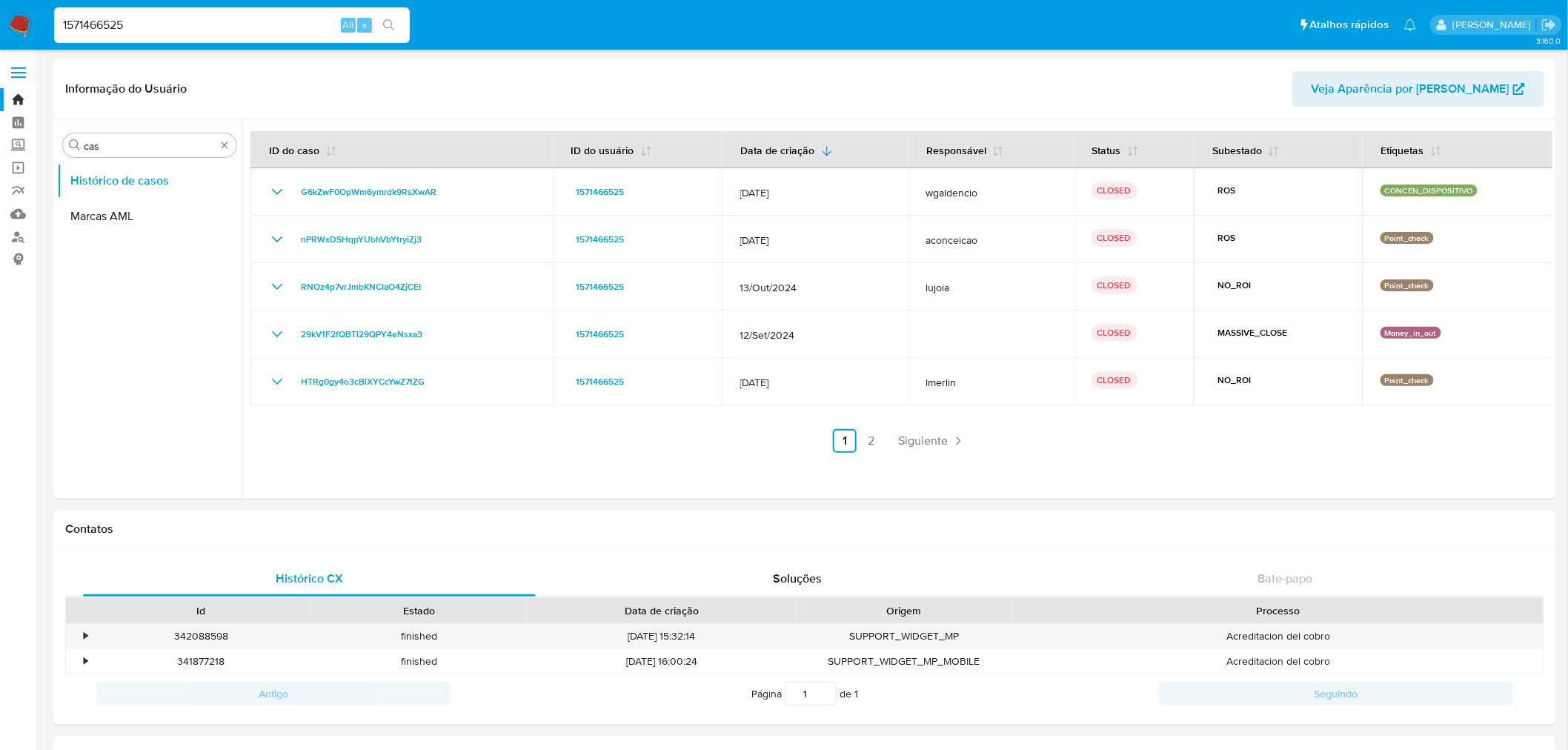
click at [110, 24] on input "1571466525" at bounding box center [231, 25] width 355 height 19
paste input "351953774"
type input "1351953774"
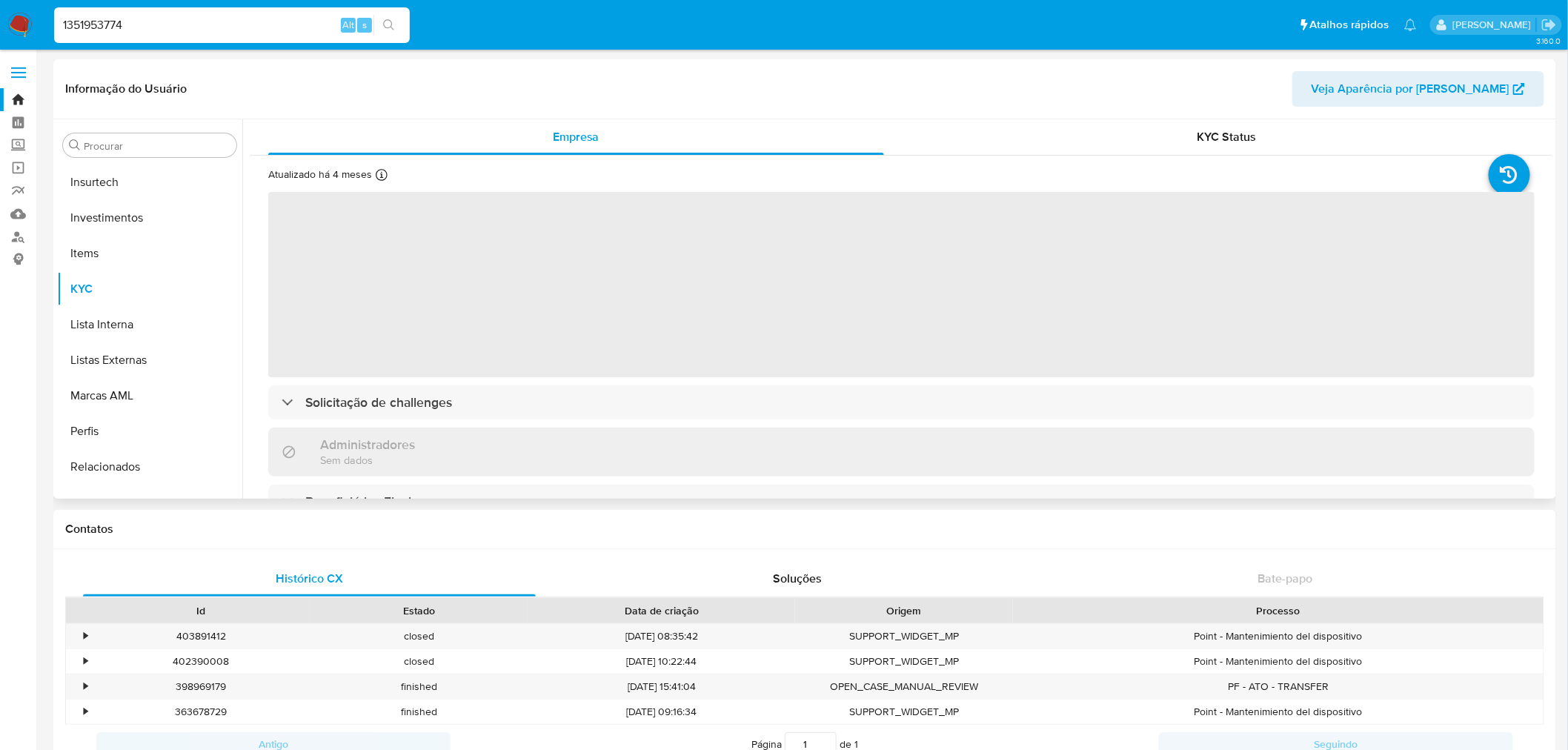
scroll to position [696, 0]
click at [158, 130] on div "Procurar Adiantamentos de Dinheiro Anexos CBT Cartões Contas Bancárias Dados Mo…" at bounding box center [149, 310] width 186 height 377
select select "10"
click at [150, 137] on div "Procurar" at bounding box center [150, 145] width 174 height 24
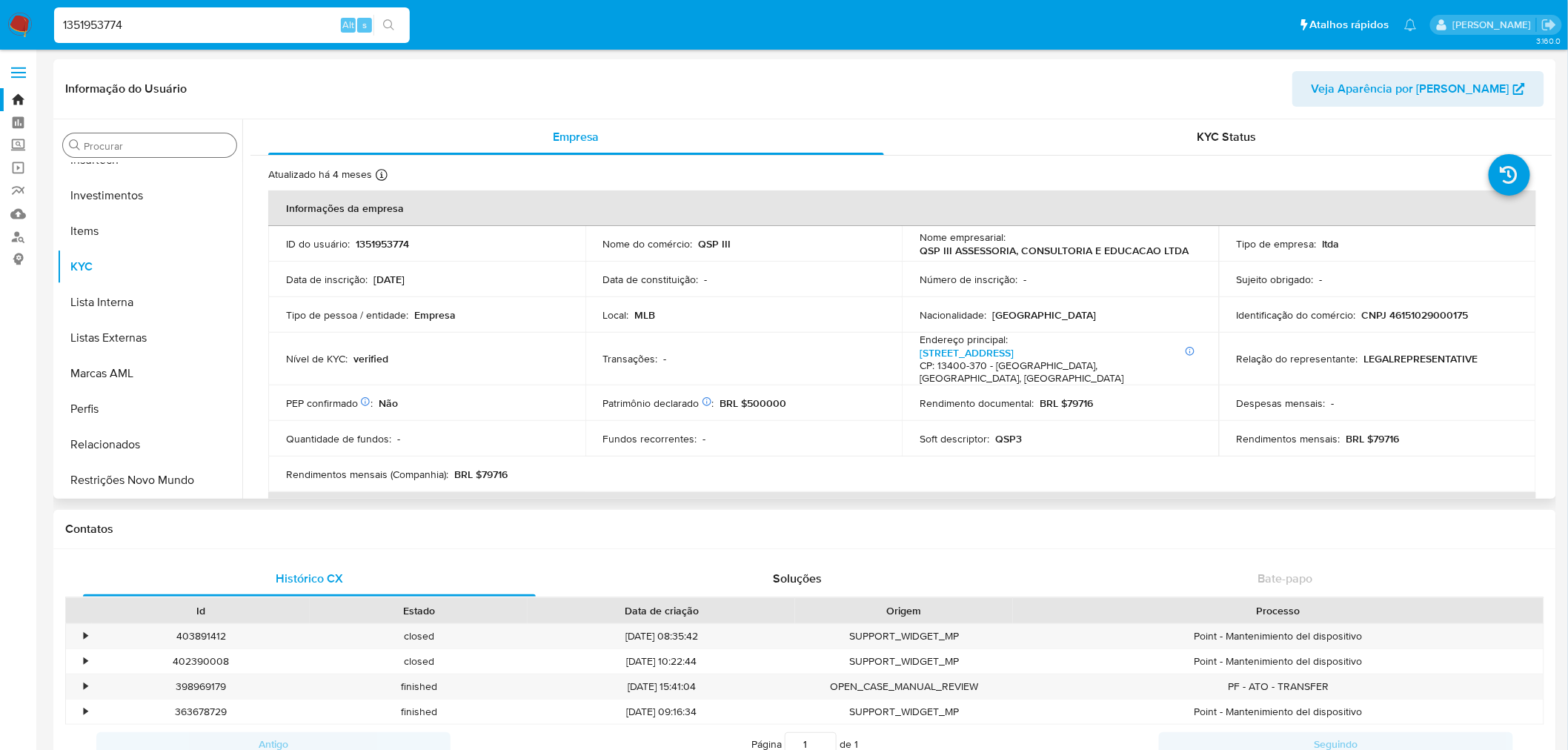
drag, startPoint x: 139, startPoint y: 144, endPoint x: 97, endPoint y: 143, distance: 42.0
click at [99, 143] on input "Procurar" at bounding box center [157, 145] width 147 height 13
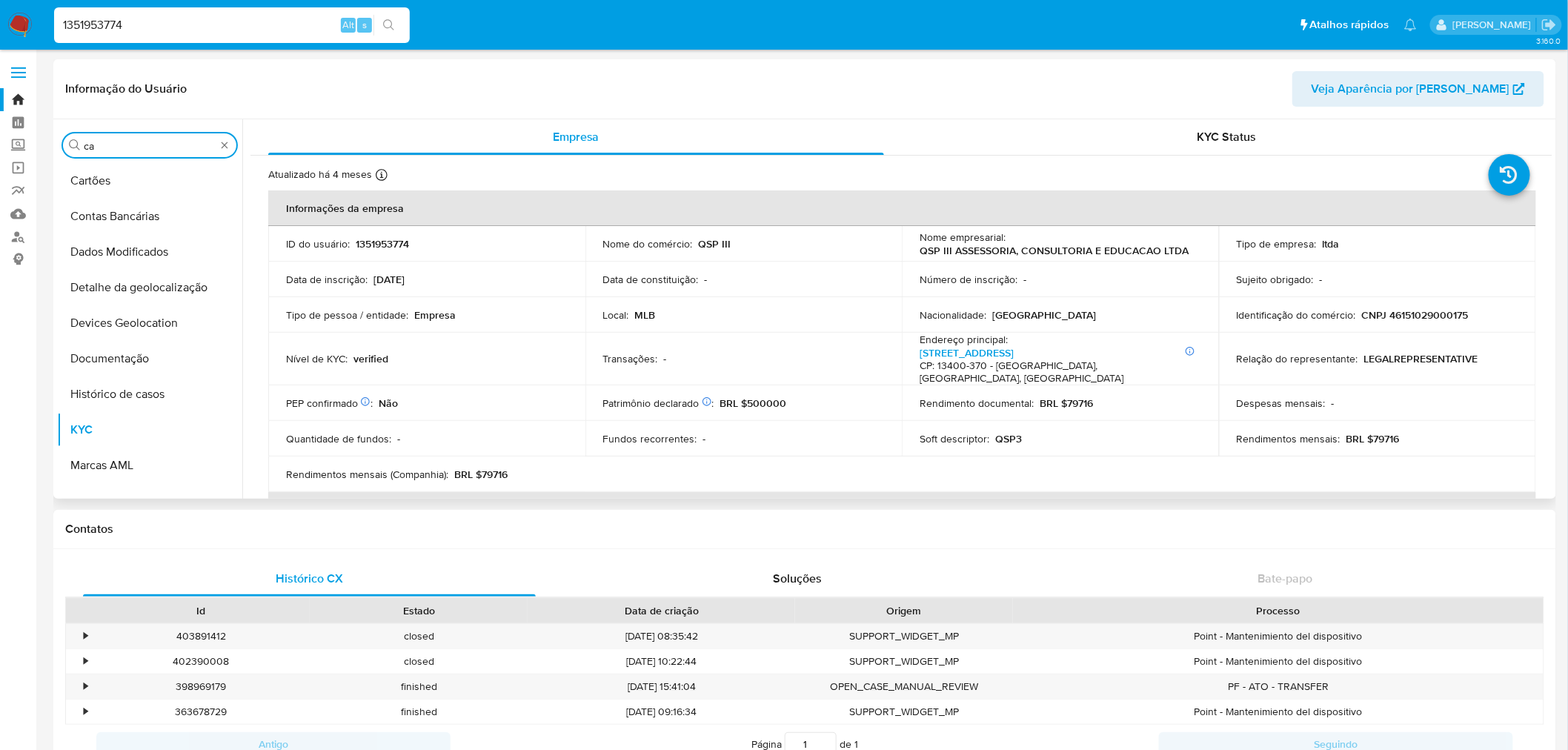
scroll to position [0, 0]
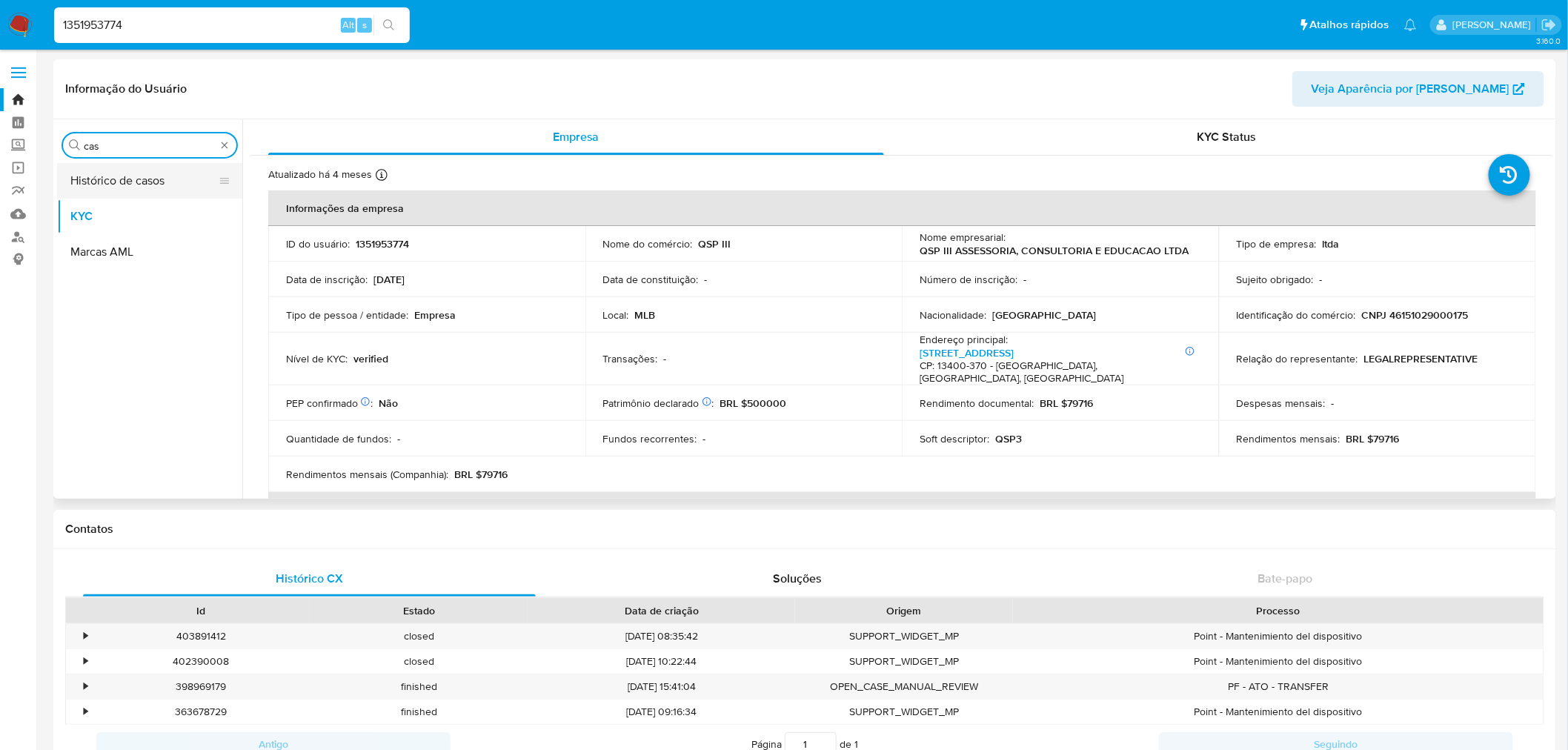
type input "cas"
click at [122, 171] on button "Histórico de casos" at bounding box center [144, 180] width 174 height 36
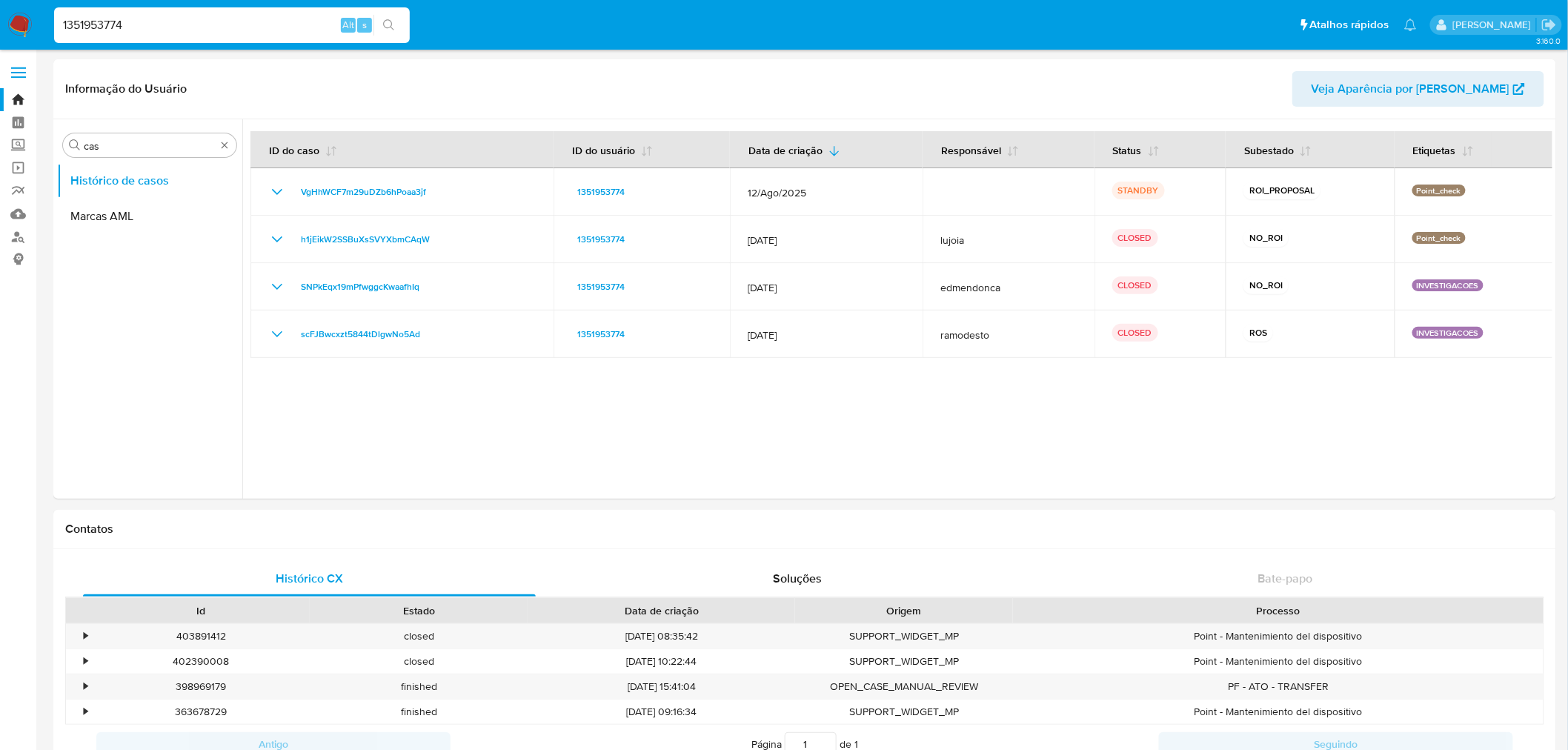
click at [128, 25] on input "1351953774" at bounding box center [231, 25] width 355 height 19
paste input "3552518"
click at [128, 25] on input "1351953774" at bounding box center [231, 25] width 355 height 19
type input "1335525184"
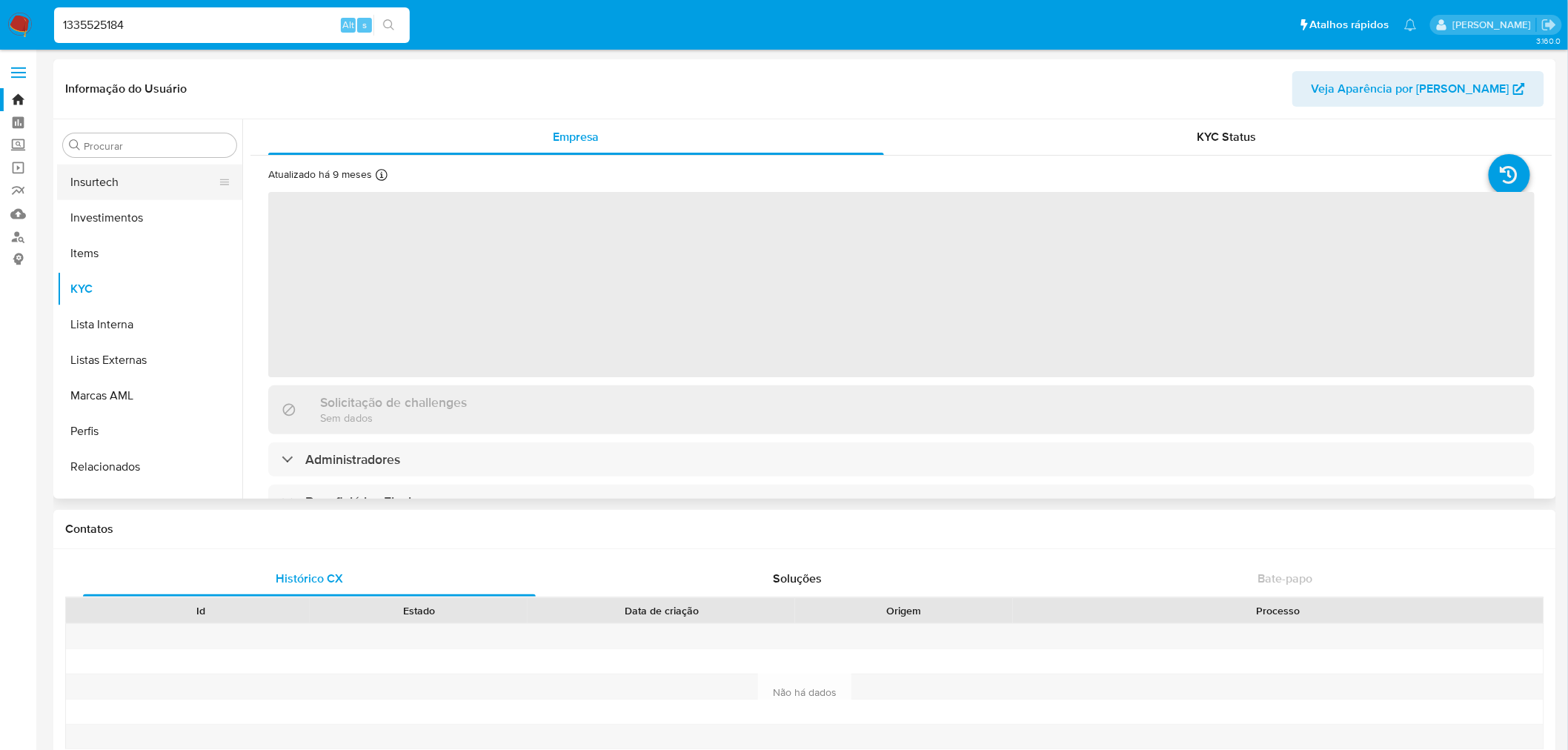
scroll to position [696, 0]
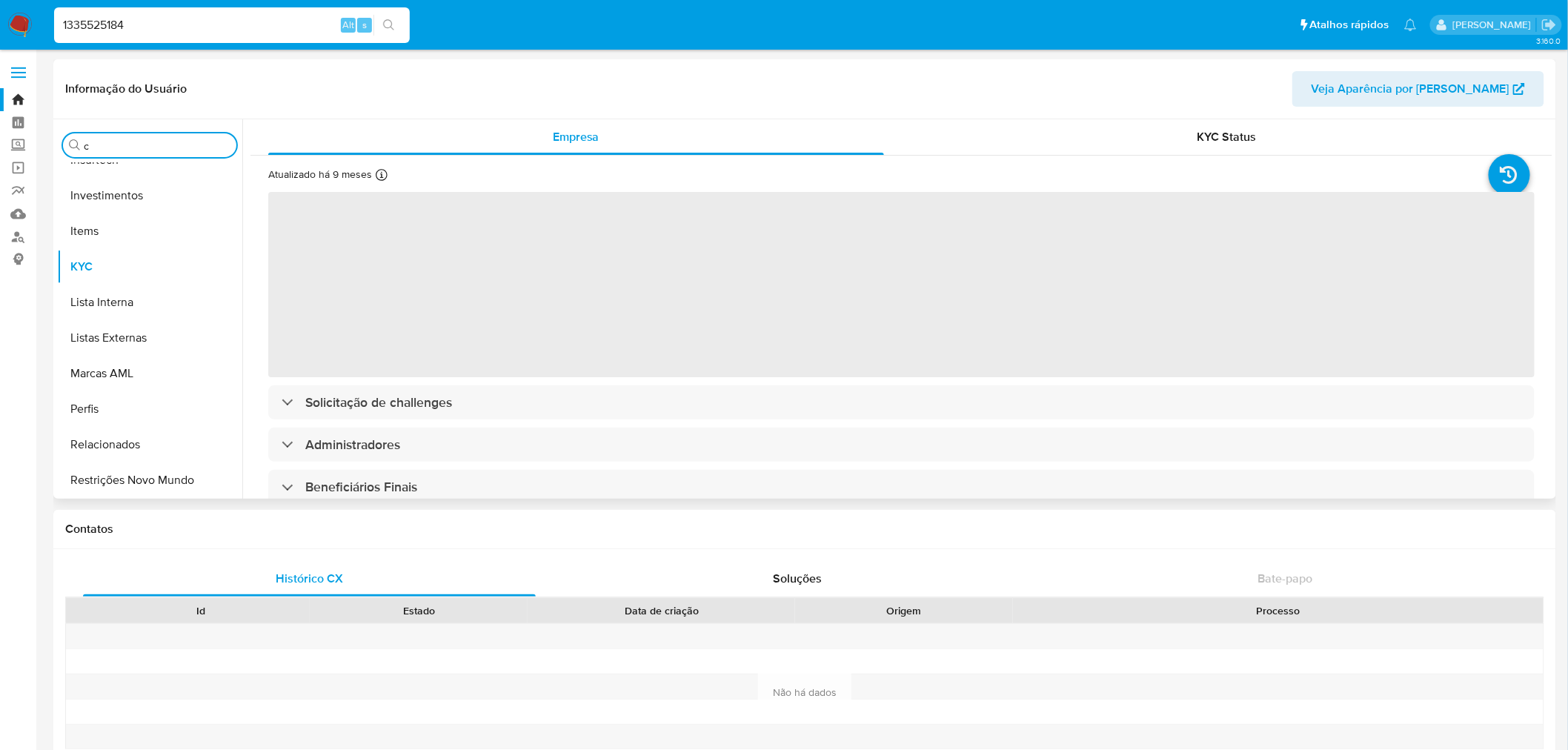
click at [165, 146] on input "c" at bounding box center [157, 145] width 147 height 13
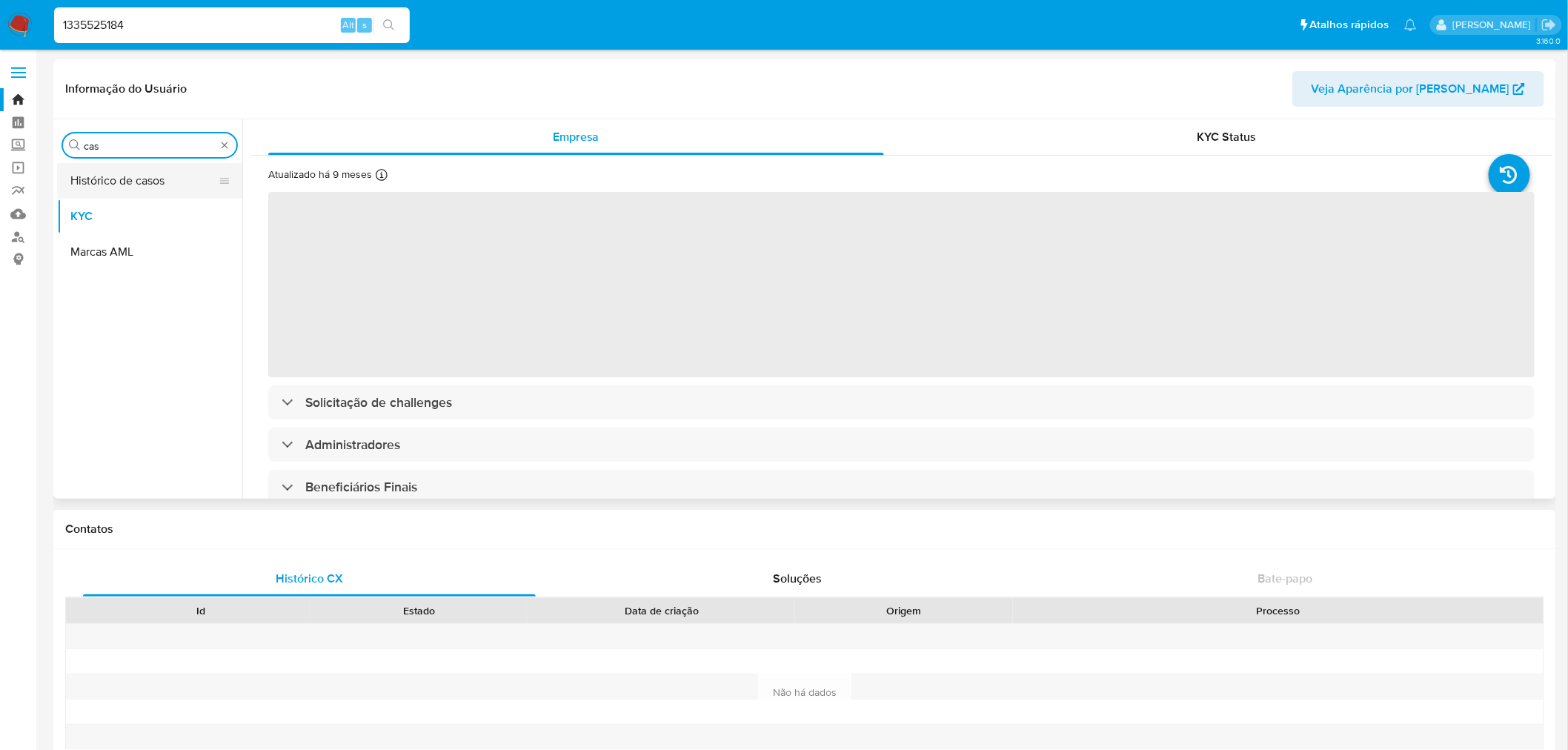
type input "cas"
select select "10"
click at [152, 178] on button "Histórico de casos" at bounding box center [144, 180] width 174 height 36
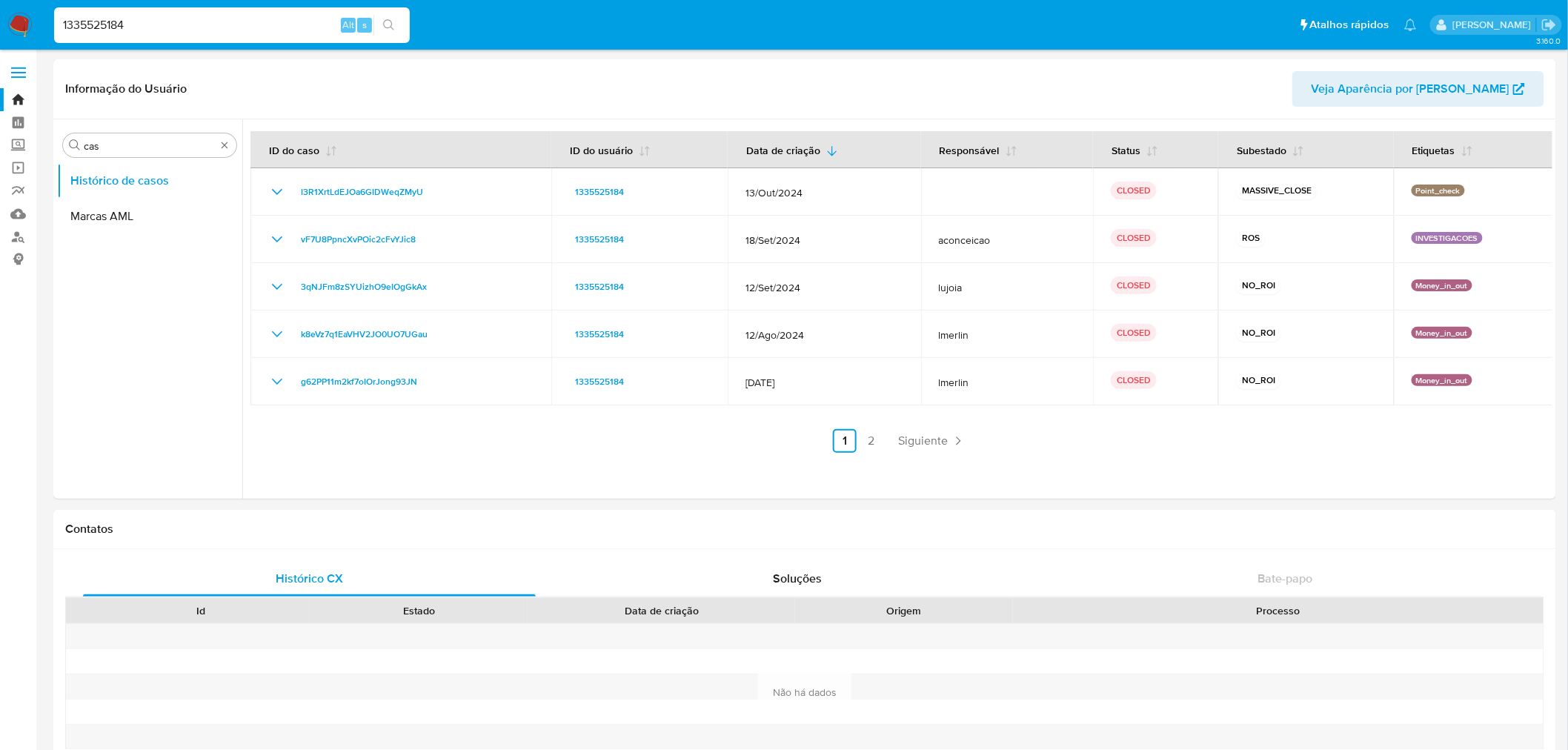
click at [80, 22] on input "1335525184" at bounding box center [231, 25] width 355 height 19
click at [81, 22] on input "1335525184" at bounding box center [231, 25] width 355 height 19
click at [82, 22] on input "1335525184" at bounding box center [231, 25] width 355 height 19
paste input "440154648"
type input "1440154648"
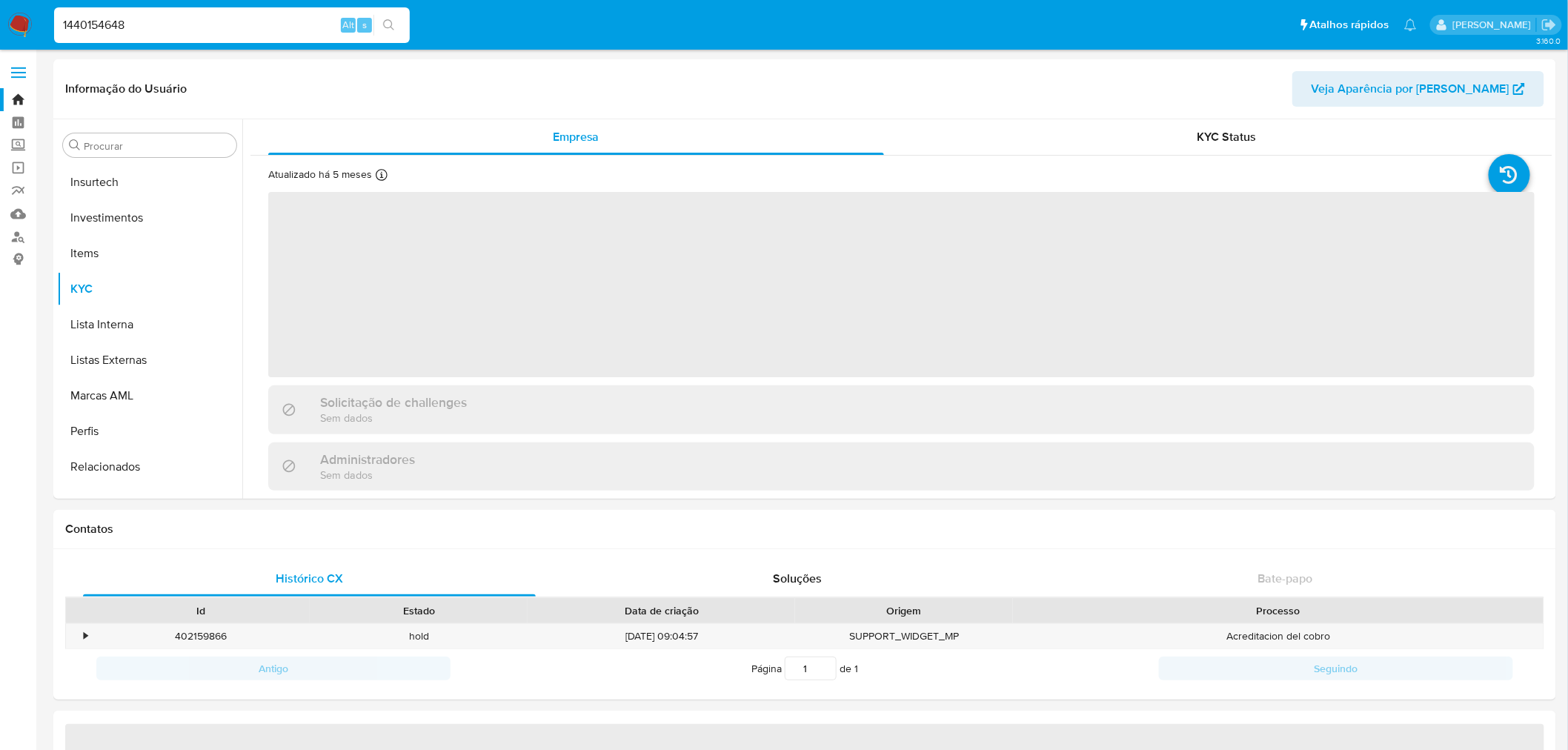
scroll to position [696, 0]
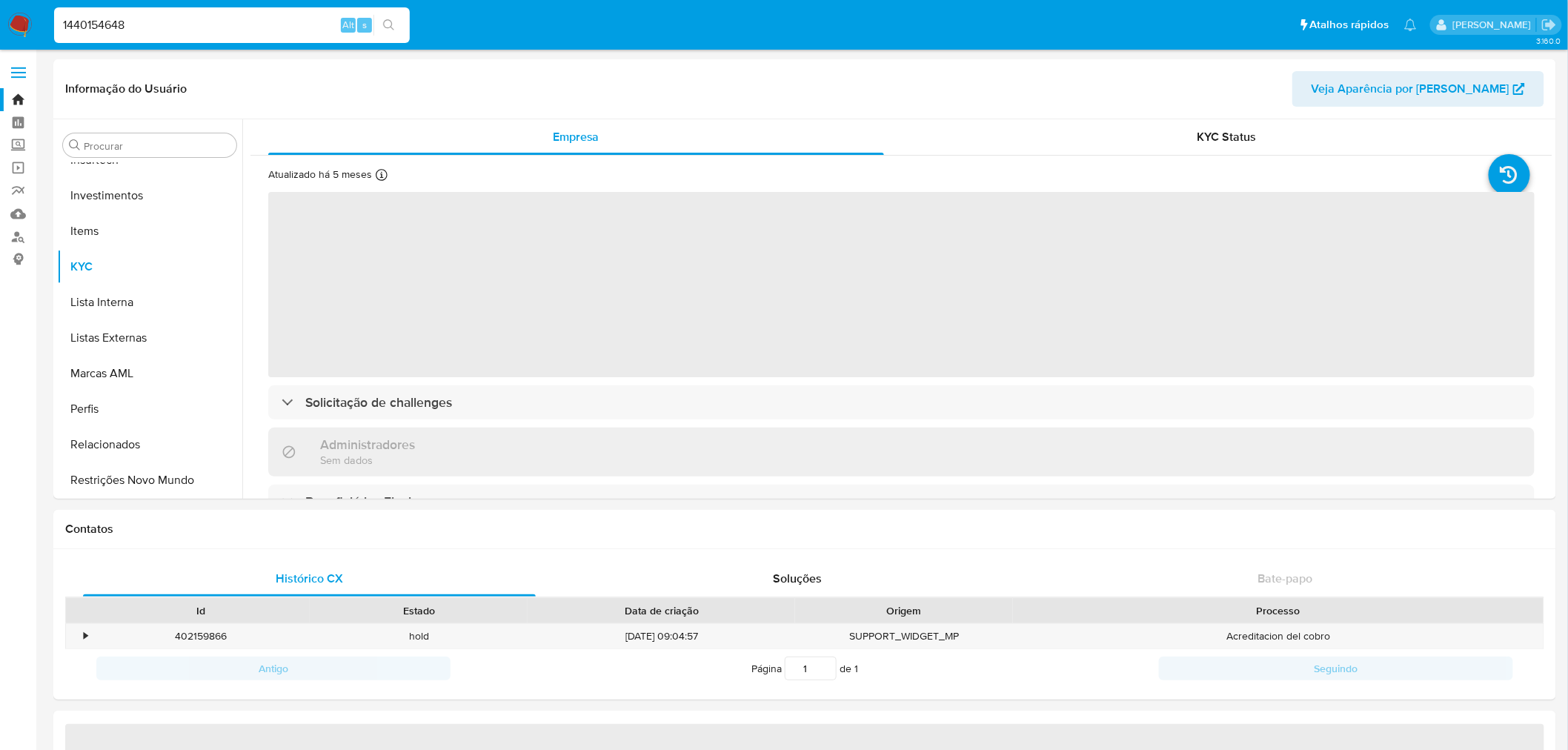
select select "10"
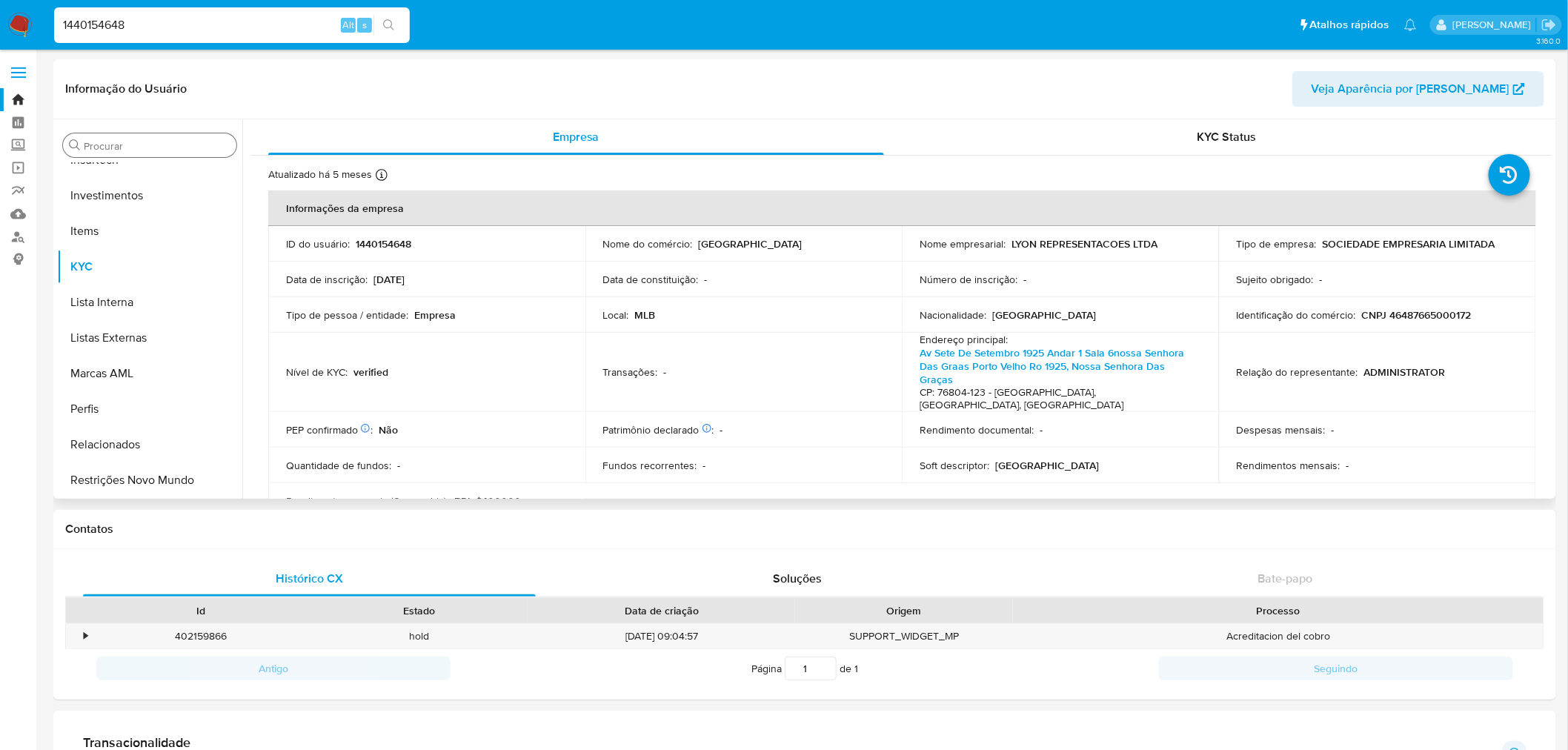
click at [114, 142] on input "Procurar" at bounding box center [157, 145] width 147 height 13
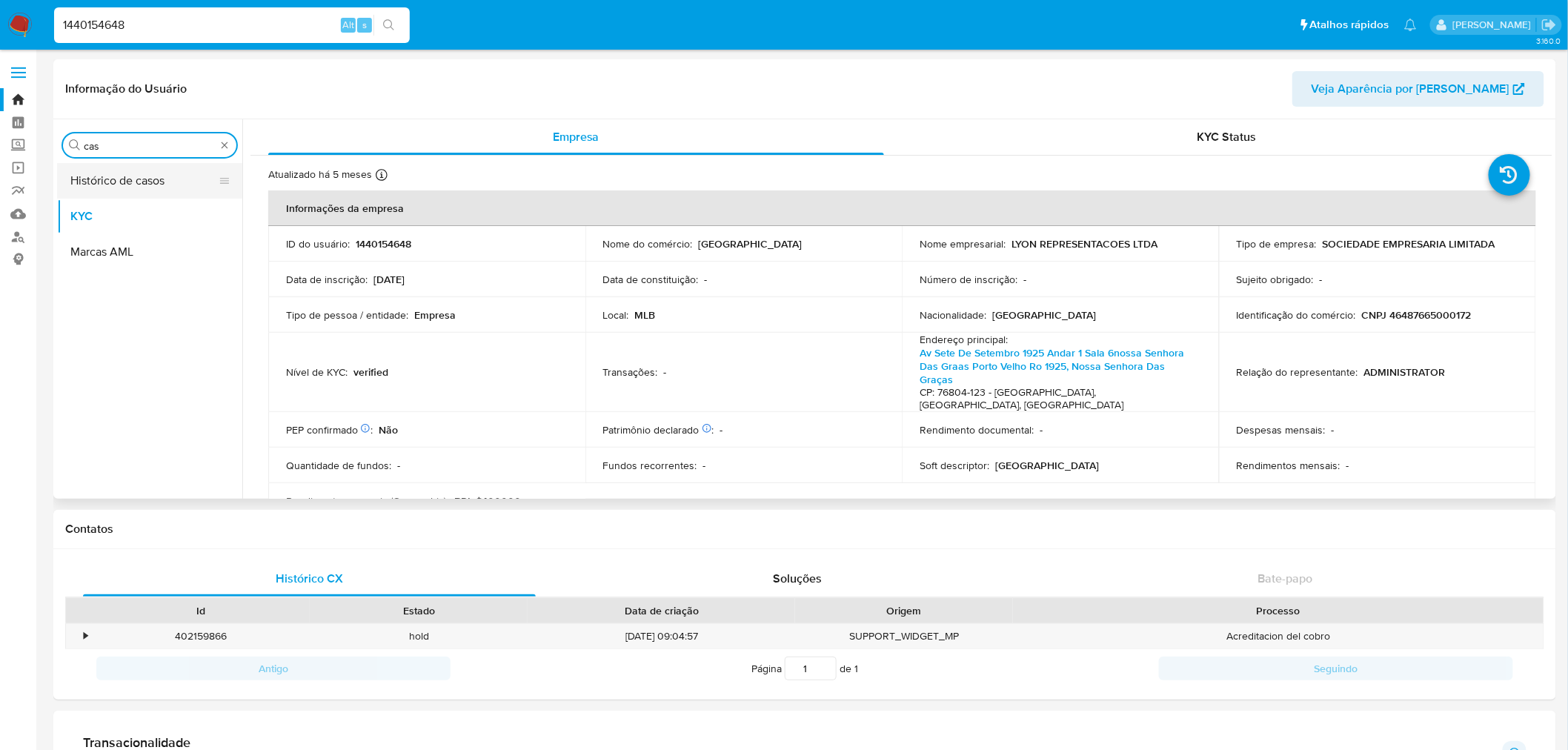
type input "cas"
click at [90, 168] on button "Histórico de casos" at bounding box center [144, 180] width 174 height 36
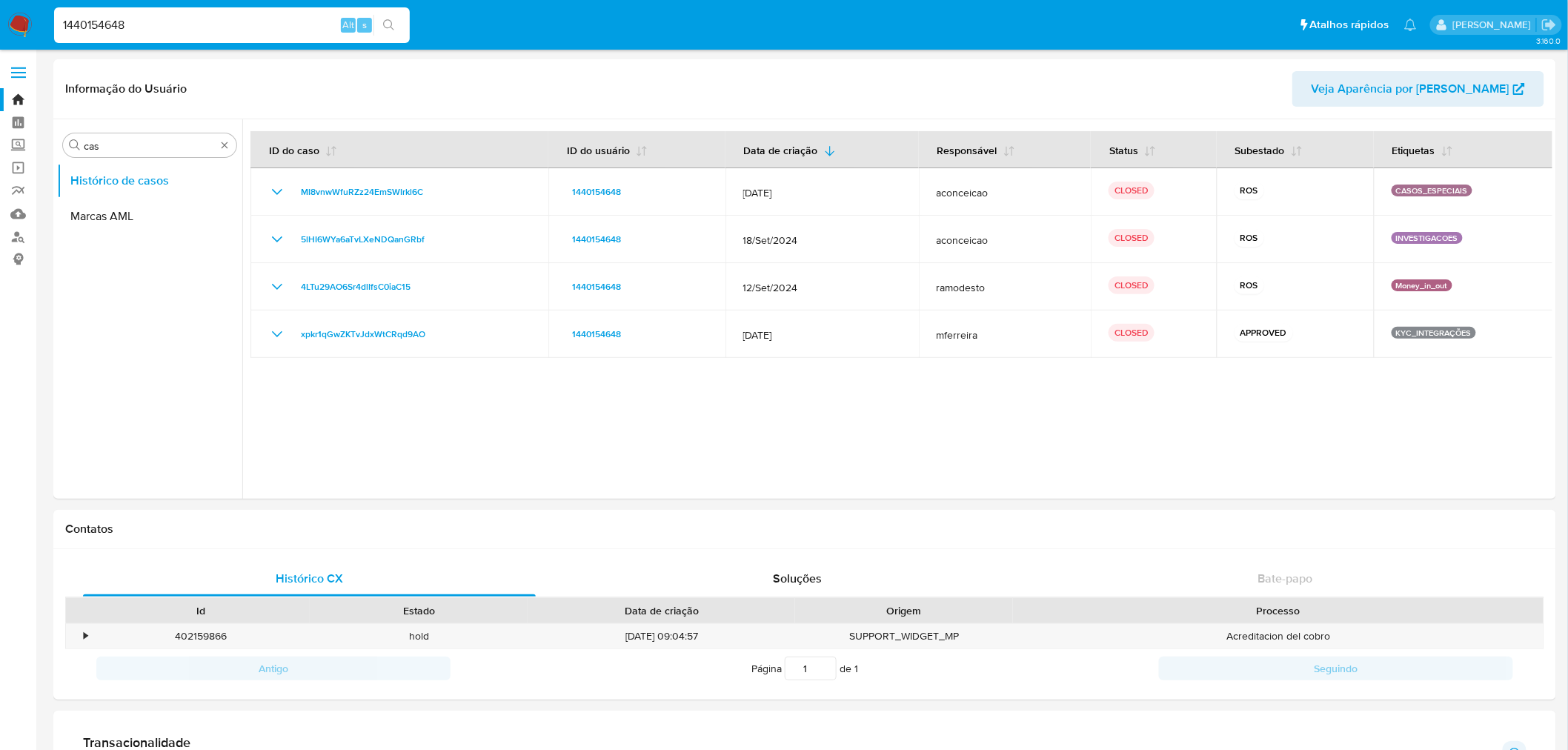
click at [115, 24] on input "1440154648" at bounding box center [231, 25] width 355 height 19
paste input "335528170"
type input "1335528170"
click at [397, 32] on button "search-icon" at bounding box center [389, 25] width 30 height 21
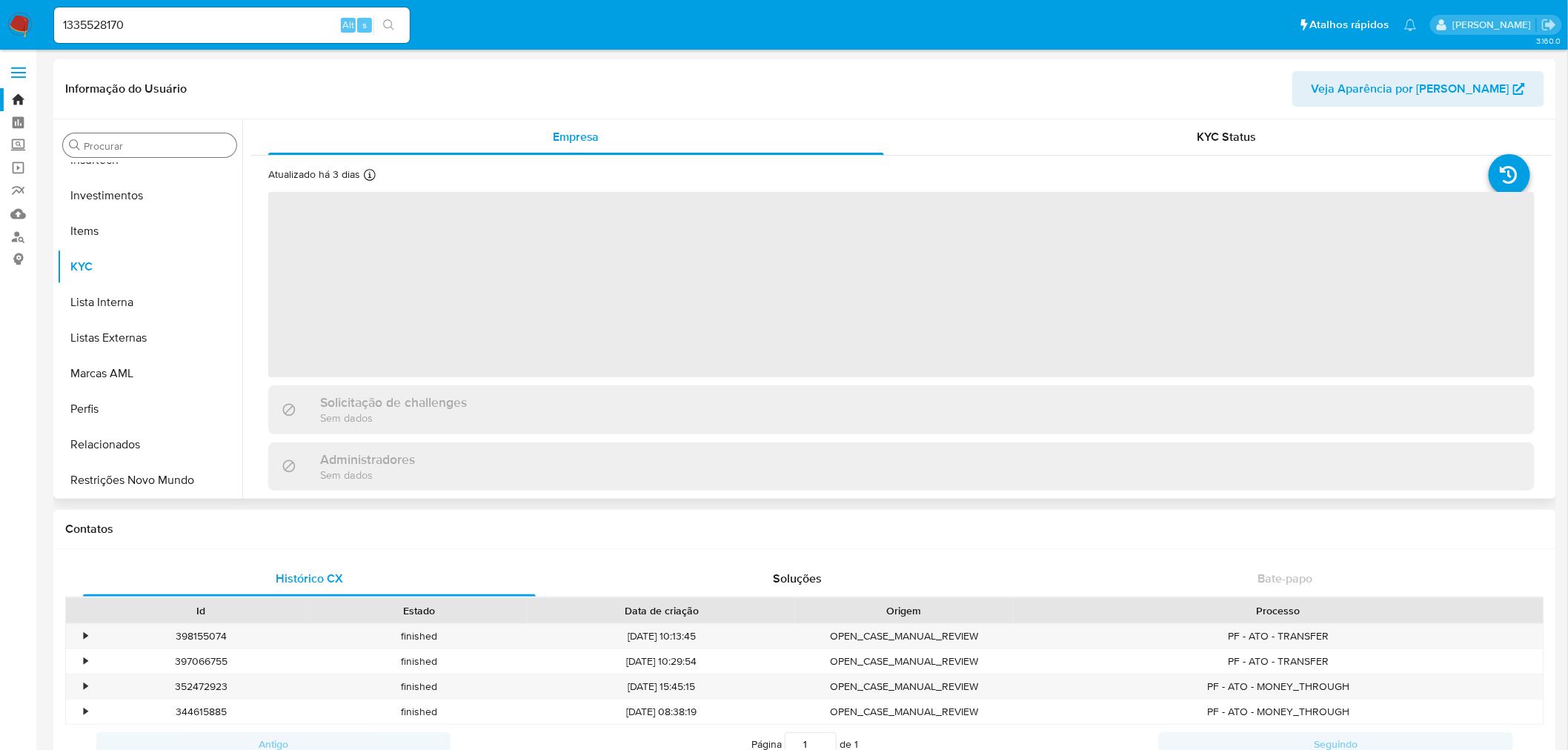
click at [133, 147] on input "Procurar" at bounding box center [157, 145] width 147 height 13
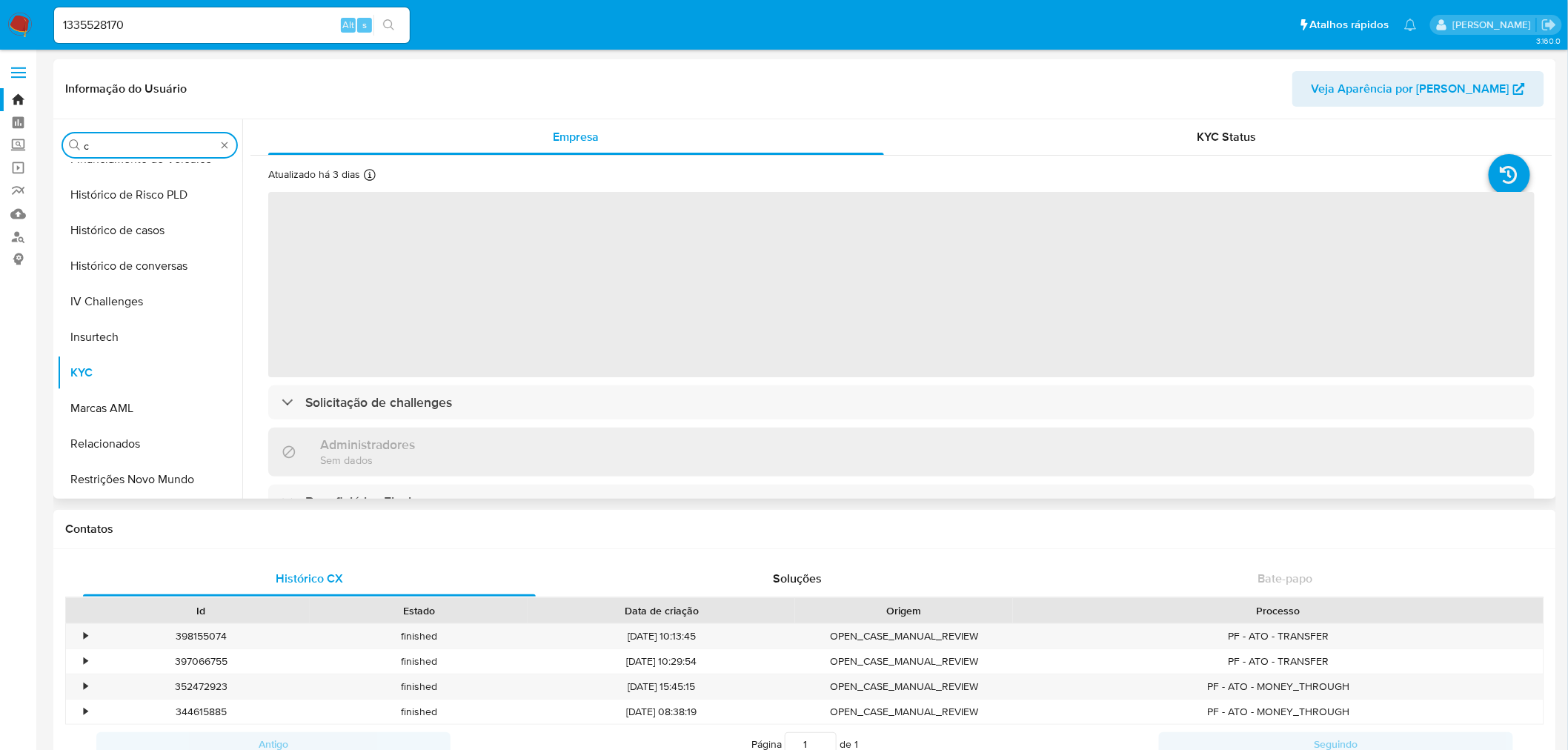
scroll to position [342, 0]
type input "cas"
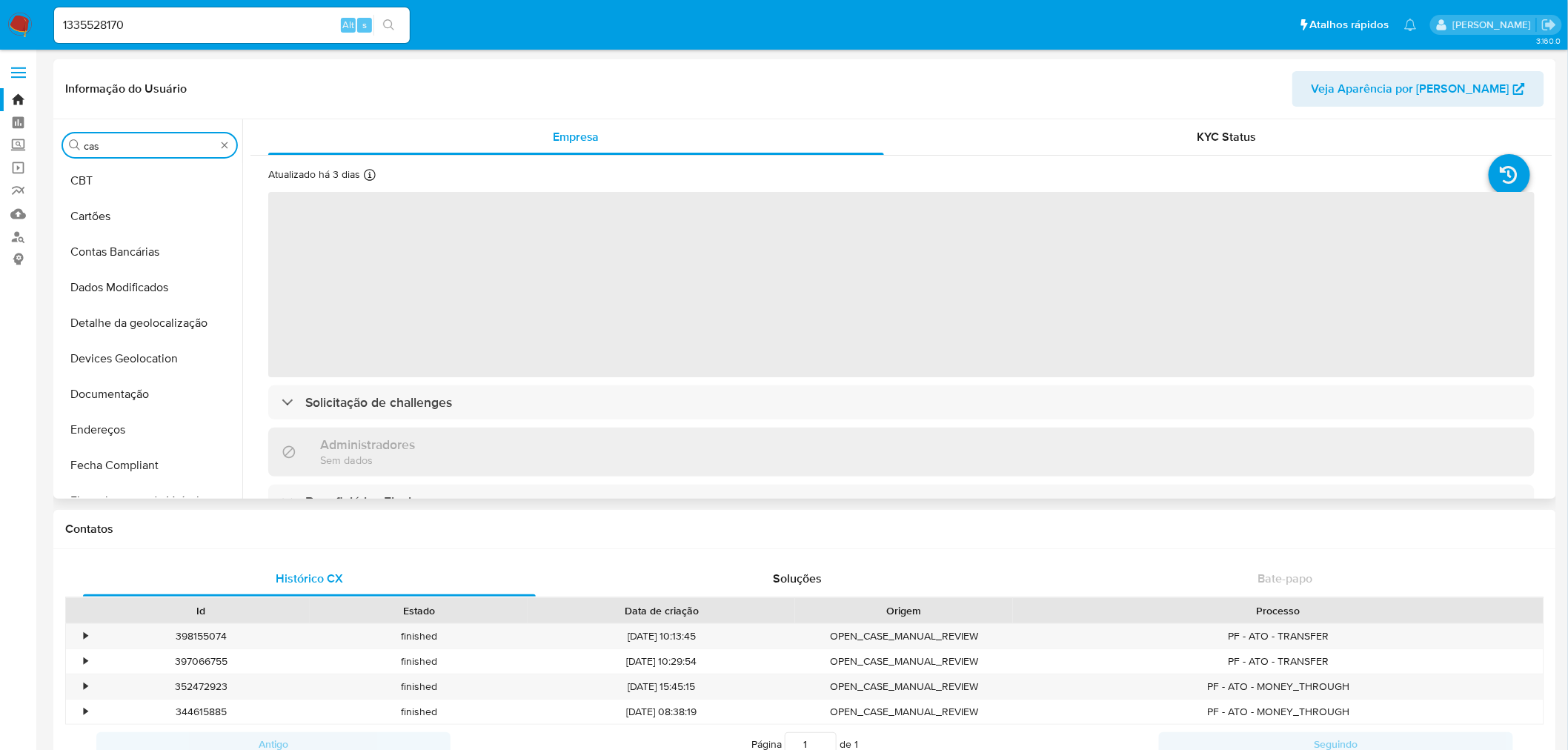
select select "10"
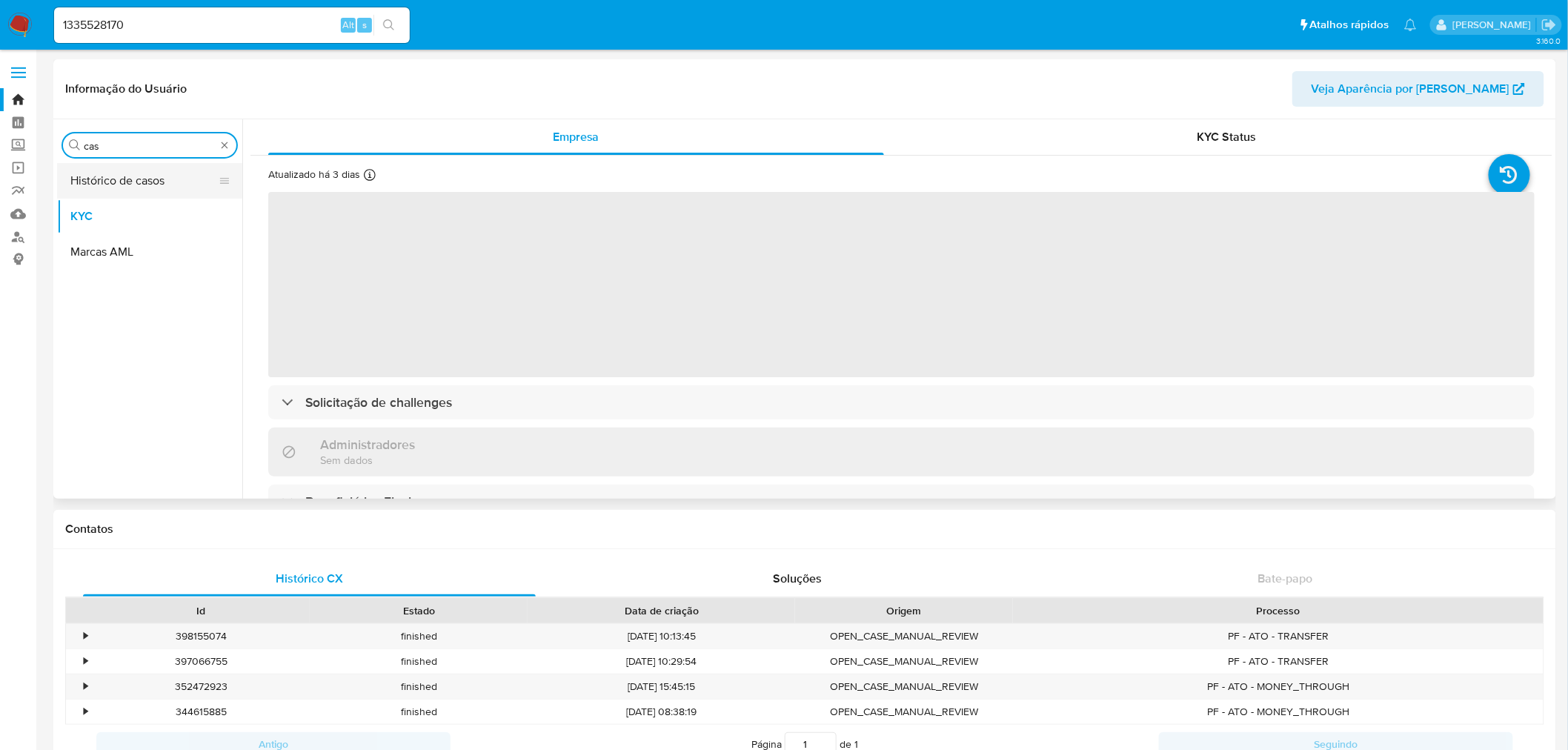
type input "cas"
click at [110, 171] on button "Histórico de casos" at bounding box center [144, 180] width 174 height 36
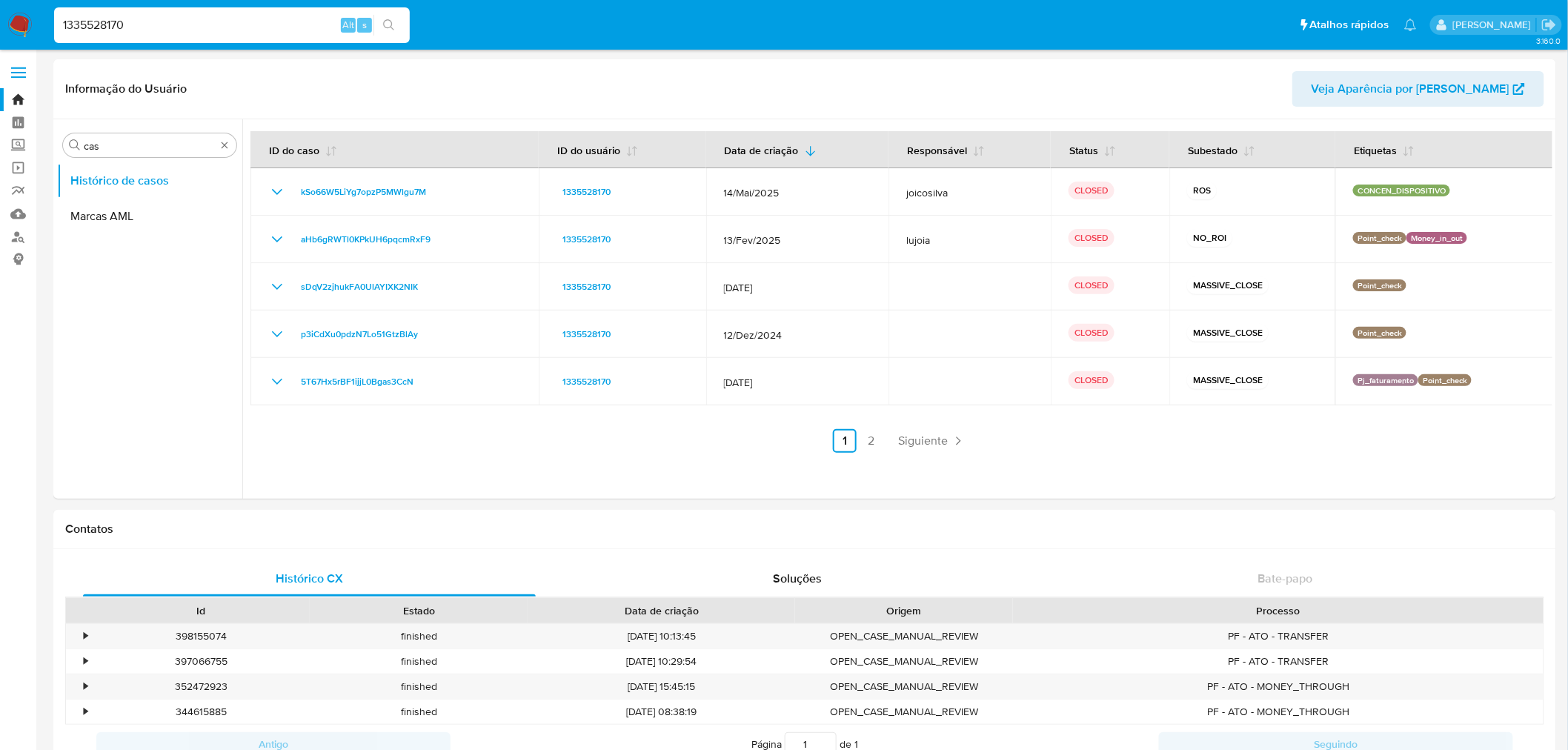
click at [88, 26] on input "1335528170" at bounding box center [231, 25] width 355 height 19
paste input "408419193"
type input "1408419193"
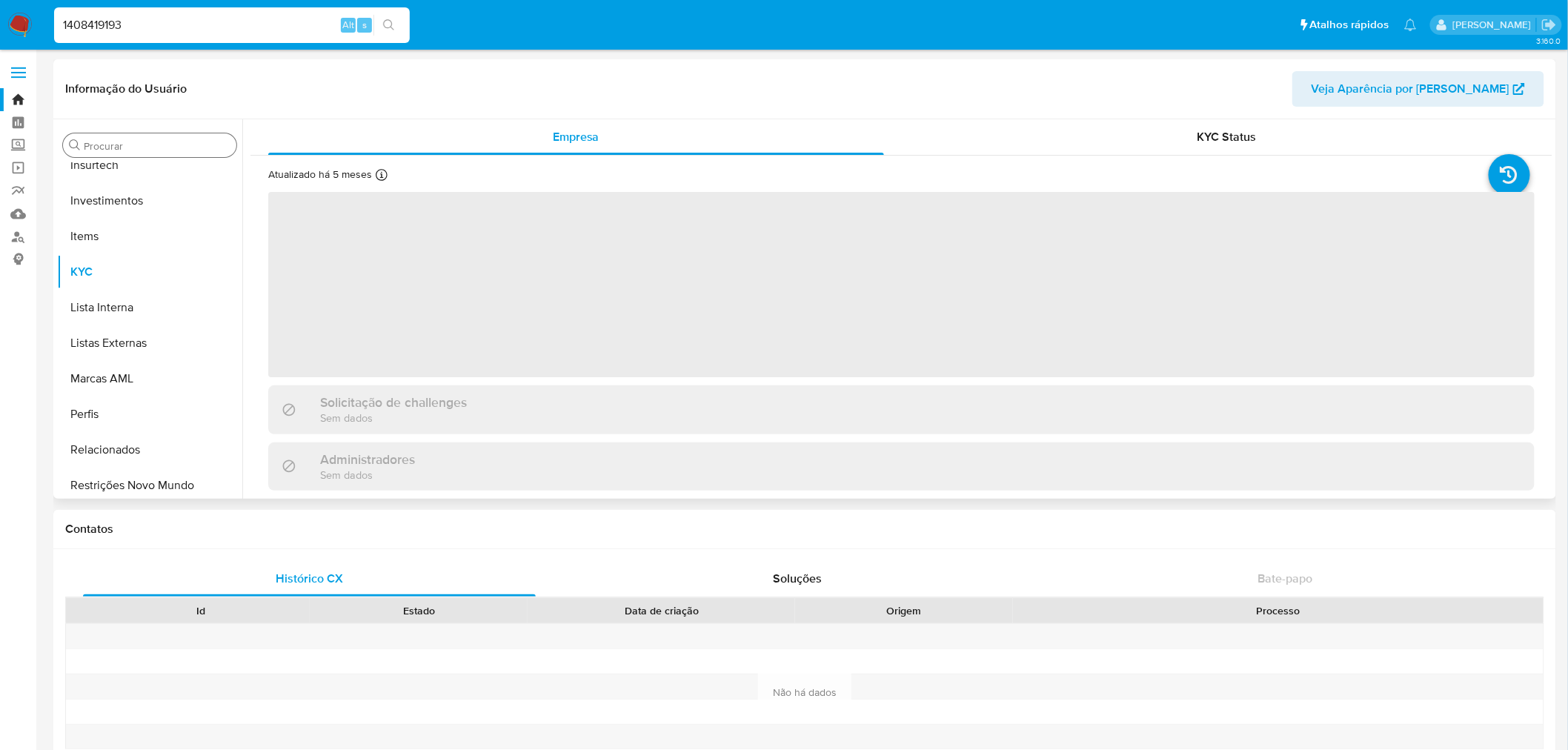
scroll to position [696, 0]
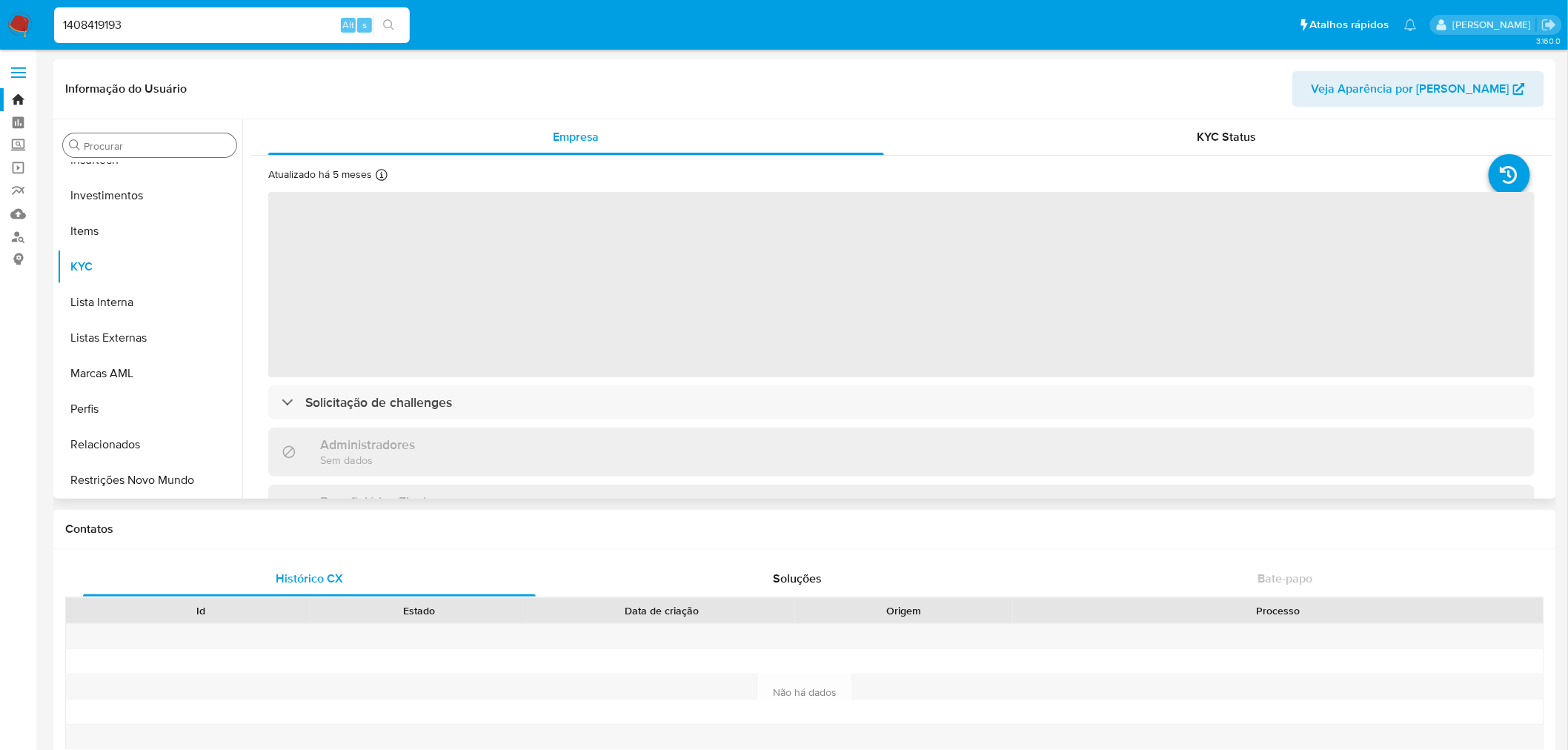
click at [115, 133] on div "Procurar" at bounding box center [150, 145] width 174 height 24
select select "10"
click at [115, 143] on input "Procurar" at bounding box center [157, 145] width 147 height 13
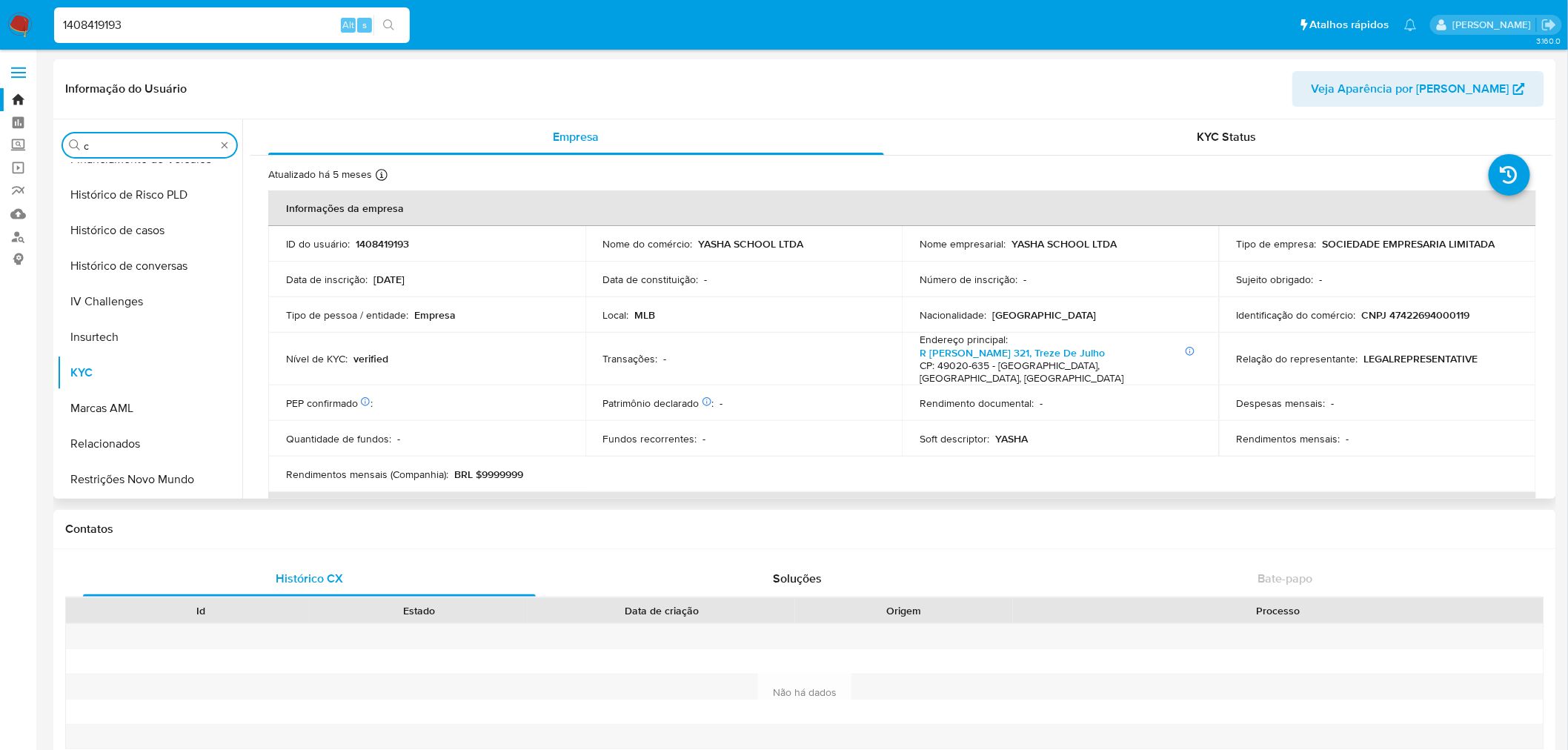
scroll to position [0, 0]
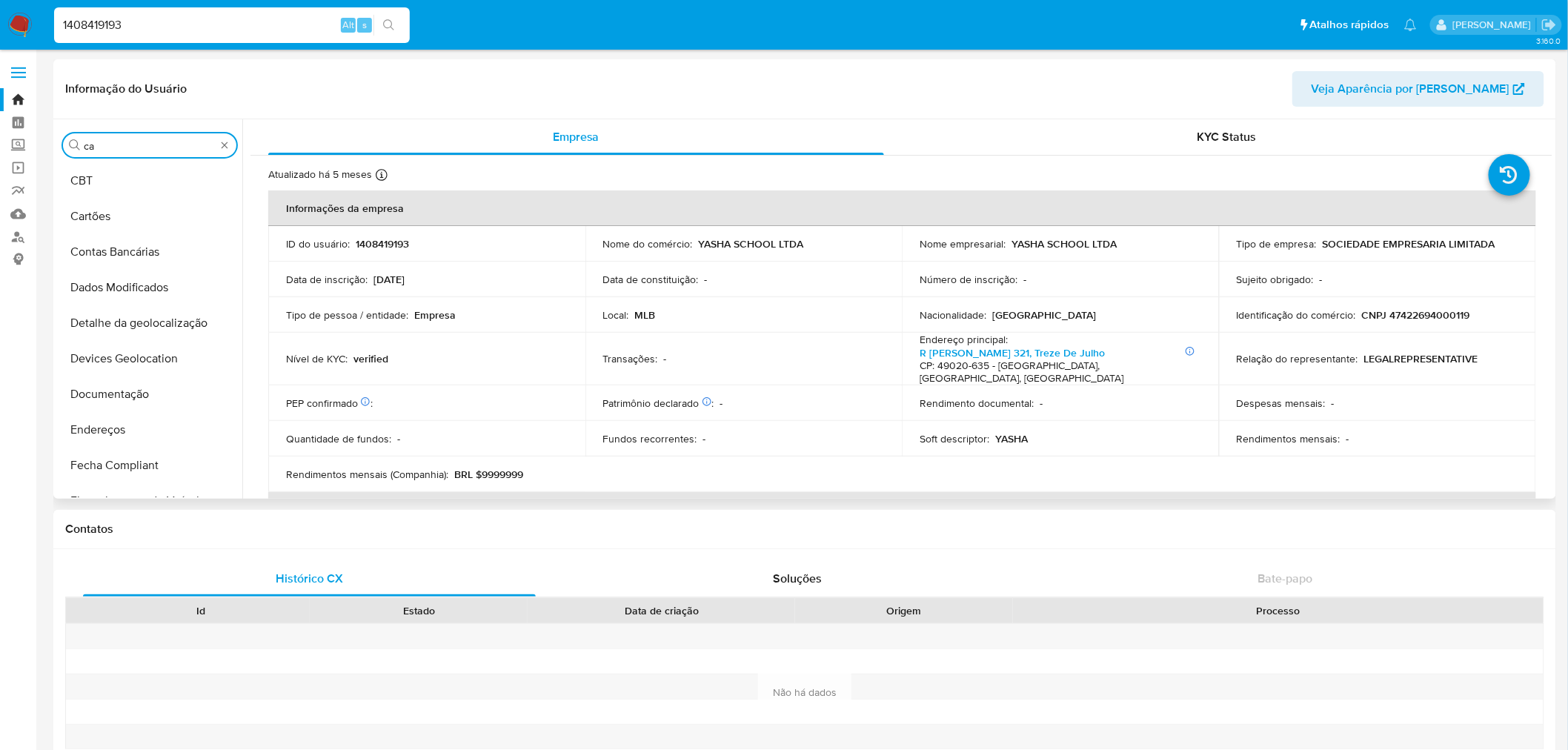
type input "cas"
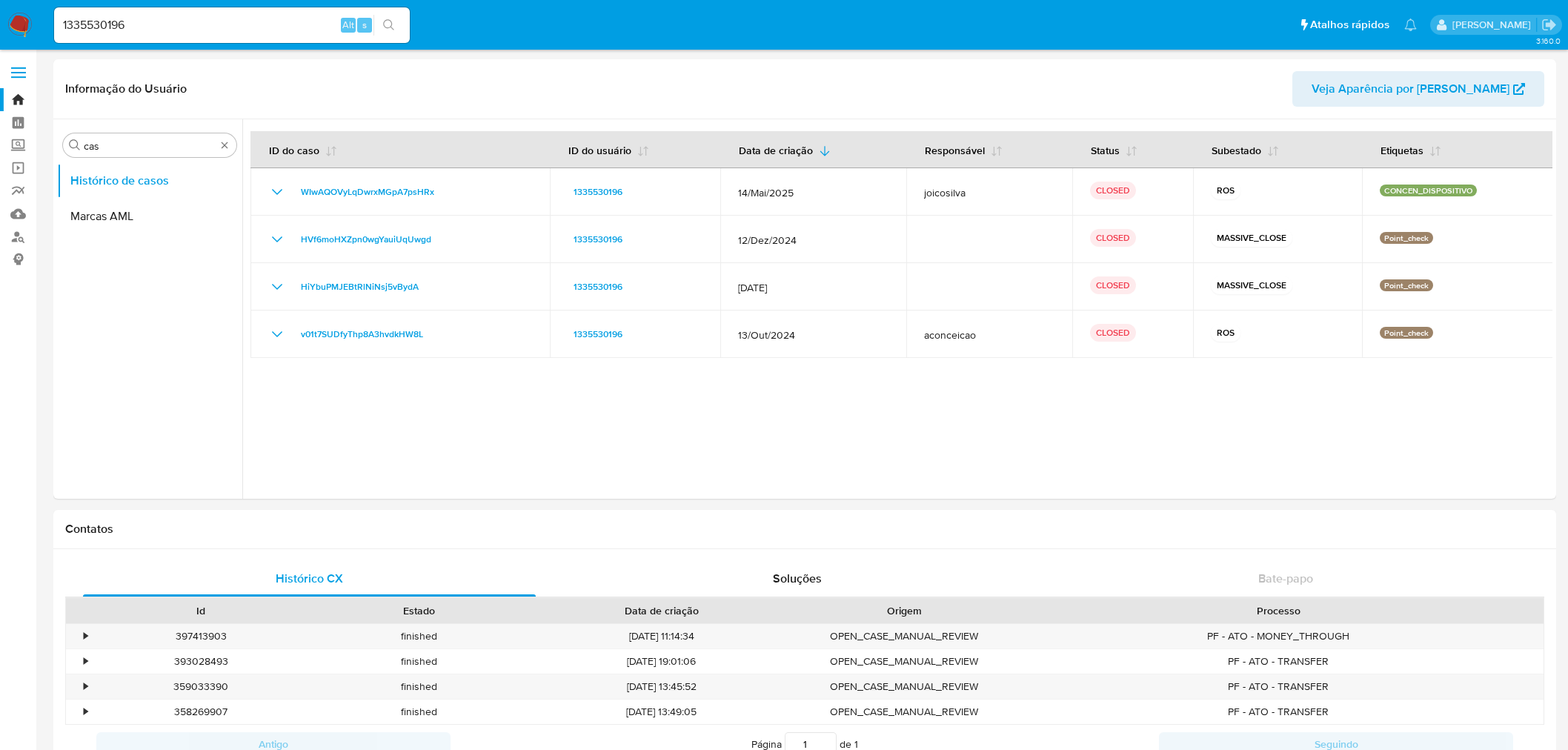
select select "10"
click at [73, 24] on input "1335530196" at bounding box center [231, 25] width 355 height 19
paste input "26460"
type input "1335526460"
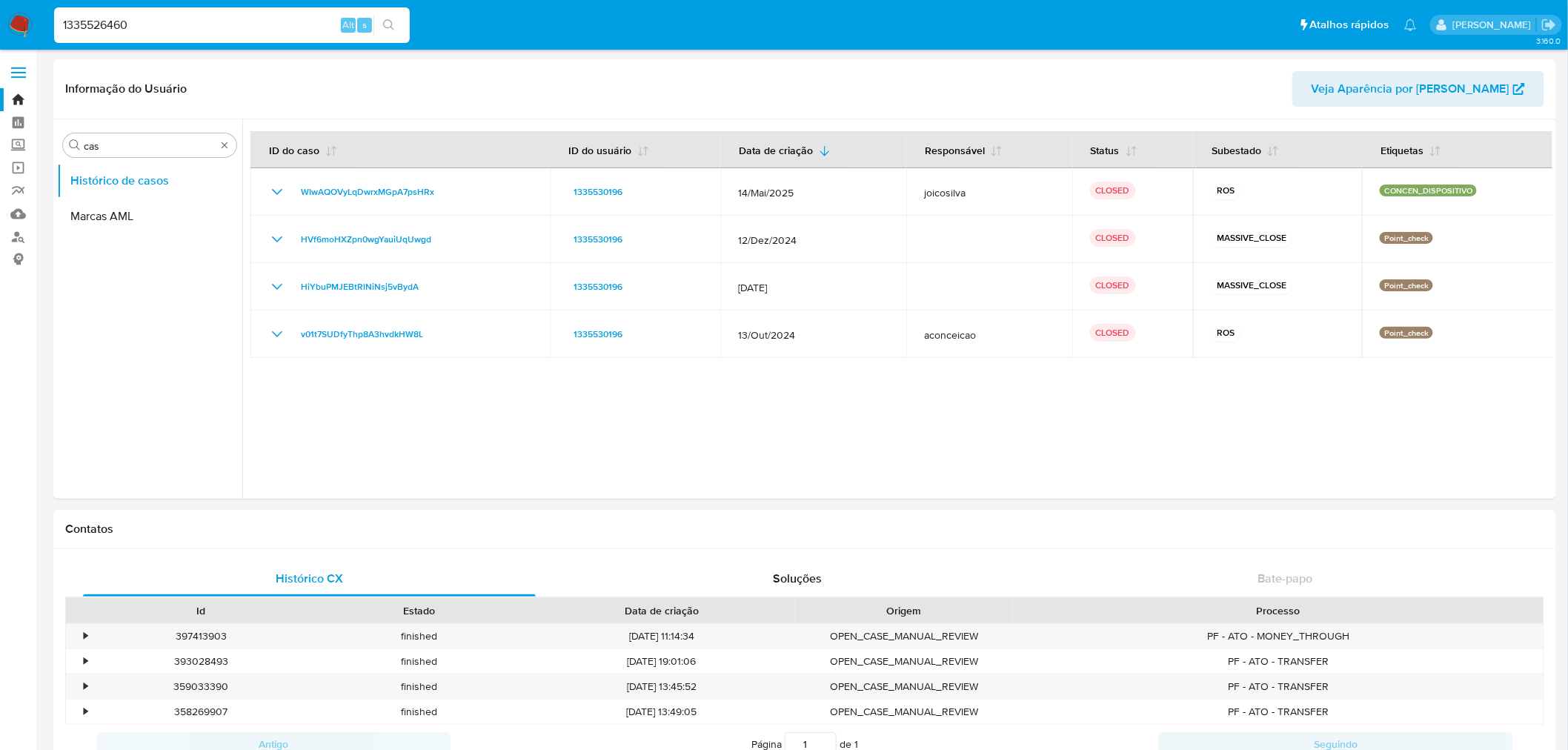
click at [383, 27] on icon "search-icon" at bounding box center [389, 24] width 12 height 12
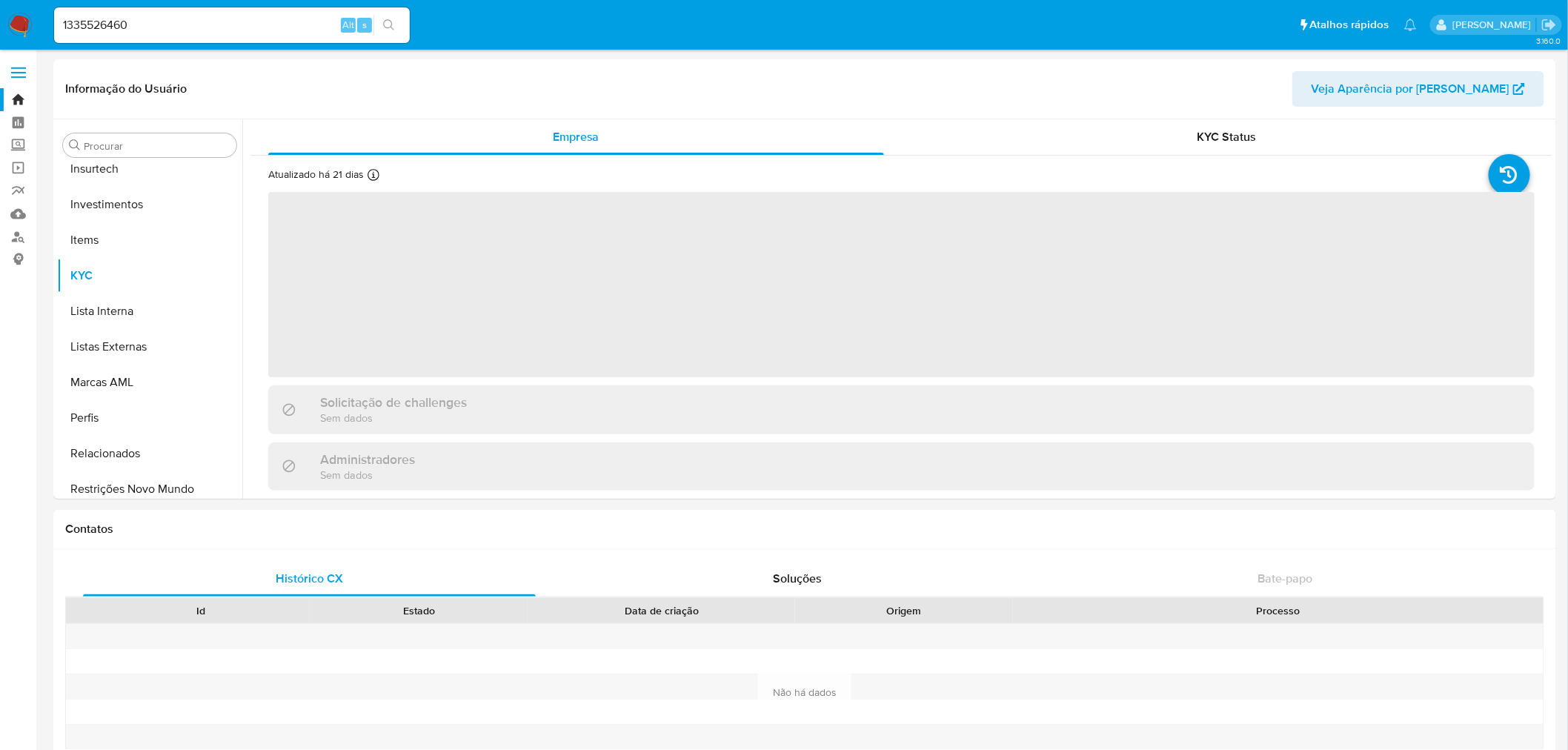
scroll to position [696, 0]
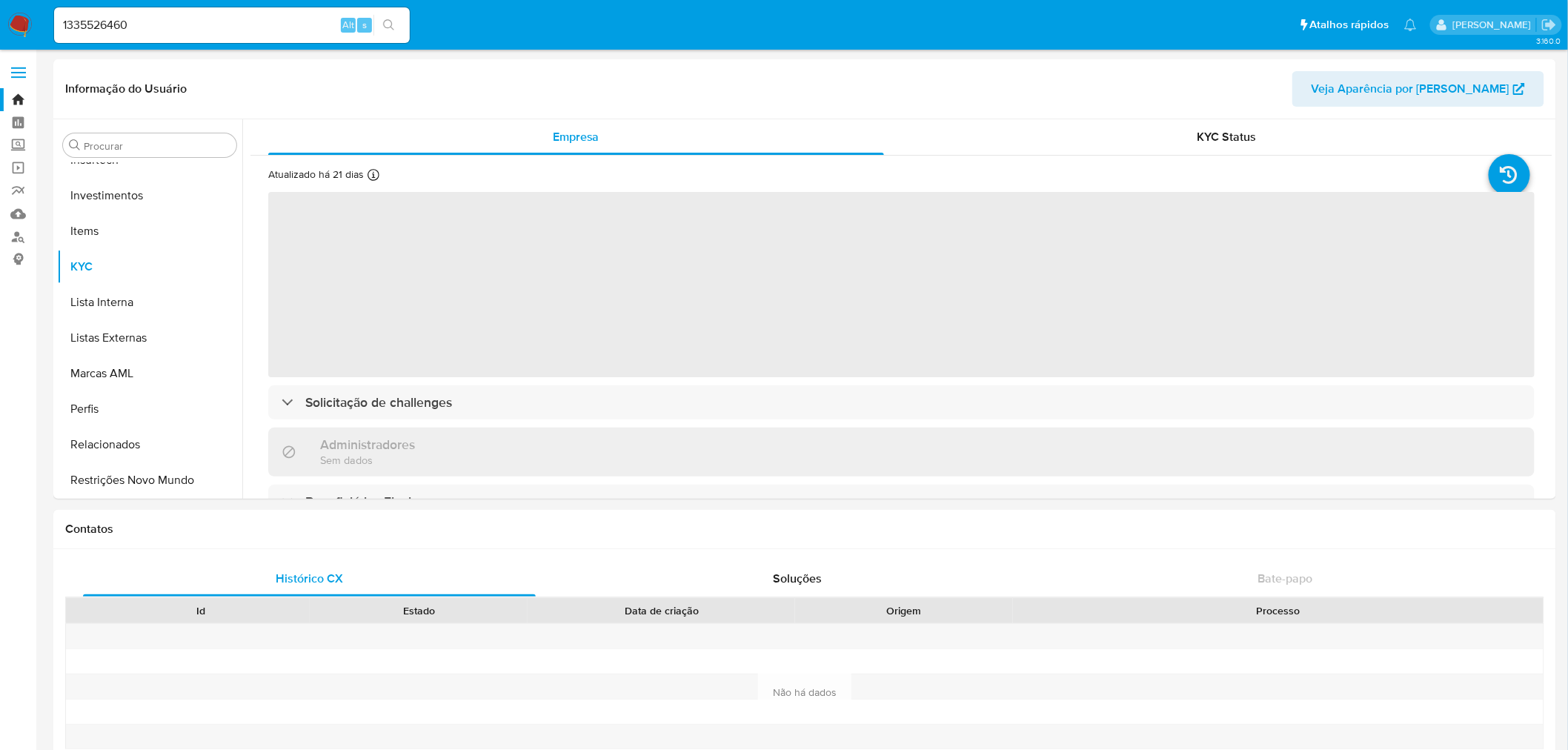
select select "10"
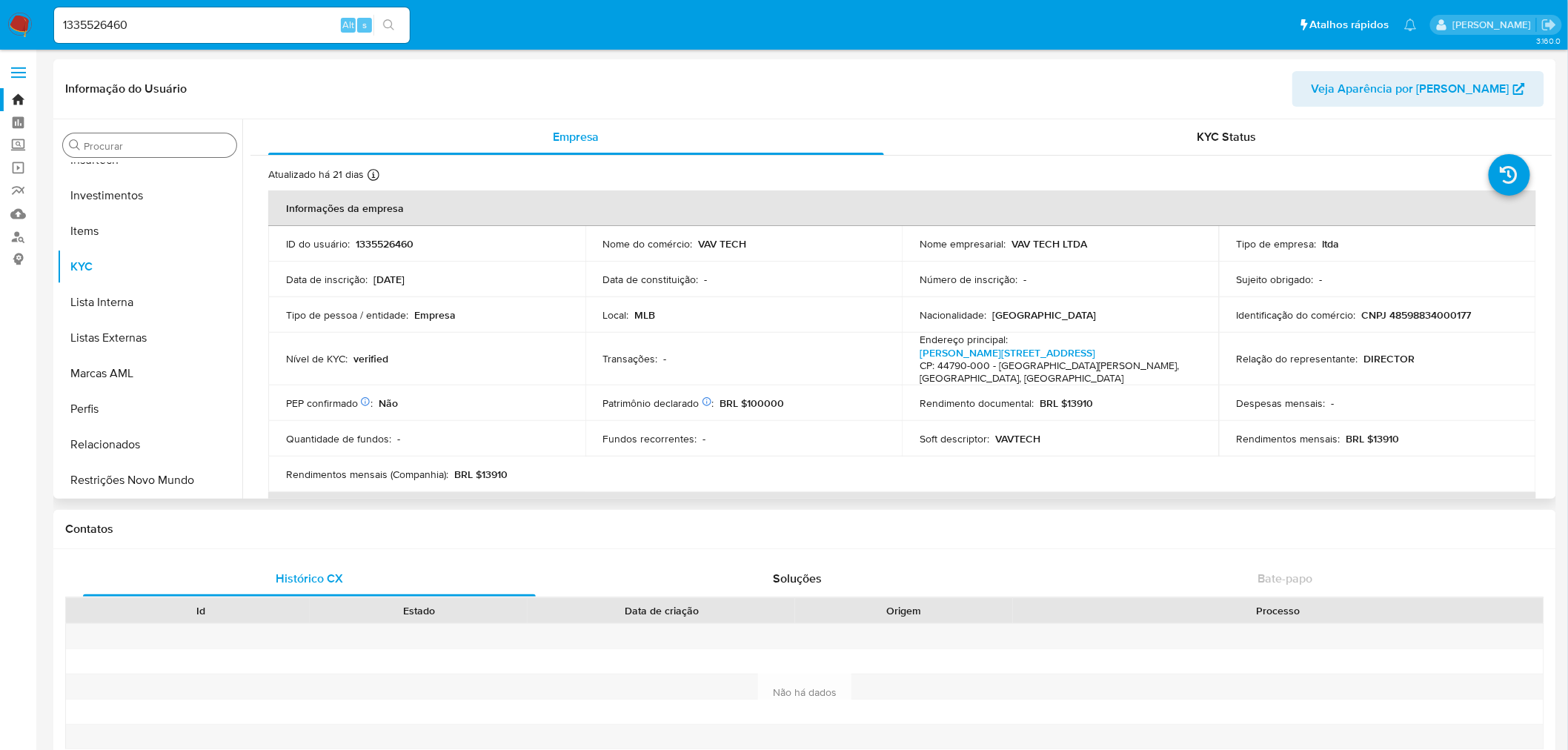
click at [178, 149] on input "Procurar" at bounding box center [157, 145] width 147 height 13
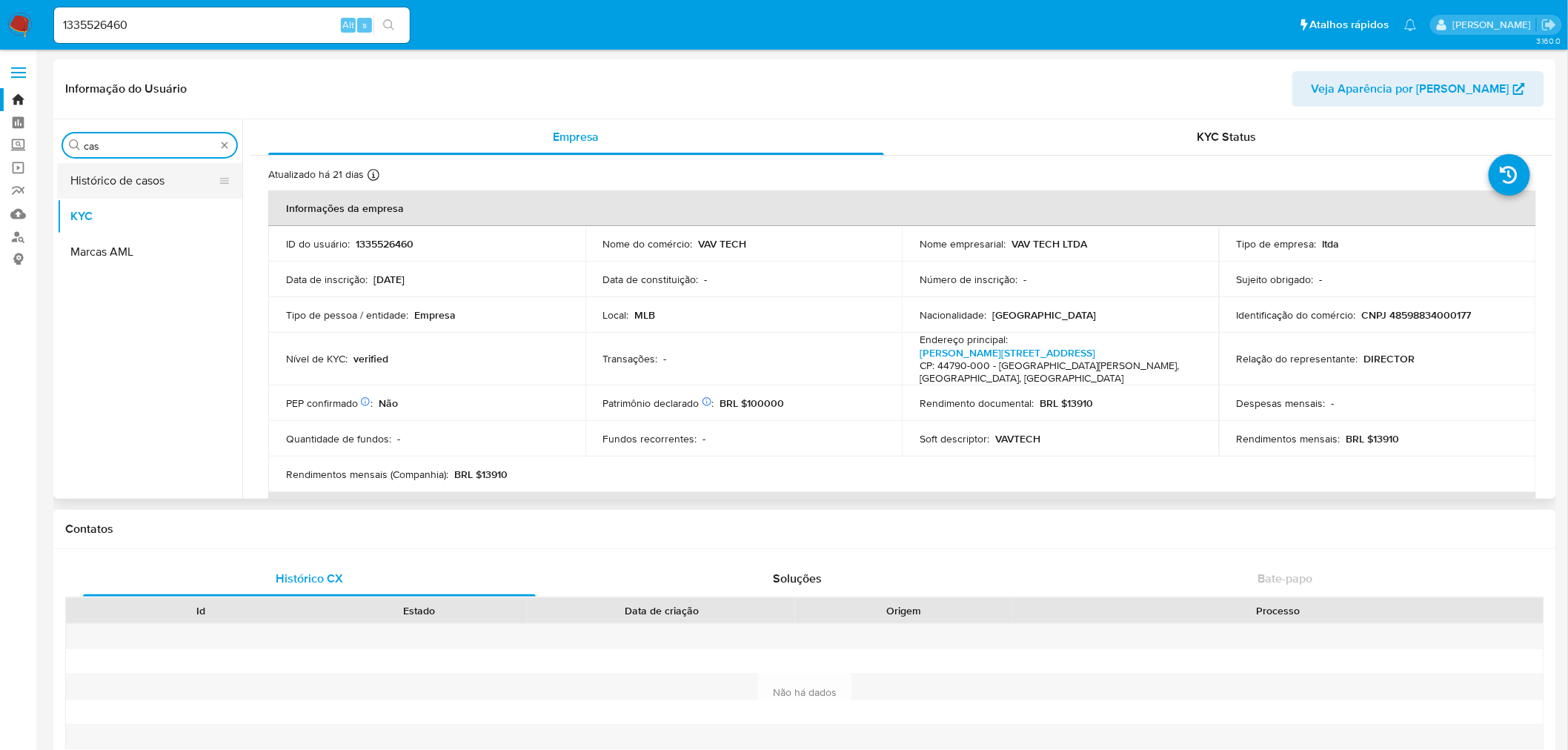
type input "cas"
click at [136, 182] on button "Histórico de casos" at bounding box center [144, 180] width 174 height 36
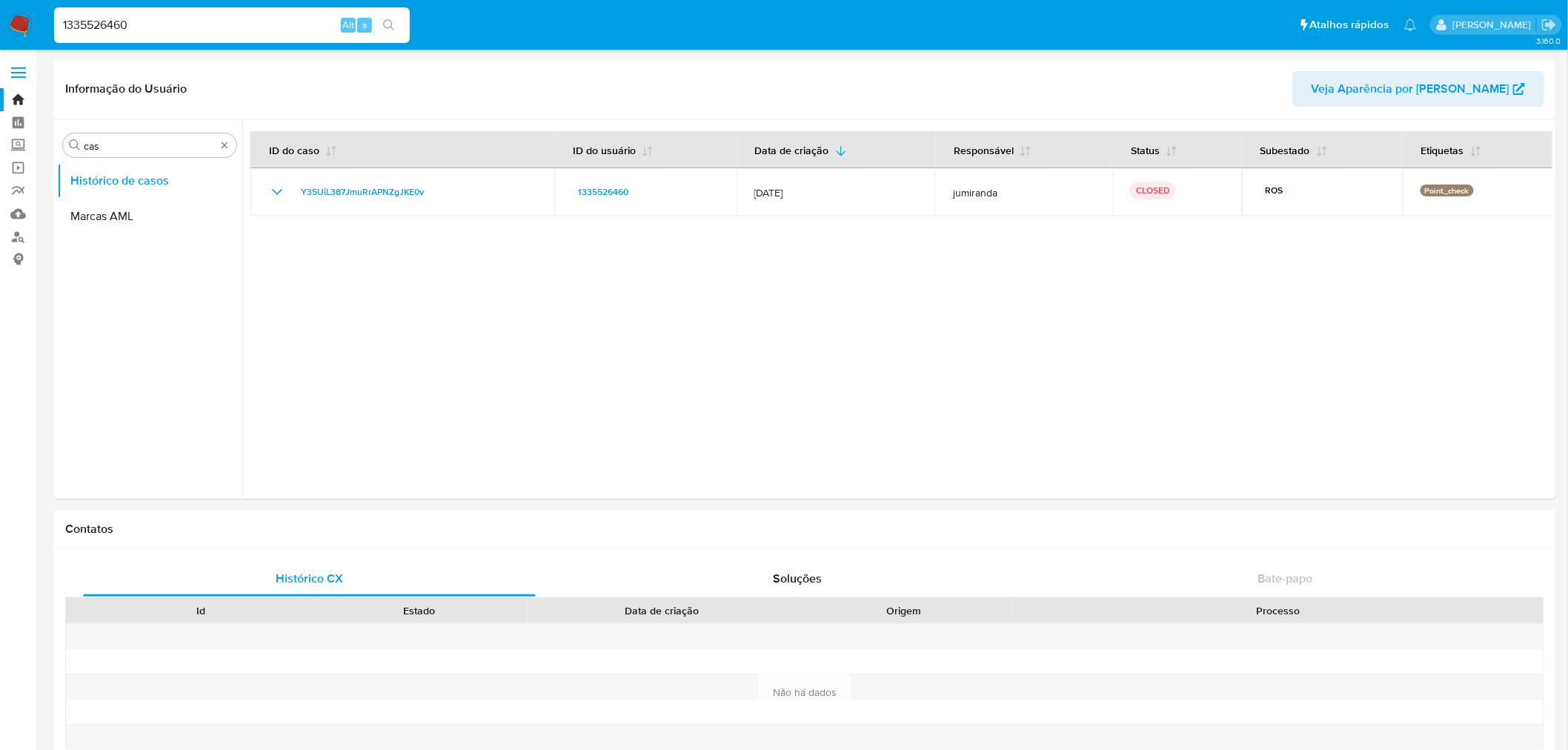
click at [109, 25] on input "1335526460" at bounding box center [231, 25] width 355 height 19
paste input "7598252"
type input "1375982520"
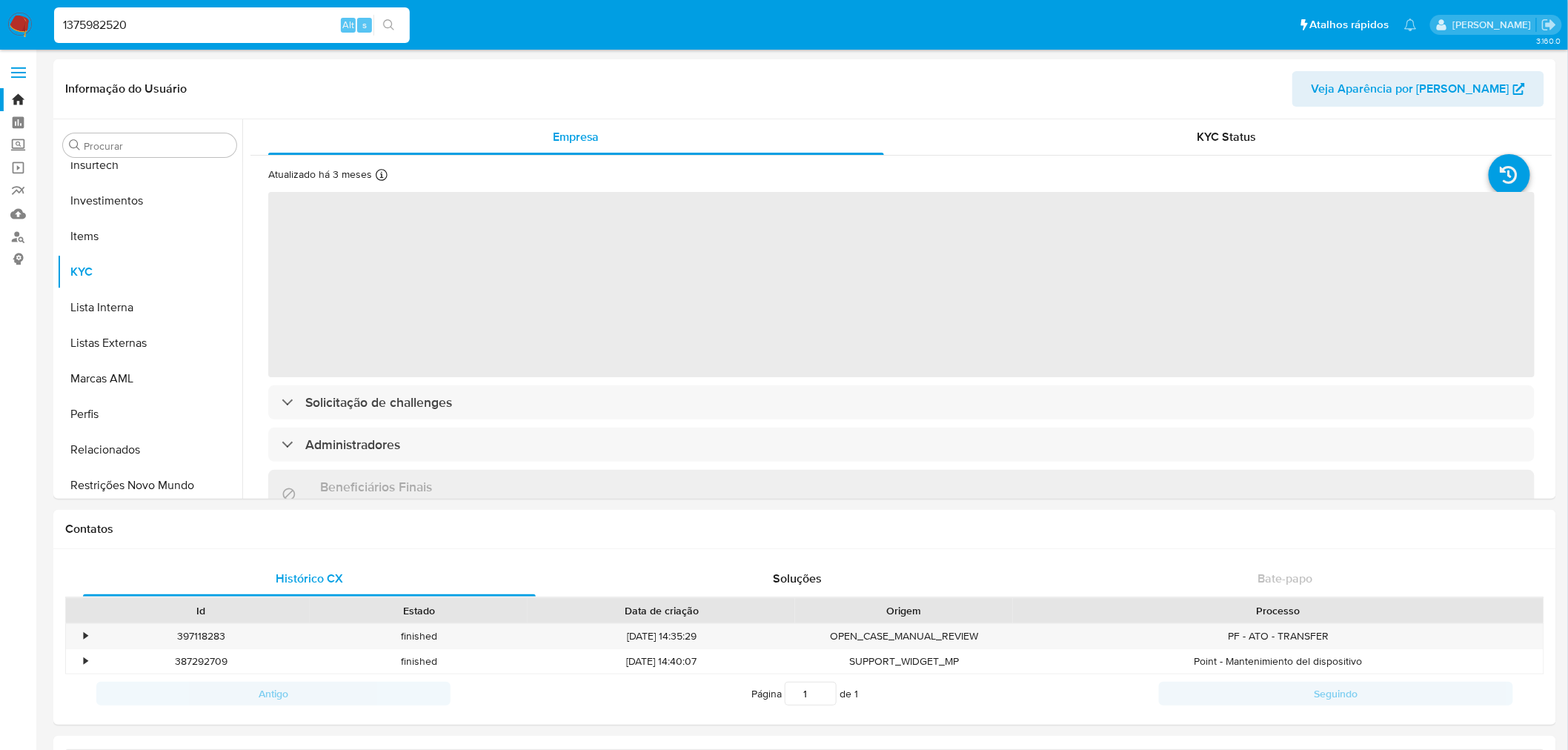
scroll to position [696, 0]
select select "10"
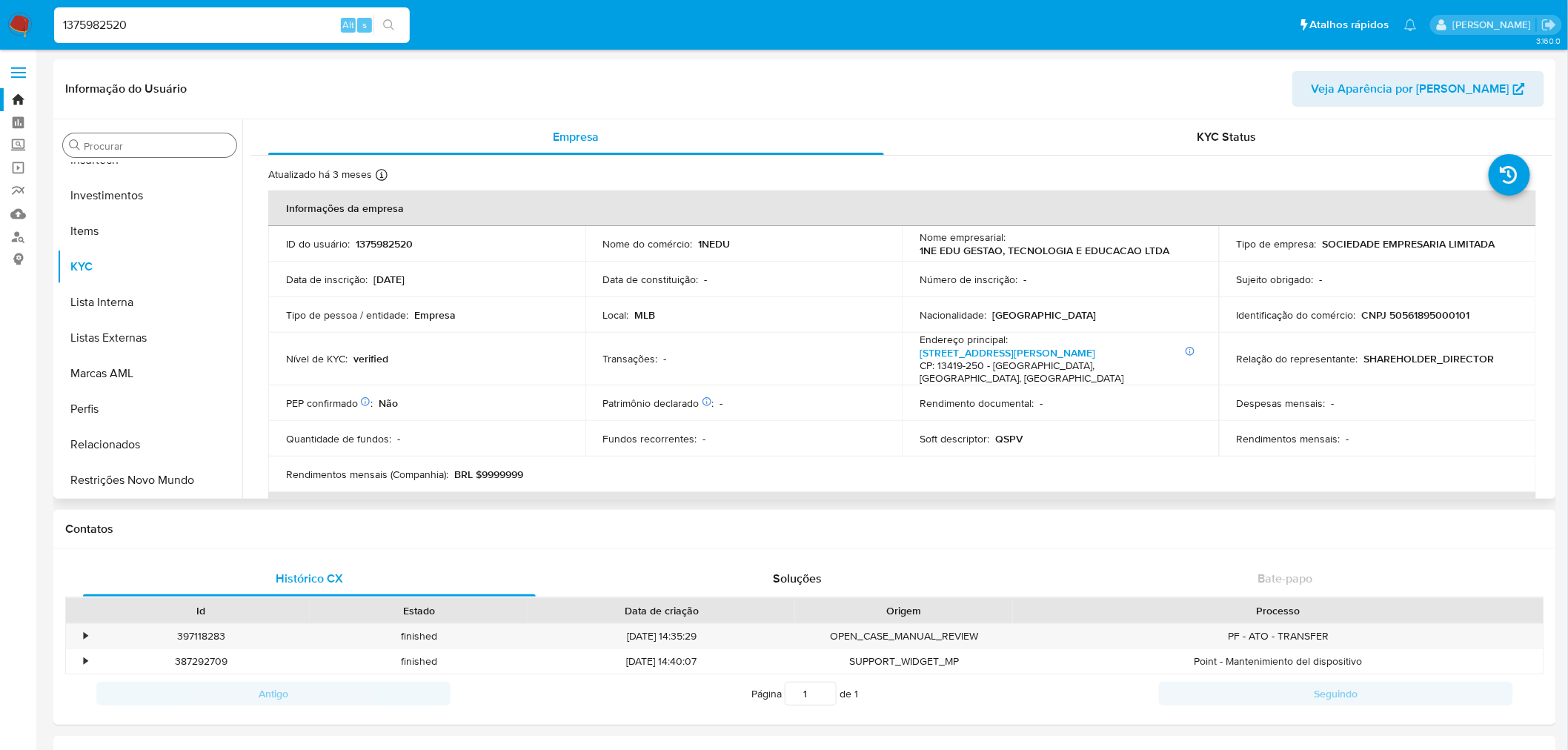
click at [186, 144] on input "Procurar" at bounding box center [157, 145] width 147 height 13
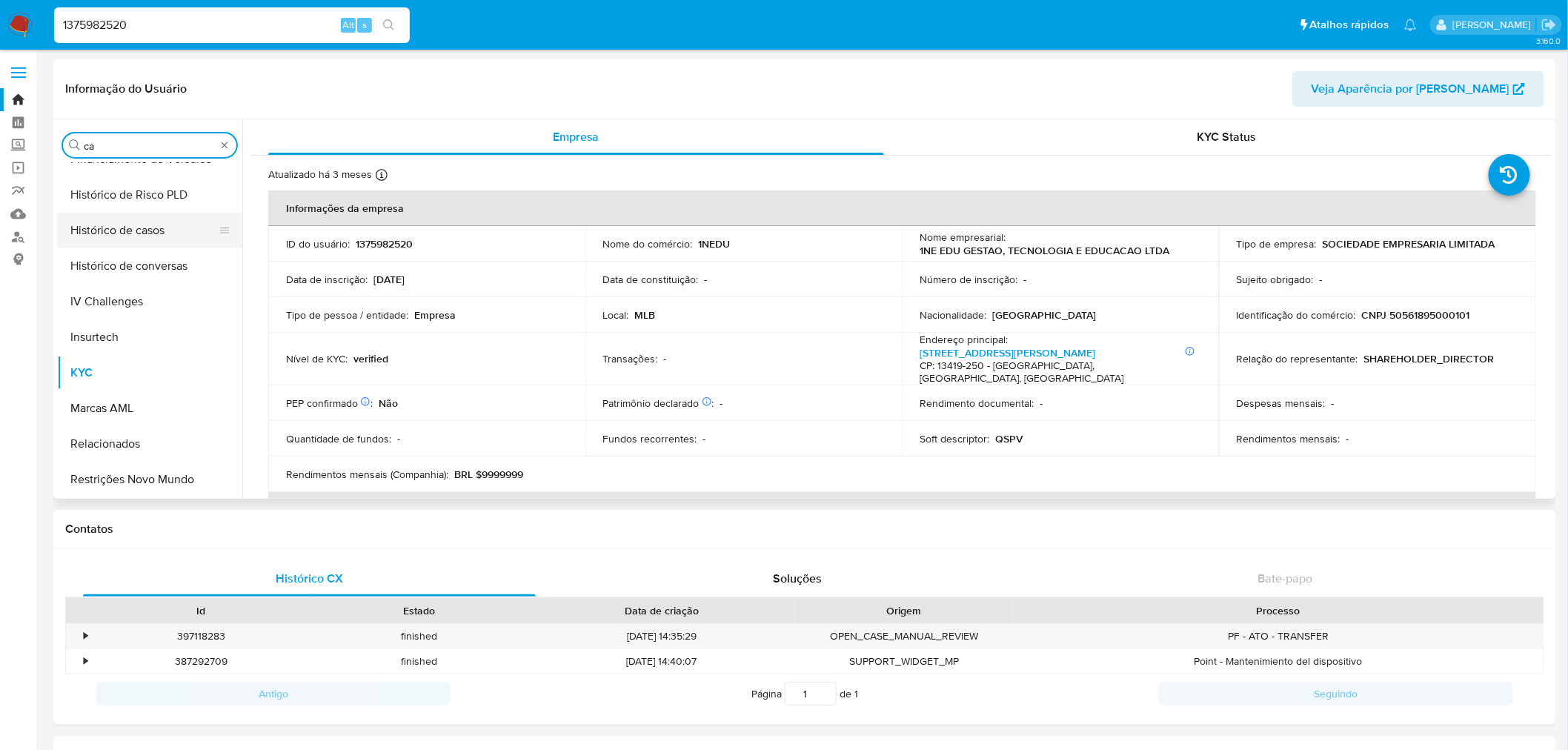
scroll to position [0, 0]
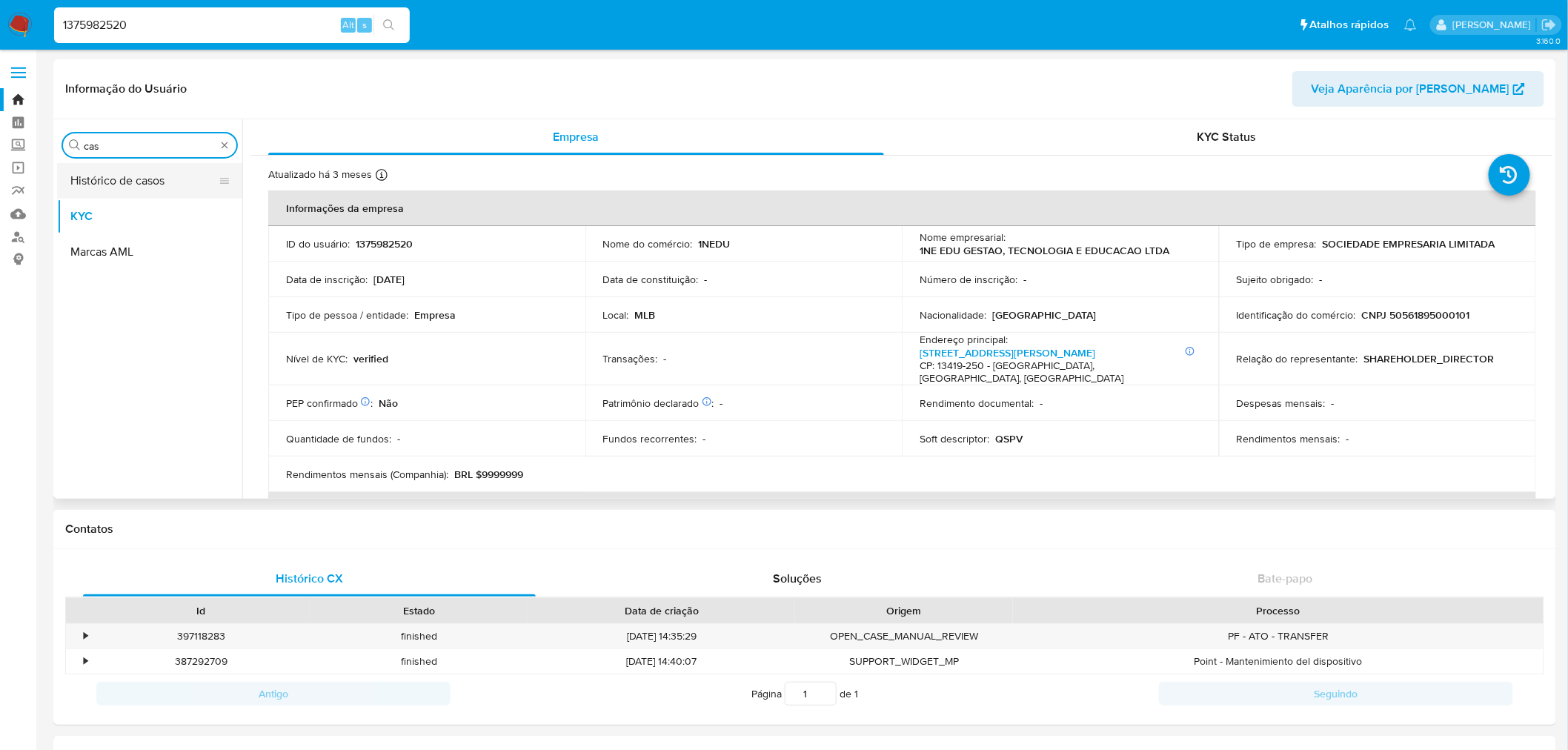
type input "cas"
click at [169, 193] on button "Histórico de casos" at bounding box center [144, 180] width 174 height 36
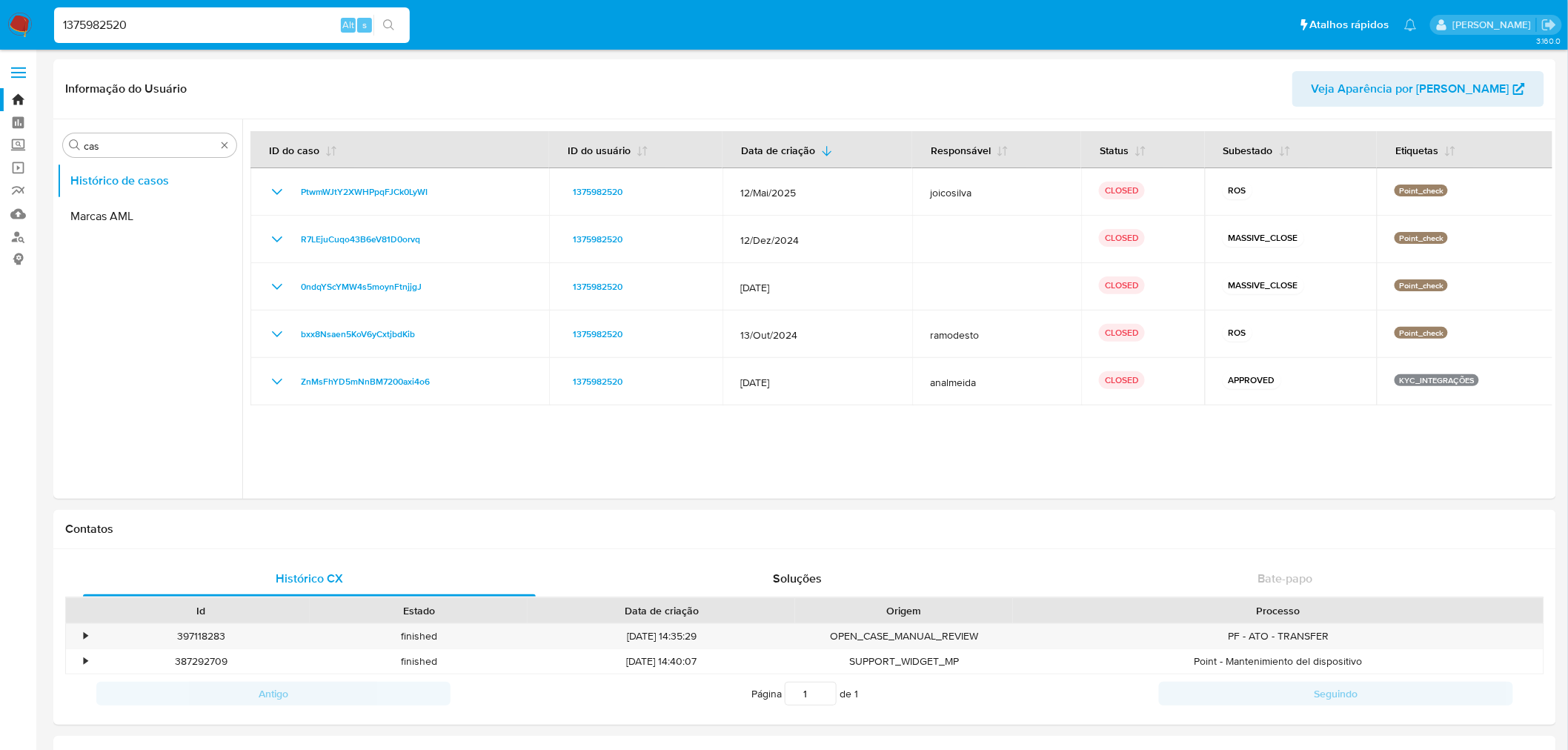
click at [111, 35] on div "1375982520 Alt s" at bounding box center [231, 24] width 355 height 36
click at [110, 26] on input "1375982520" at bounding box center [231, 25] width 355 height 19
paste input "439212281"
type input "1439212281"
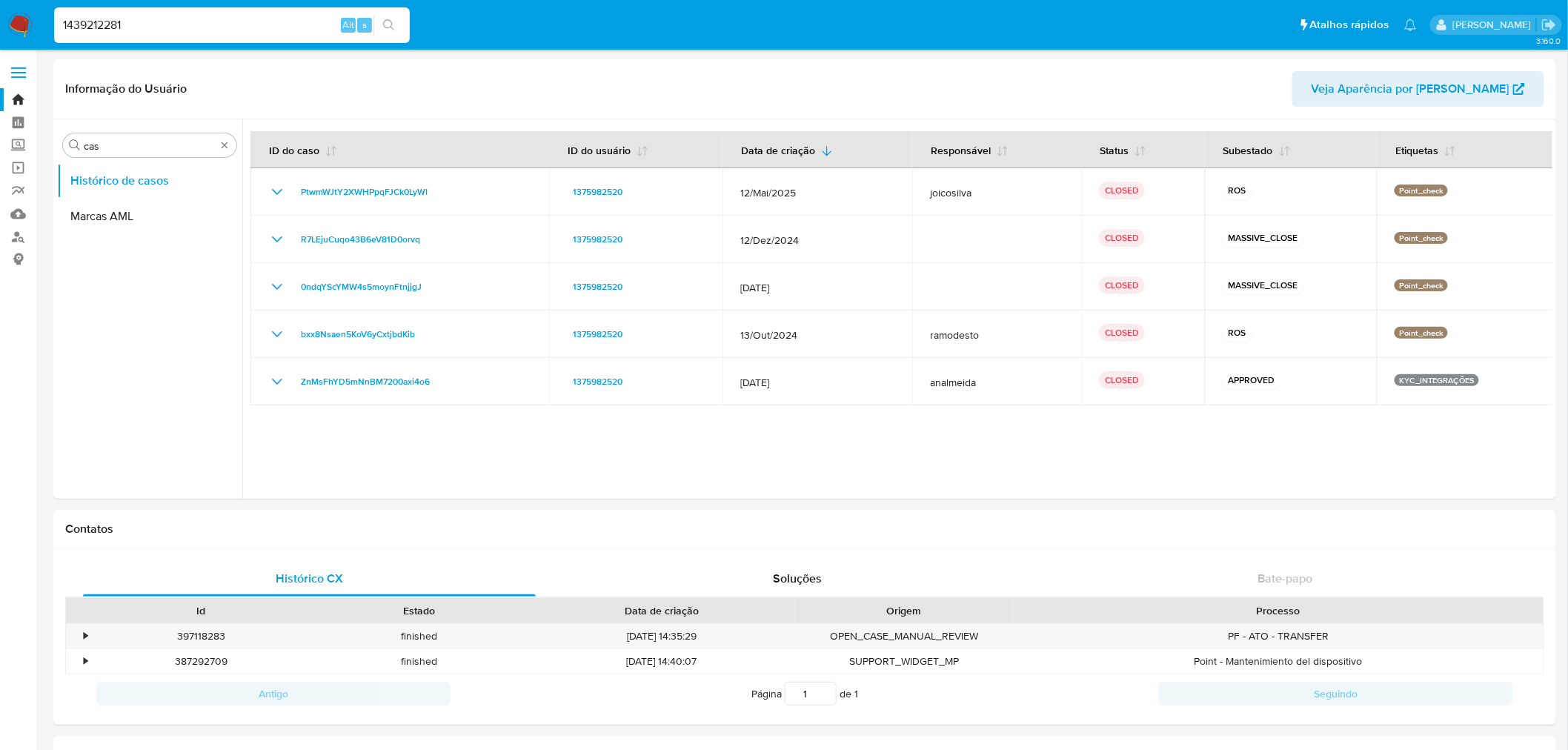
click at [378, 21] on button "search-icon" at bounding box center [389, 25] width 30 height 21
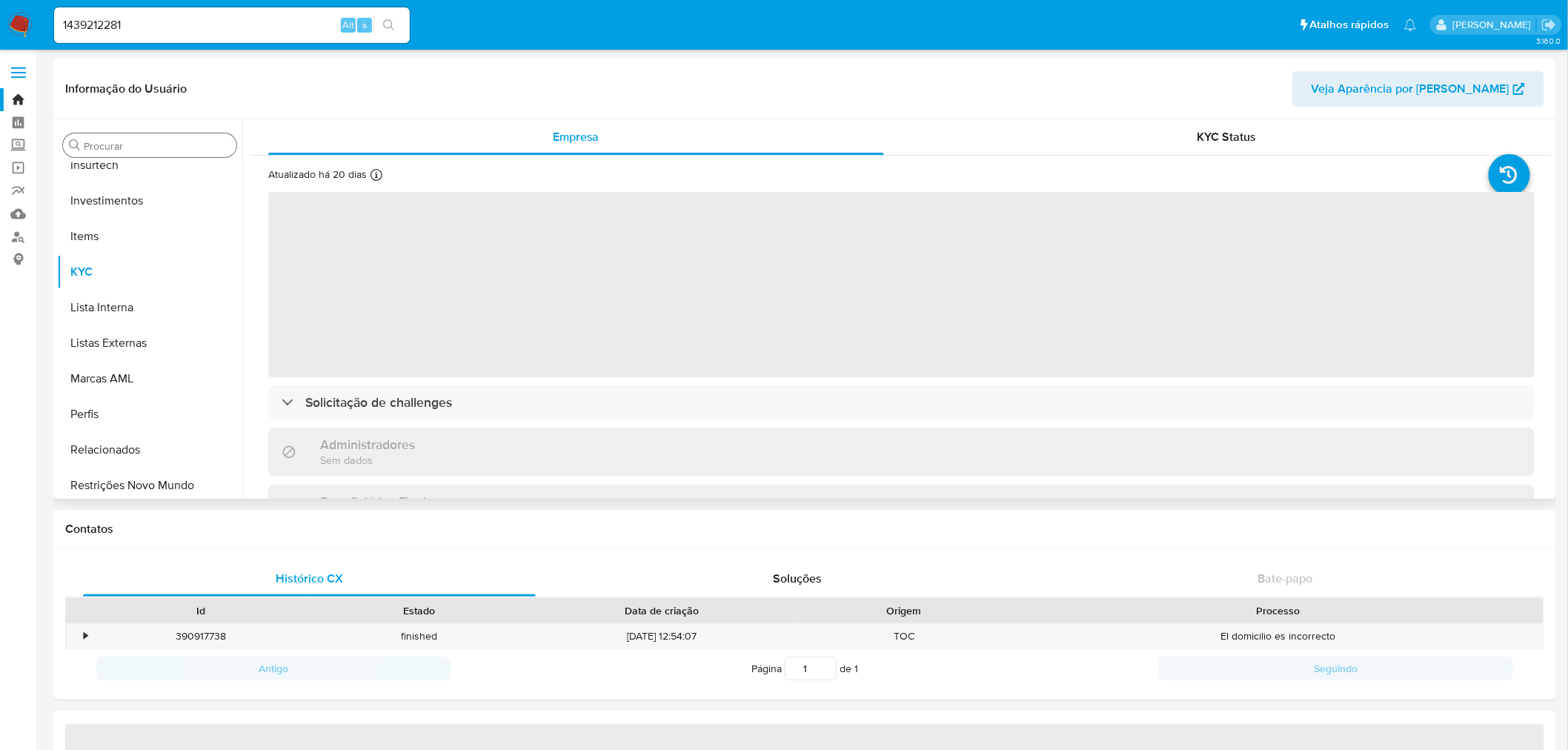
scroll to position [696, 0]
click at [161, 142] on input "Procurar" at bounding box center [157, 145] width 147 height 13
select select "10"
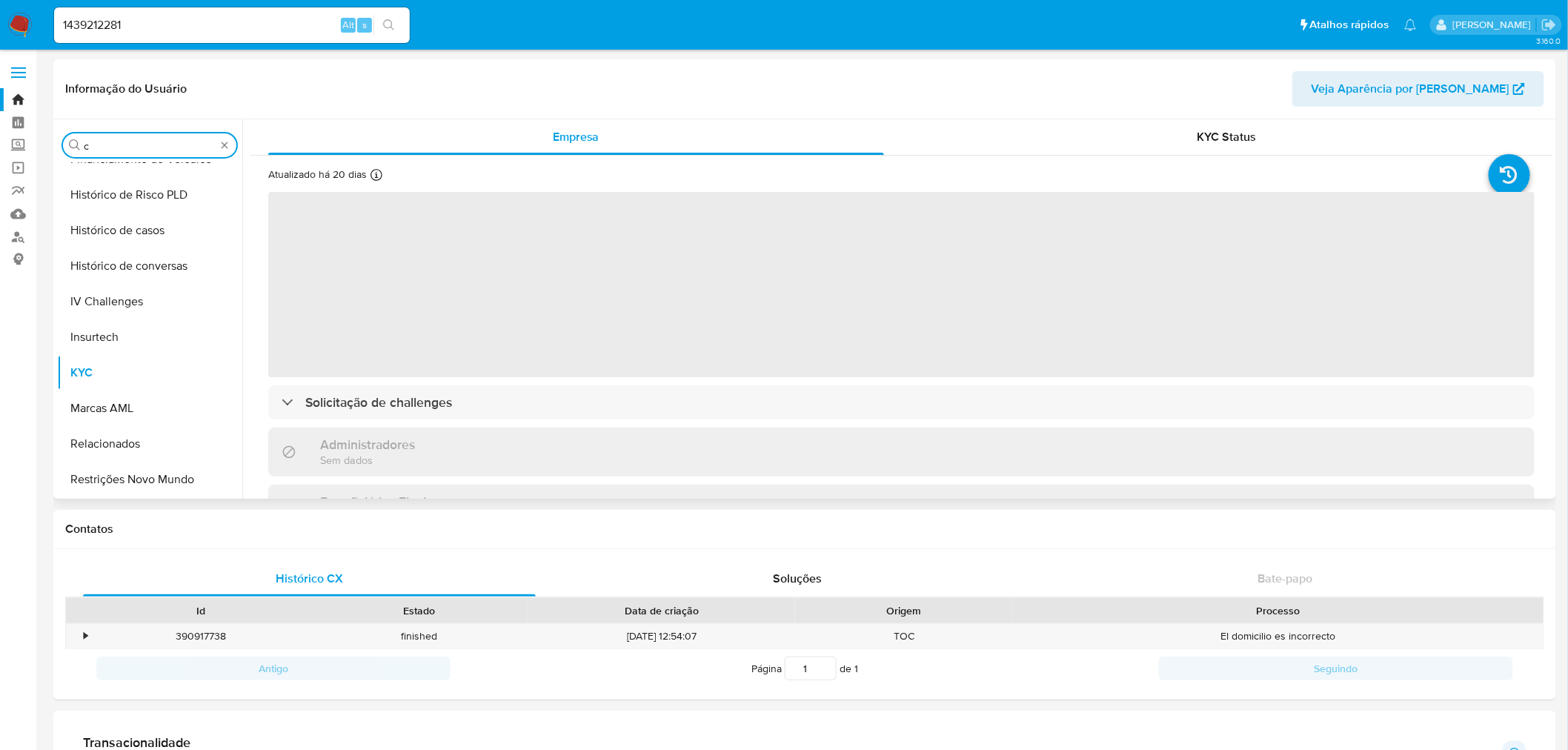
scroll to position [0, 0]
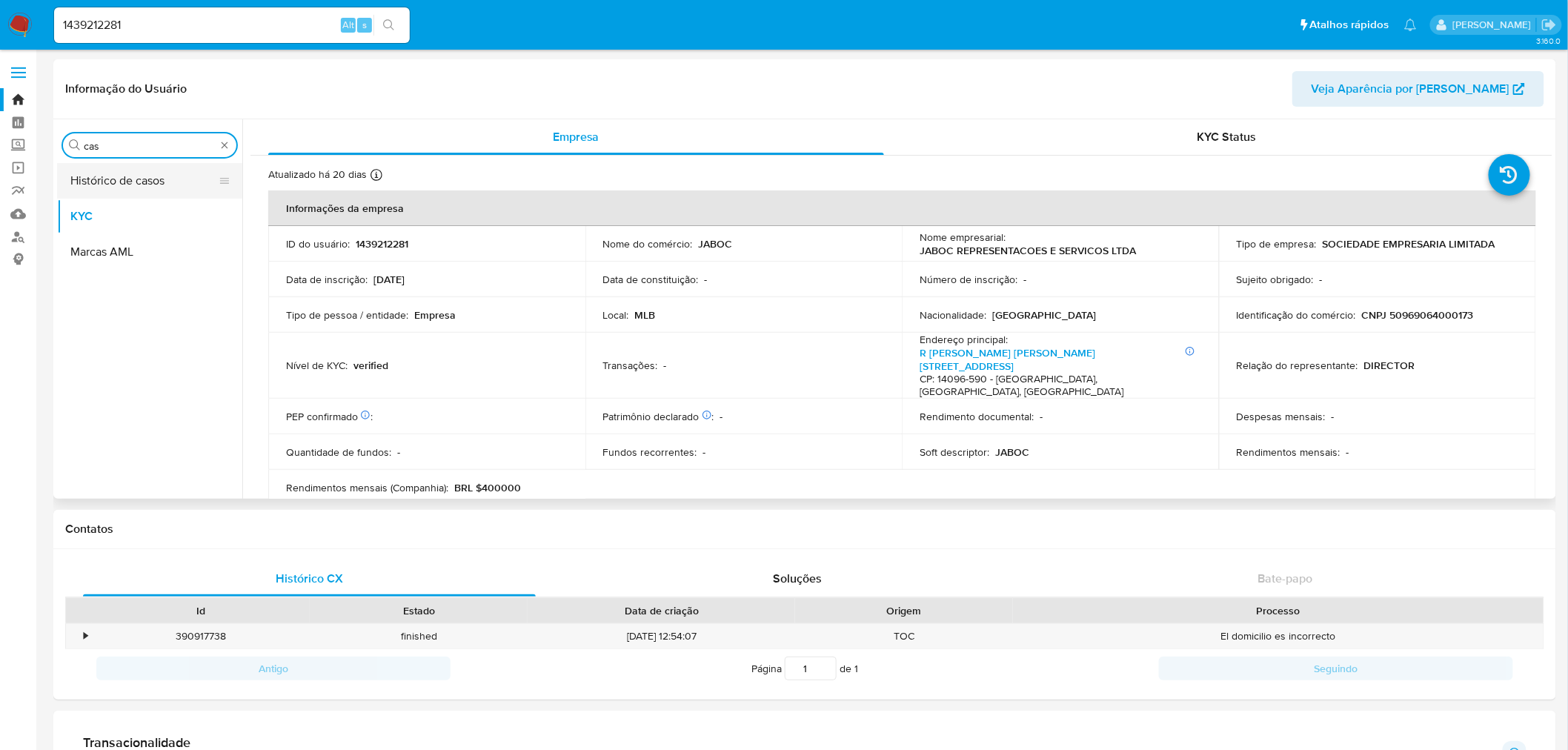
type input "cas"
click at [120, 173] on button "Histórico de casos" at bounding box center [144, 180] width 174 height 36
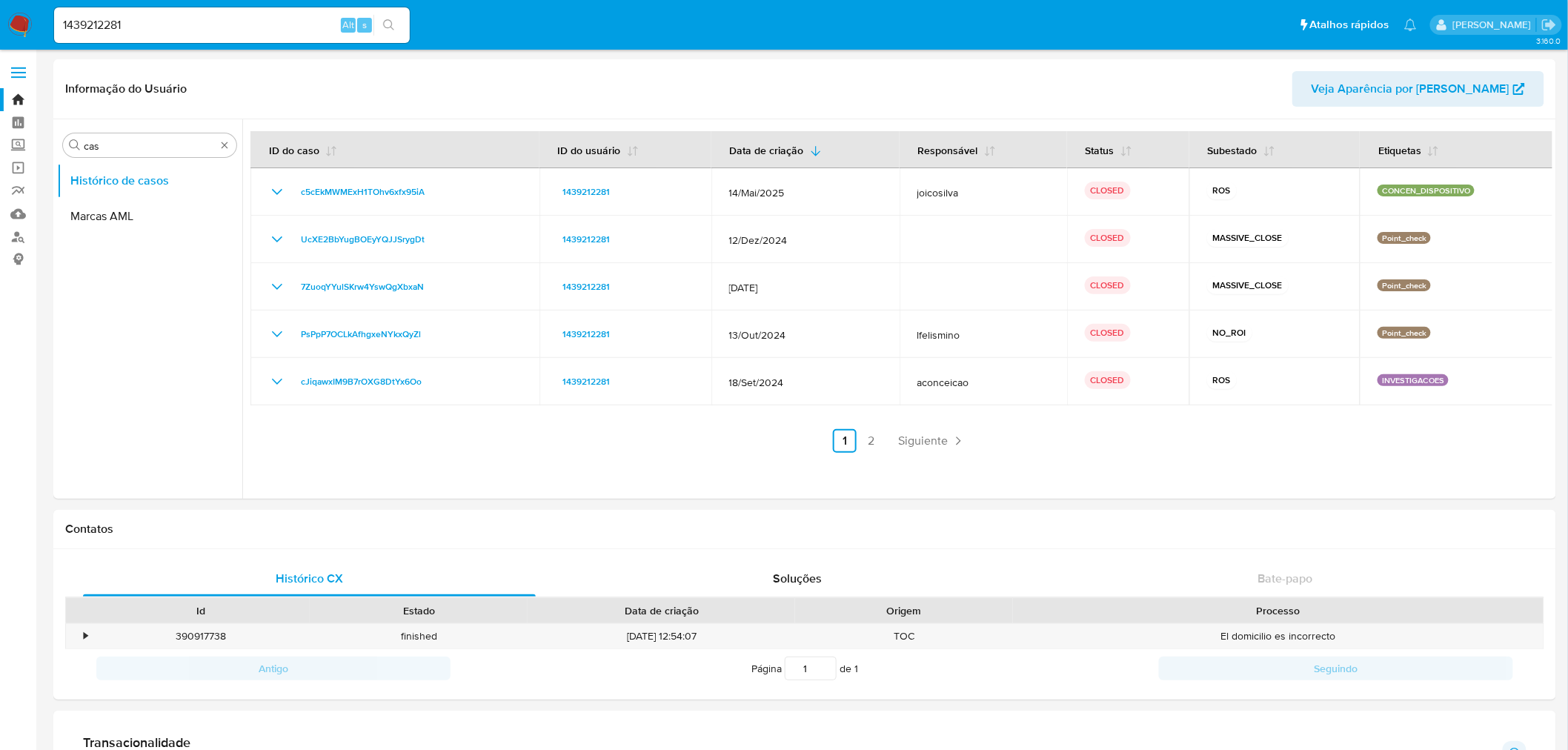
click at [81, 18] on input "1439212281" at bounding box center [231, 25] width 355 height 19
paste input "7907"
type input "1439217907"
click at [388, 19] on icon "search-icon" at bounding box center [389, 24] width 11 height 11
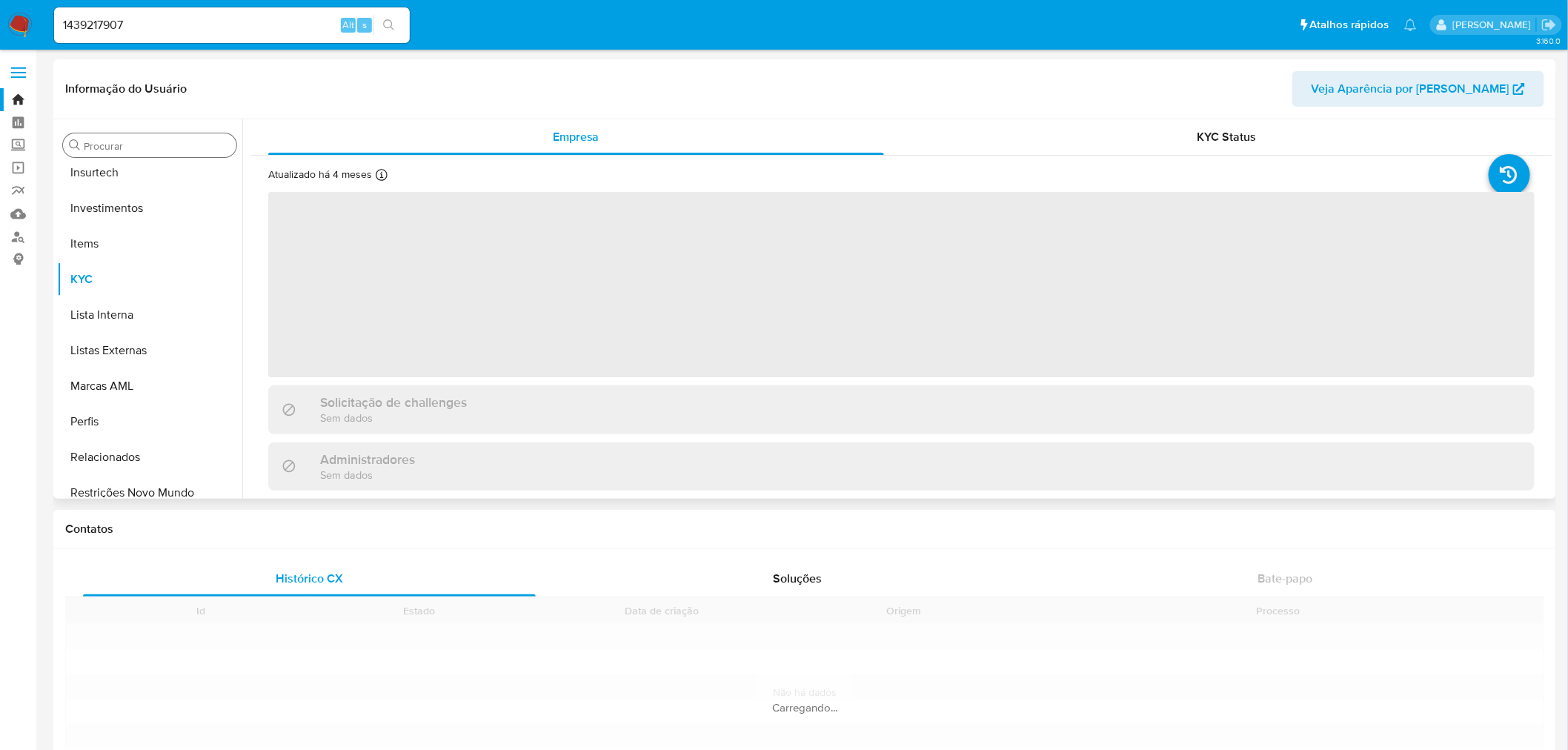
scroll to position [696, 0]
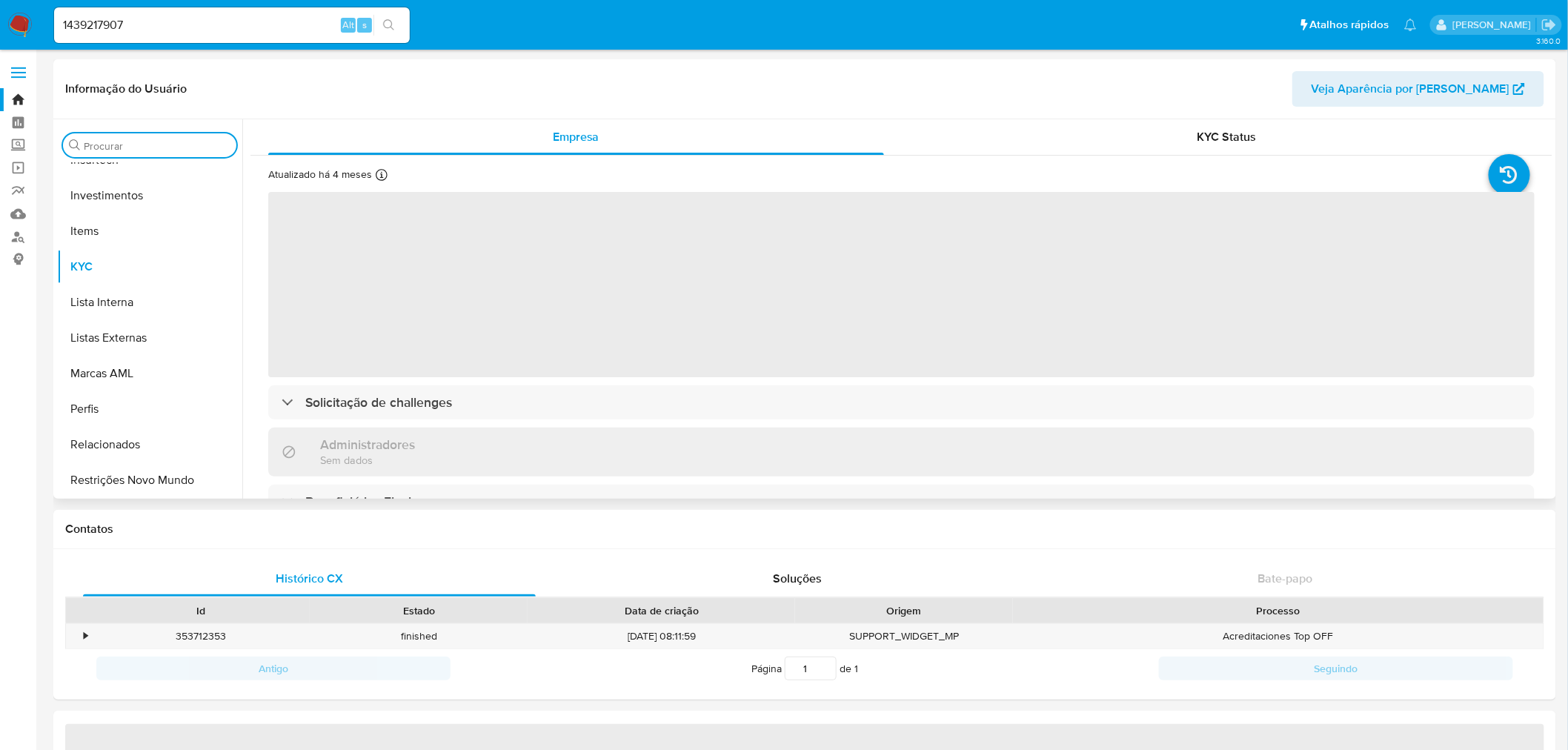
click at [113, 147] on input "Procurar" at bounding box center [157, 145] width 147 height 13
type input "cas"
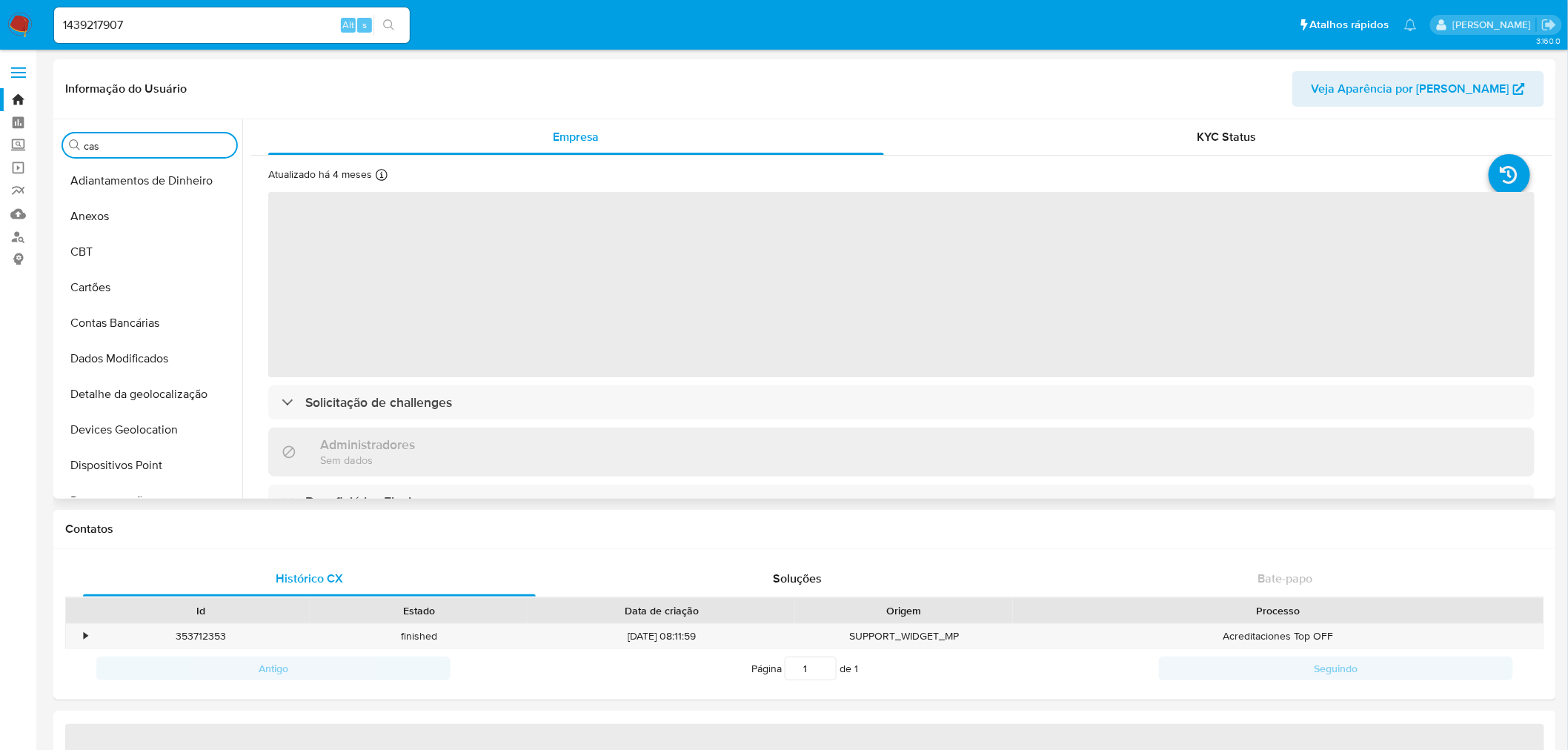
select select "10"
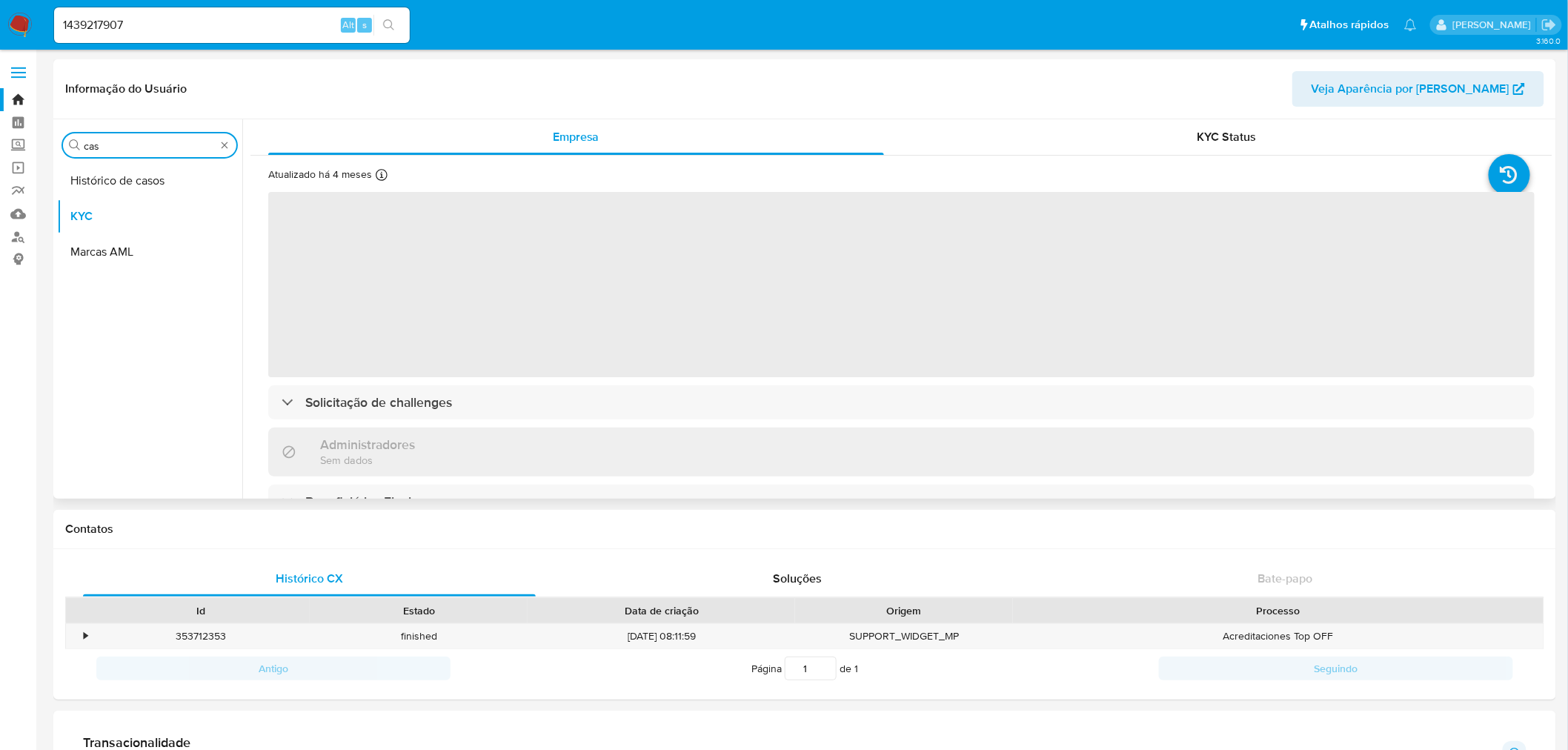
type input "cas"
click at [107, 160] on div "Procurar cas Histórico de casos KYC Marcas AML" at bounding box center [149, 310] width 186 height 377
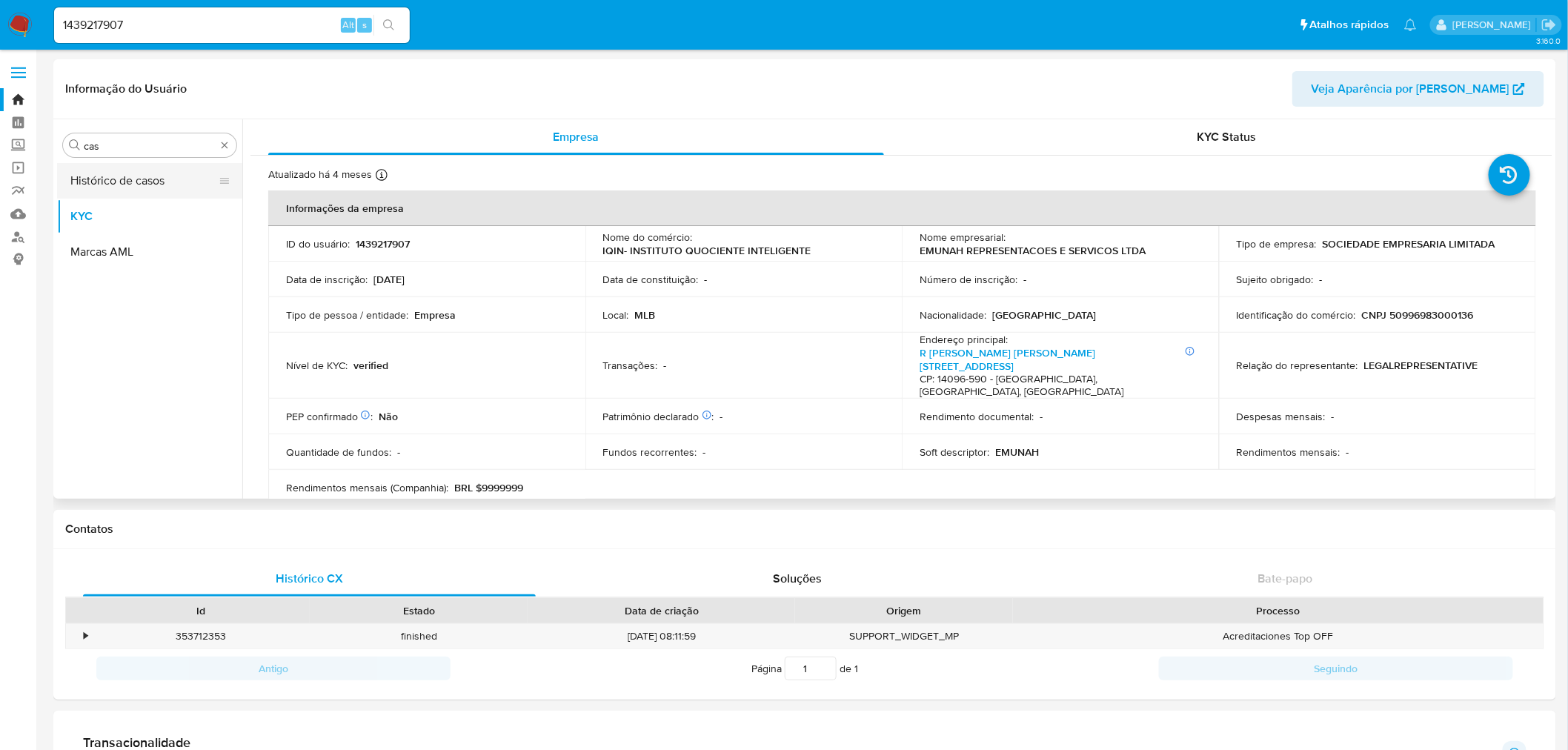
click at [106, 171] on button "Histórico de casos" at bounding box center [144, 180] width 174 height 36
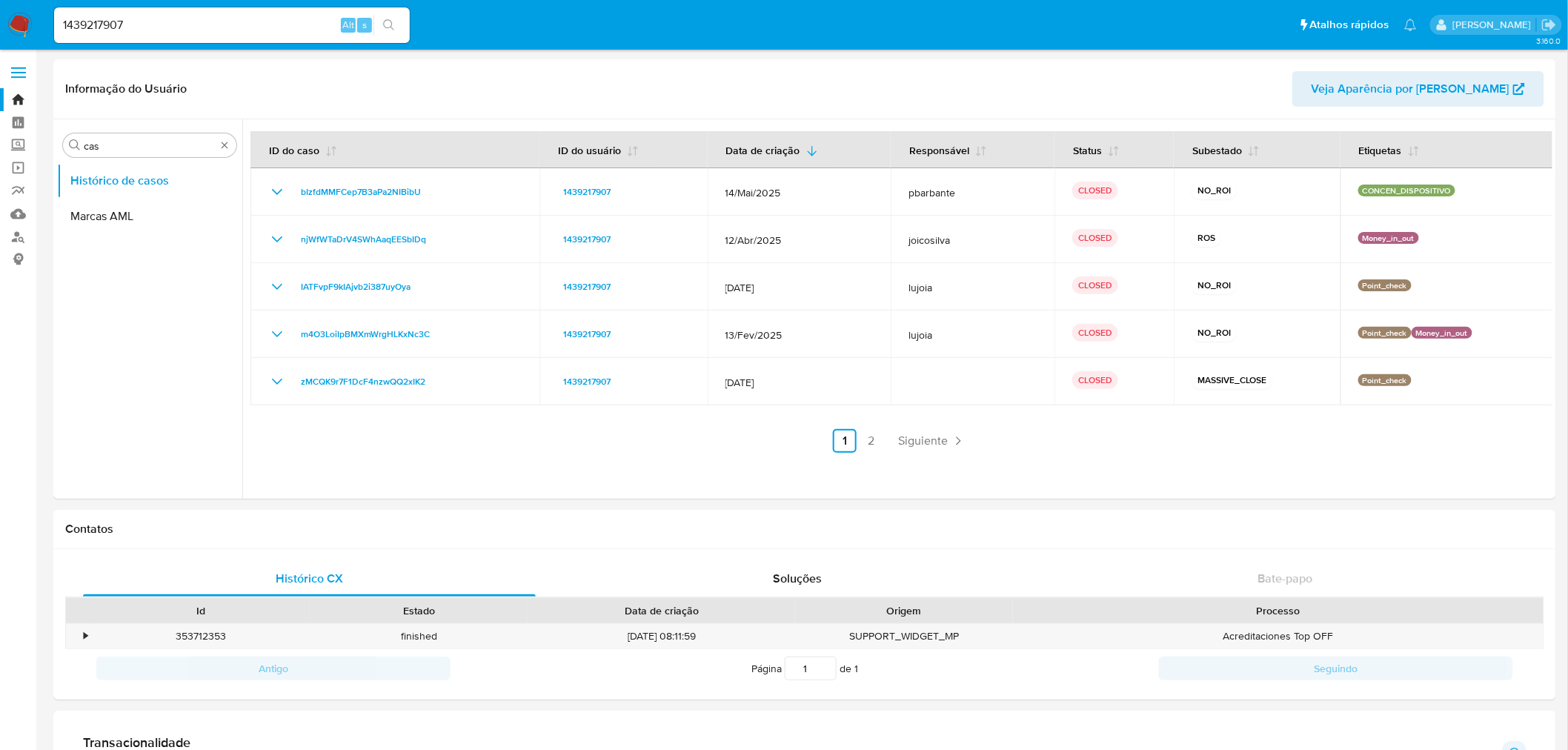
drag, startPoint x: 146, startPoint y: 30, endPoint x: -6, endPoint y: 10, distance: 153.3
paste input "71105175"
type input "1471105175"
click at [397, 22] on button "search-icon" at bounding box center [389, 25] width 30 height 21
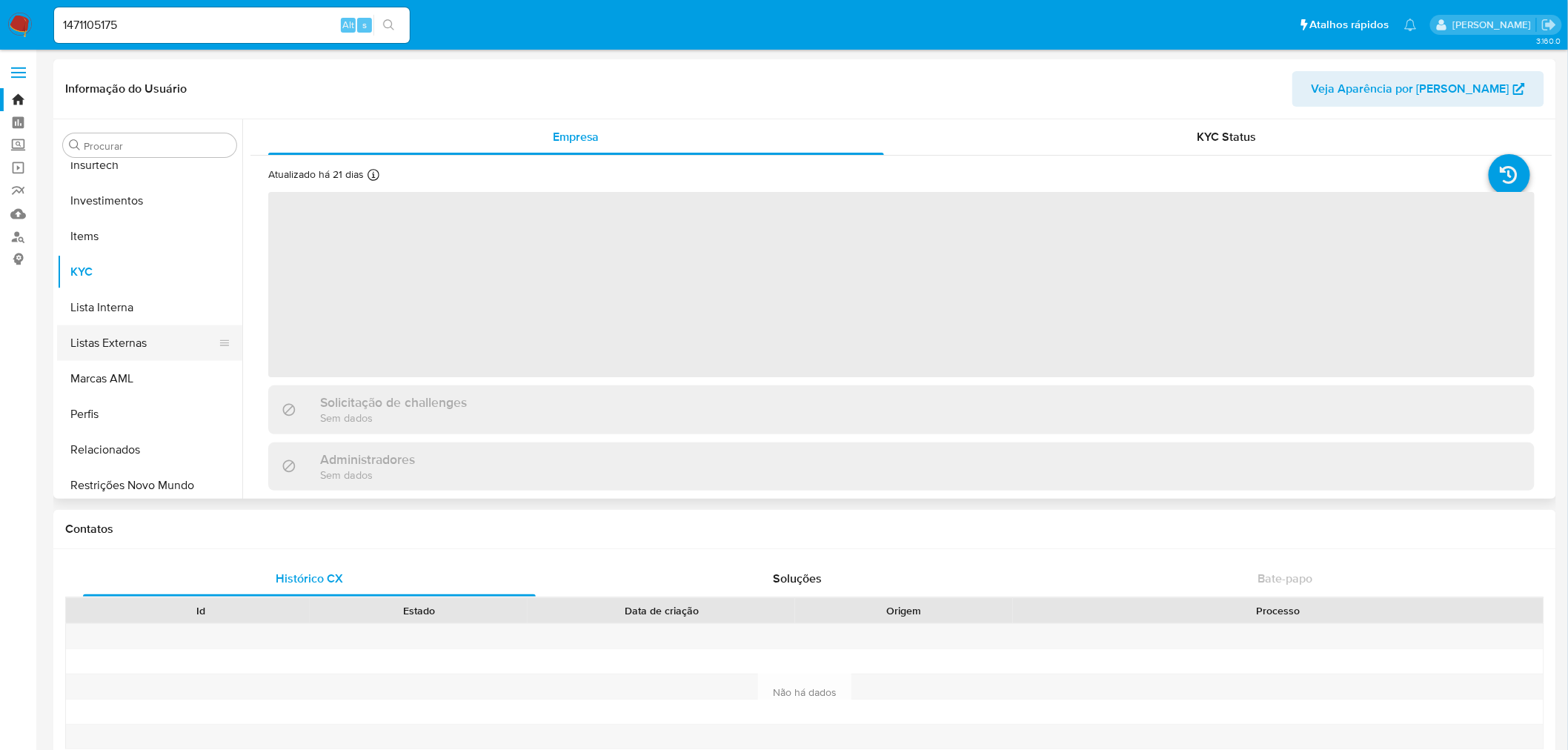
scroll to position [696, 0]
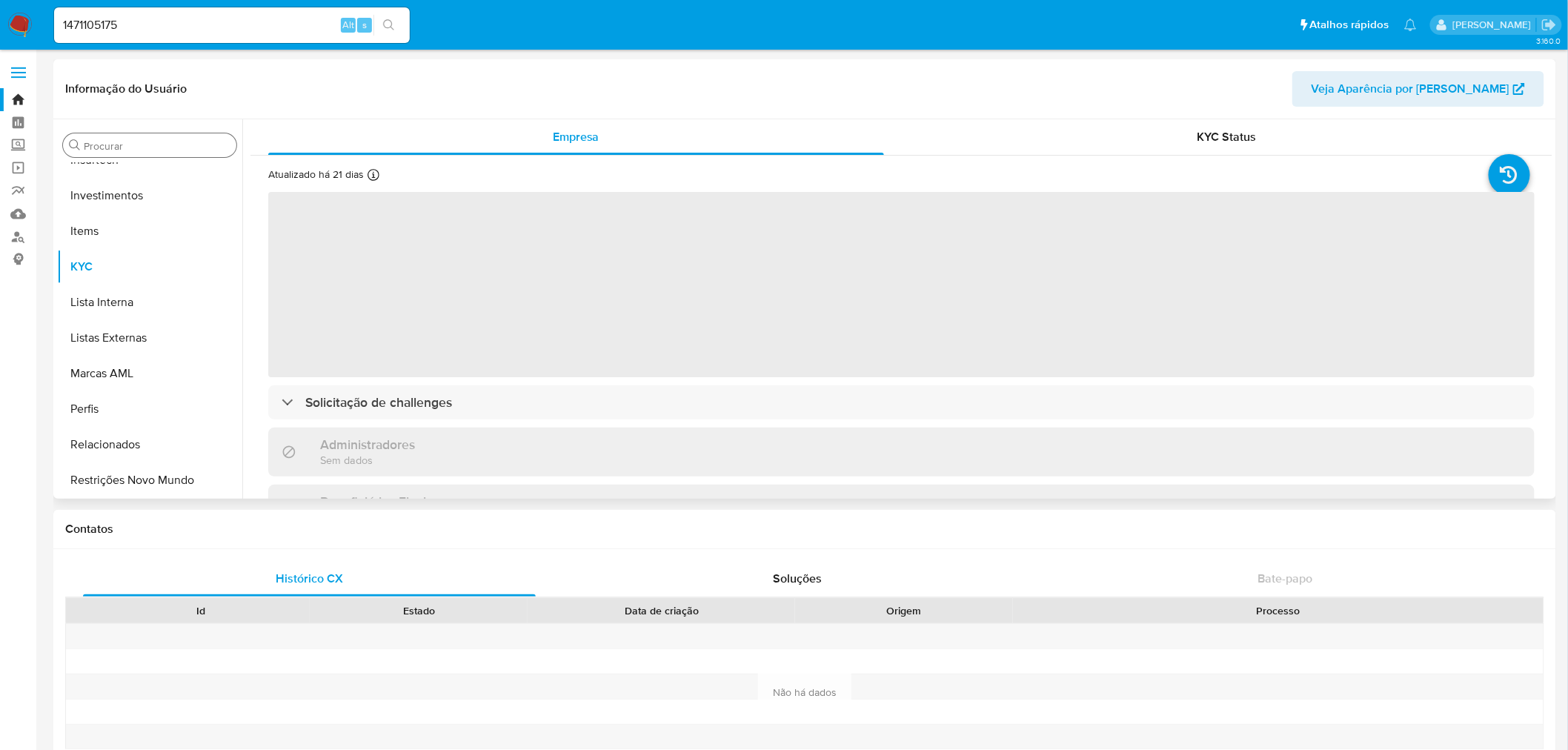
click at [176, 136] on div "Procurar" at bounding box center [150, 145] width 174 height 24
select select "10"
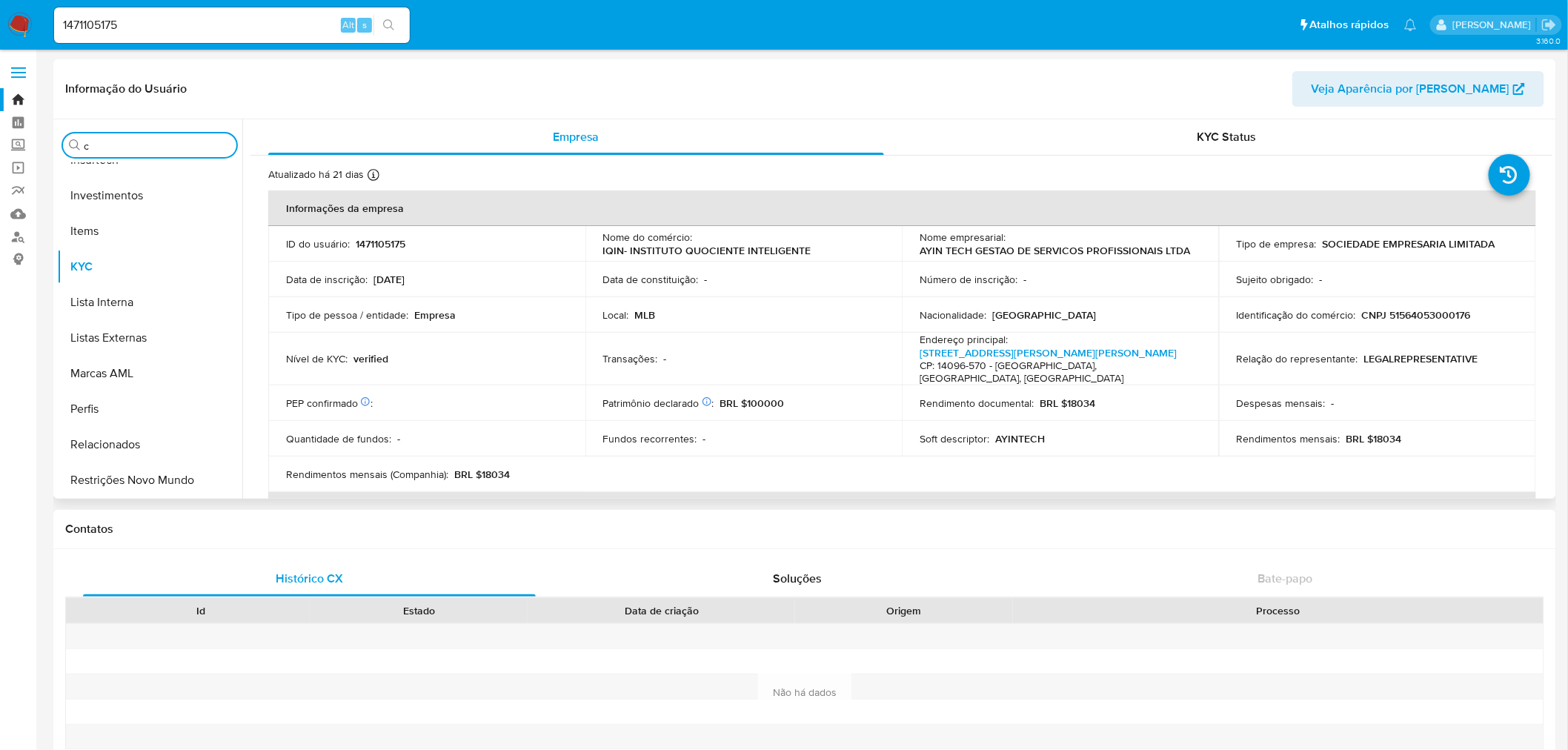
click at [179, 142] on input "c" at bounding box center [157, 145] width 147 height 13
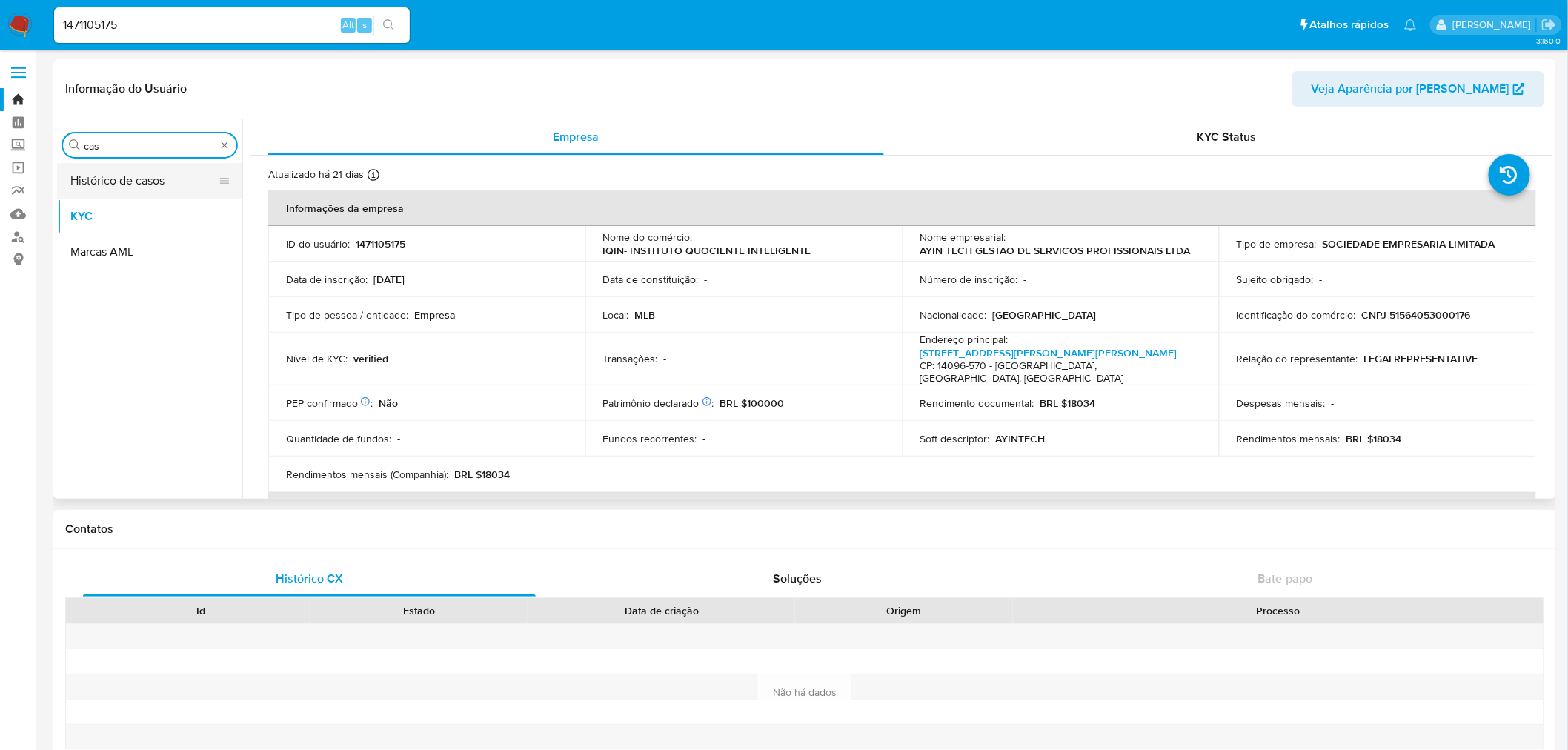
type input "cas"
click at [172, 178] on button "Histórico de casos" at bounding box center [144, 180] width 174 height 36
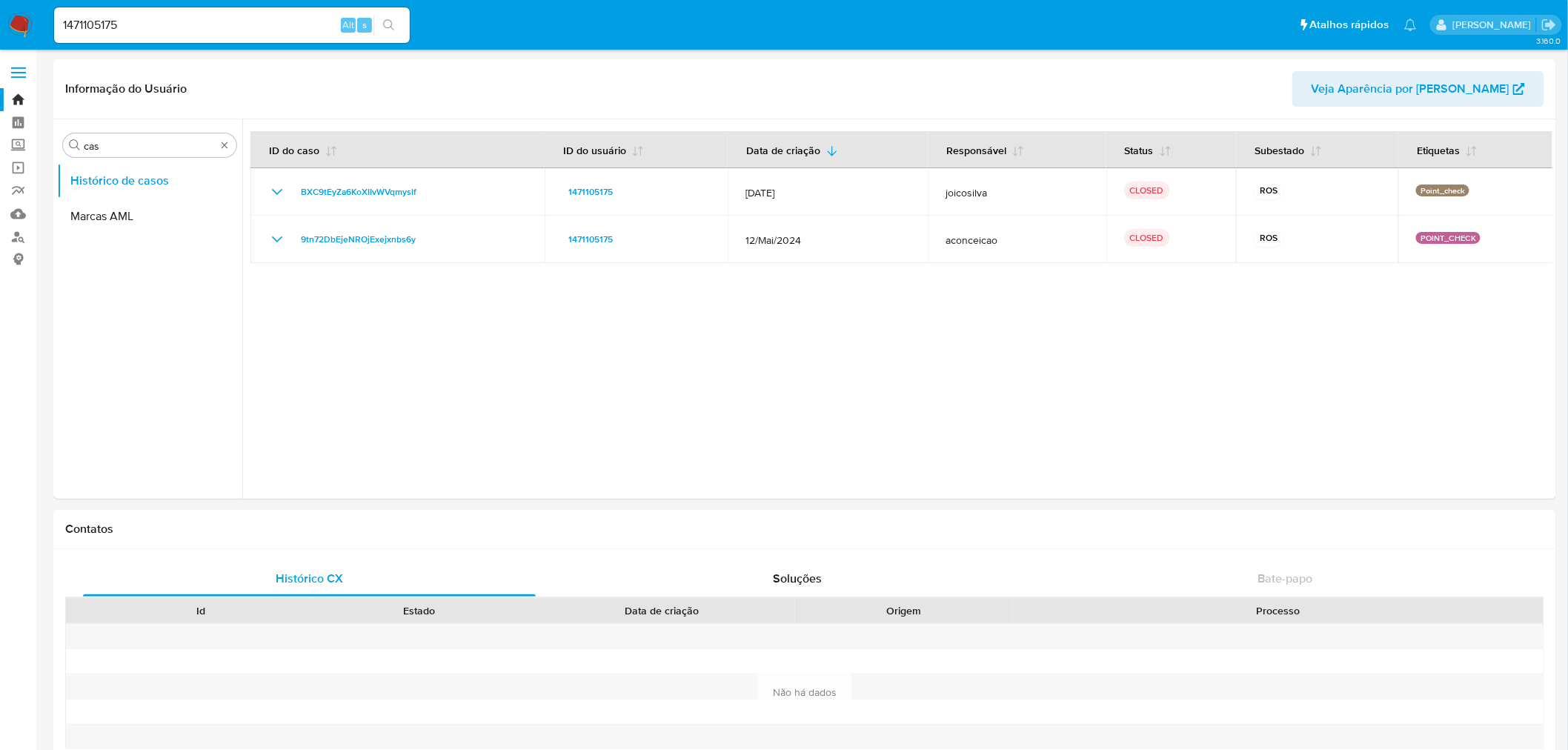
drag, startPoint x: 107, startPoint y: 34, endPoint x: 110, endPoint y: 27, distance: 7.6
click at [107, 34] on div "1471105175 Alt s" at bounding box center [231, 24] width 355 height 36
click at [111, 25] on input "1471105175" at bounding box center [231, 25] width 355 height 19
paste input "69399472"
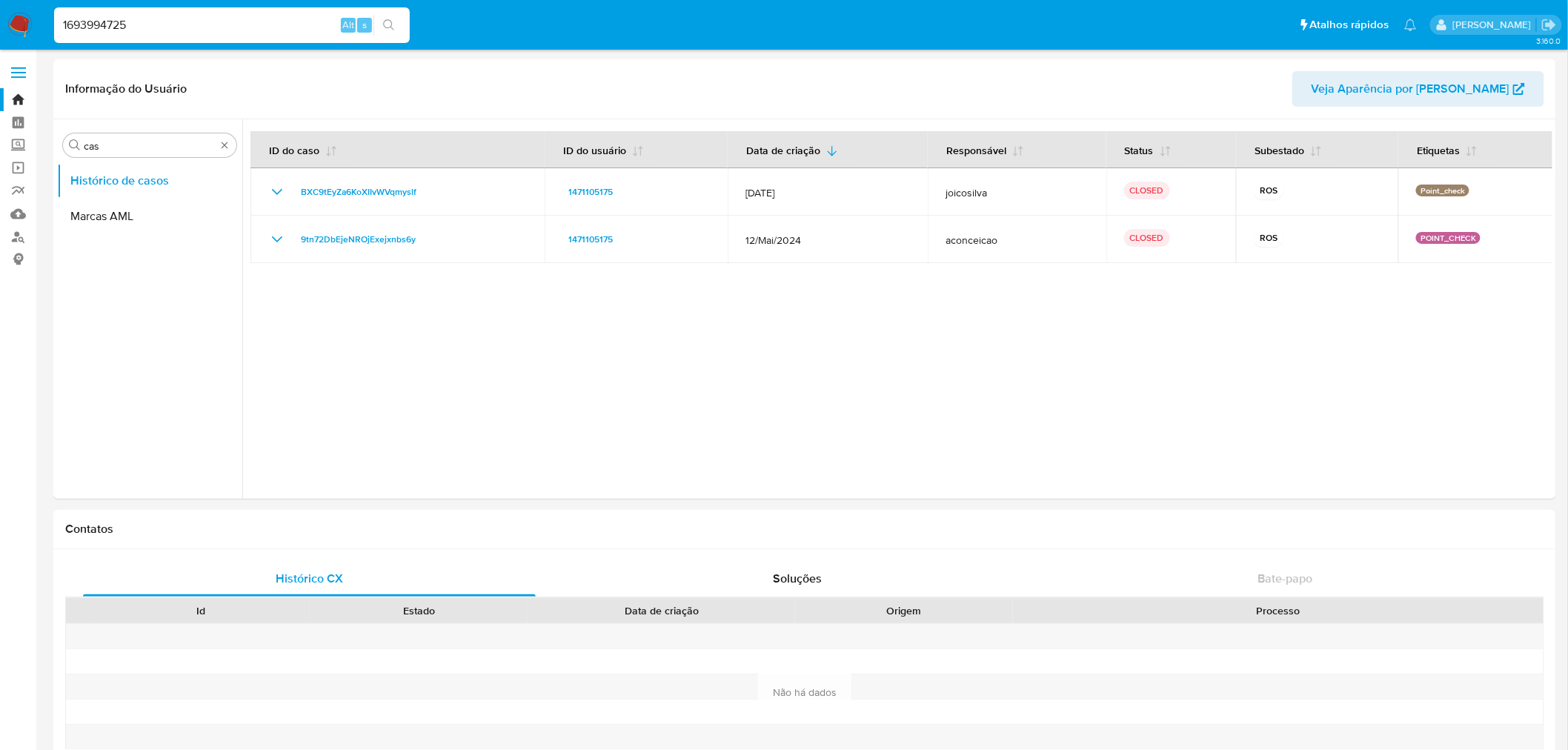
type input "1693994725"
click at [384, 19] on icon "search-icon" at bounding box center [389, 24] width 12 height 12
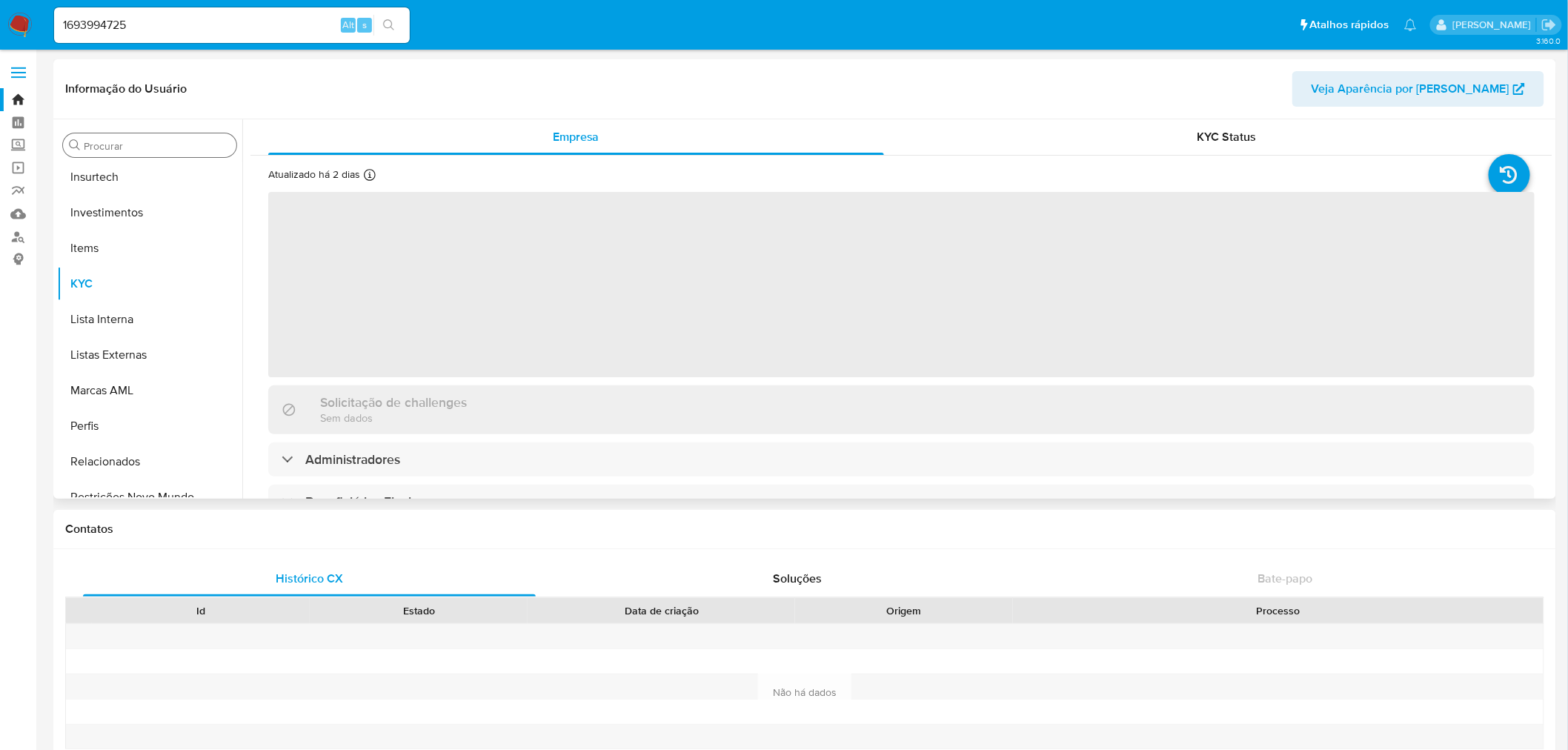
scroll to position [696, 0]
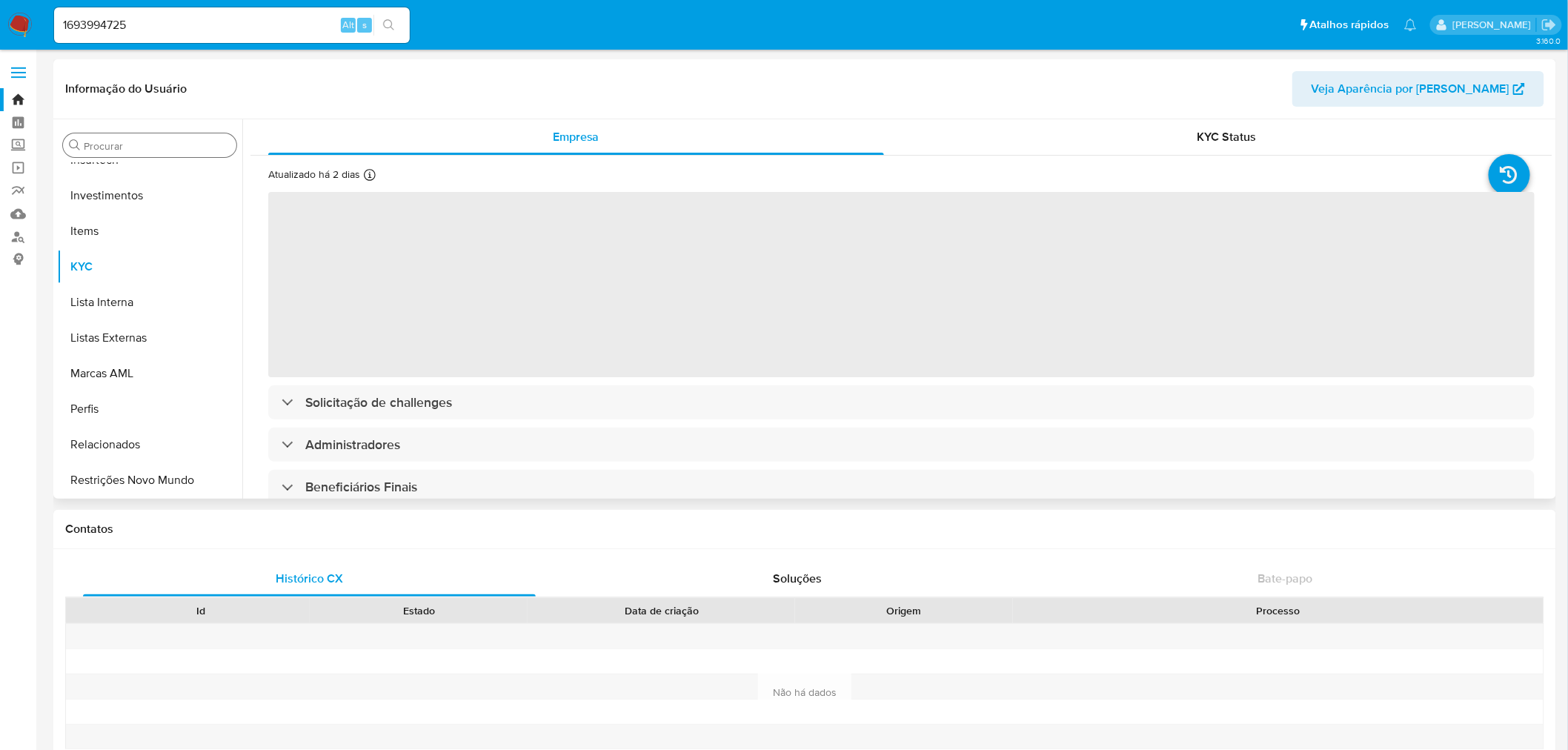
click at [116, 141] on input "Procurar" at bounding box center [157, 145] width 147 height 13
select select "10"
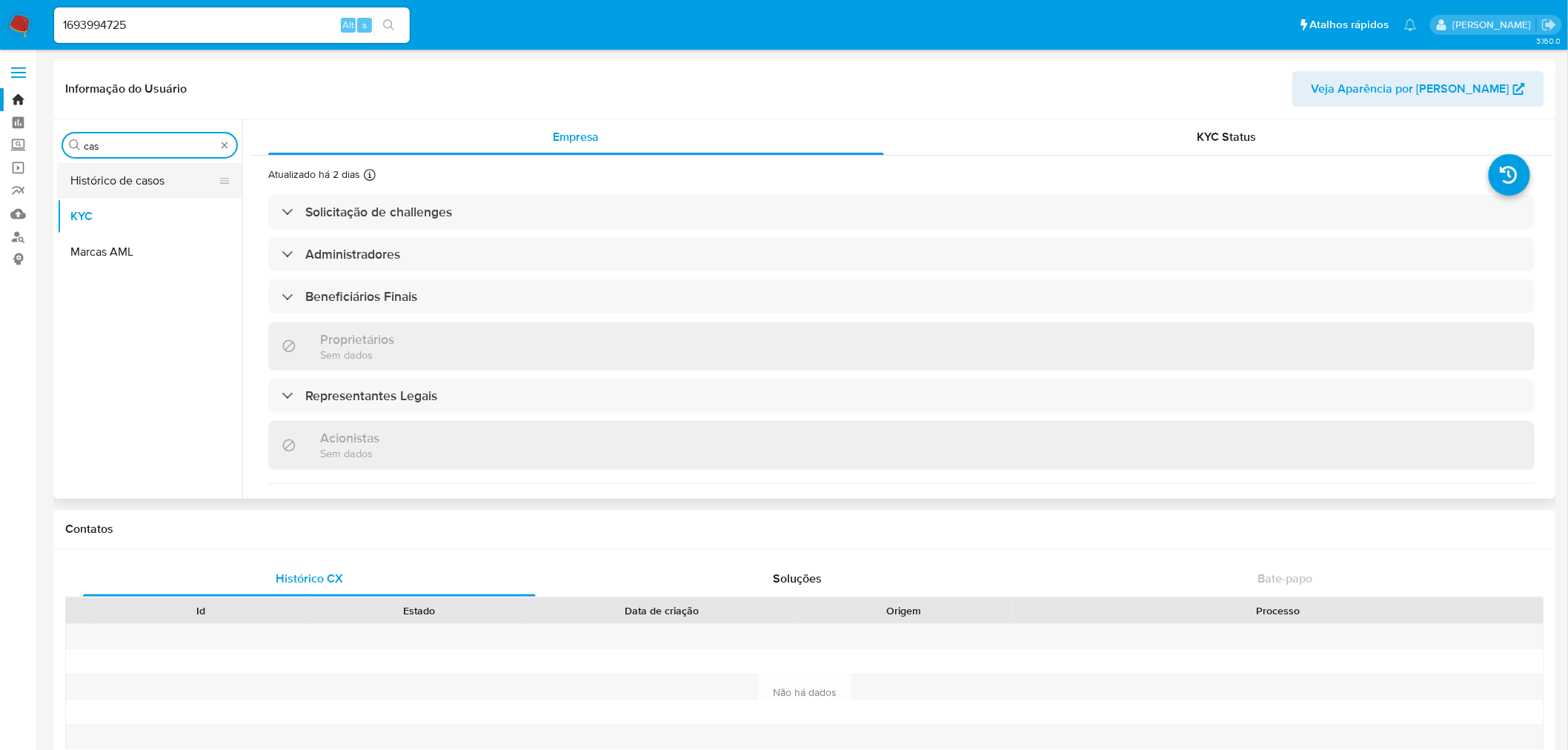
type input "cas"
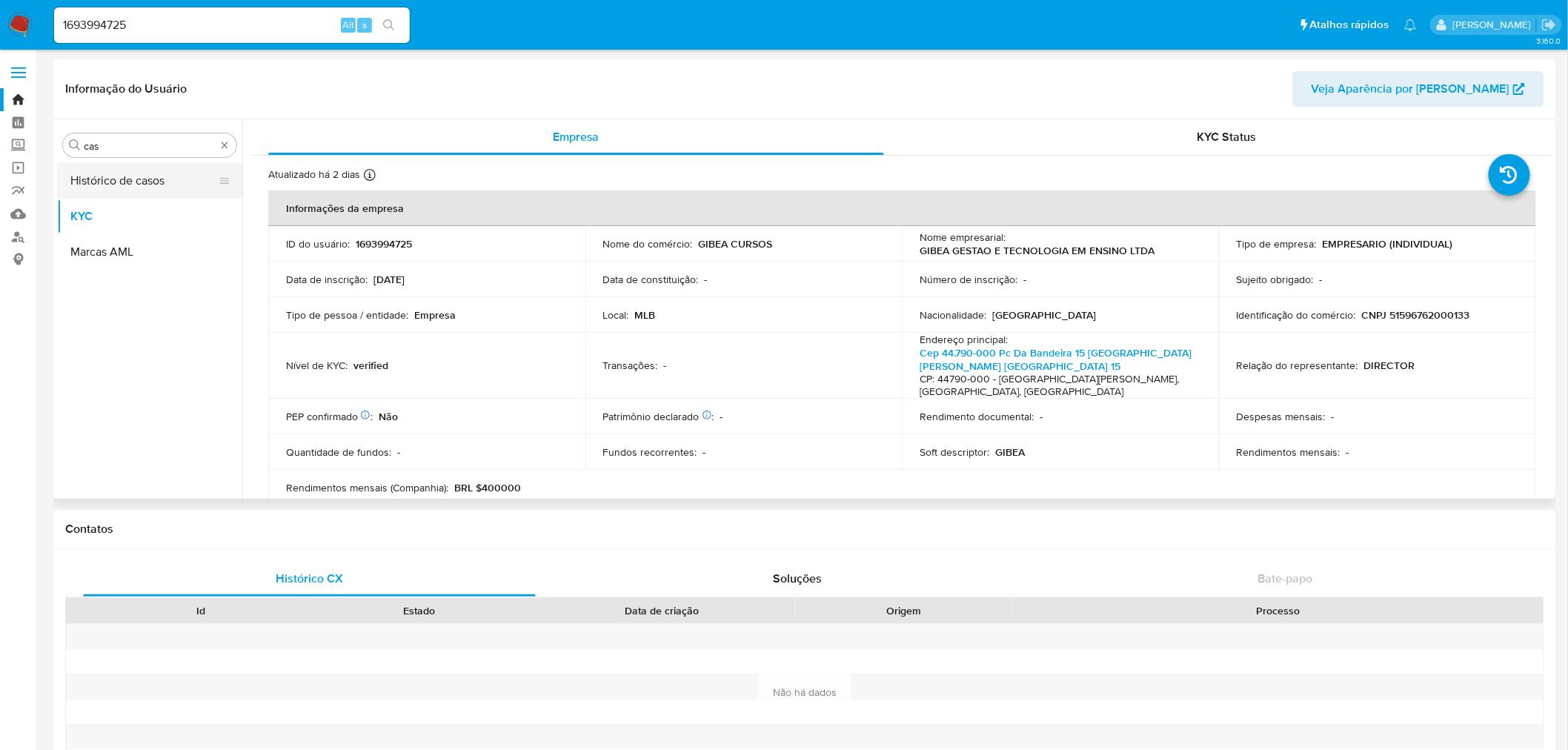
click at [96, 186] on button "Histórico de casos" at bounding box center [144, 180] width 174 height 36
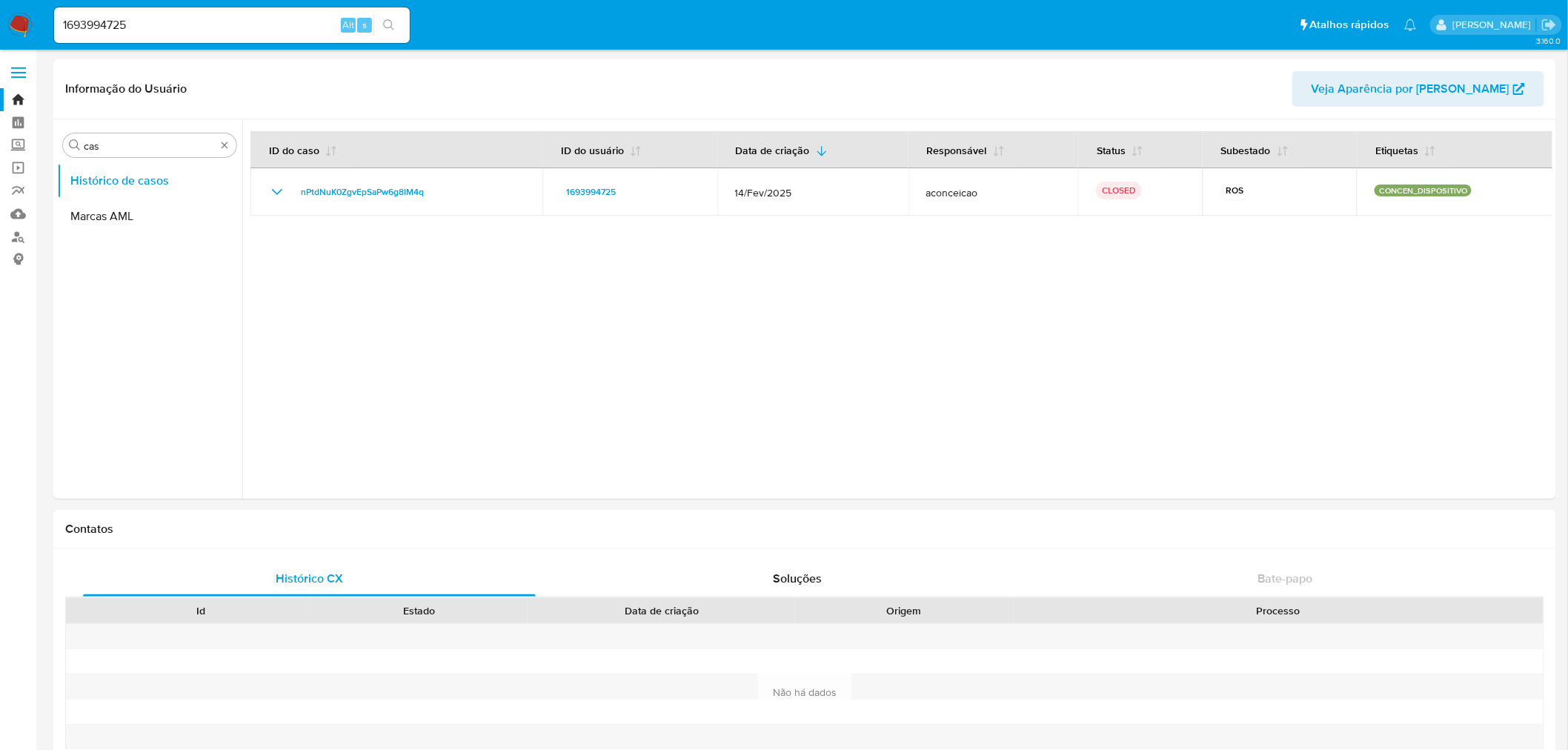
click at [85, 24] on input "1693994725" at bounding box center [231, 25] width 355 height 19
paste input "471209797"
type input "1471209797"
click at [393, 17] on button "search-icon" at bounding box center [389, 25] width 30 height 21
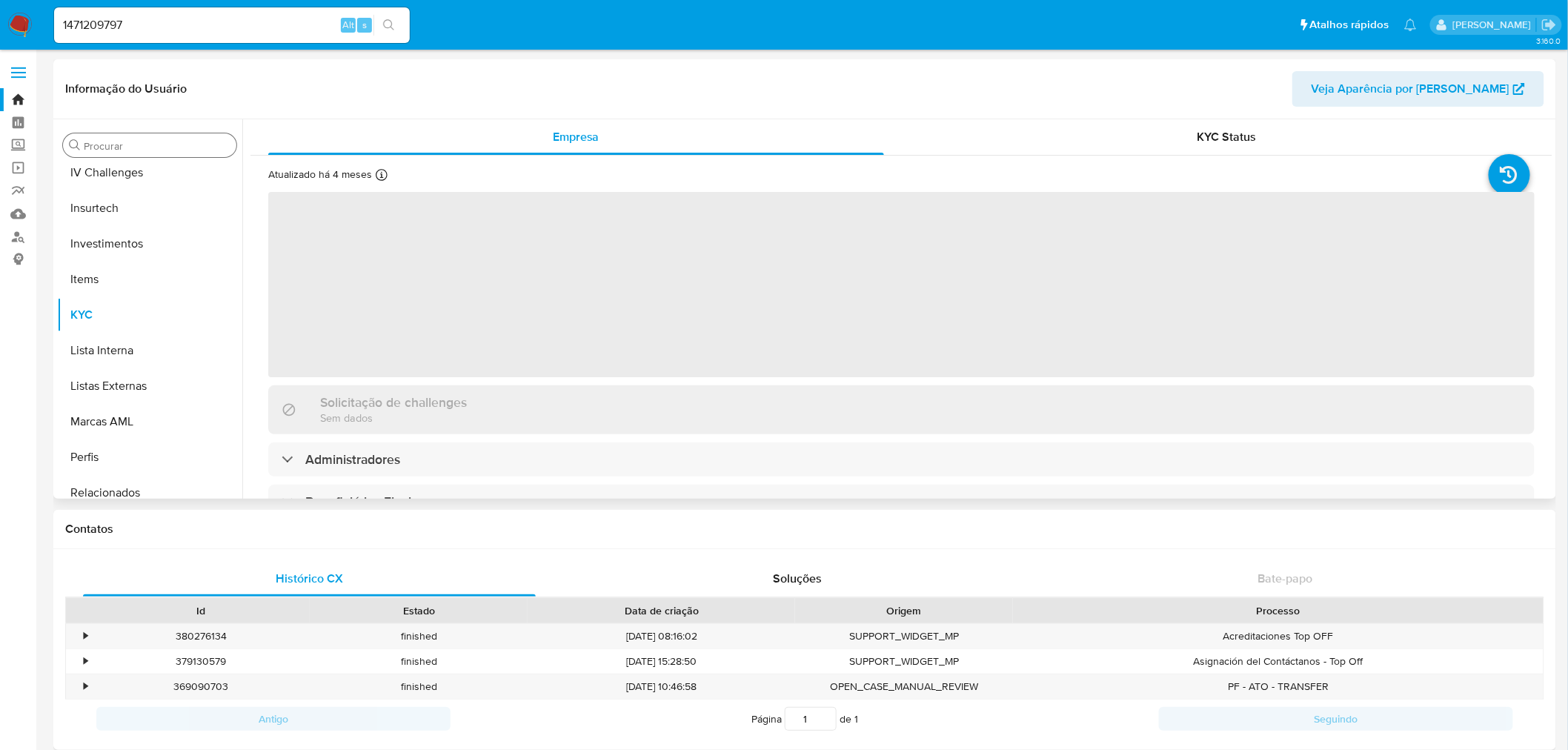
click at [86, 149] on input "Procurar" at bounding box center [157, 145] width 147 height 13
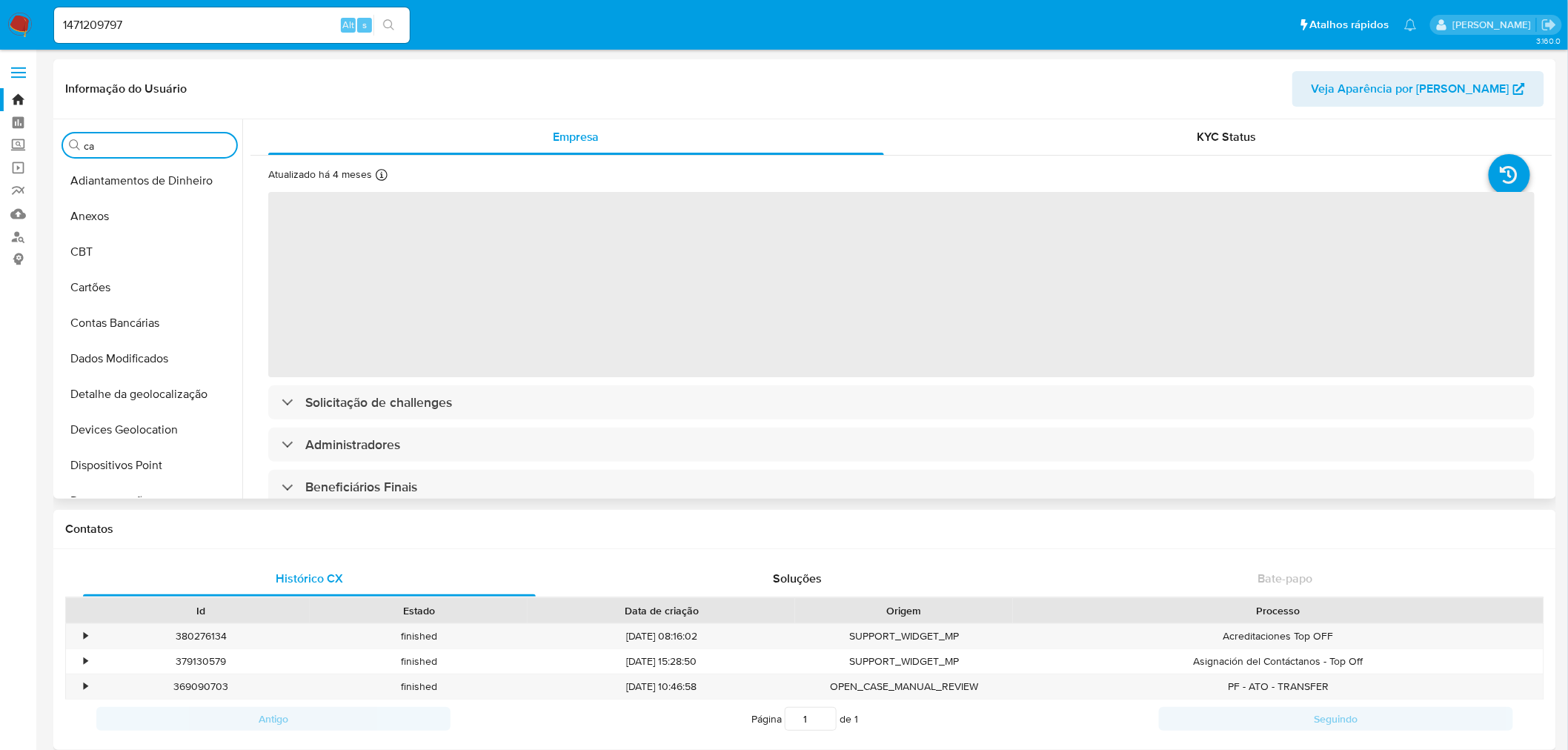
type input "cas"
click at [88, 152] on input "cas" at bounding box center [149, 145] width 132 height 13
select select "10"
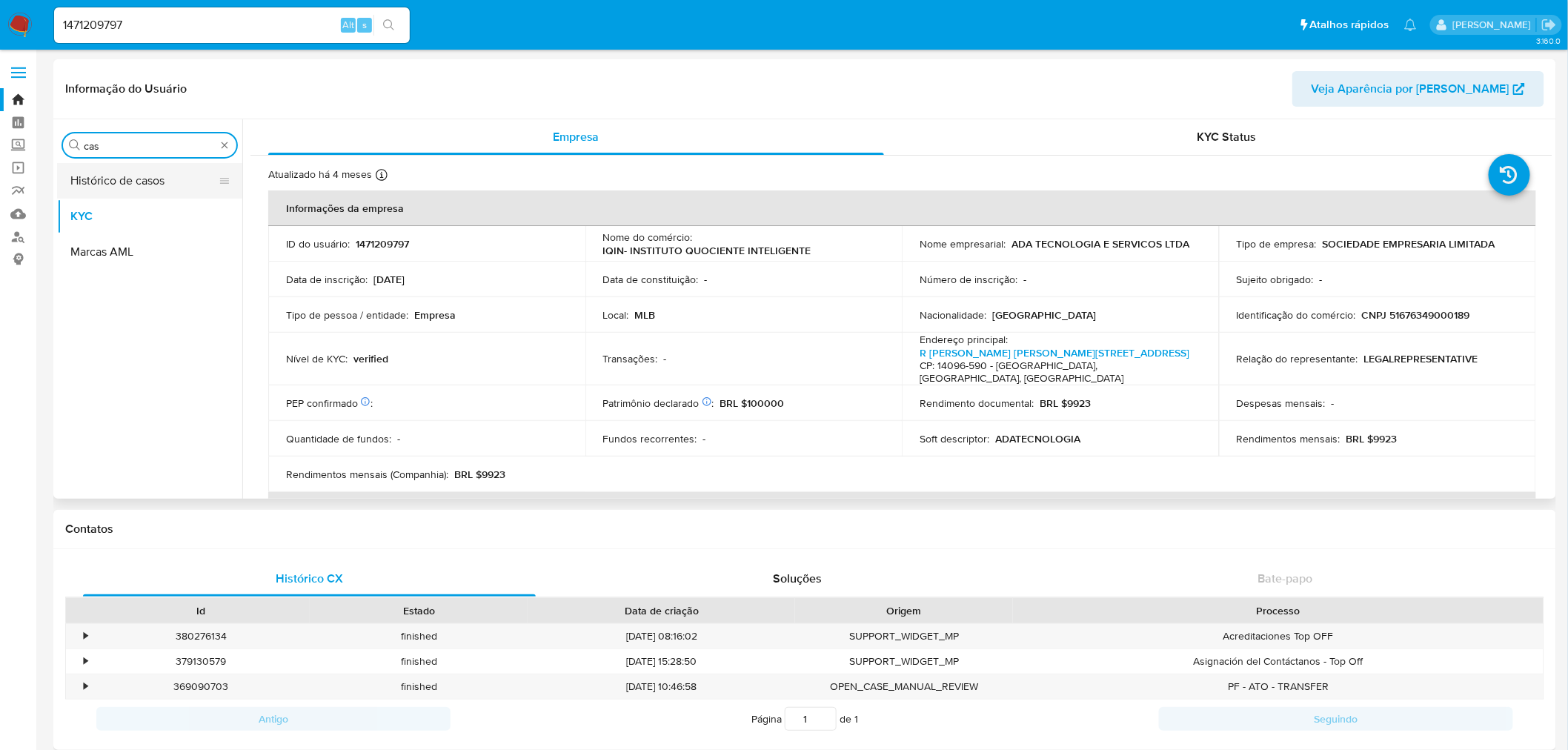
type input "cas"
click at [100, 182] on button "Histórico de casos" at bounding box center [144, 180] width 174 height 36
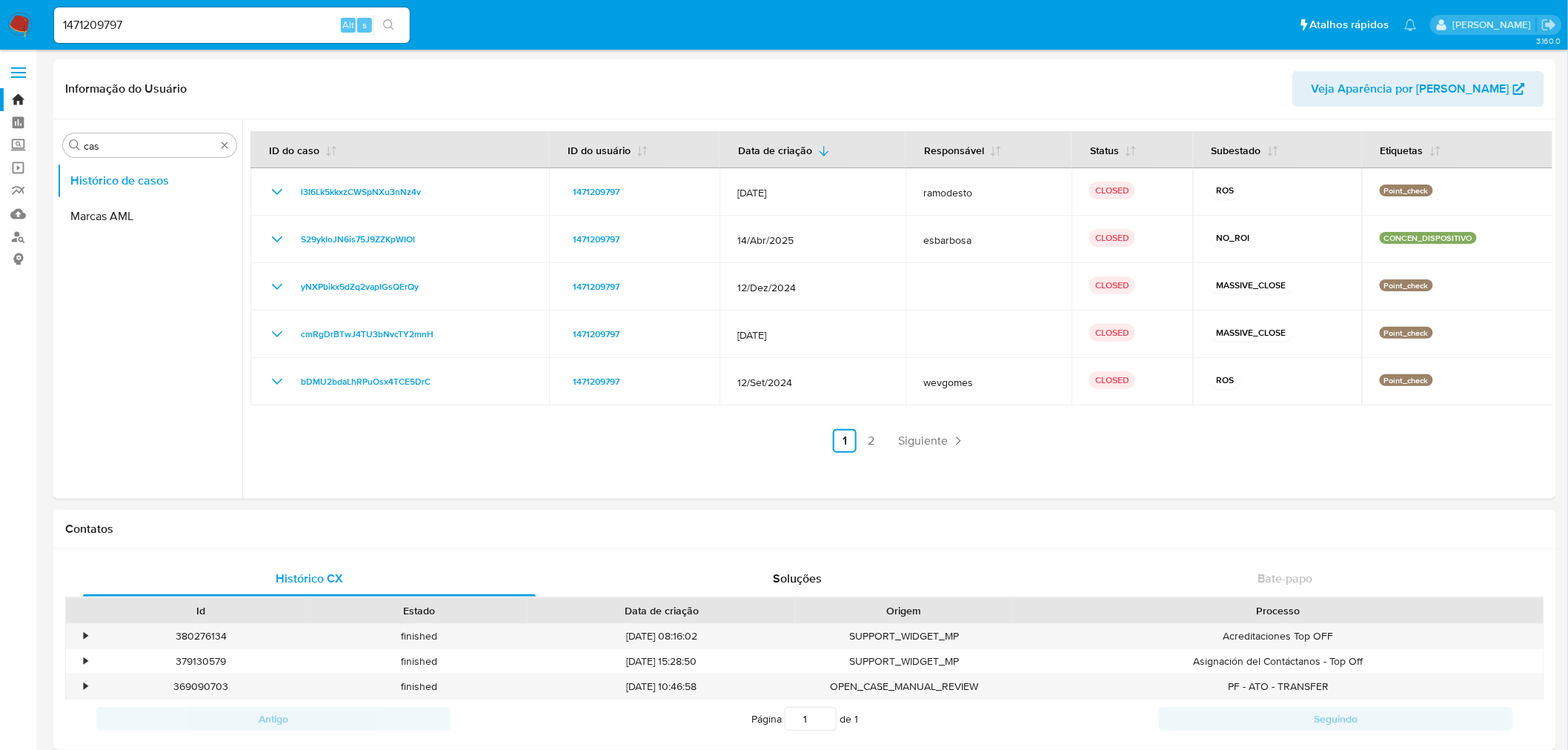
click at [109, 17] on input "1471209797" at bounding box center [231, 25] width 355 height 19
paste input "6151"
type input "1471206151"
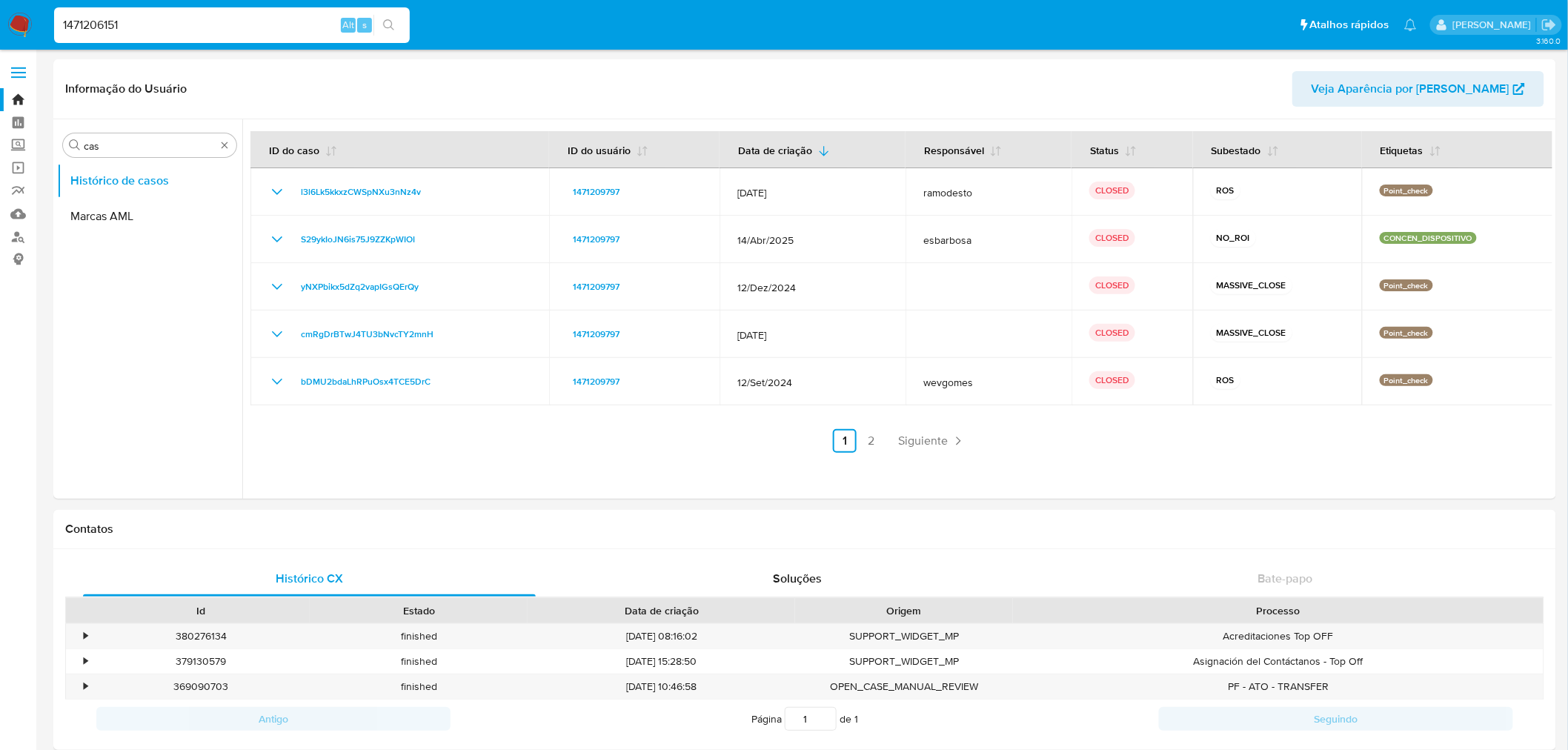
click at [378, 30] on button "search-icon" at bounding box center [389, 25] width 30 height 21
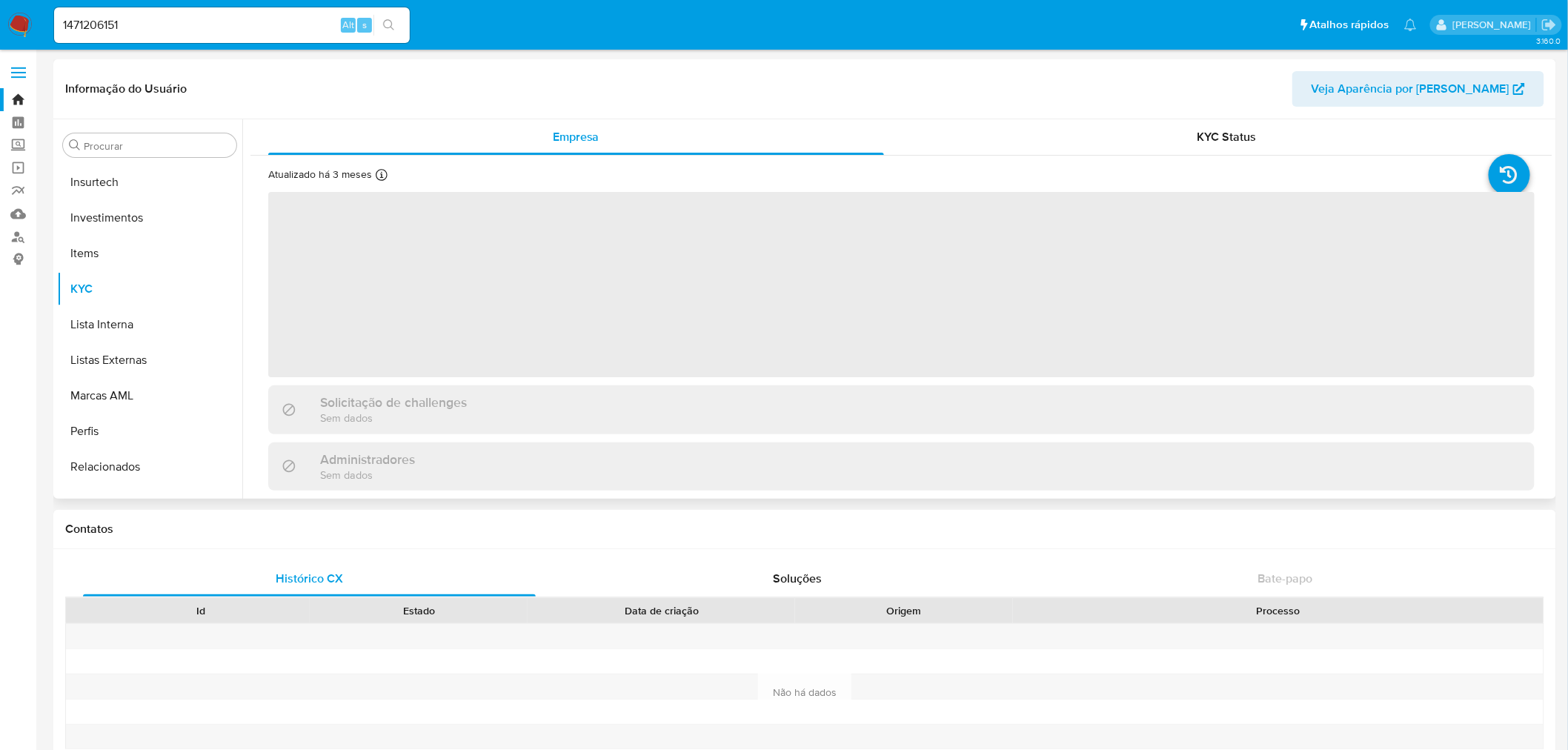
scroll to position [696, 0]
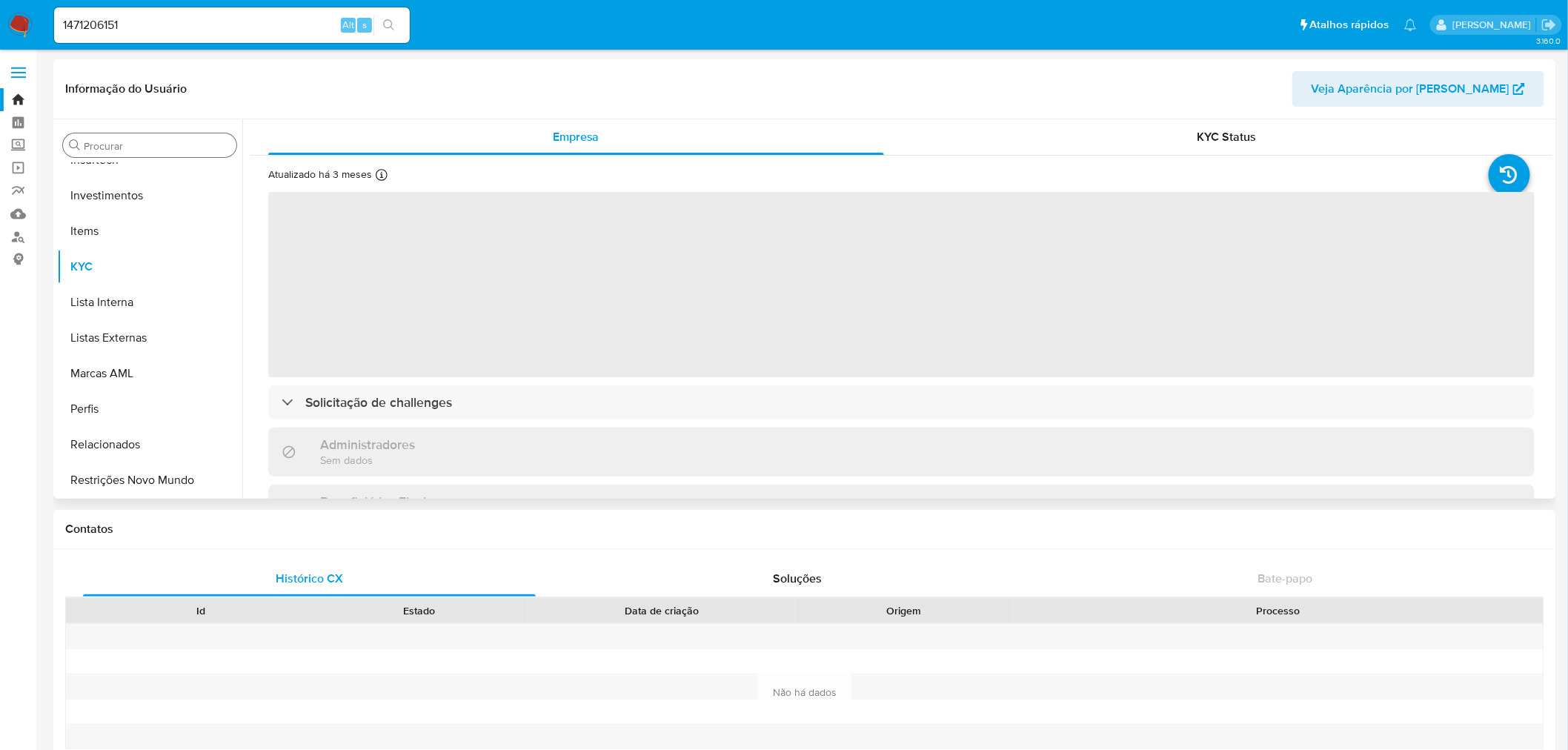
click at [131, 136] on div "Procurar" at bounding box center [150, 145] width 174 height 24
select select "10"
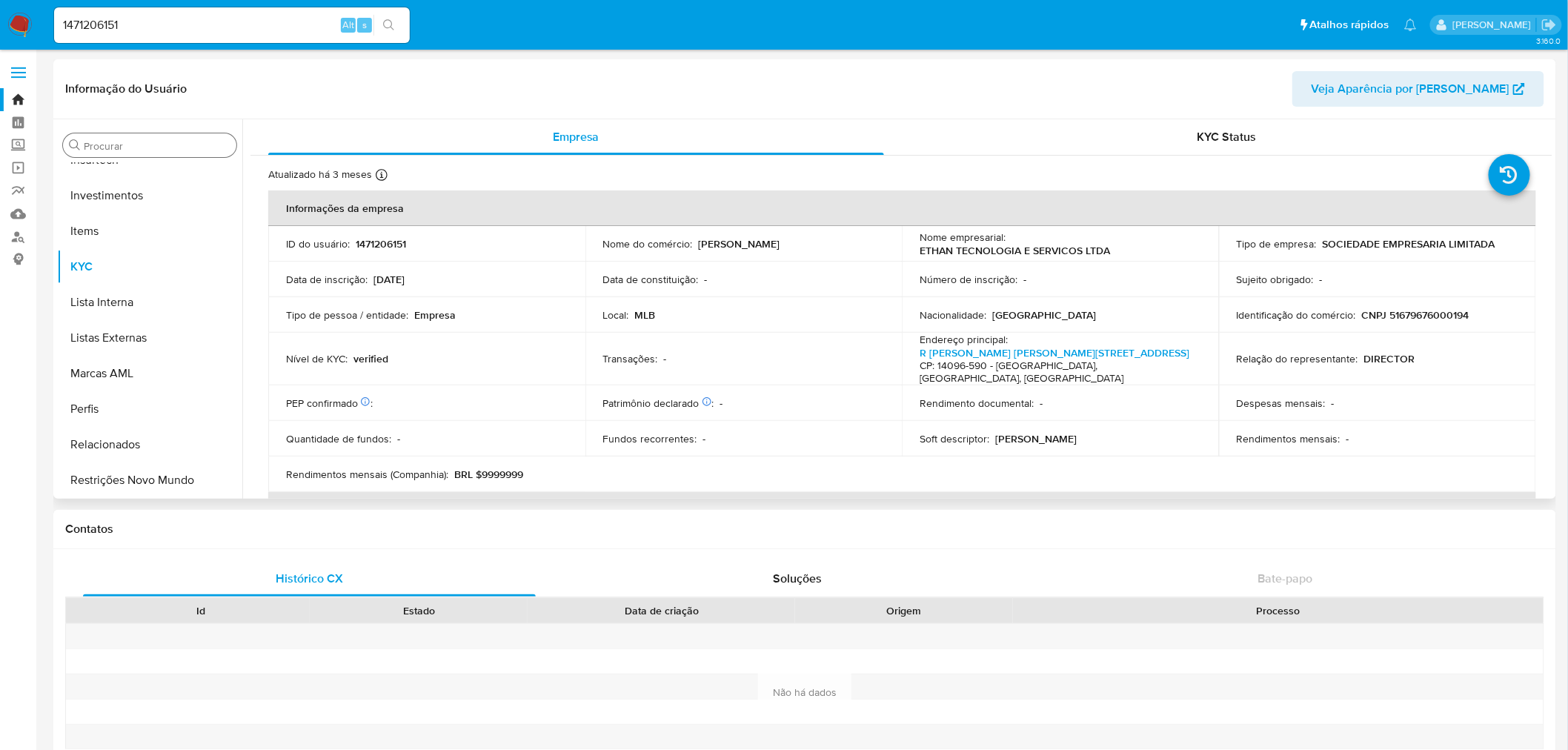
click at [126, 144] on input "Procurar" at bounding box center [157, 145] width 147 height 13
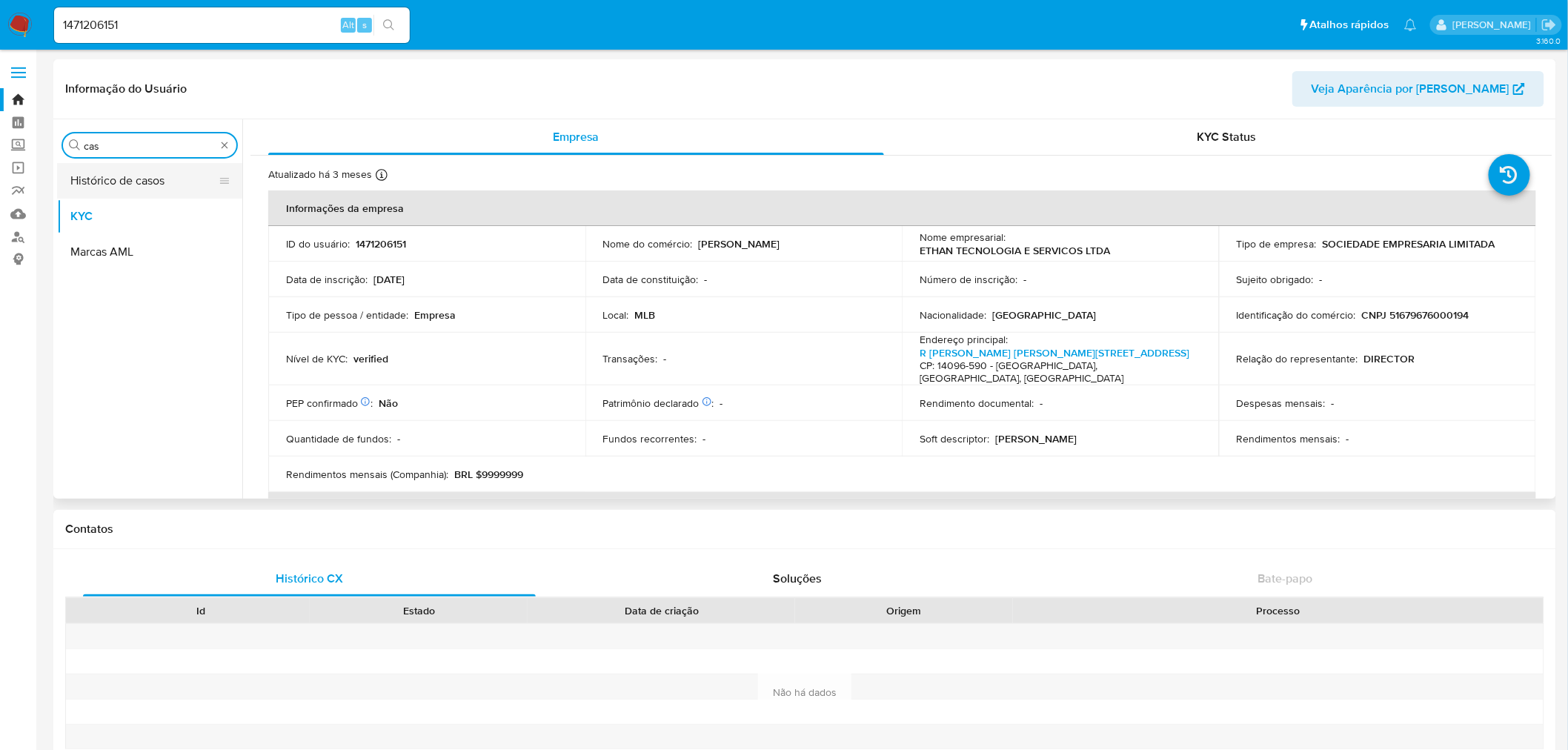
type input "cas"
click at [134, 174] on button "Histórico de casos" at bounding box center [144, 180] width 174 height 36
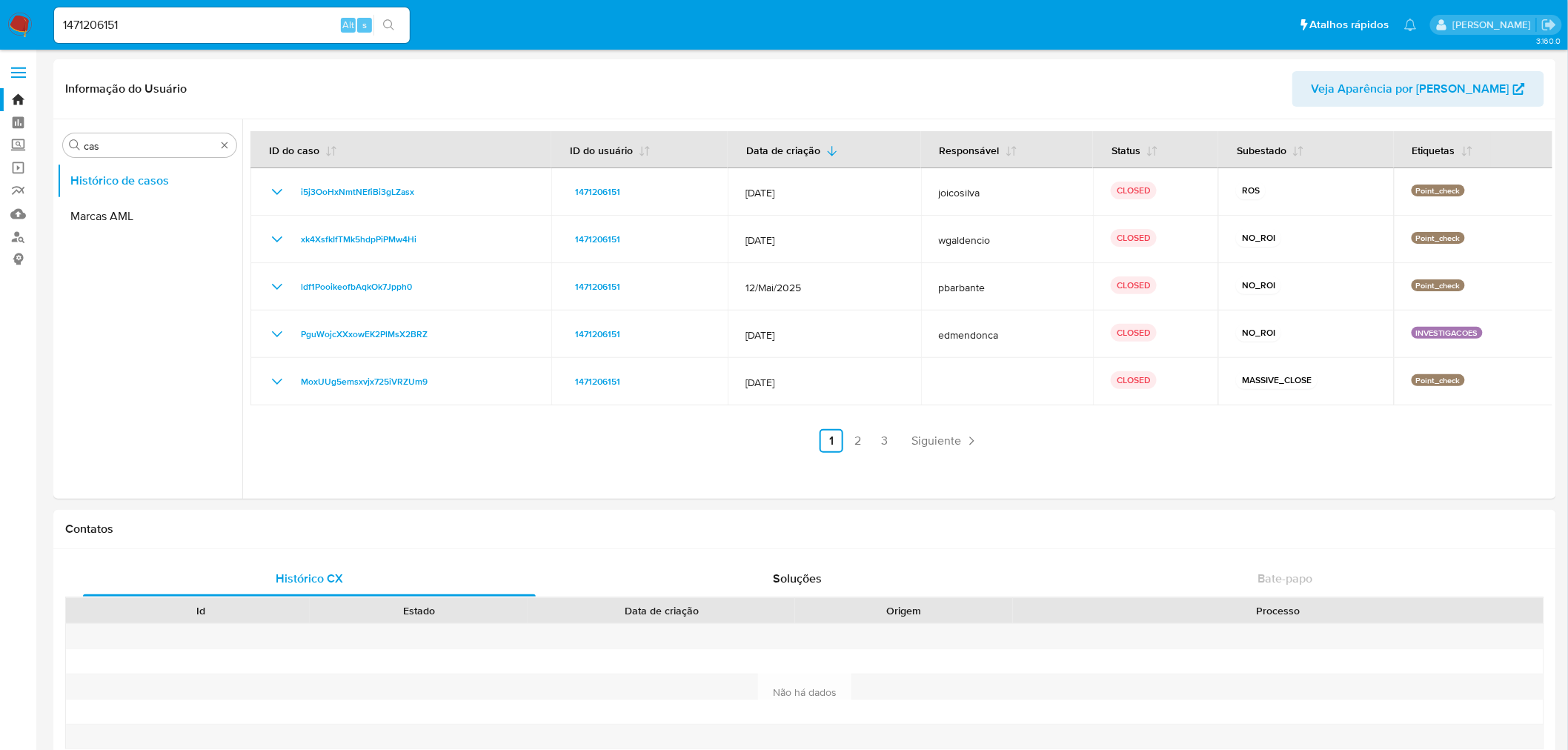
click at [105, 31] on input "1471206151" at bounding box center [231, 25] width 355 height 19
paste input "117677"
type input "1471117677"
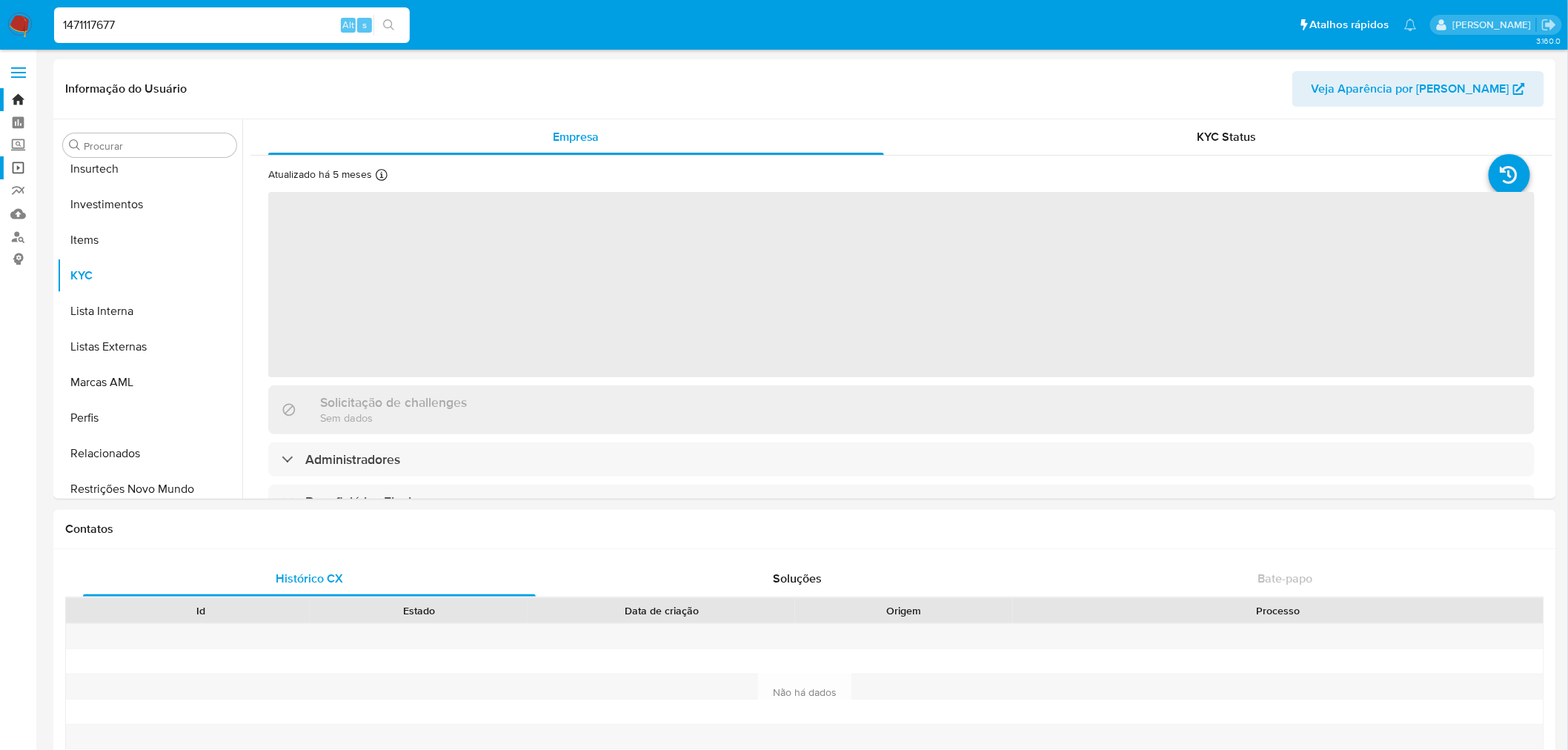
scroll to position [696, 0]
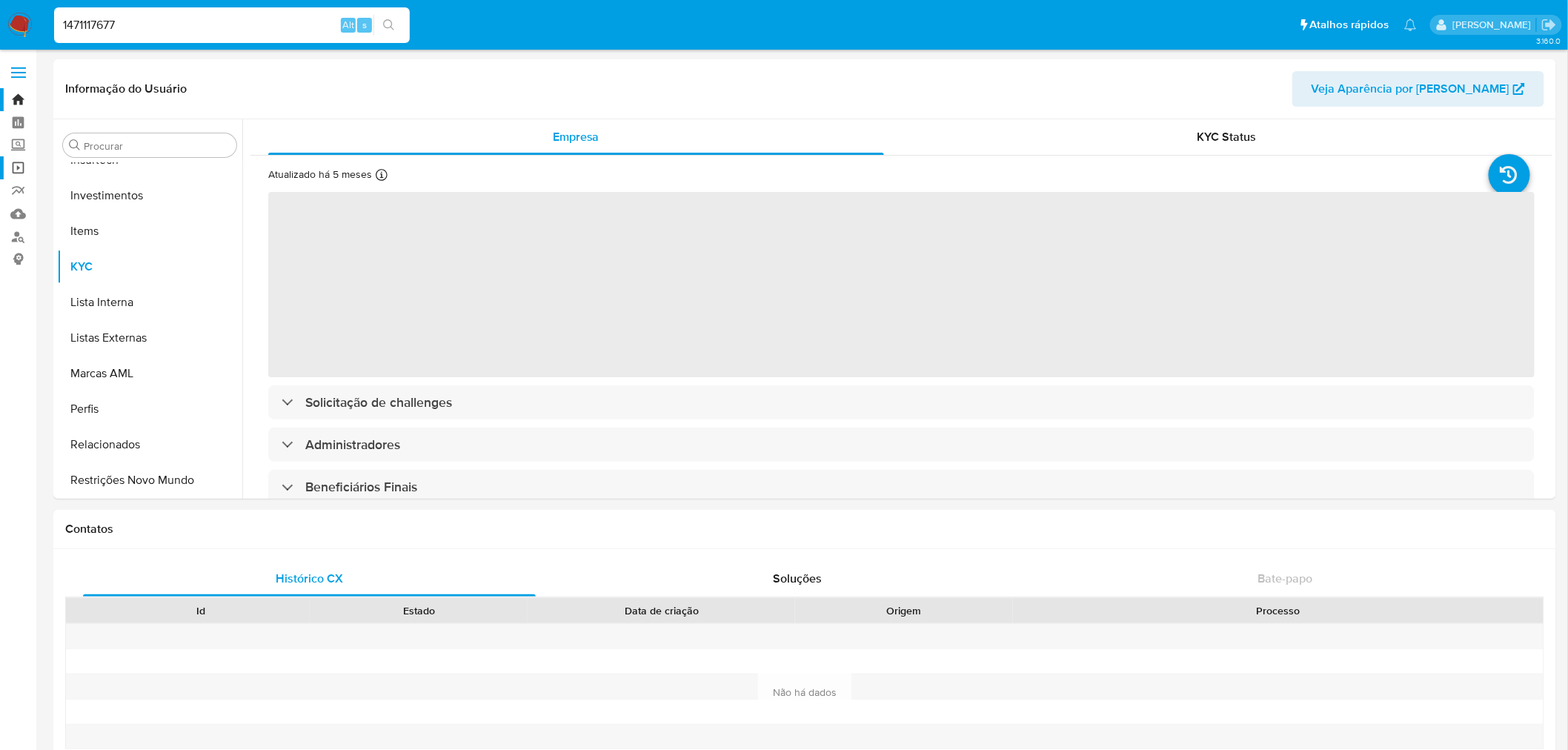
select select "10"
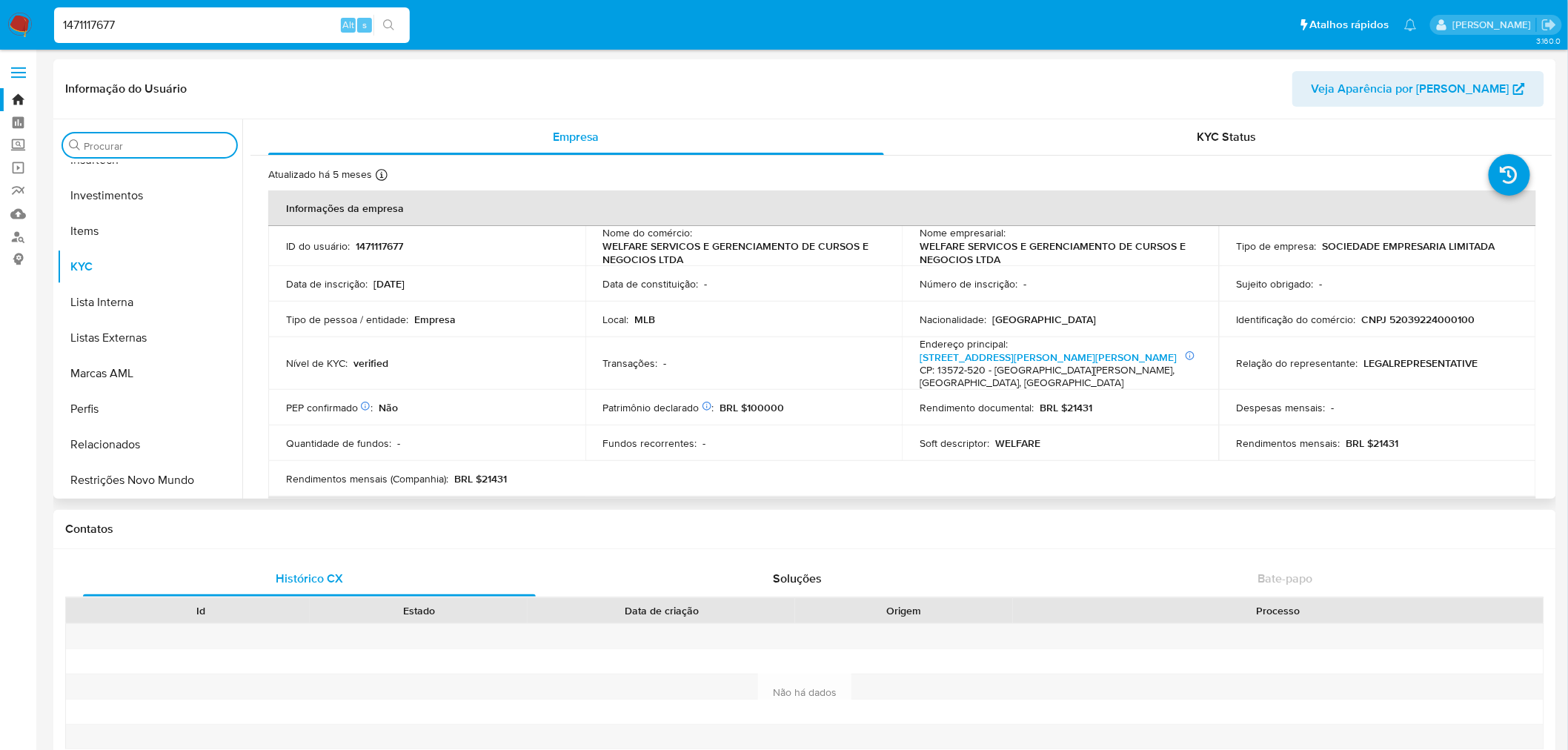
click at [164, 141] on input "Procurar" at bounding box center [157, 145] width 147 height 13
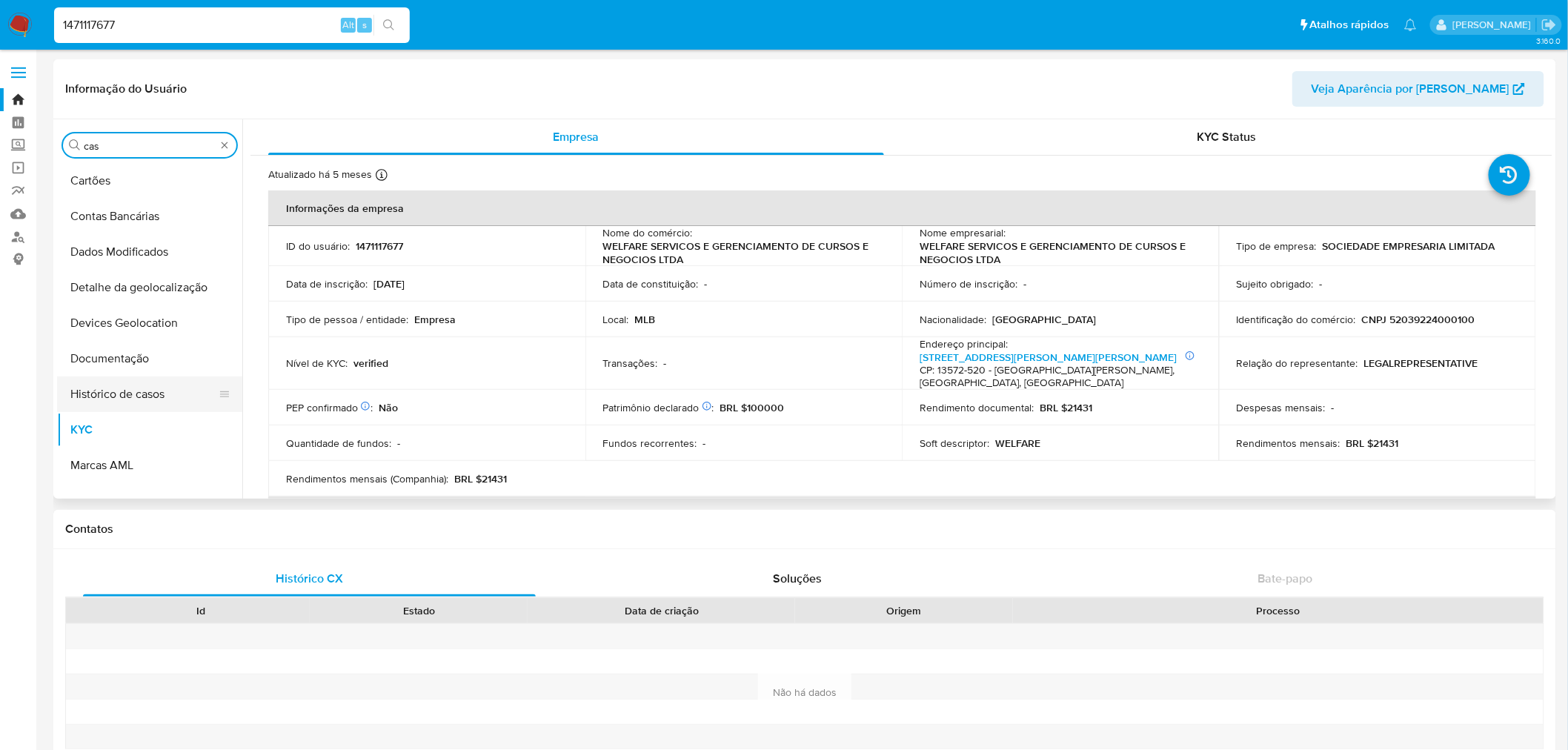
scroll to position [0, 0]
type input "cas"
click at [156, 377] on button "Histórico de casos" at bounding box center [144, 394] width 174 height 36
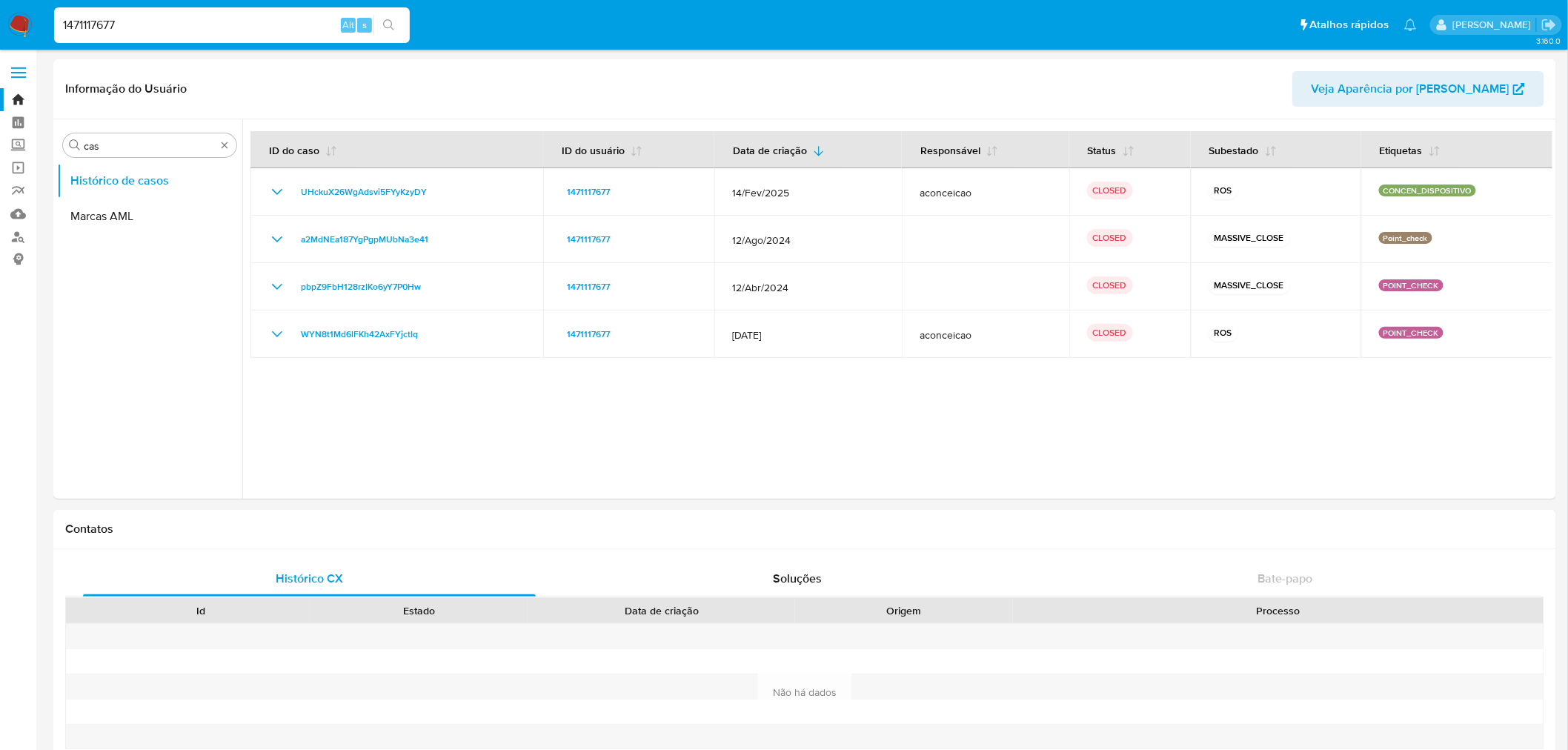
click at [101, 19] on input "1471117677" at bounding box center [231, 25] width 355 height 19
paste input "83123539"
type input "1483123539"
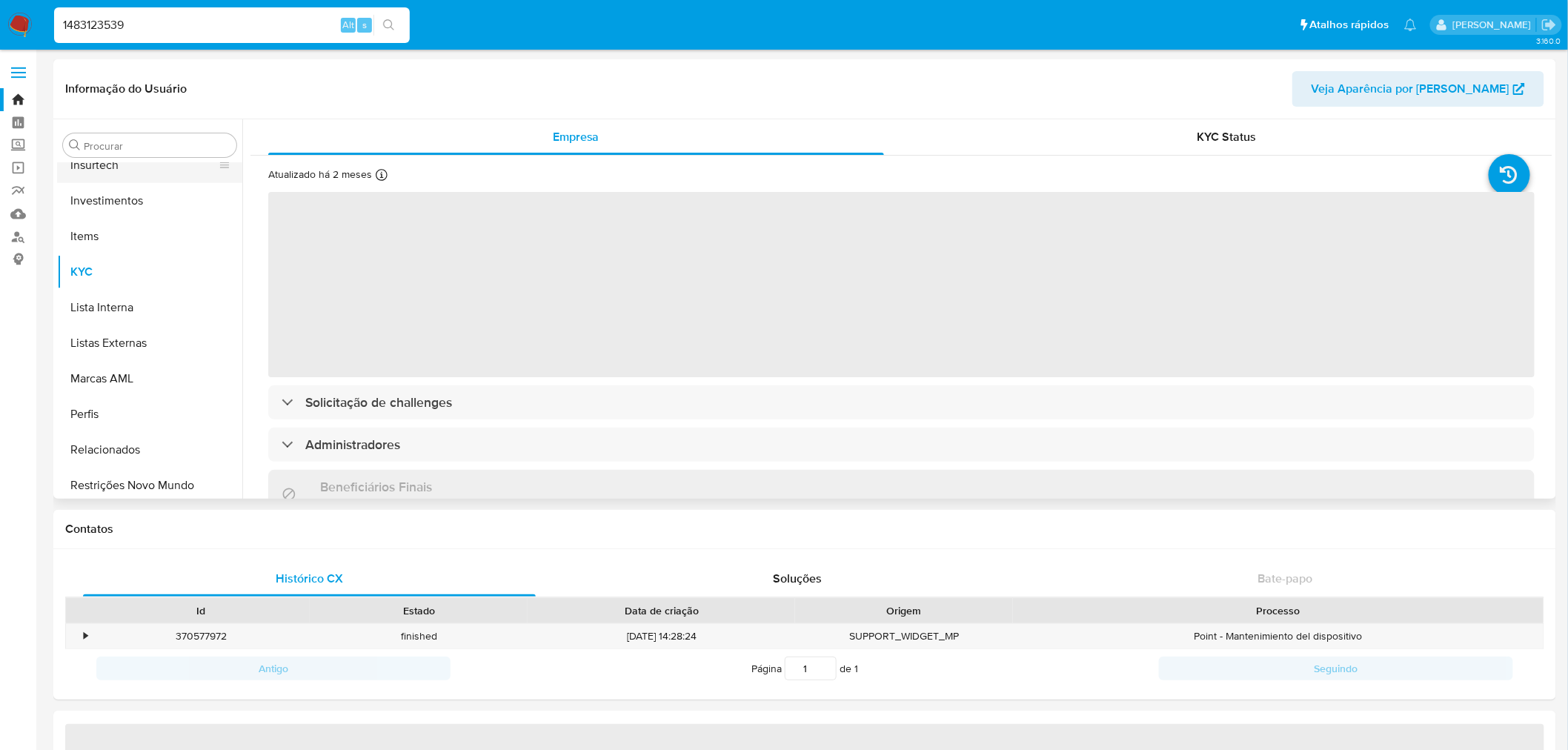
scroll to position [696, 0]
click at [188, 135] on div "Procurar" at bounding box center [150, 145] width 174 height 24
select select "10"
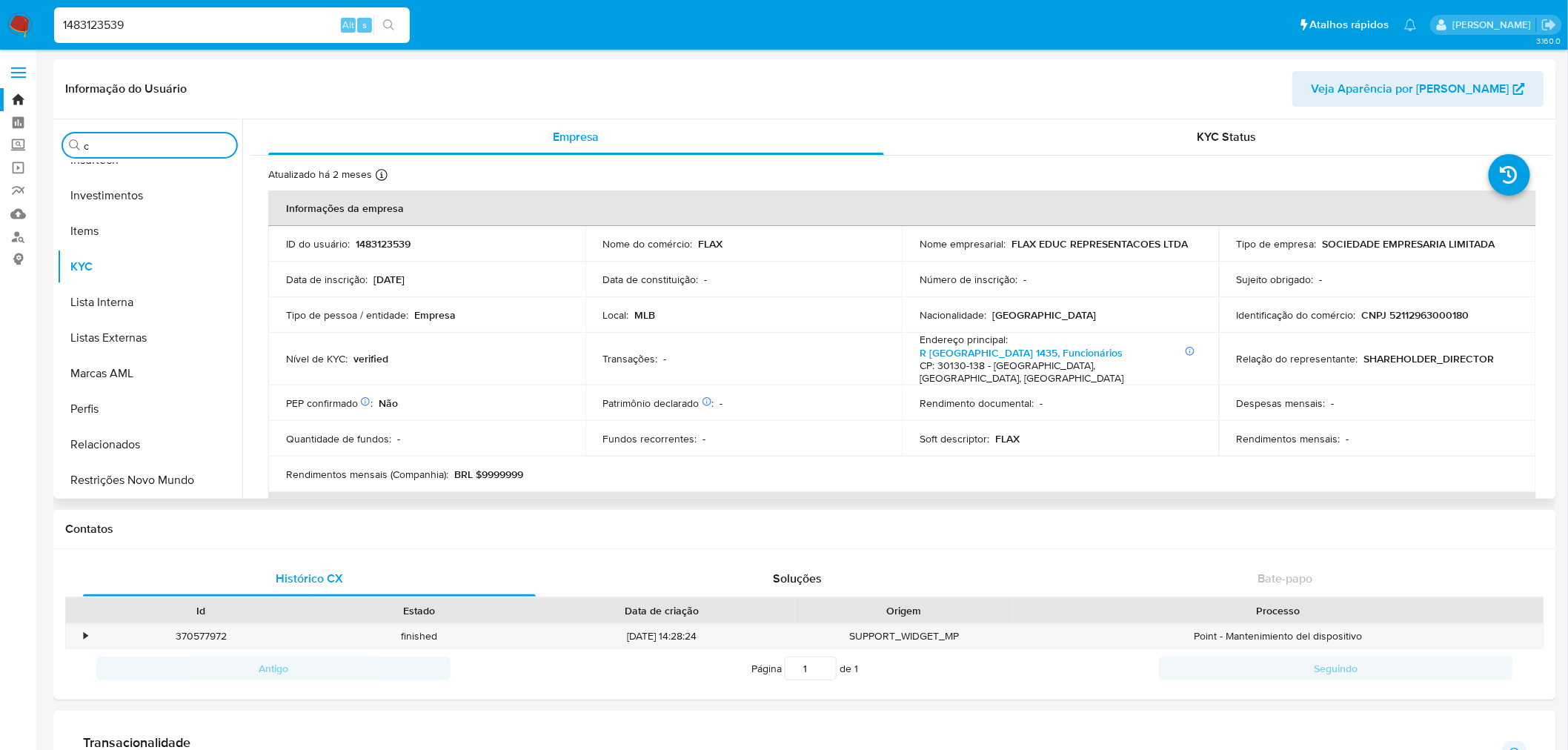
click at [172, 149] on input "c" at bounding box center [157, 145] width 147 height 13
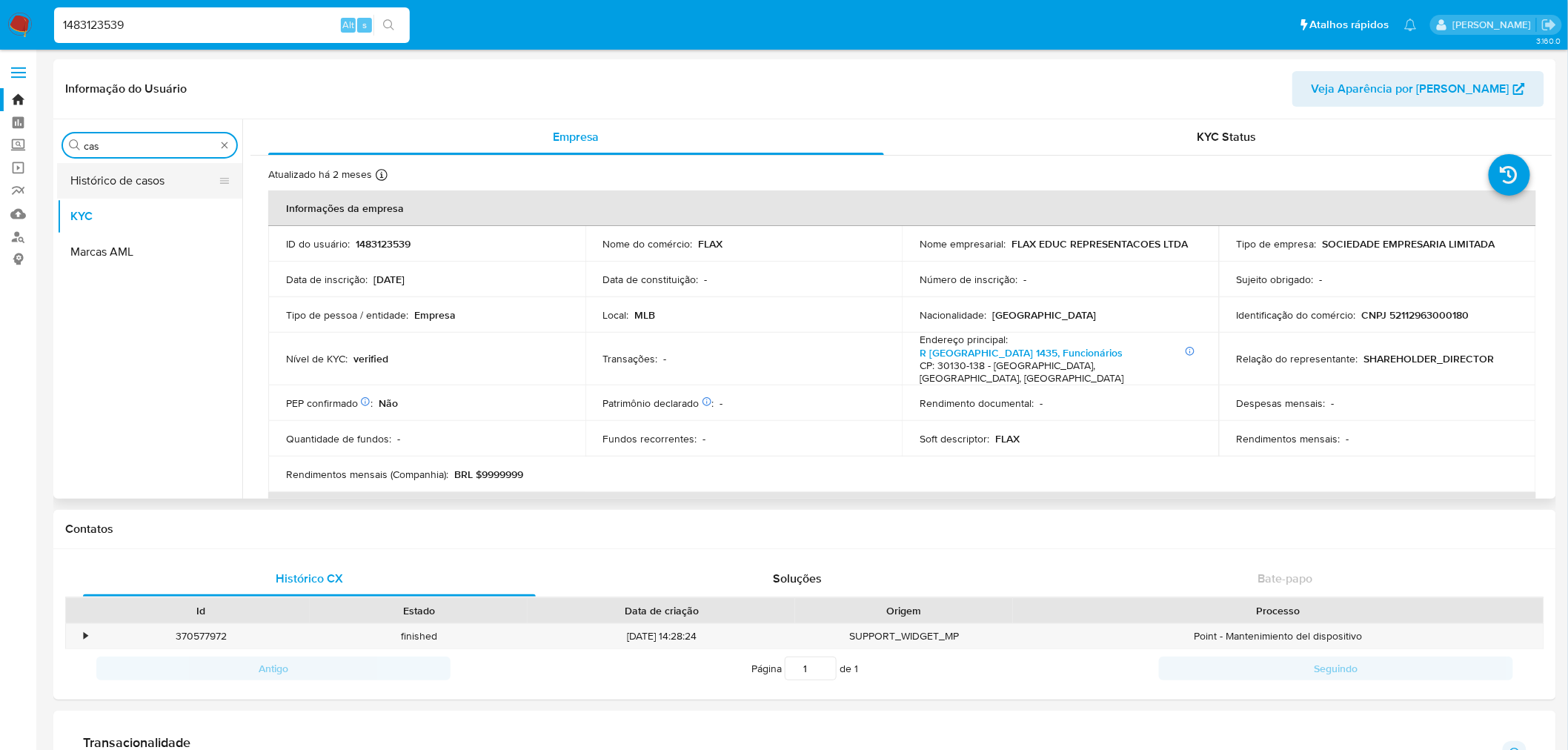
type input "cas"
click at [164, 171] on button "Histórico de casos" at bounding box center [144, 180] width 174 height 36
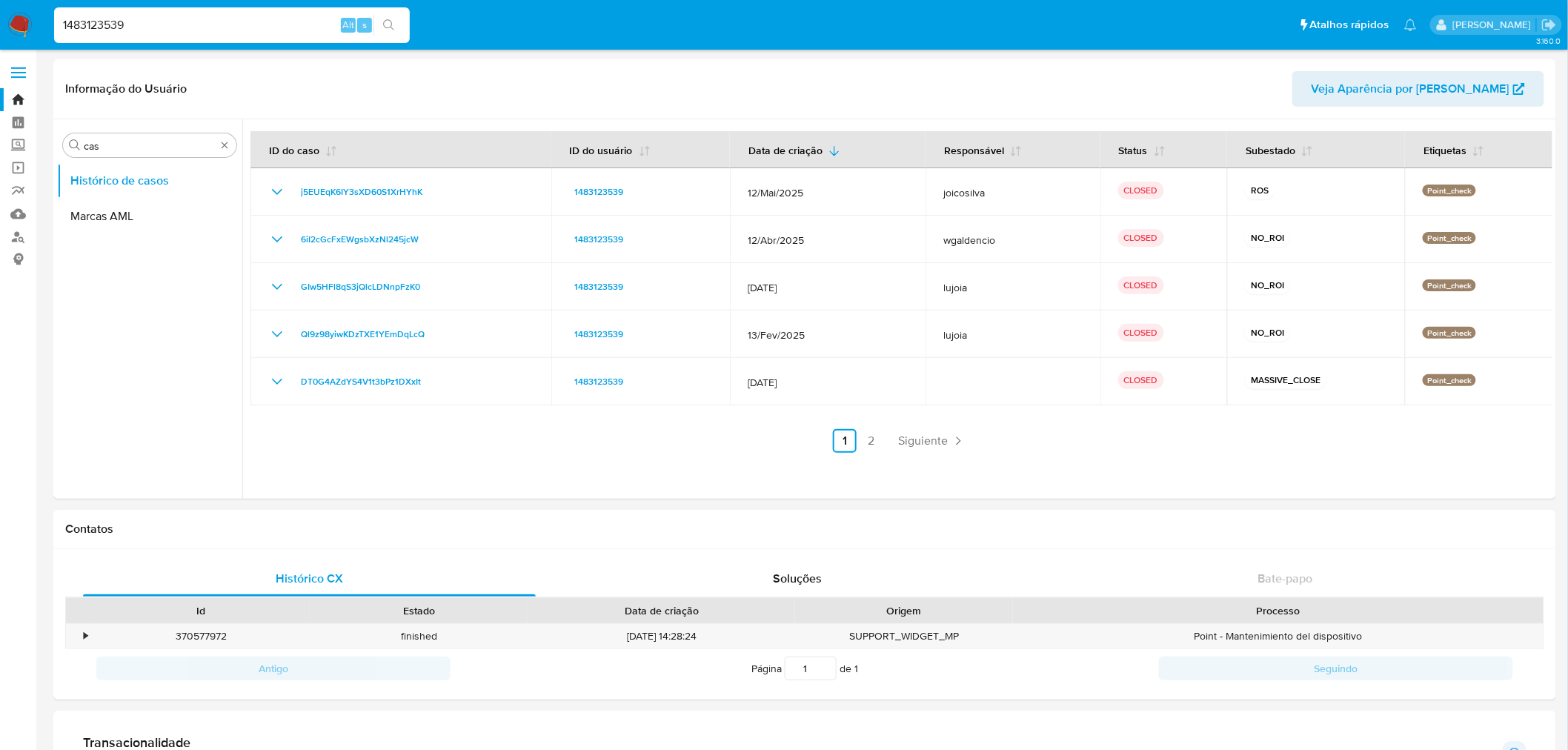
click at [122, 12] on div "1483123539 Alt s" at bounding box center [231, 24] width 355 height 36
click at [116, 22] on input "1483123539" at bounding box center [231, 25] width 355 height 19
click at [115, 22] on input "1483123539" at bounding box center [231, 25] width 355 height 19
paste input "552"
type input "1483125529"
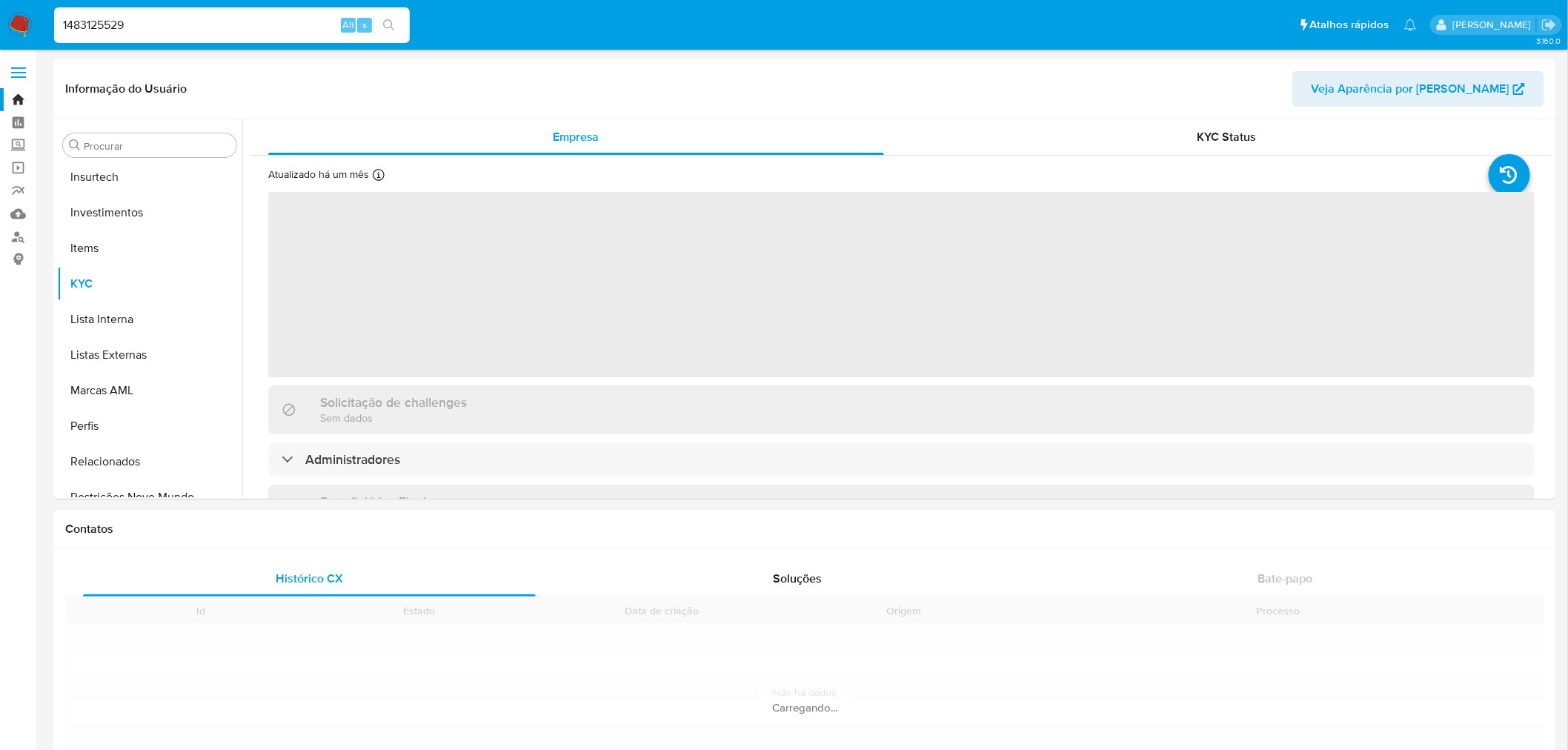
scroll to position [696, 0]
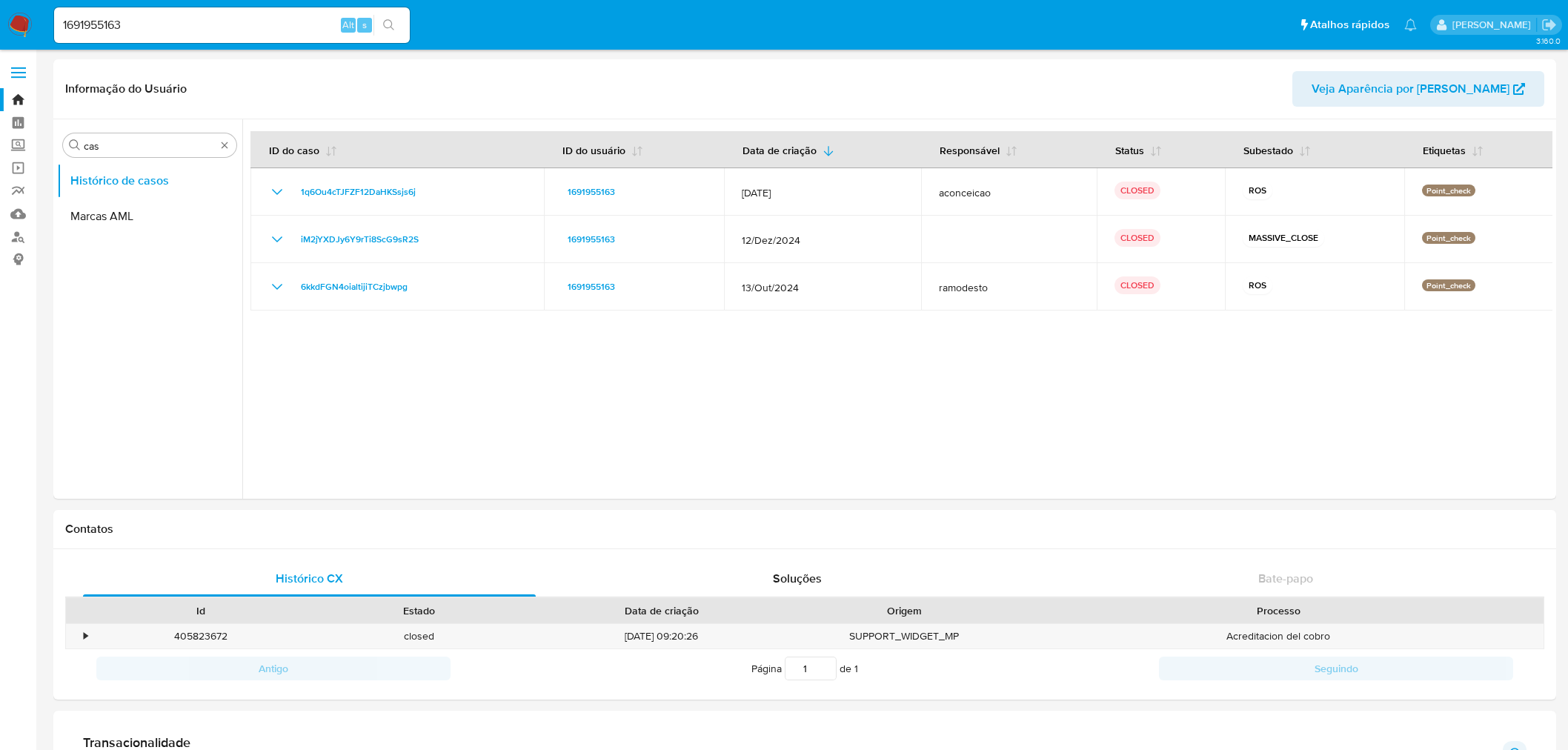
select select "10"
click at [115, 25] on input "1691955163" at bounding box center [231, 25] width 355 height 19
click at [115, 24] on input "1691955163" at bounding box center [231, 25] width 355 height 19
paste input "788441876"
type input "1788441876"
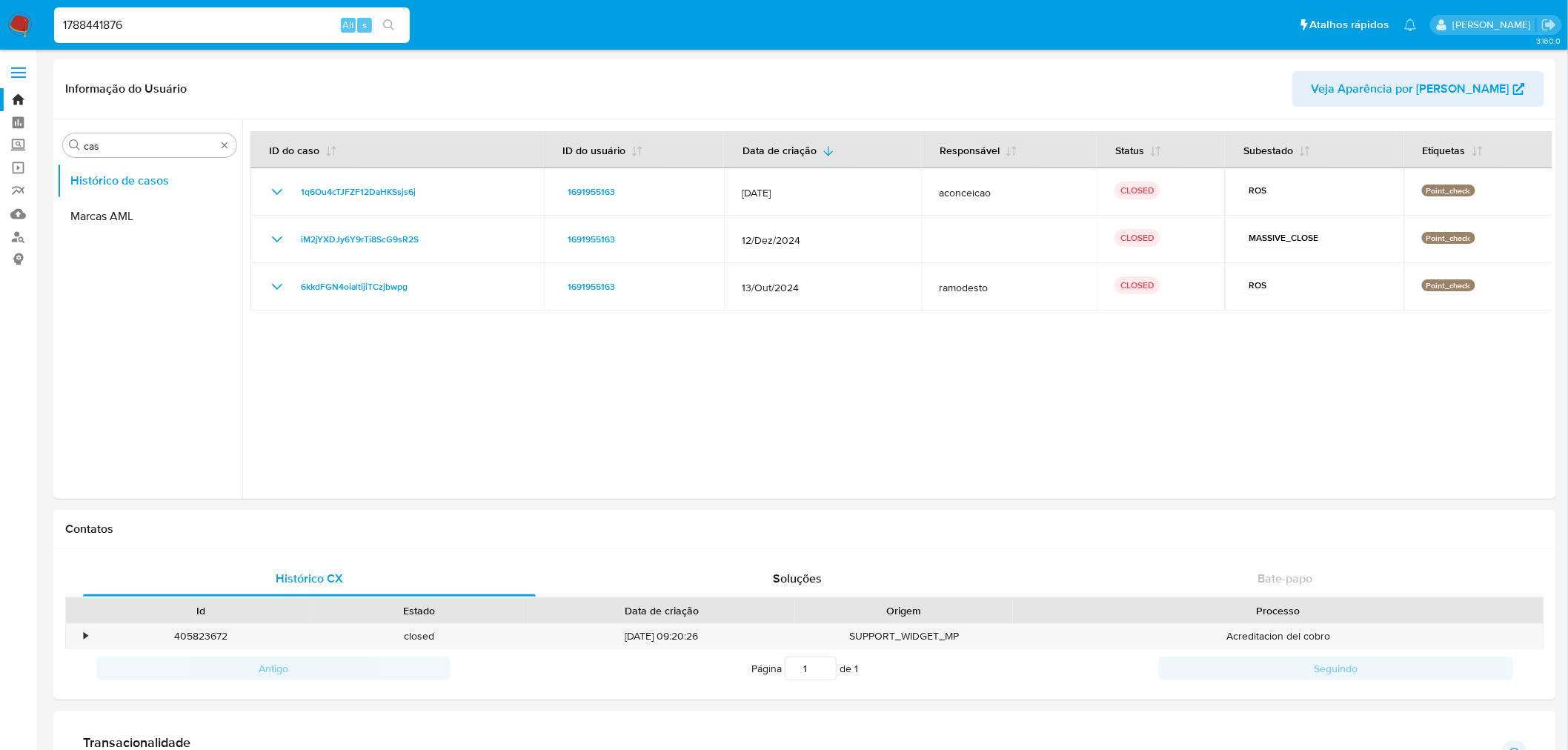
click at [389, 15] on button "search-icon" at bounding box center [389, 25] width 30 height 21
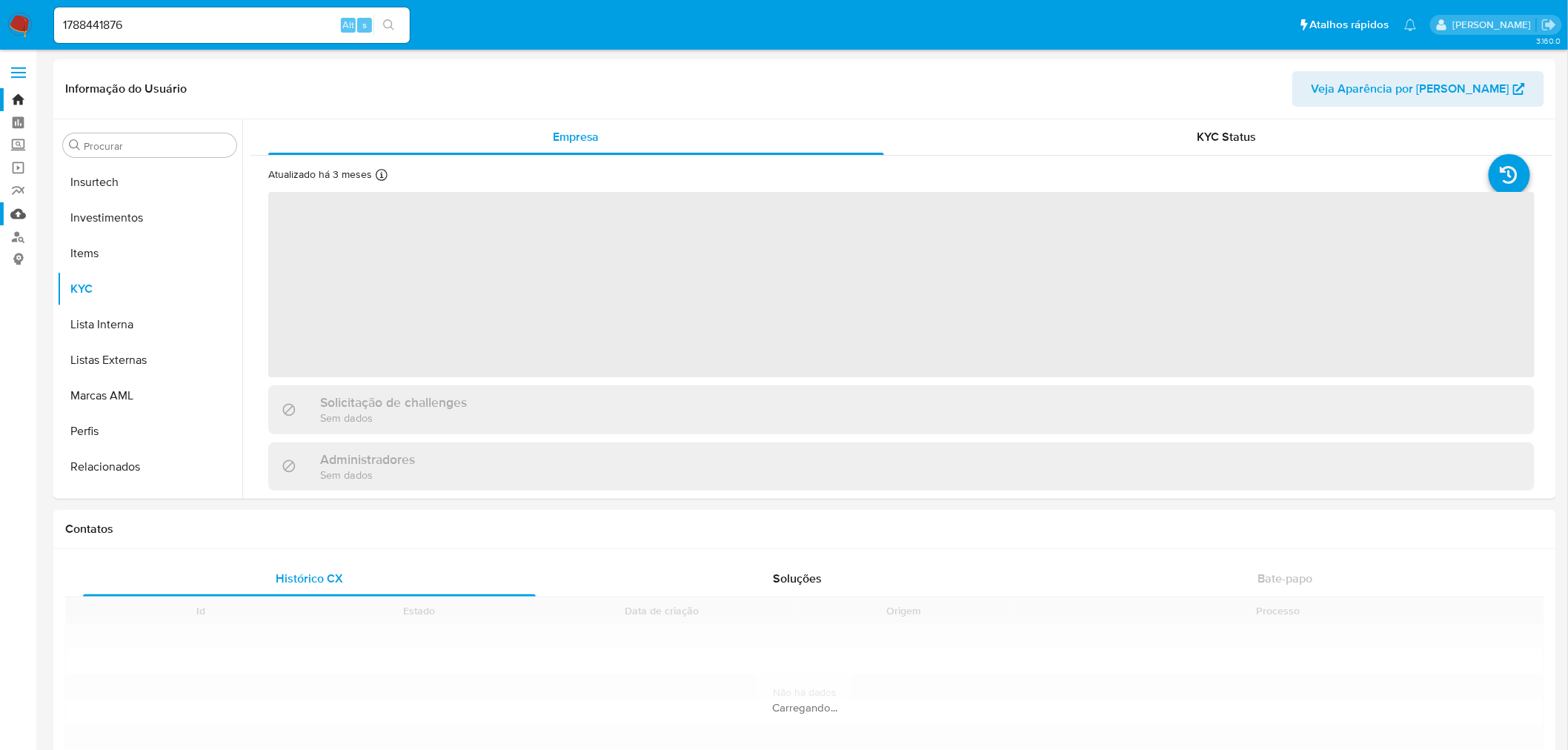
scroll to position [696, 0]
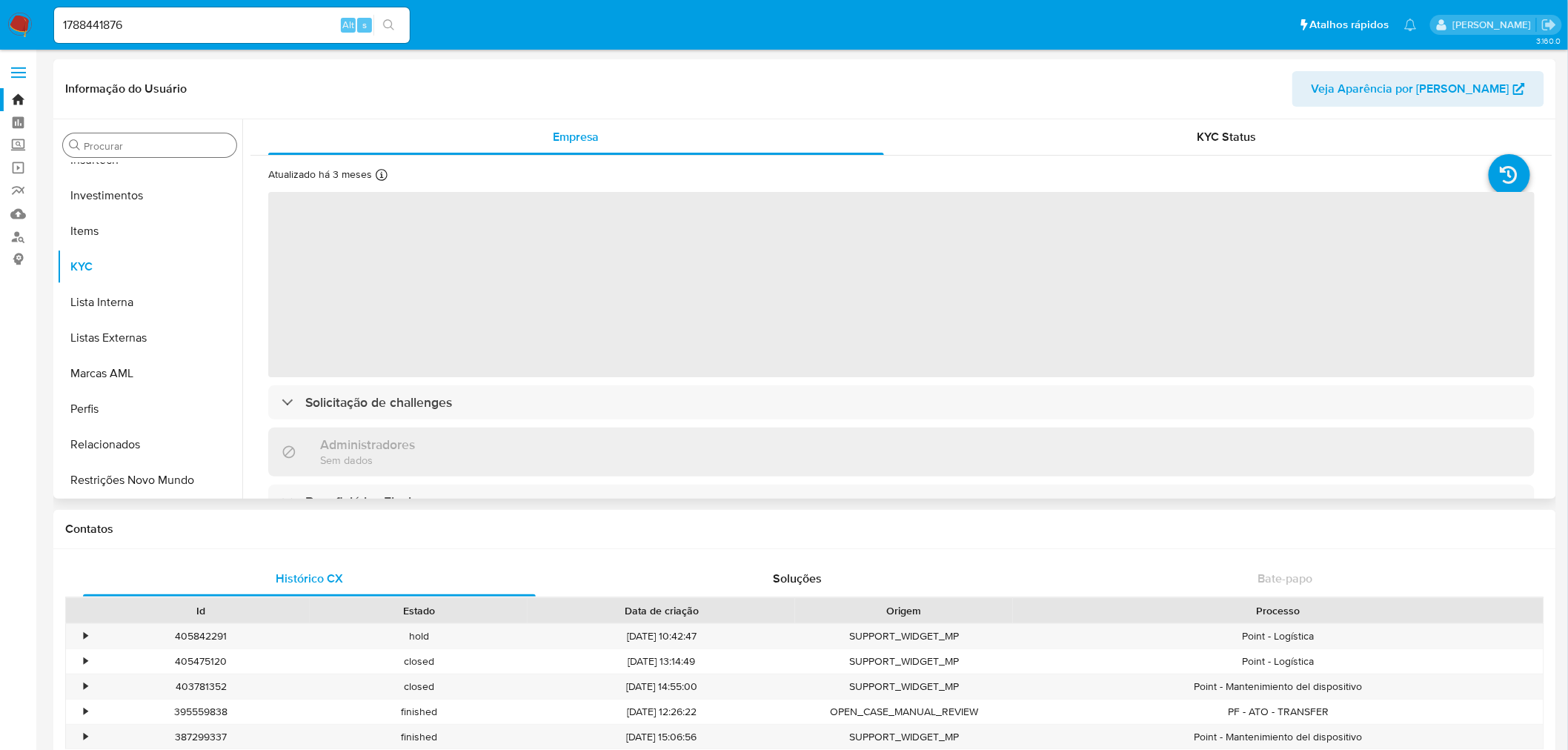
type input "c"
click at [141, 142] on input "c" at bounding box center [157, 145] width 147 height 13
select select "10"
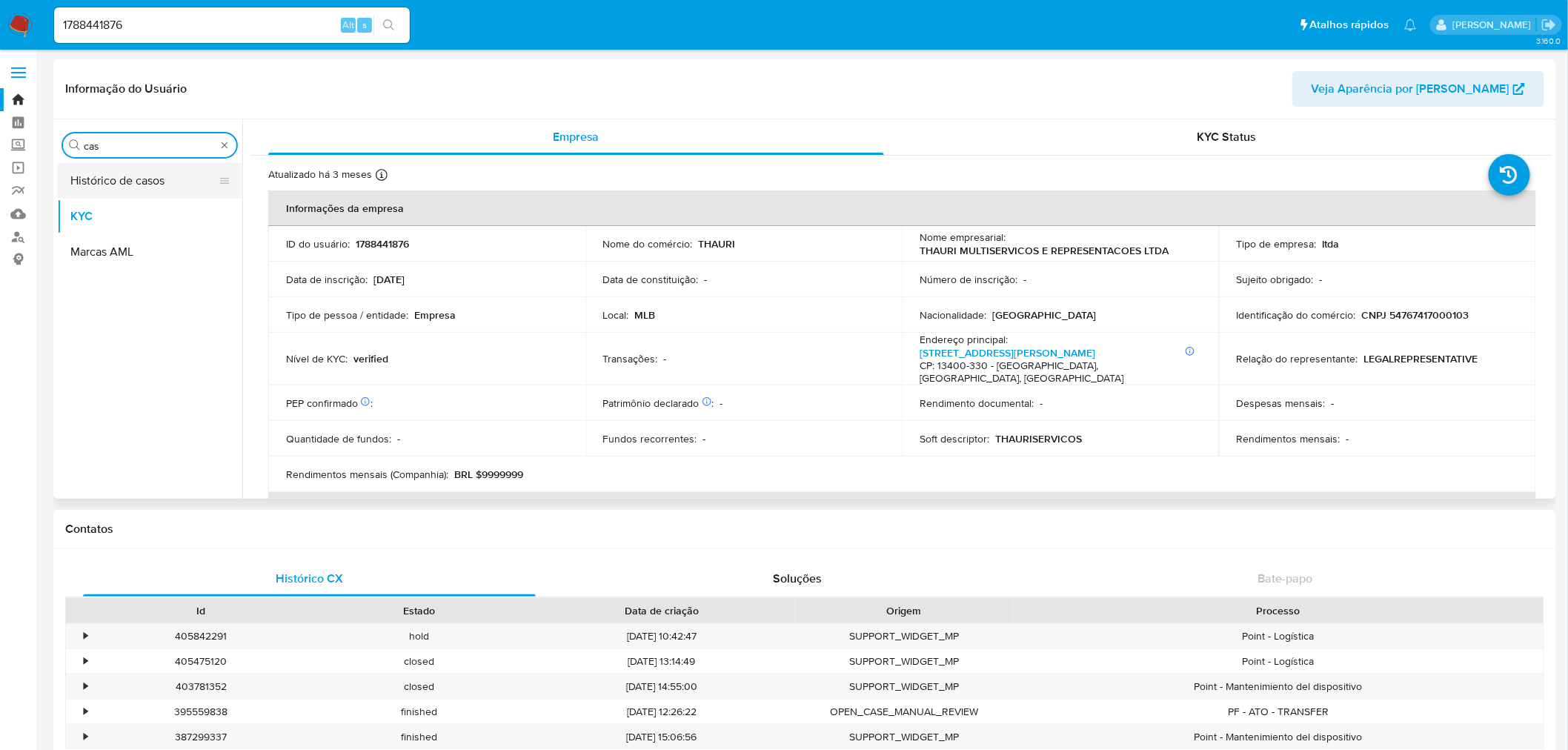
type input "cas"
click at [142, 166] on button "Histórico de casos" at bounding box center [144, 180] width 174 height 36
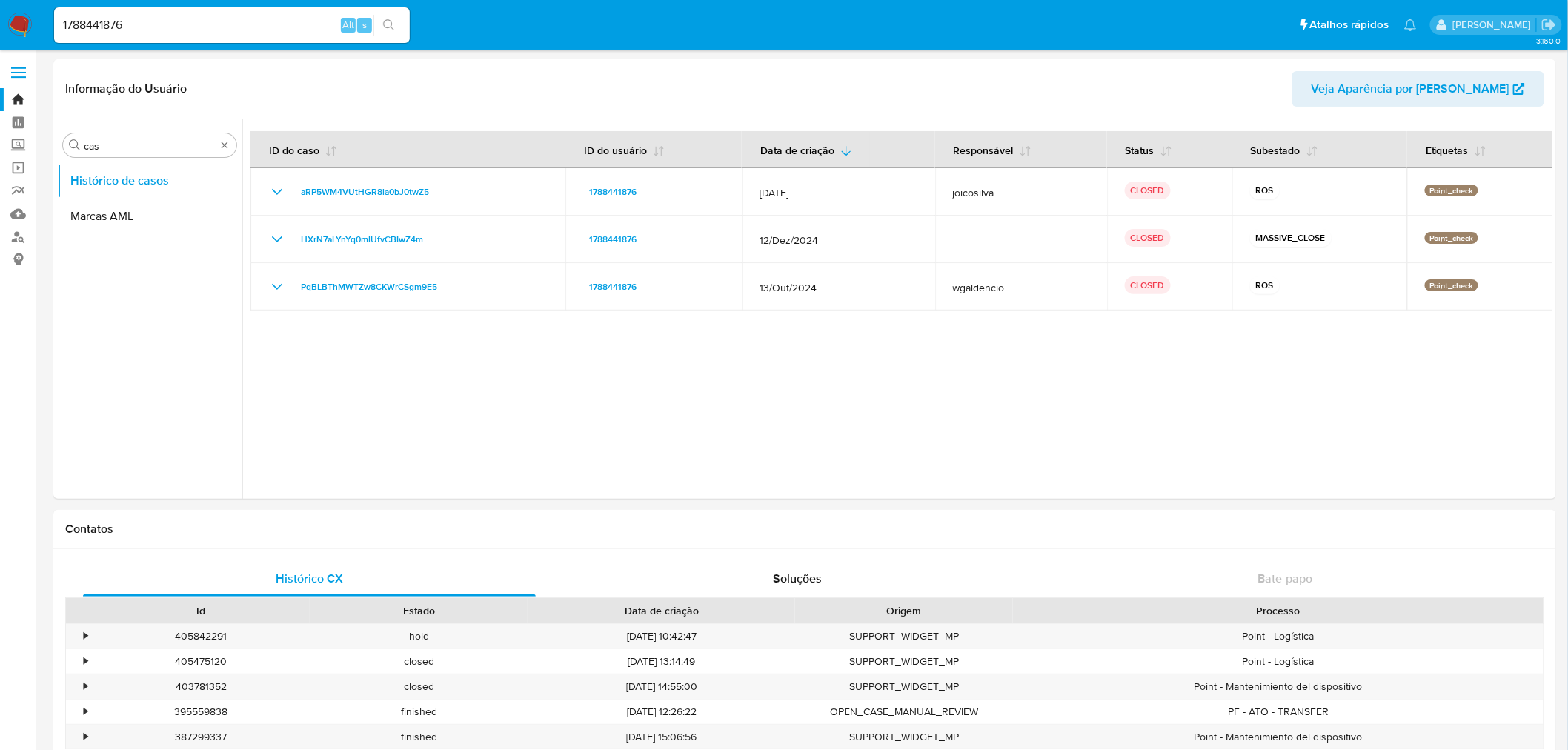
click at [115, 35] on div "1788441876 Alt s" at bounding box center [231, 24] width 355 height 36
click at [114, 28] on input "1788441876" at bounding box center [231, 25] width 355 height 19
paste input "209584471"
type input "2095844716"
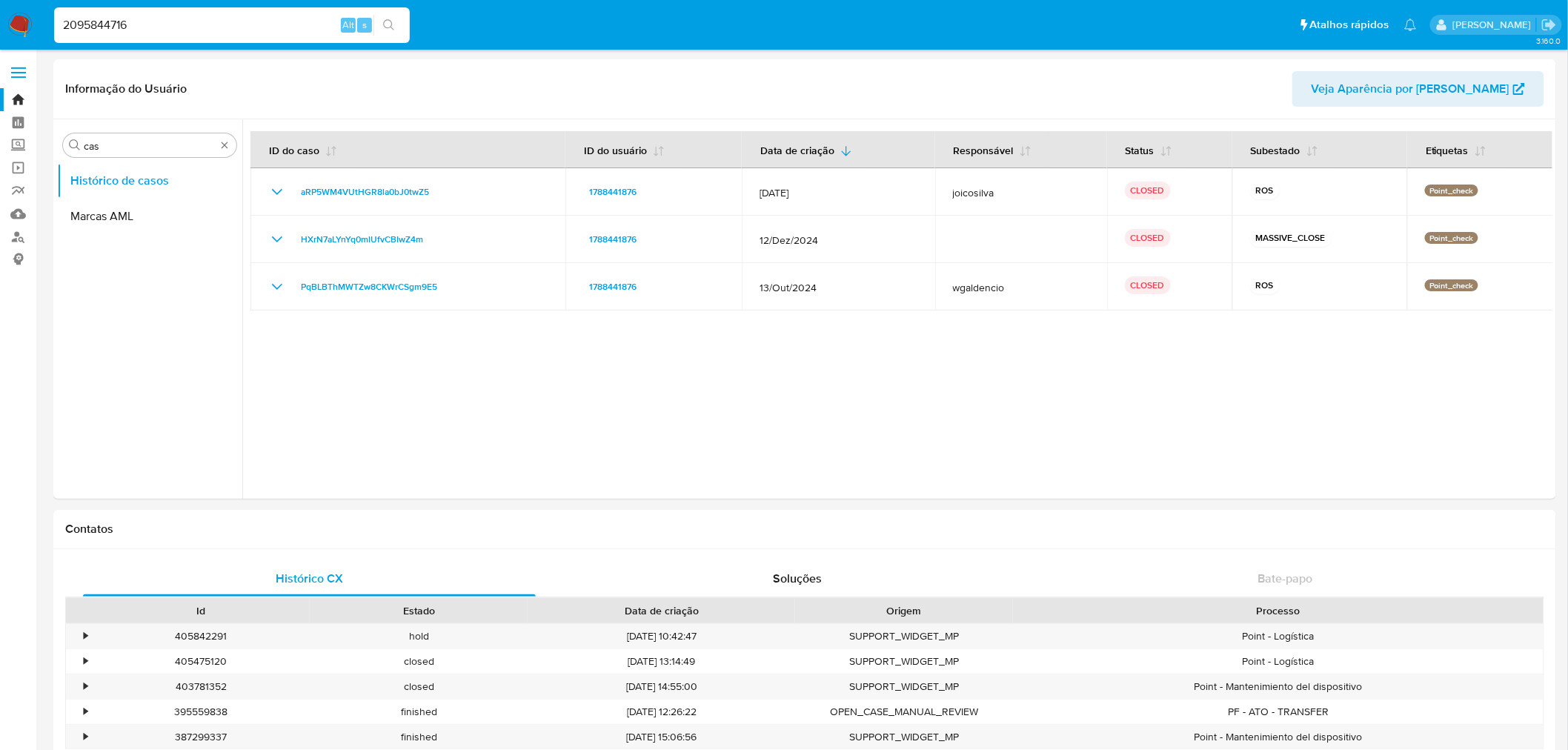
click at [400, 30] on button "search-icon" at bounding box center [389, 25] width 30 height 21
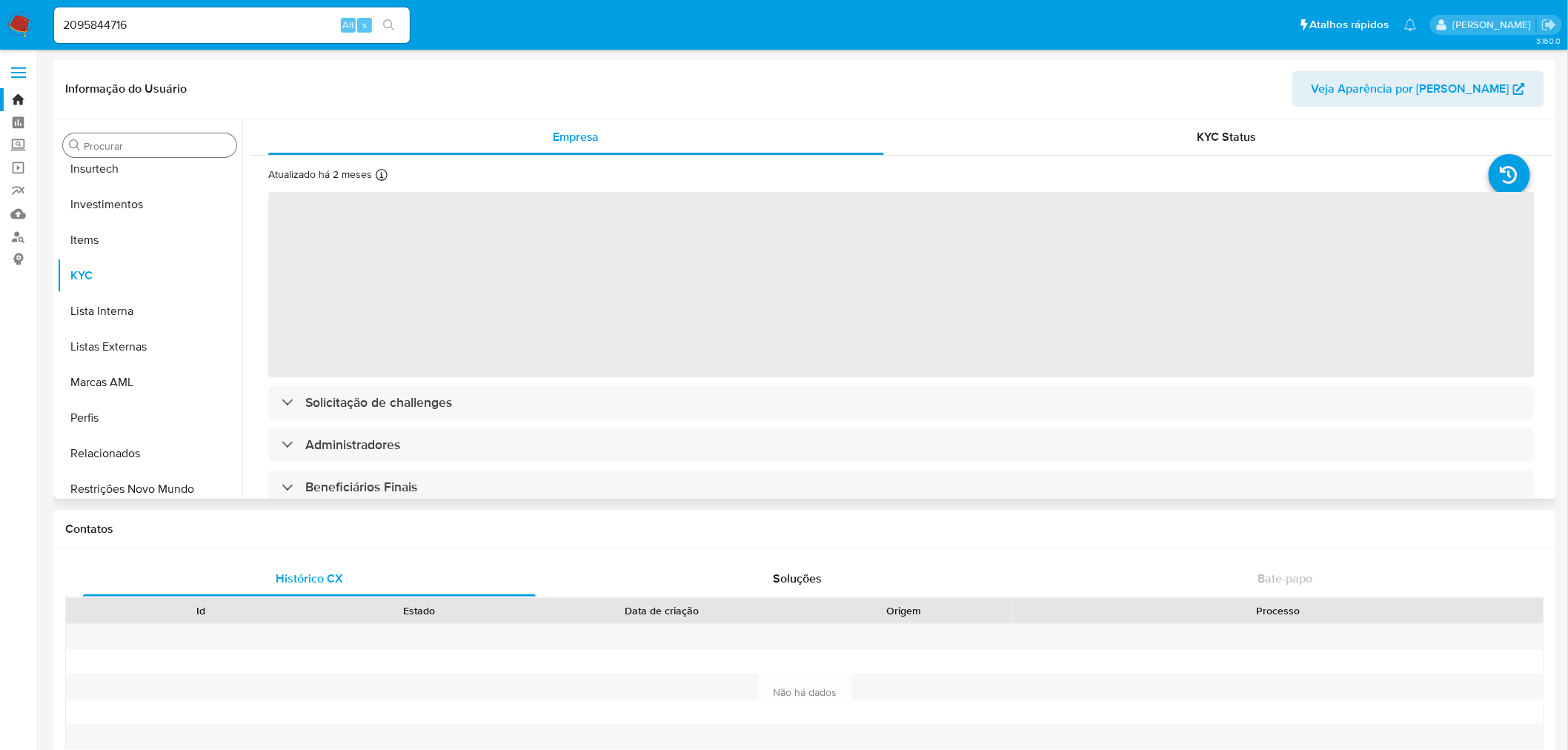
scroll to position [696, 0]
click at [111, 141] on input "Procurar" at bounding box center [157, 145] width 147 height 13
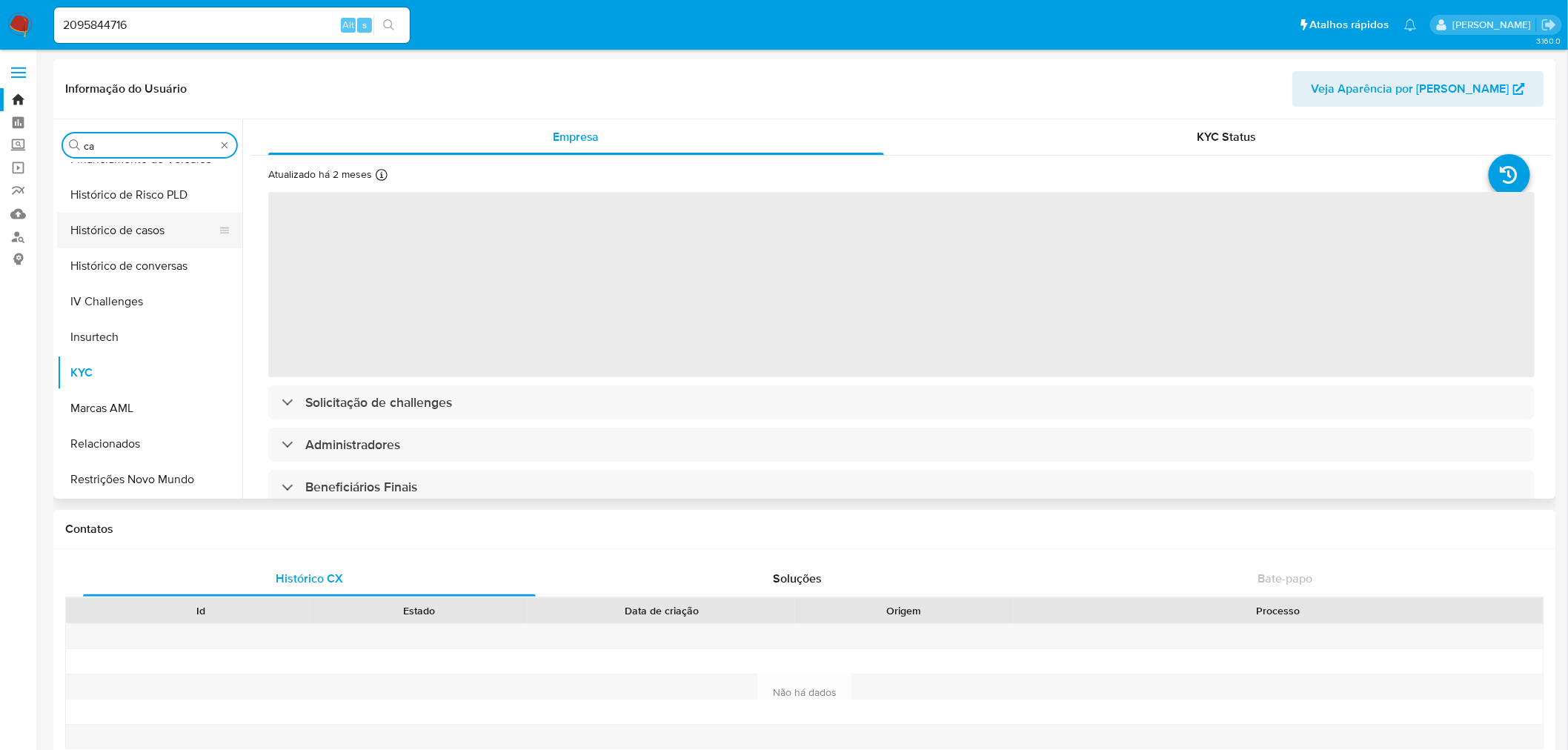
type input "cas"
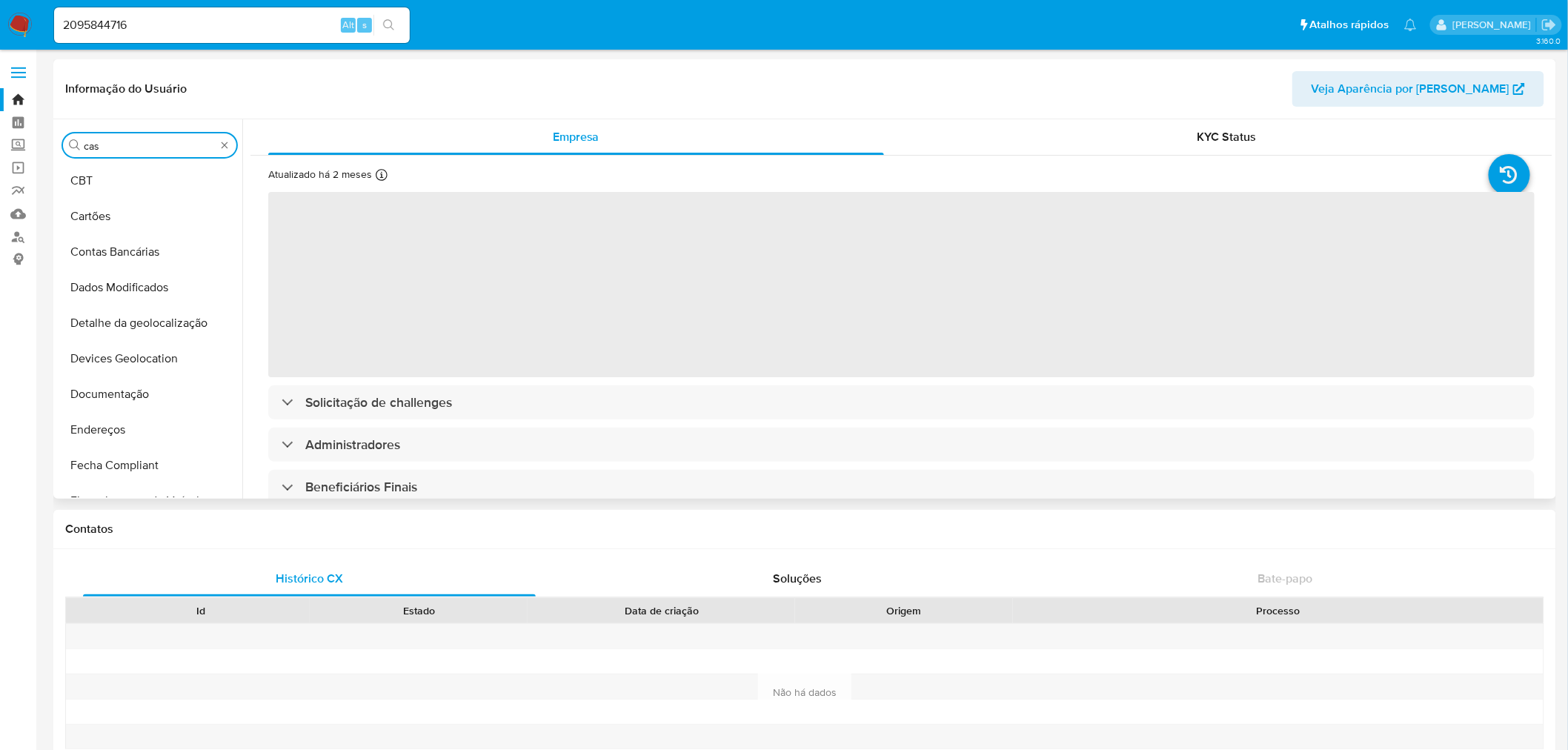
select select "10"
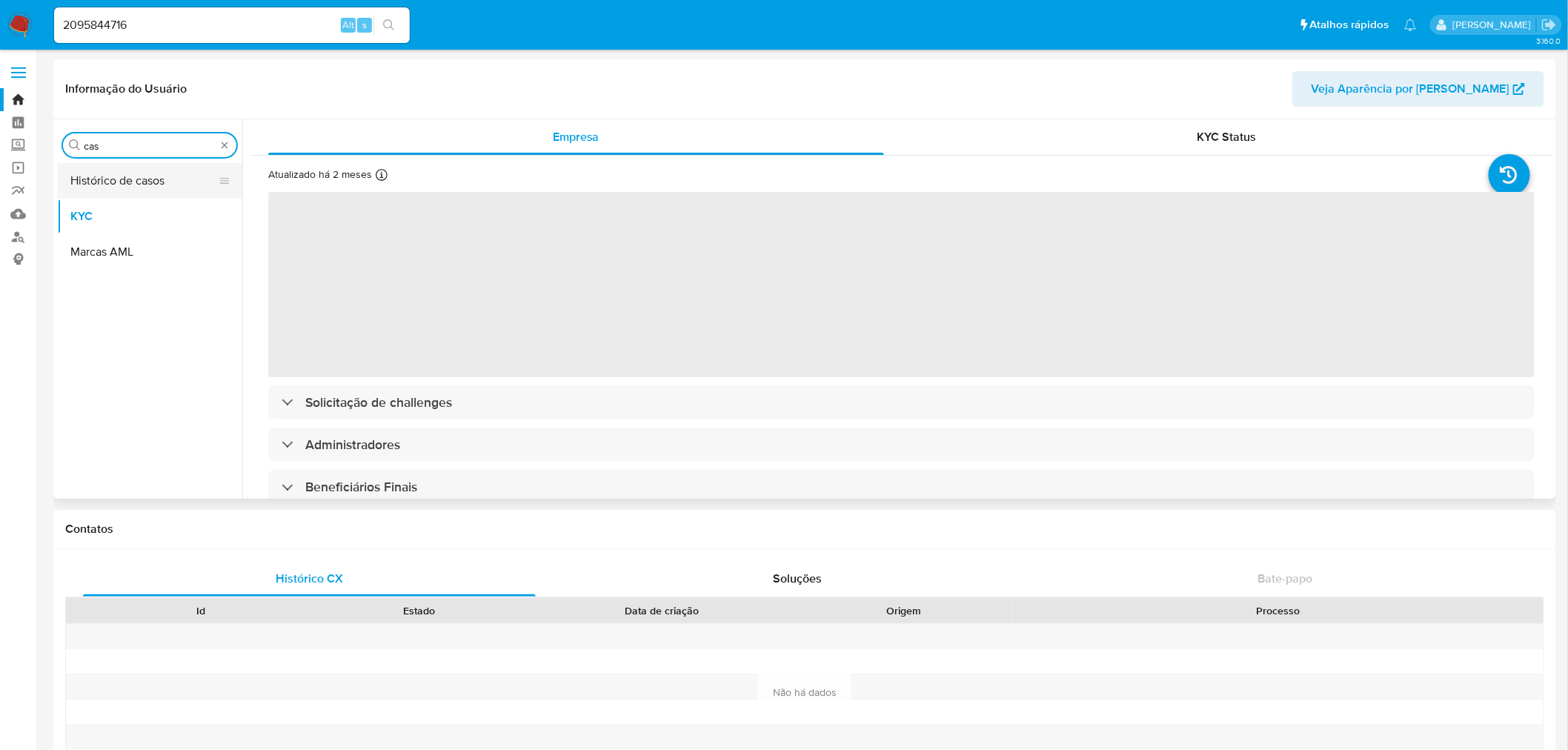
type input "cas"
click at [90, 174] on button "Histórico de casos" at bounding box center [144, 180] width 174 height 36
